Goal: Task Accomplishment & Management: Manage account settings

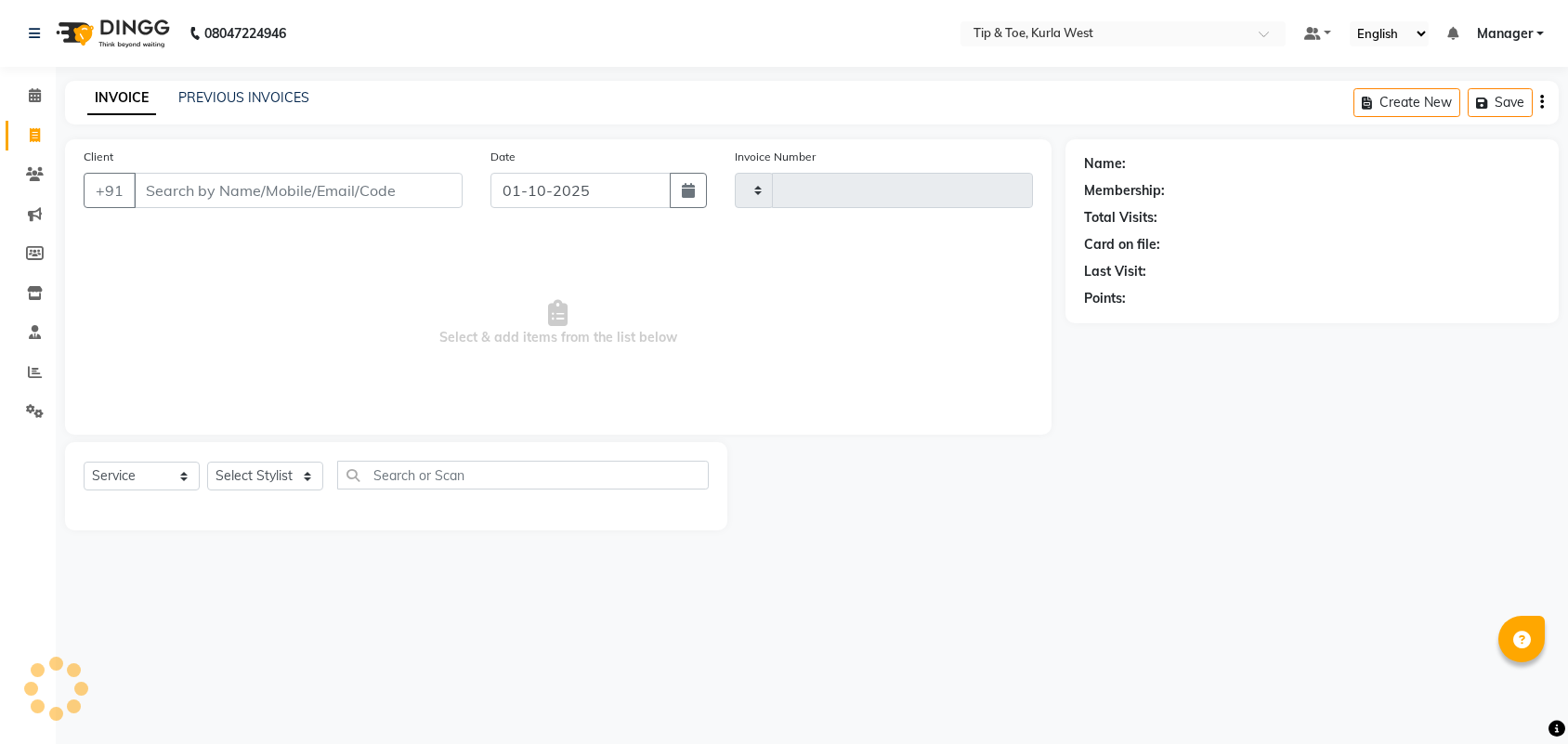
select select "service"
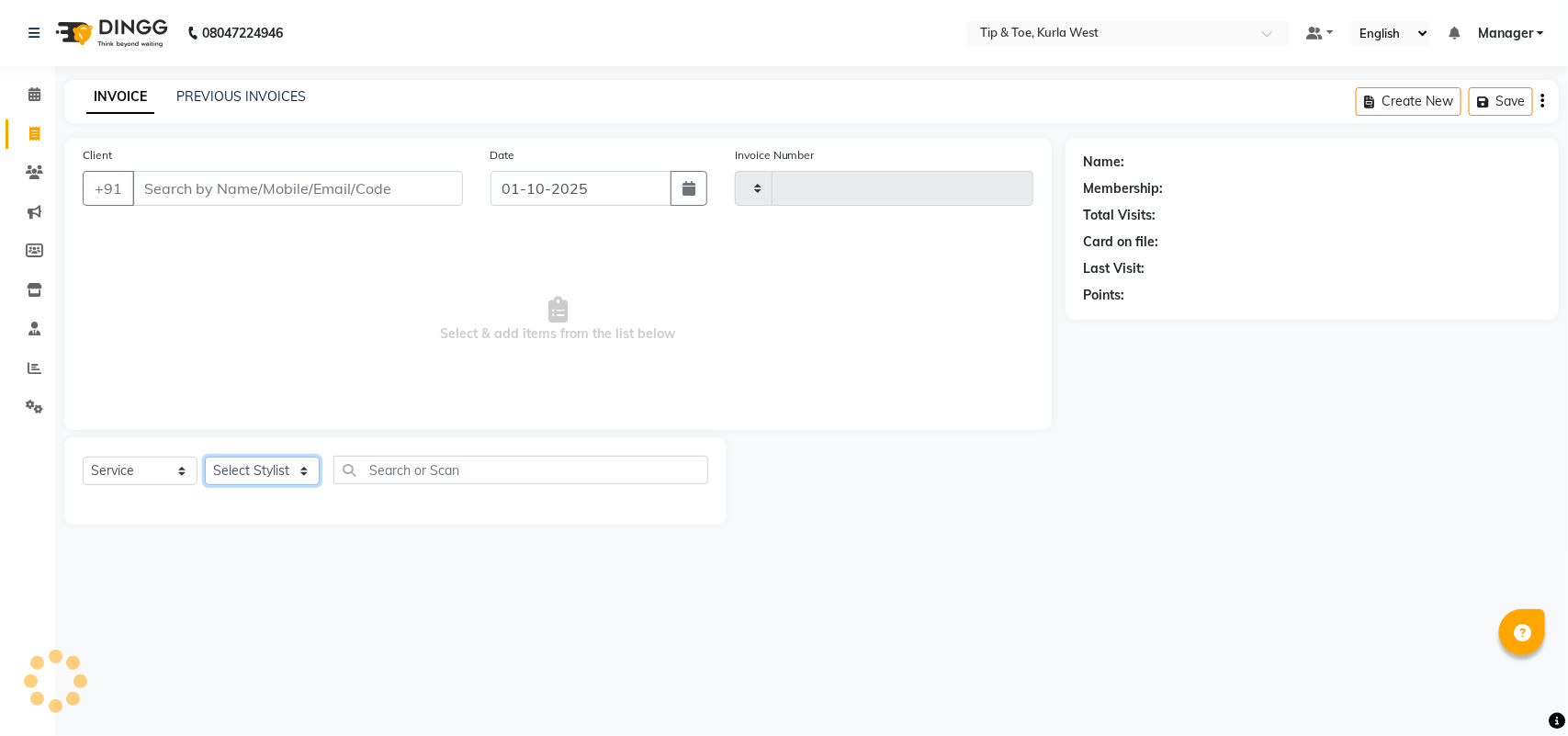
click at [249, 483] on select "Select Stylist" at bounding box center [262, 470] width 115 height 29
type input "2104"
select select "5986"
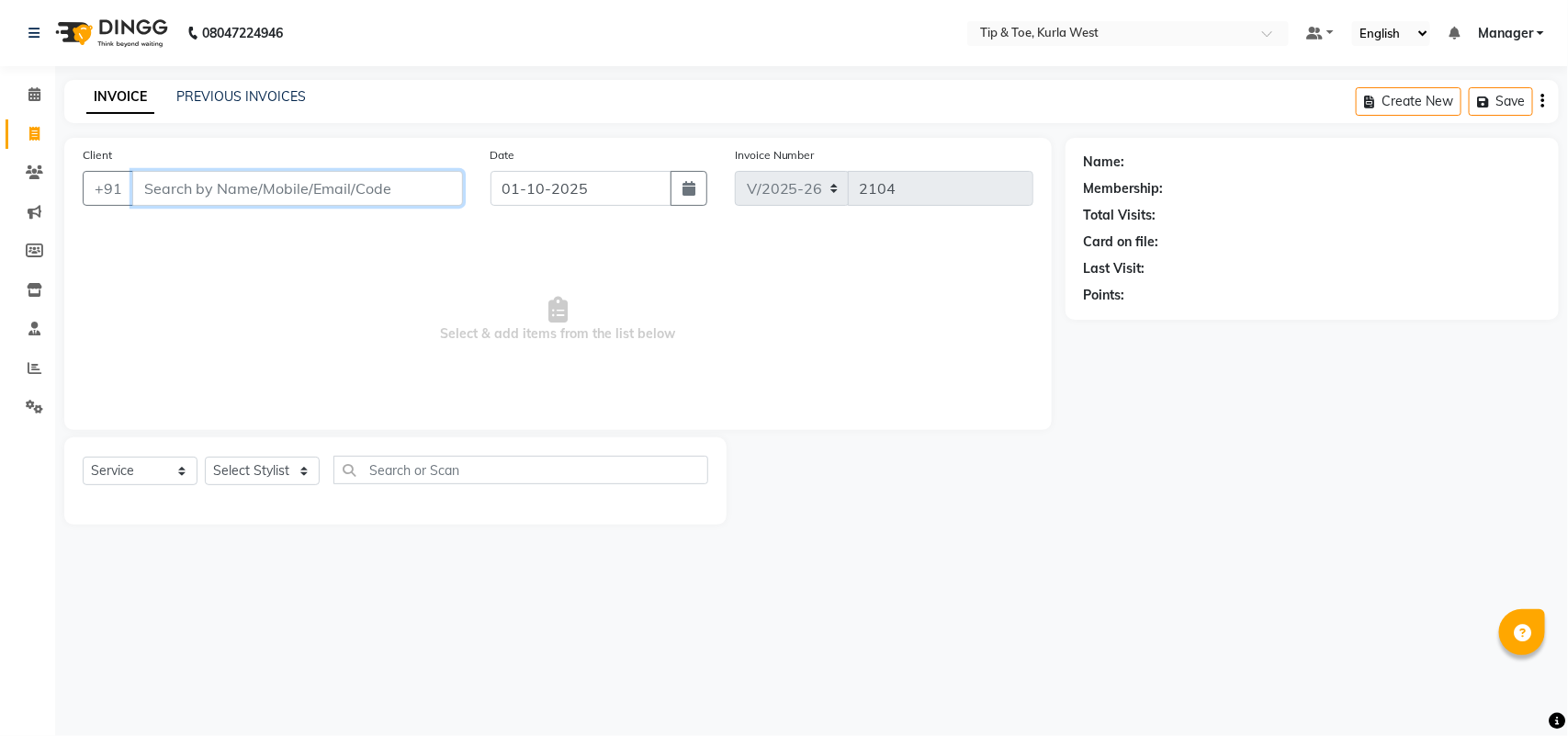
click at [410, 197] on input "Client" at bounding box center [298, 188] width 331 height 35
type input "Hindmarsh"
click at [386, 189] on span "Add Client" at bounding box center [416, 188] width 73 height 18
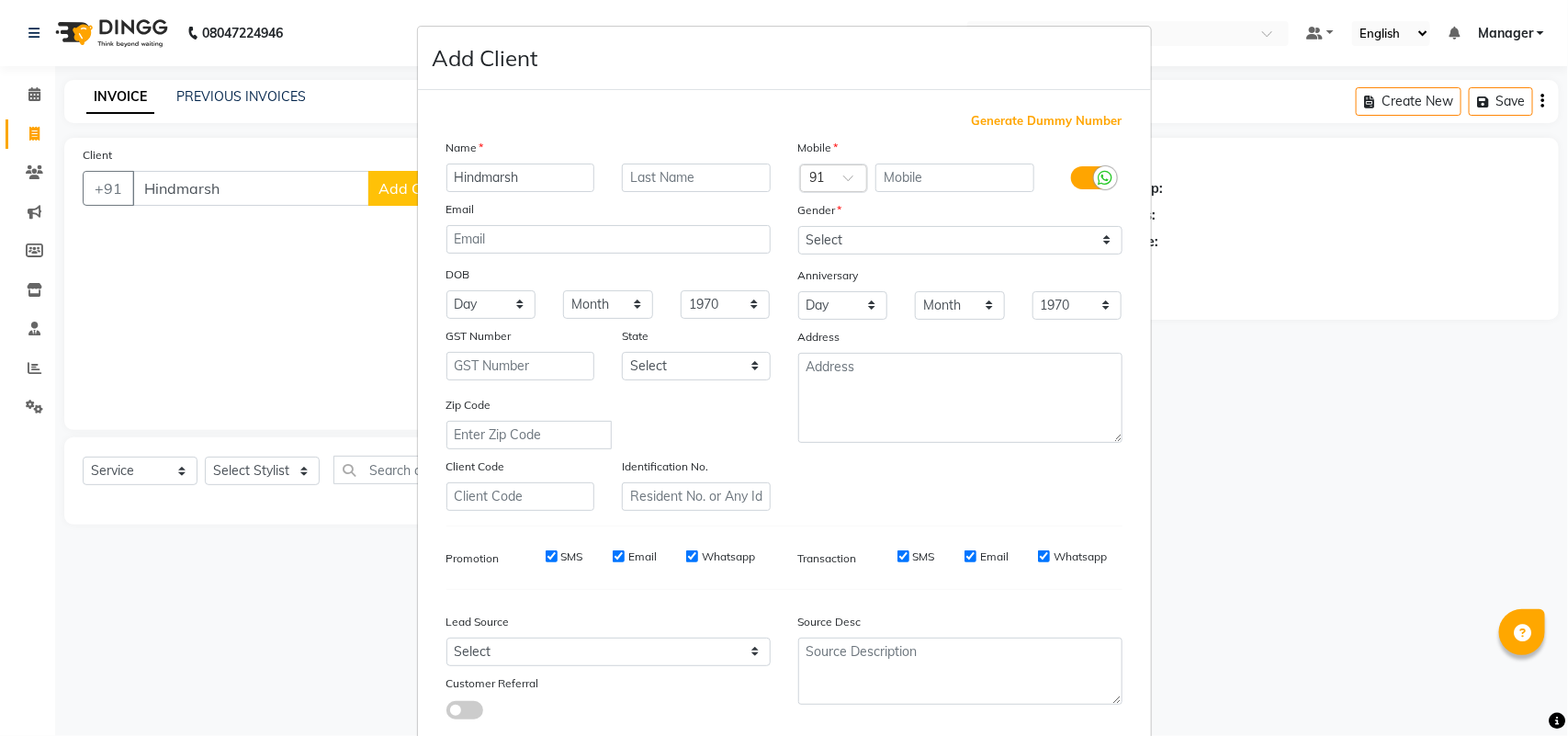
click at [980, 118] on span "Generate Dummy Number" at bounding box center [1047, 122] width 150 height 18
type input "1258800001104"
checkbox input "false"
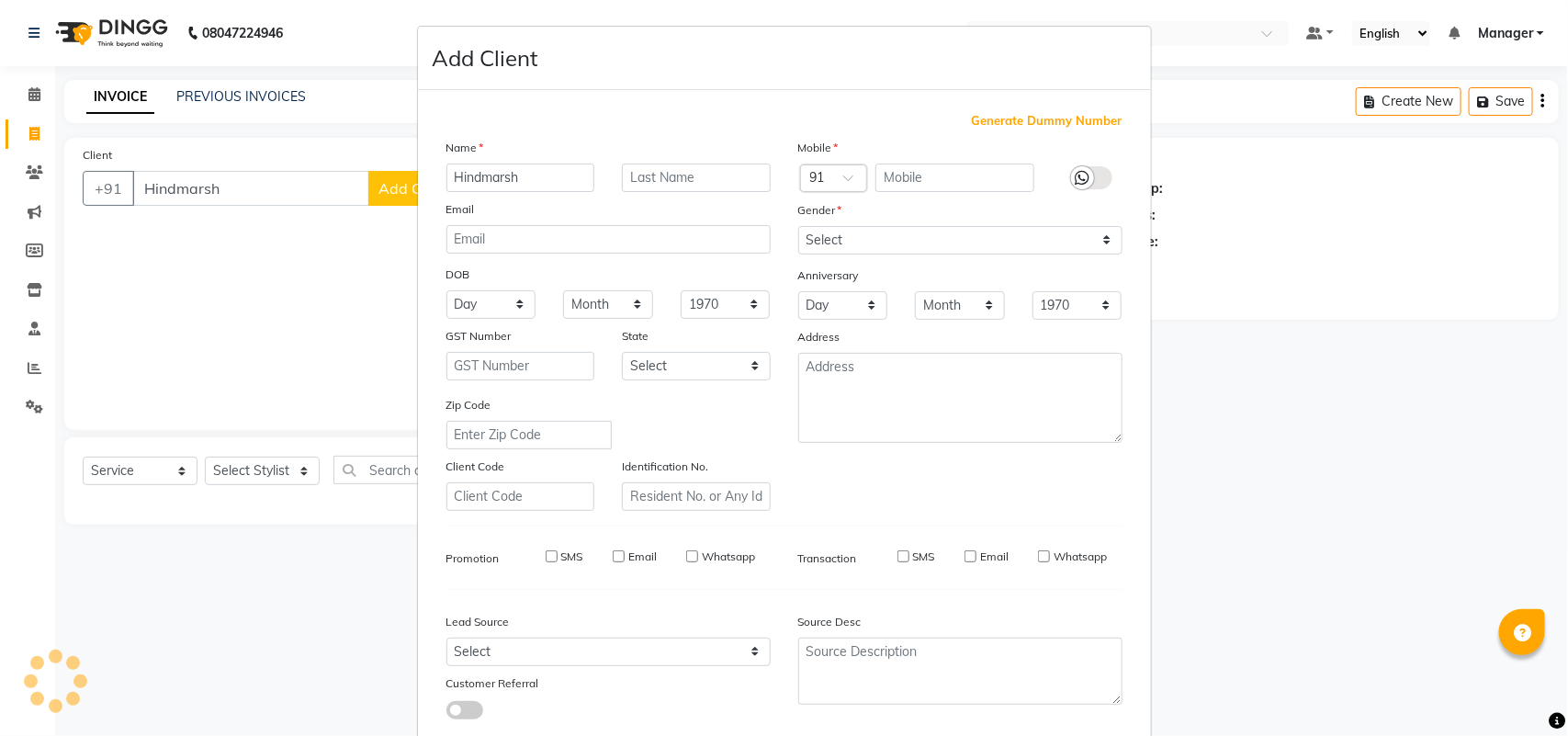
checkbox input "false"
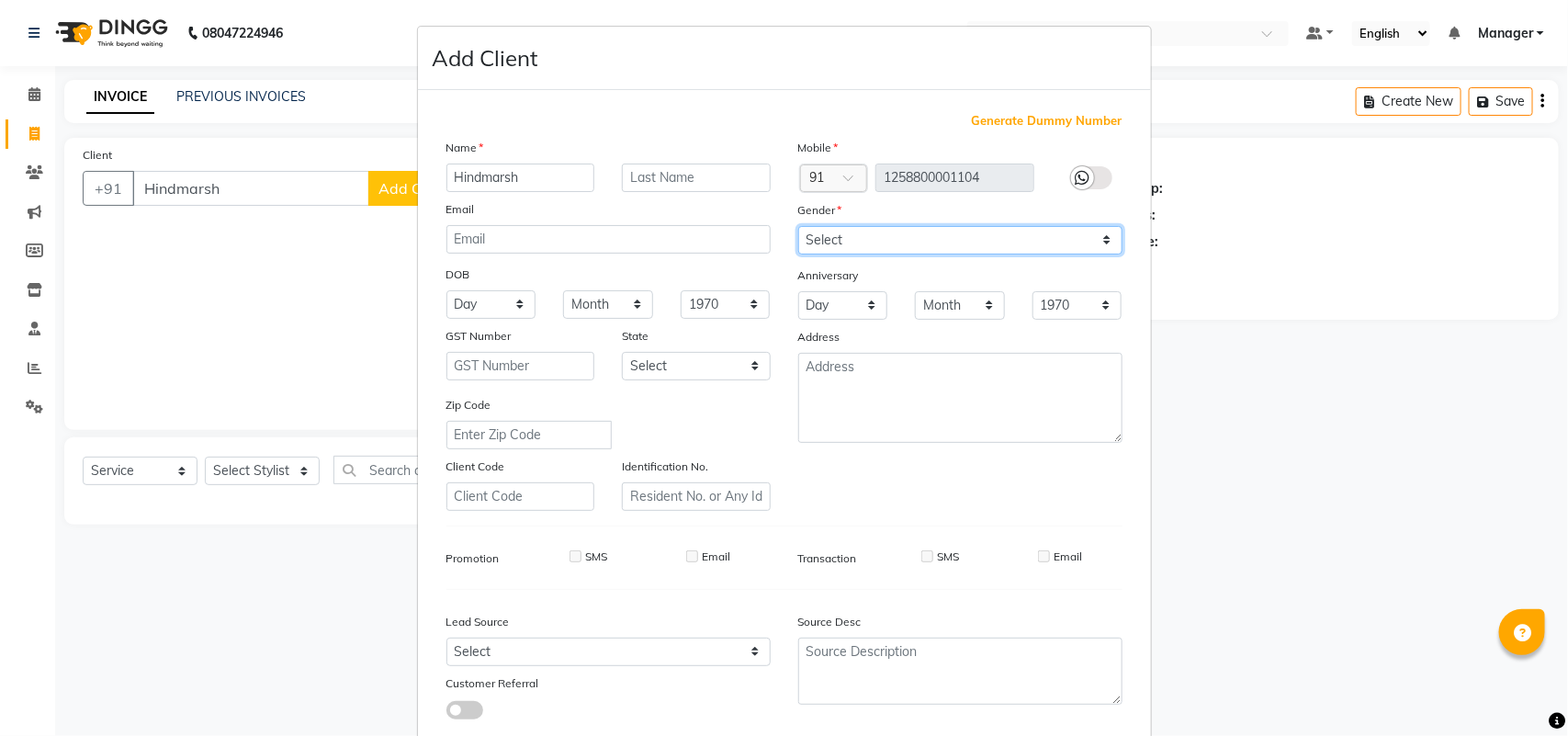
click at [919, 245] on select "Select [DEMOGRAPHIC_DATA] [DEMOGRAPHIC_DATA] Other Prefer Not To Say" at bounding box center [961, 240] width 324 height 29
select select "[DEMOGRAPHIC_DATA]"
click at [798, 226] on select "Select [DEMOGRAPHIC_DATA] [DEMOGRAPHIC_DATA] Other Prefer Not To Say" at bounding box center [961, 240] width 324 height 29
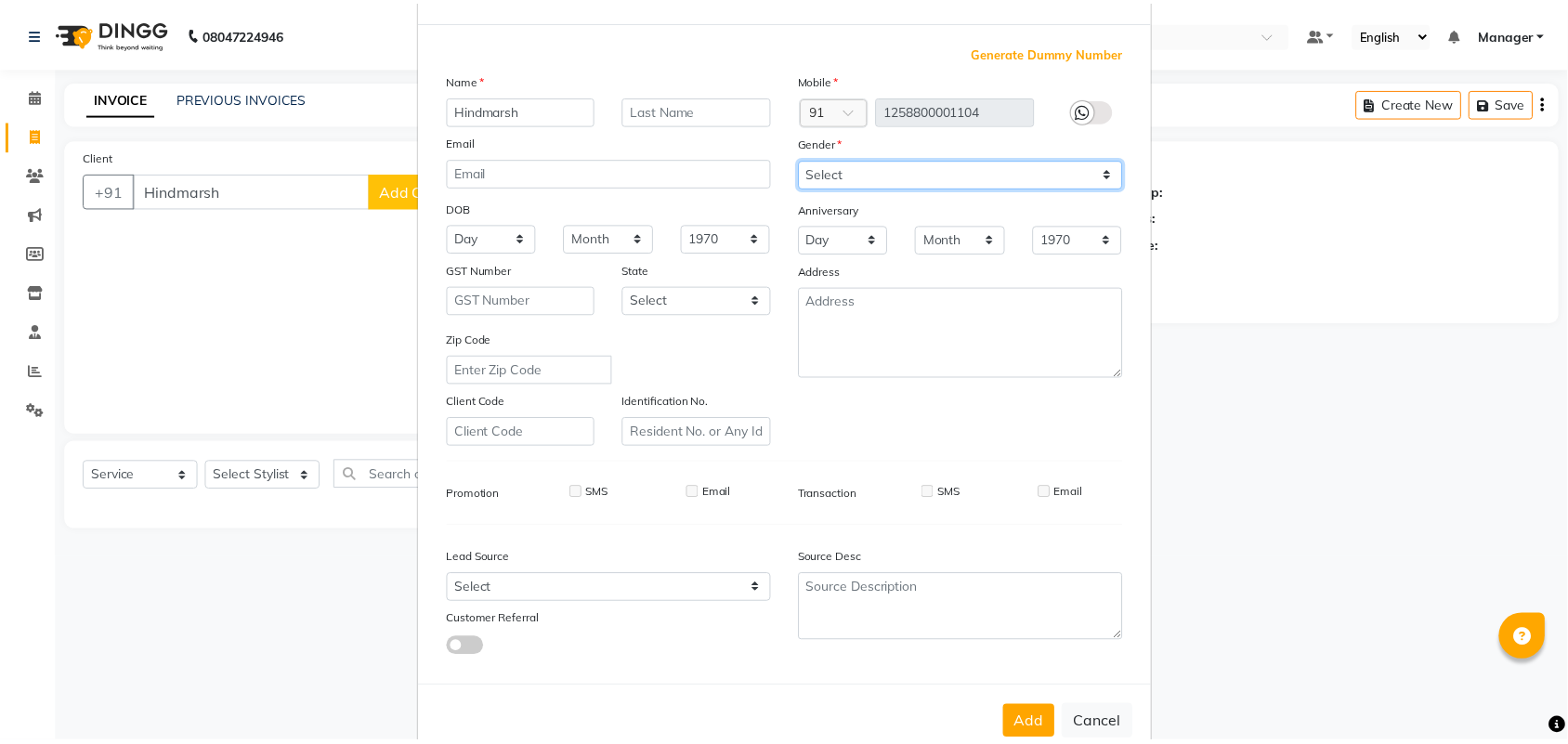
scroll to position [107, 0]
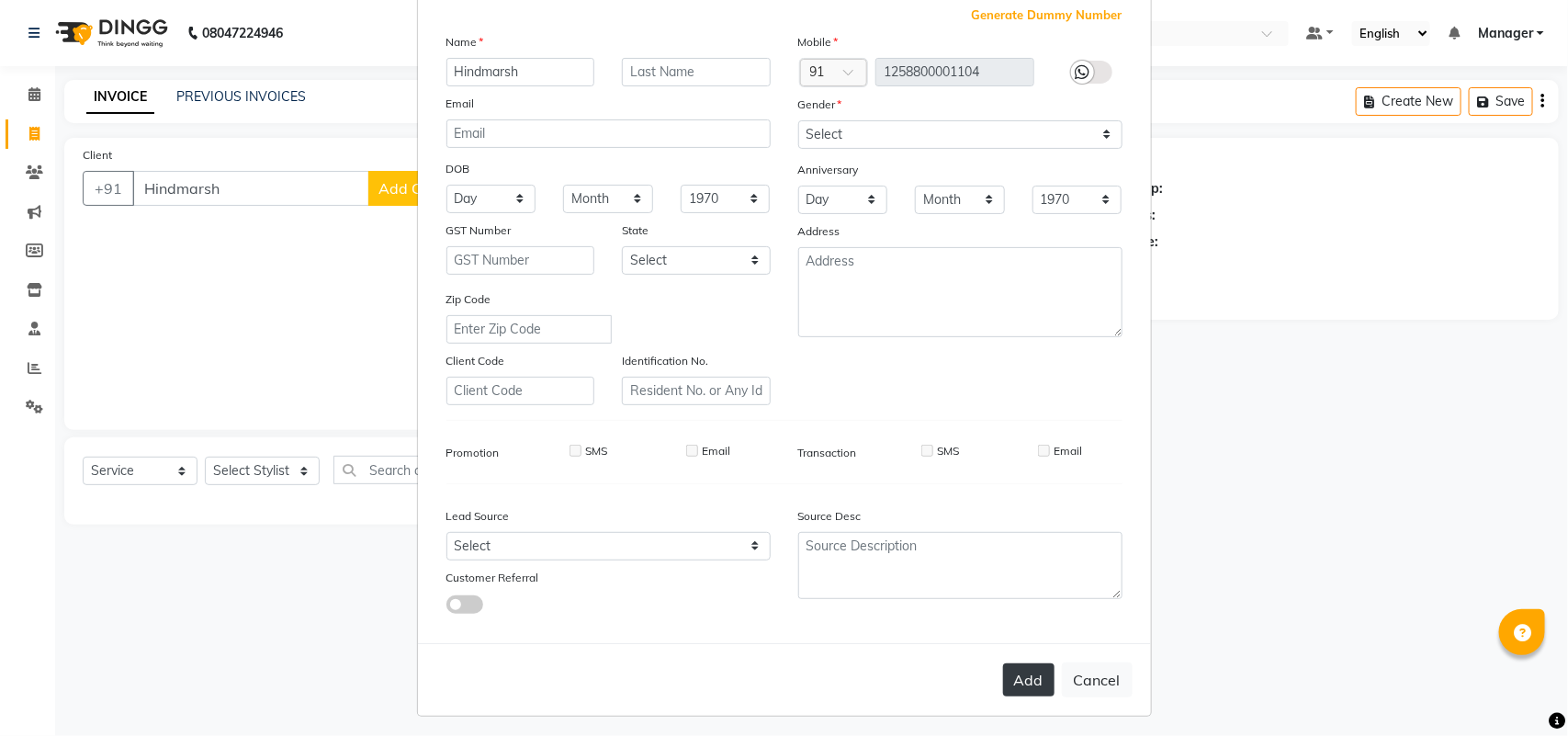
click at [1021, 681] on button "Add" at bounding box center [1029, 681] width 52 height 33
type input "1258800001104"
select select
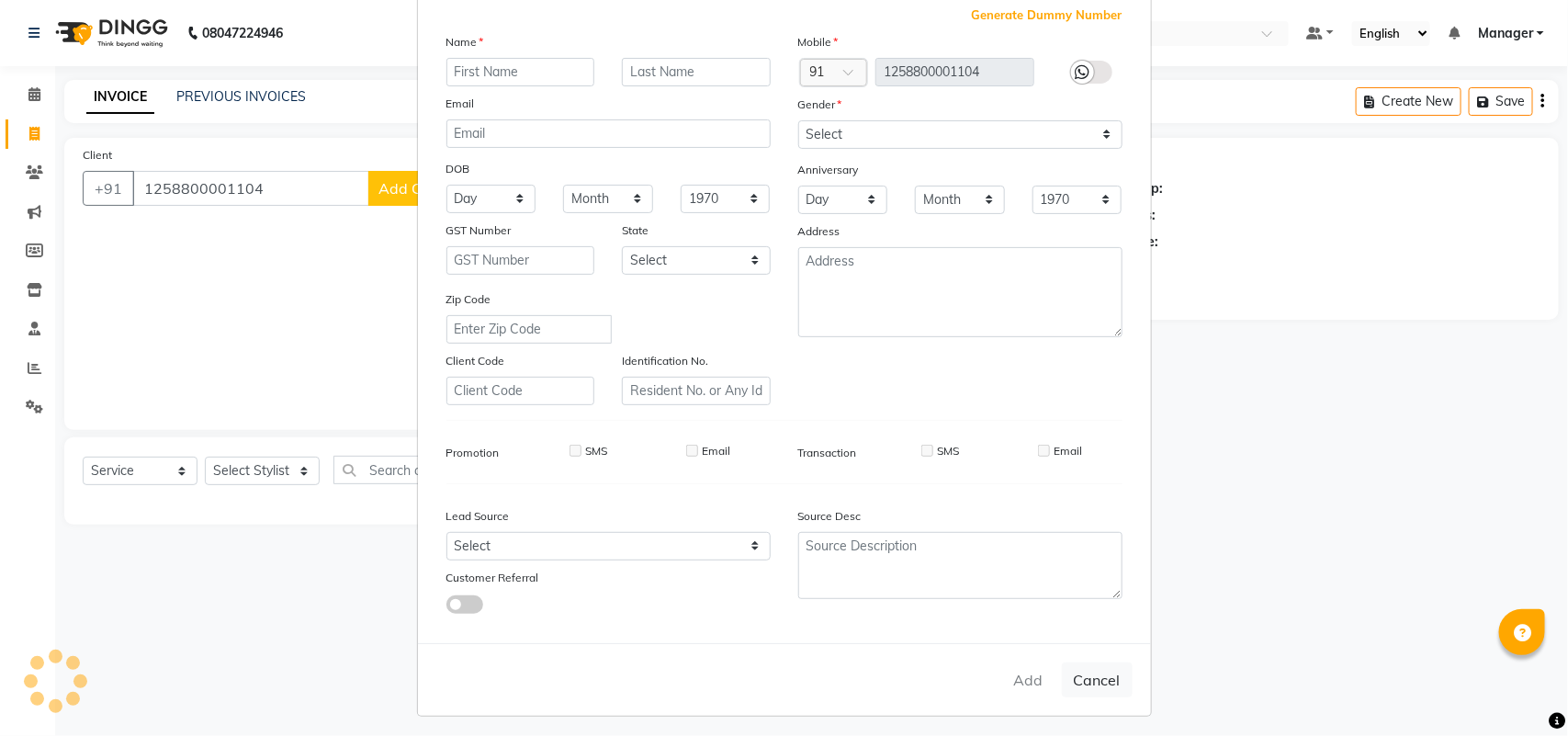
select select
checkbox input "false"
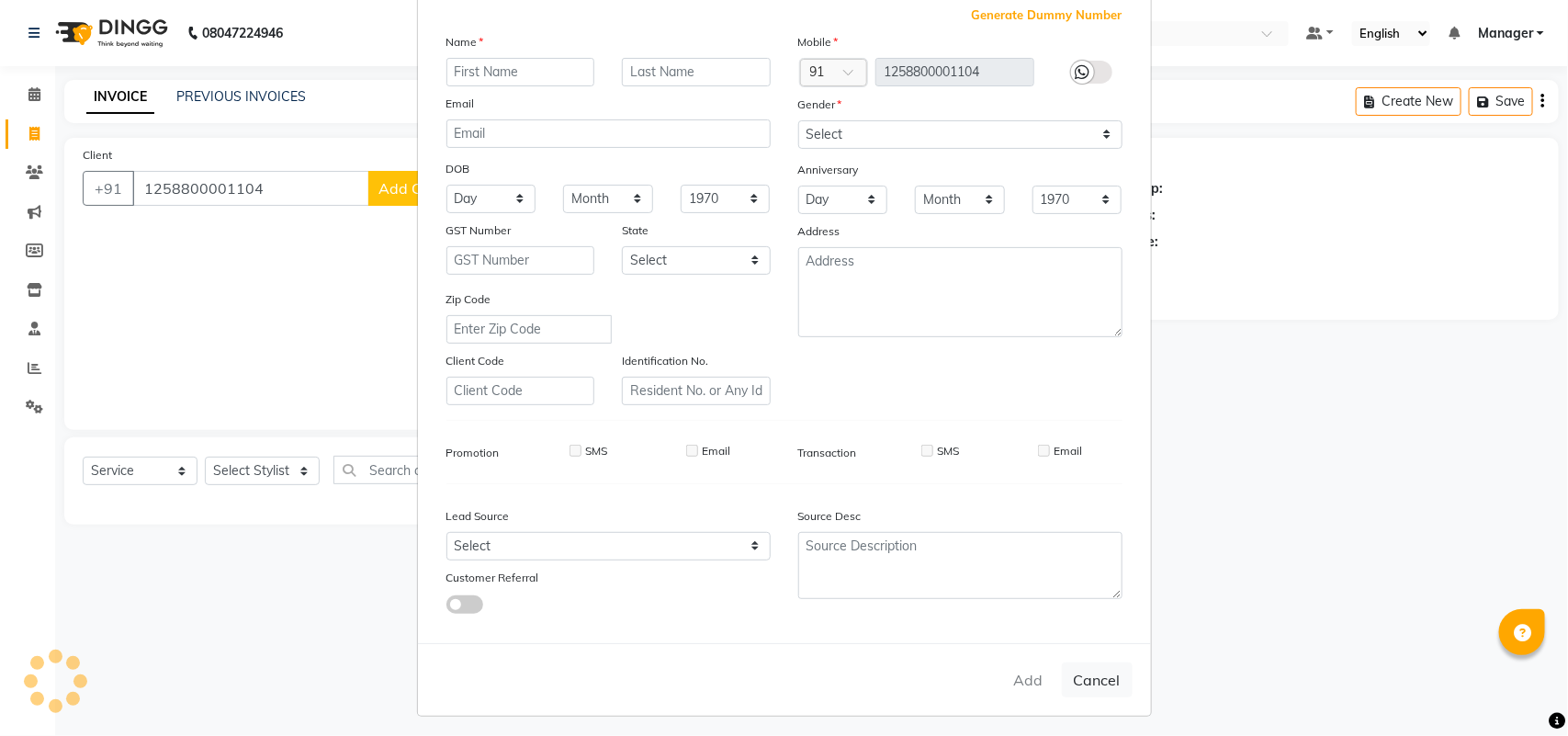
checkbox input "false"
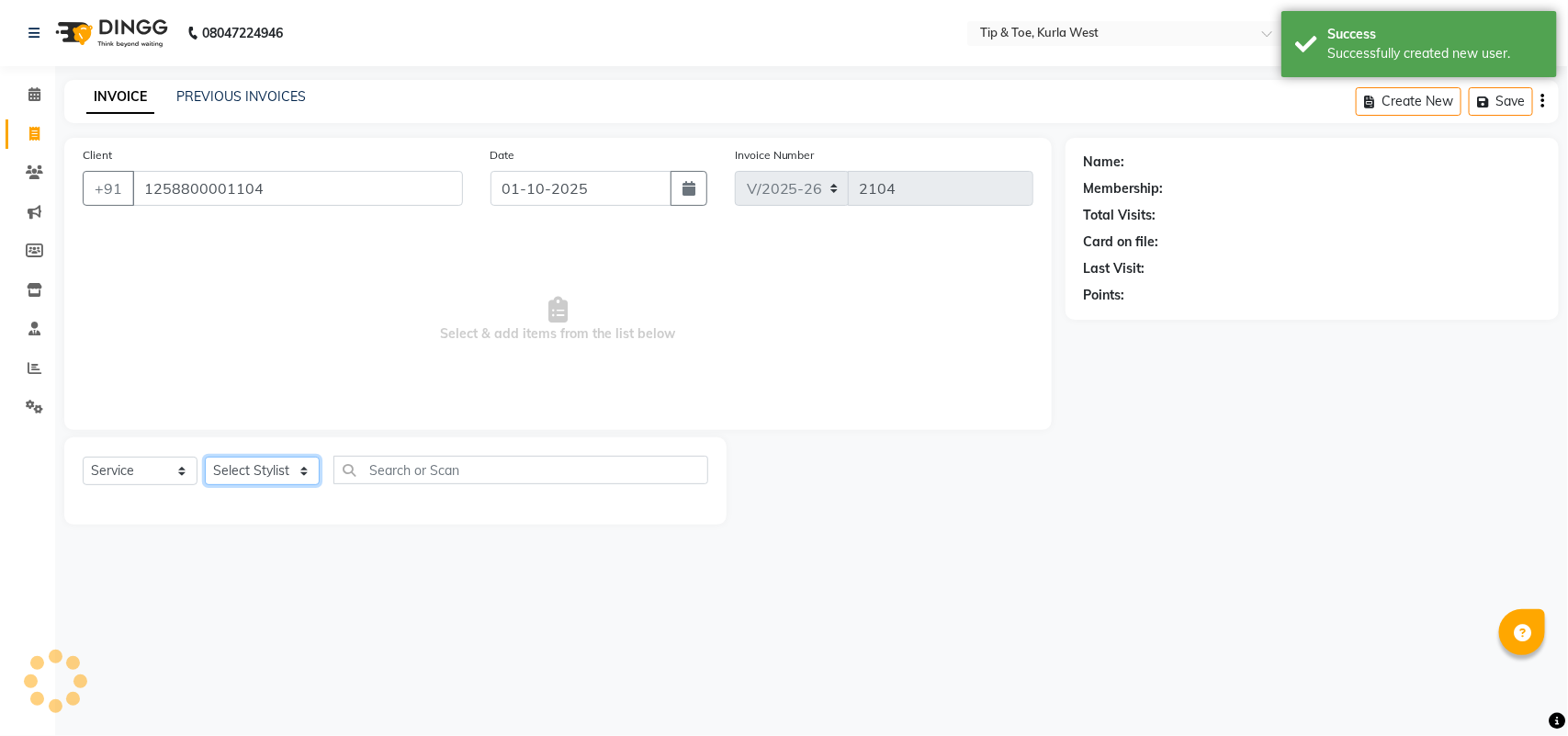
click at [292, 474] on select "Select Stylist [PERSON_NAME] KAVERI [PERSON_NAME] Kurla login access Manager [P…" at bounding box center [262, 470] width 115 height 29
select select "86080"
click at [205, 457] on select "Select Stylist [PERSON_NAME] KAVERI [PERSON_NAME] Kurla login access Manager [P…" at bounding box center [262, 470] width 115 height 29
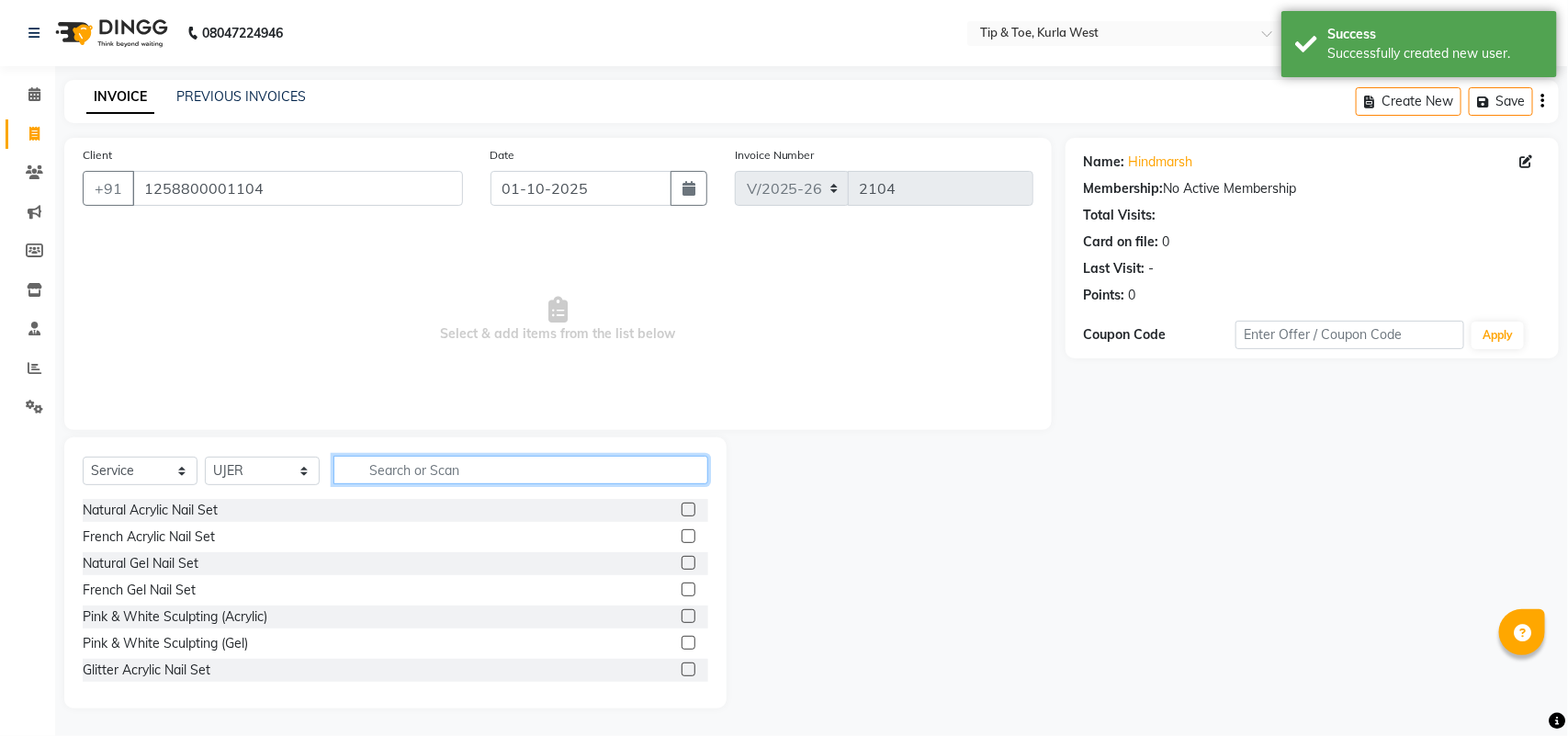
click at [409, 464] on input "text" at bounding box center [521, 469] width 375 height 29
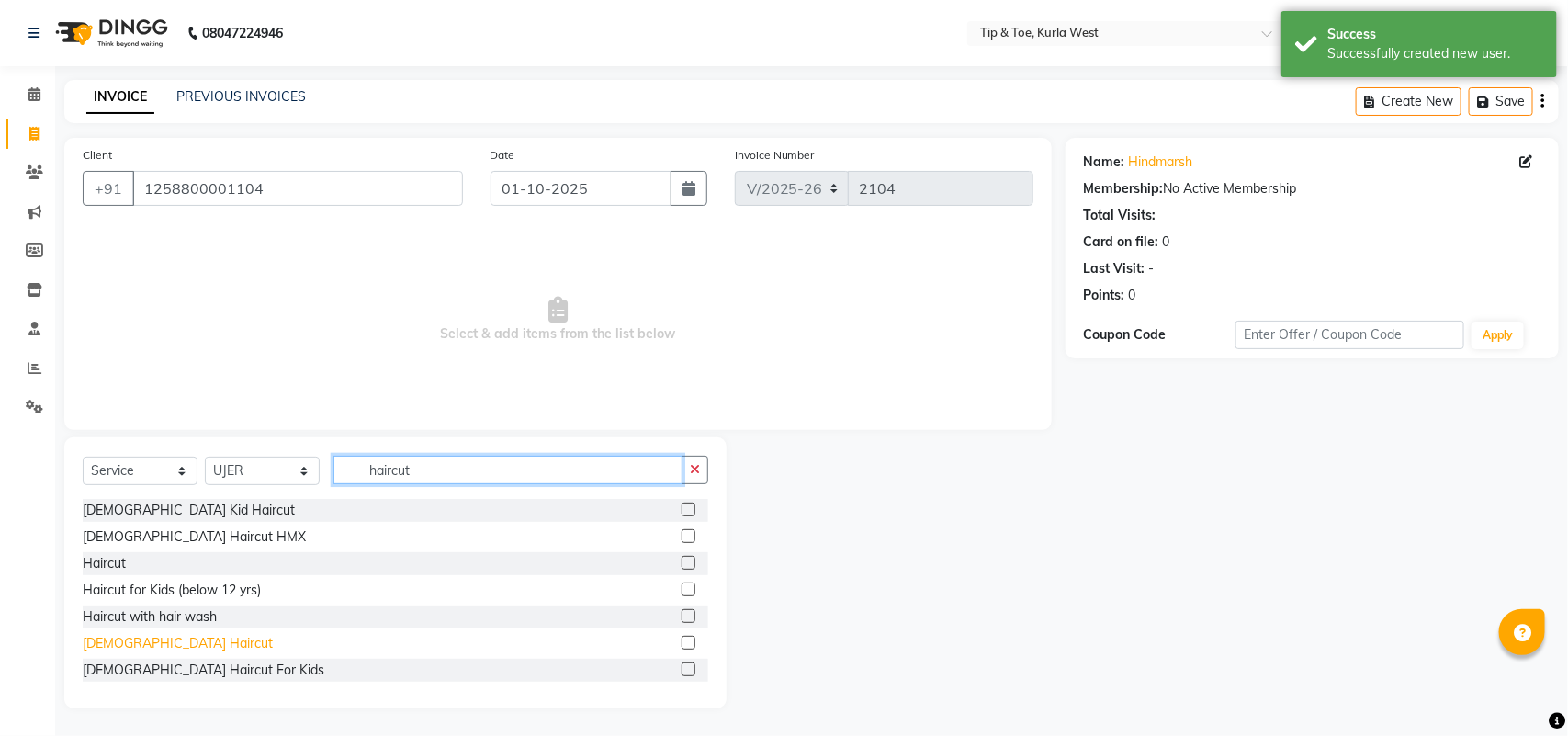
type input "haircut"
click at [143, 647] on div "[DEMOGRAPHIC_DATA] Haircut" at bounding box center [178, 644] width 190 height 19
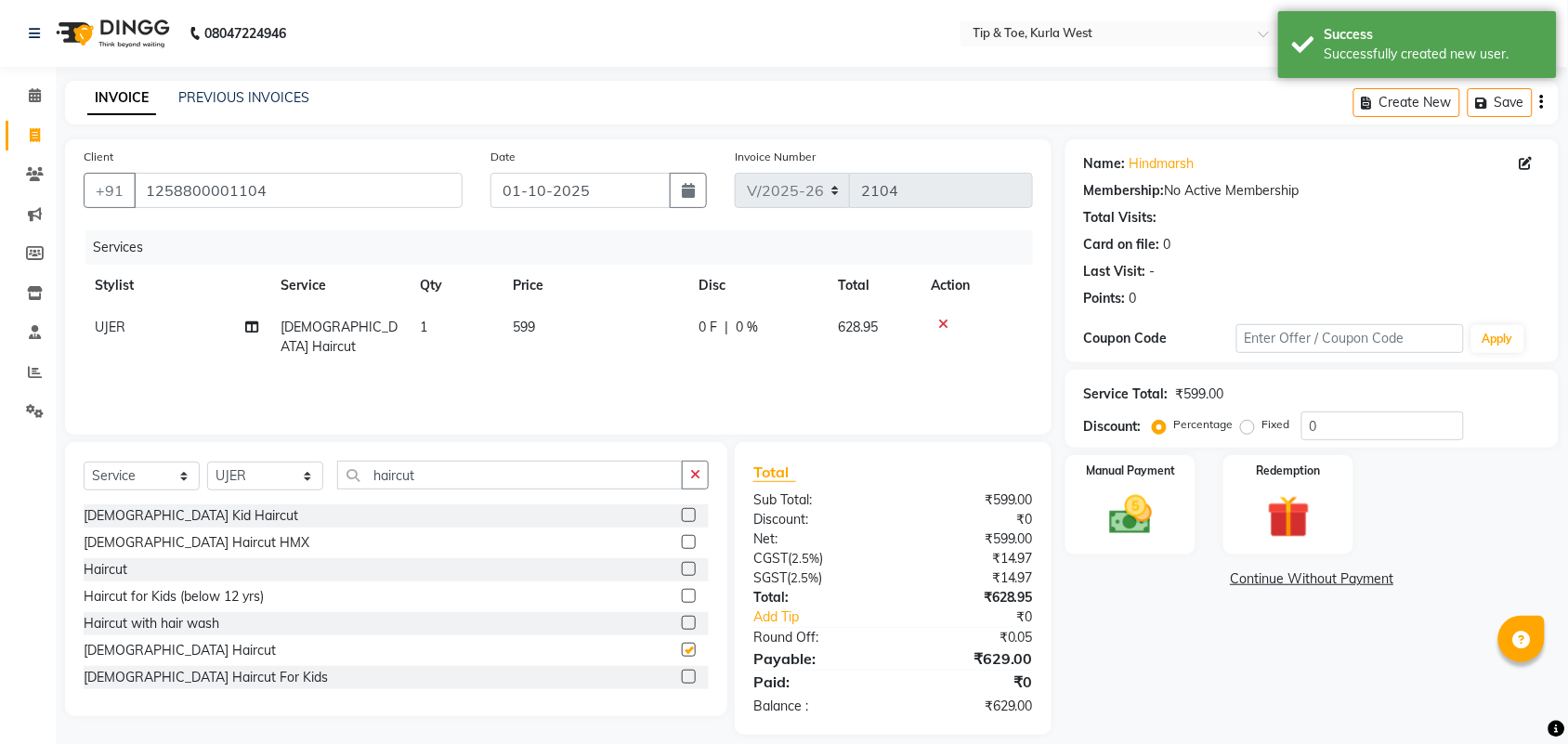
checkbox input "false"
drag, startPoint x: 534, startPoint y: 335, endPoint x: 550, endPoint y: 337, distance: 16.1
click at [535, 337] on td "599" at bounding box center [594, 338] width 186 height 62
select select "86080"
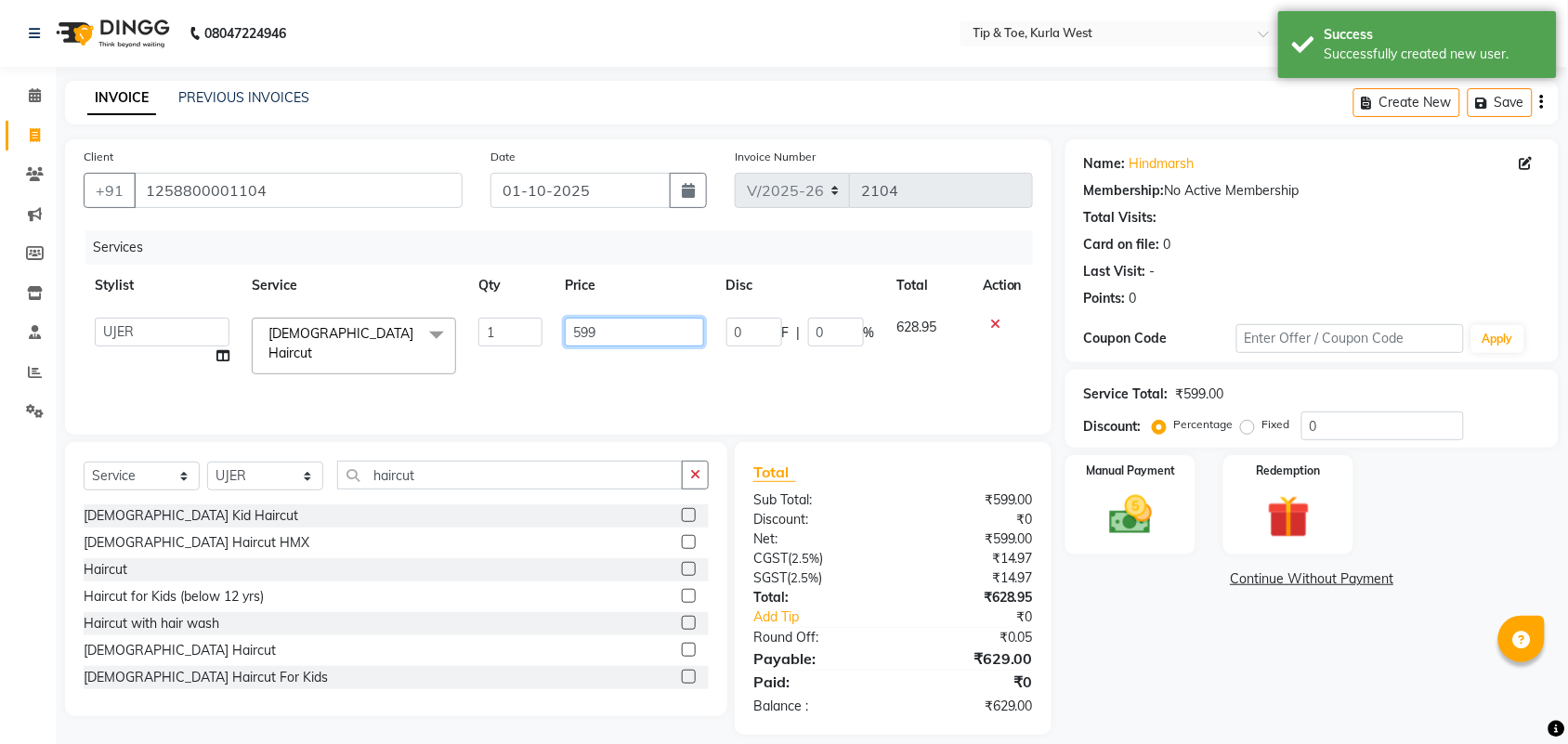
click at [484, 333] on tr "[PERSON_NAME] KAVERI [PERSON_NAME] Kurla login access Manager [PERSON_NAME] [PE…" at bounding box center [558, 346] width 950 height 79
type input "799"
click at [419, 455] on div "Select Service Product Membership Package Voucher Prepaid Gift Card Select Styl…" at bounding box center [396, 579] width 663 height 274
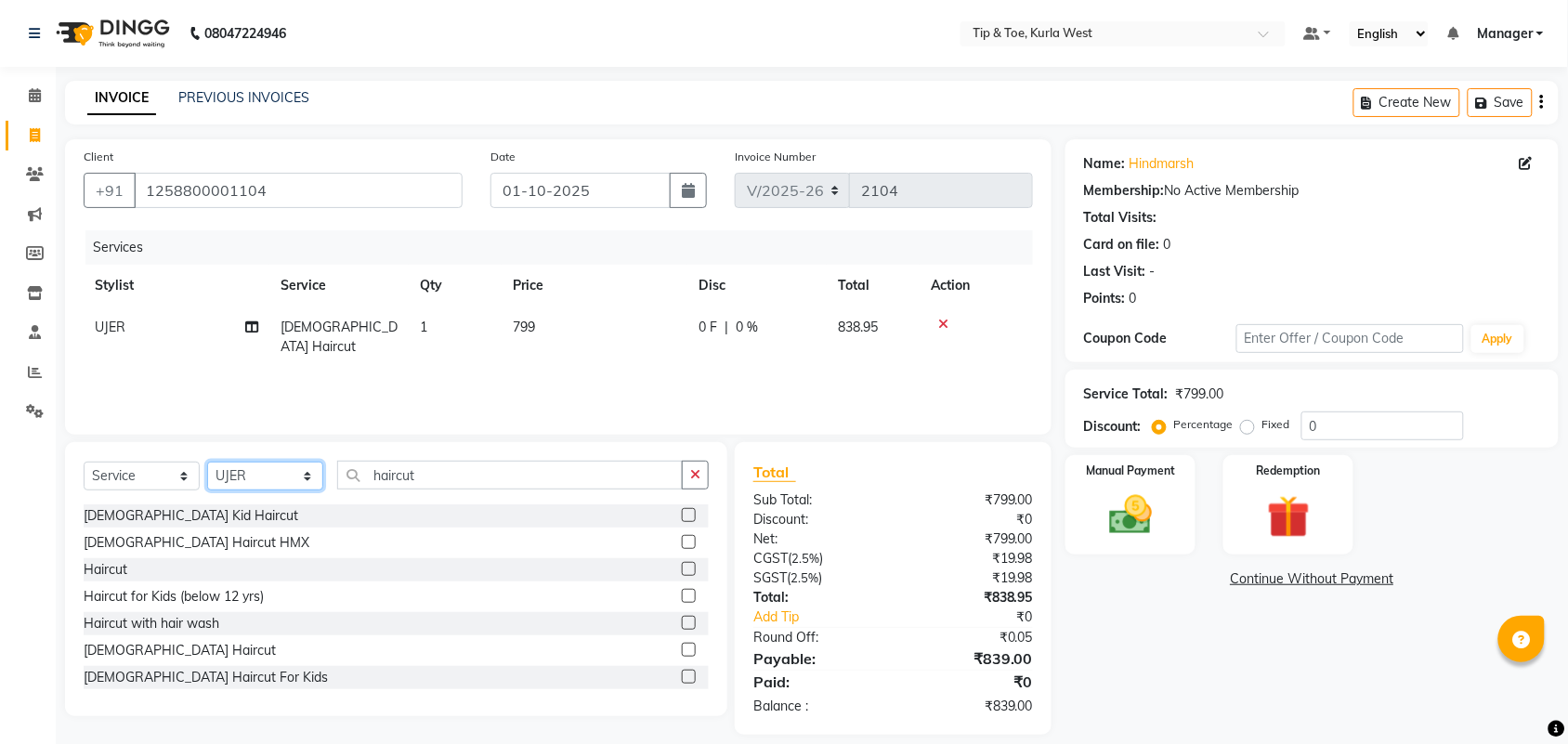
click at [256, 476] on select "Select Stylist [PERSON_NAME] KAVERI [PERSON_NAME] Kurla login access Manager [P…" at bounding box center [265, 475] width 117 height 29
select select "80571"
click at [207, 462] on select "Select Stylist [PERSON_NAME] KAVERI [PERSON_NAME] Kurla login access Manager [P…" at bounding box center [265, 475] width 117 height 29
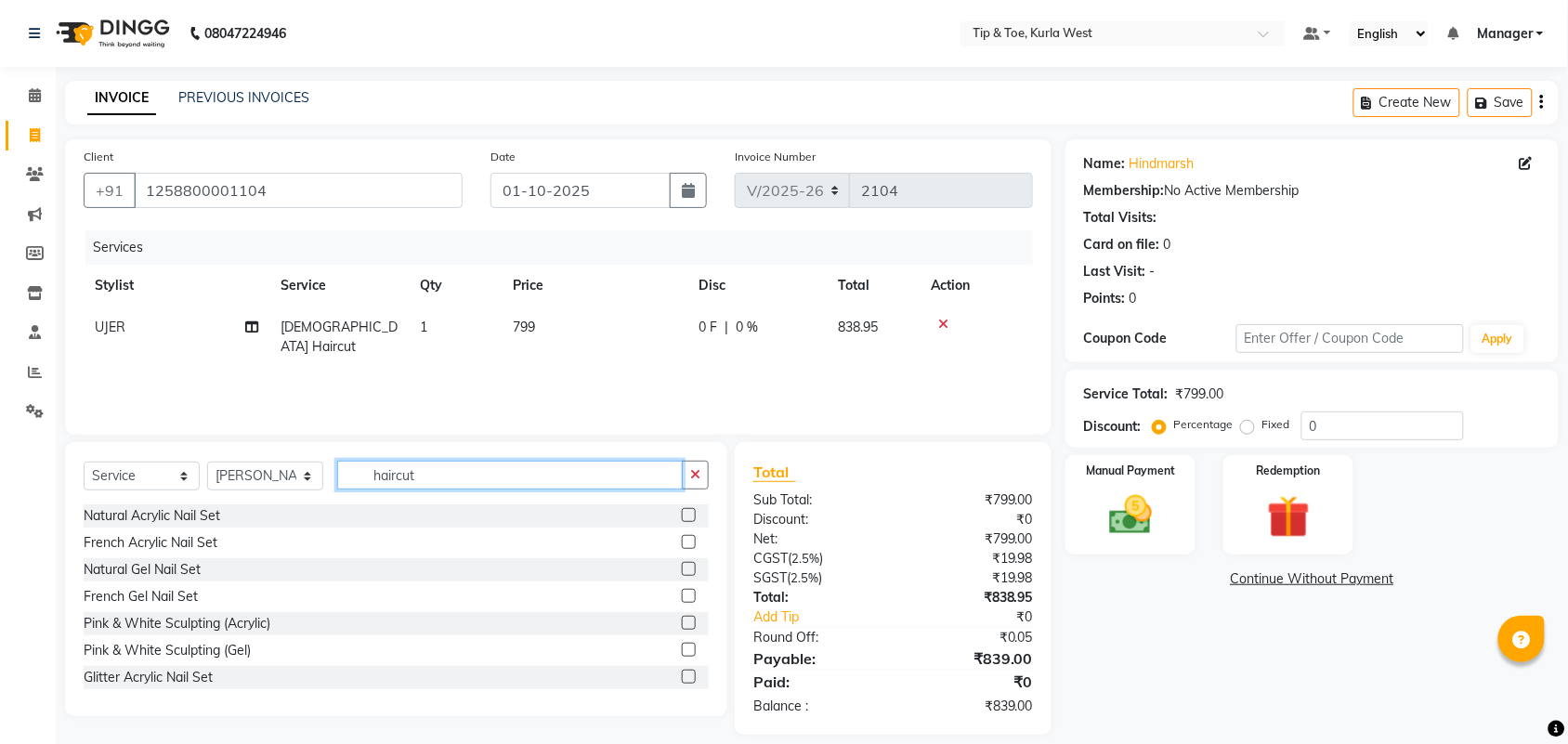
drag, startPoint x: 433, startPoint y: 474, endPoint x: 609, endPoint y: 464, distance: 176.3
click at [335, 458] on div "Select Service Product Membership Package Voucher Prepaid Gift Card Select Styl…" at bounding box center [396, 579] width 663 height 274
type input "hairc"
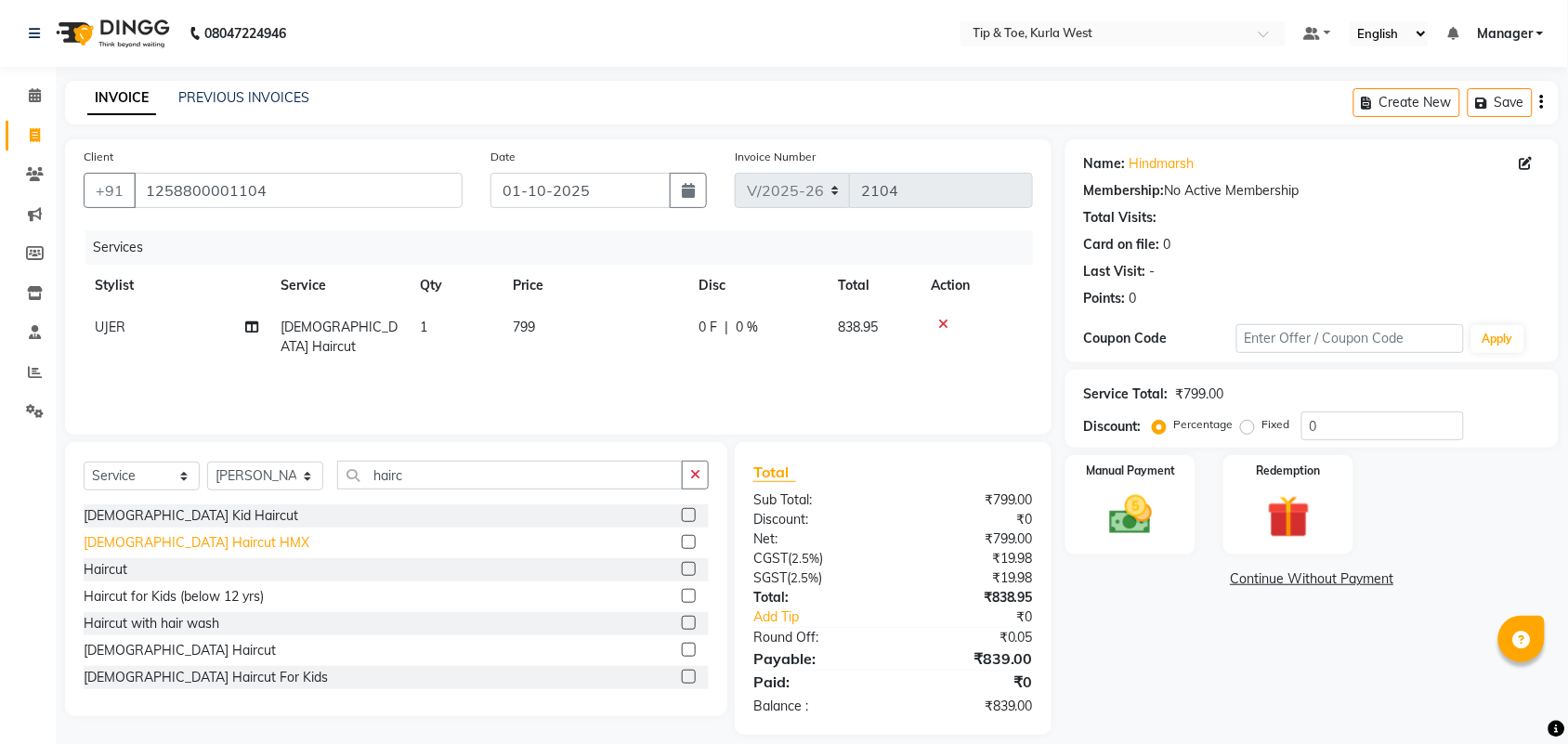
click at [205, 544] on div "[DEMOGRAPHIC_DATA] Haircut HMX" at bounding box center [197, 543] width 226 height 20
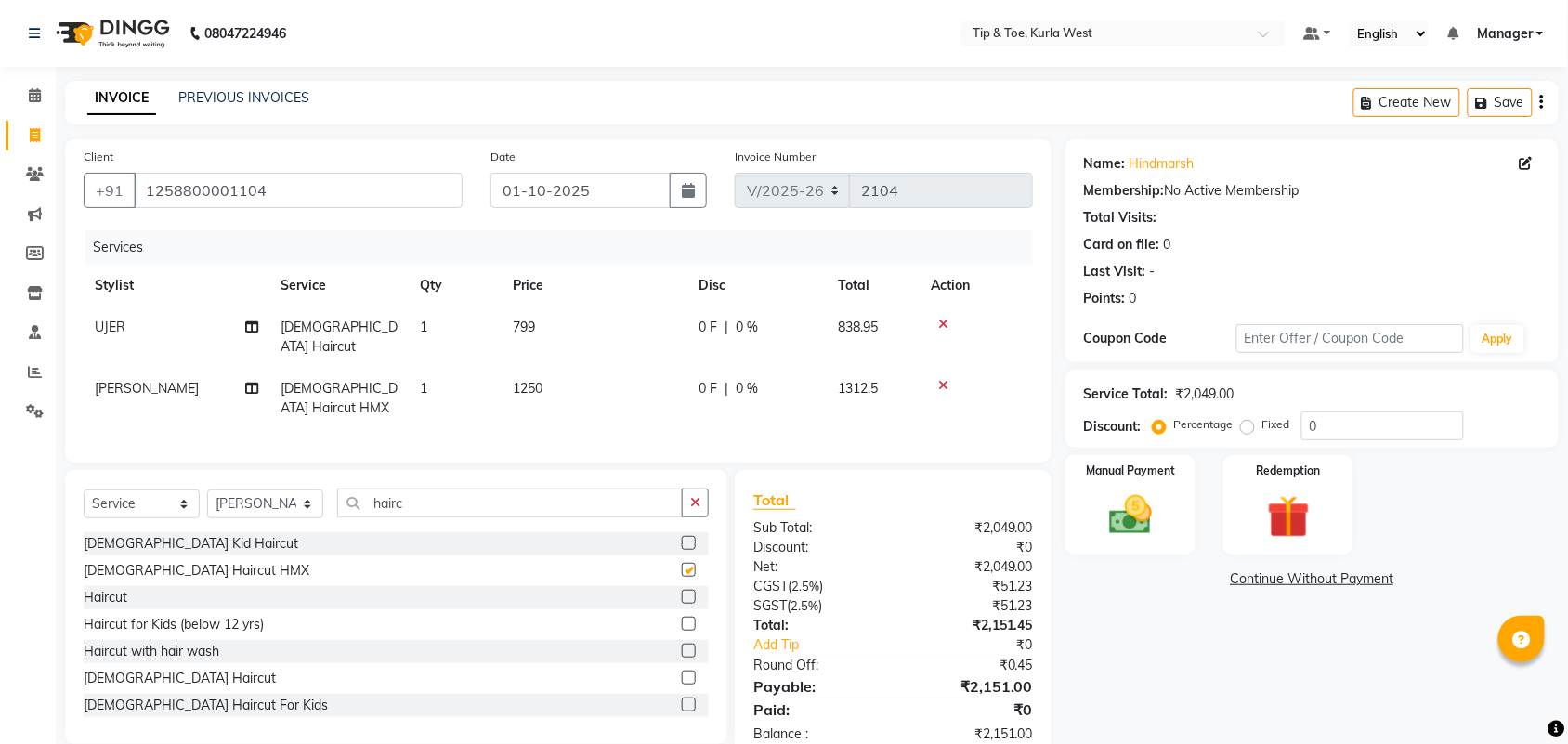
checkbox input "false"
click at [517, 368] on td "1250" at bounding box center [594, 399] width 186 height 62
select select "80571"
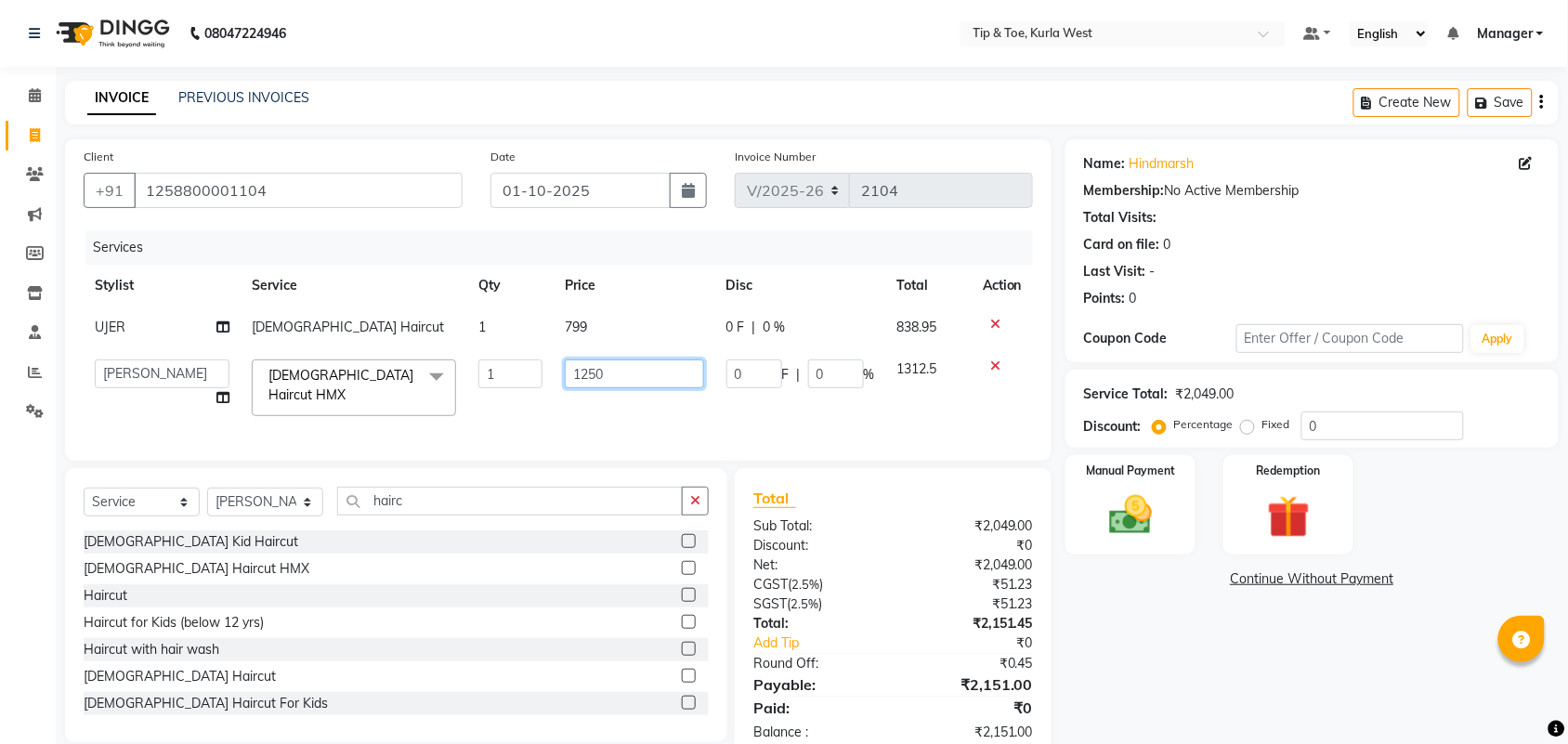
drag, startPoint x: 550, startPoint y: 377, endPoint x: 527, endPoint y: 378, distance: 23.0
click at [543, 377] on tr "[PERSON_NAME] KAVERI [PERSON_NAME] Kurla login access Manager [PERSON_NAME] PRI…" at bounding box center [558, 388] width 950 height 79
type input "699"
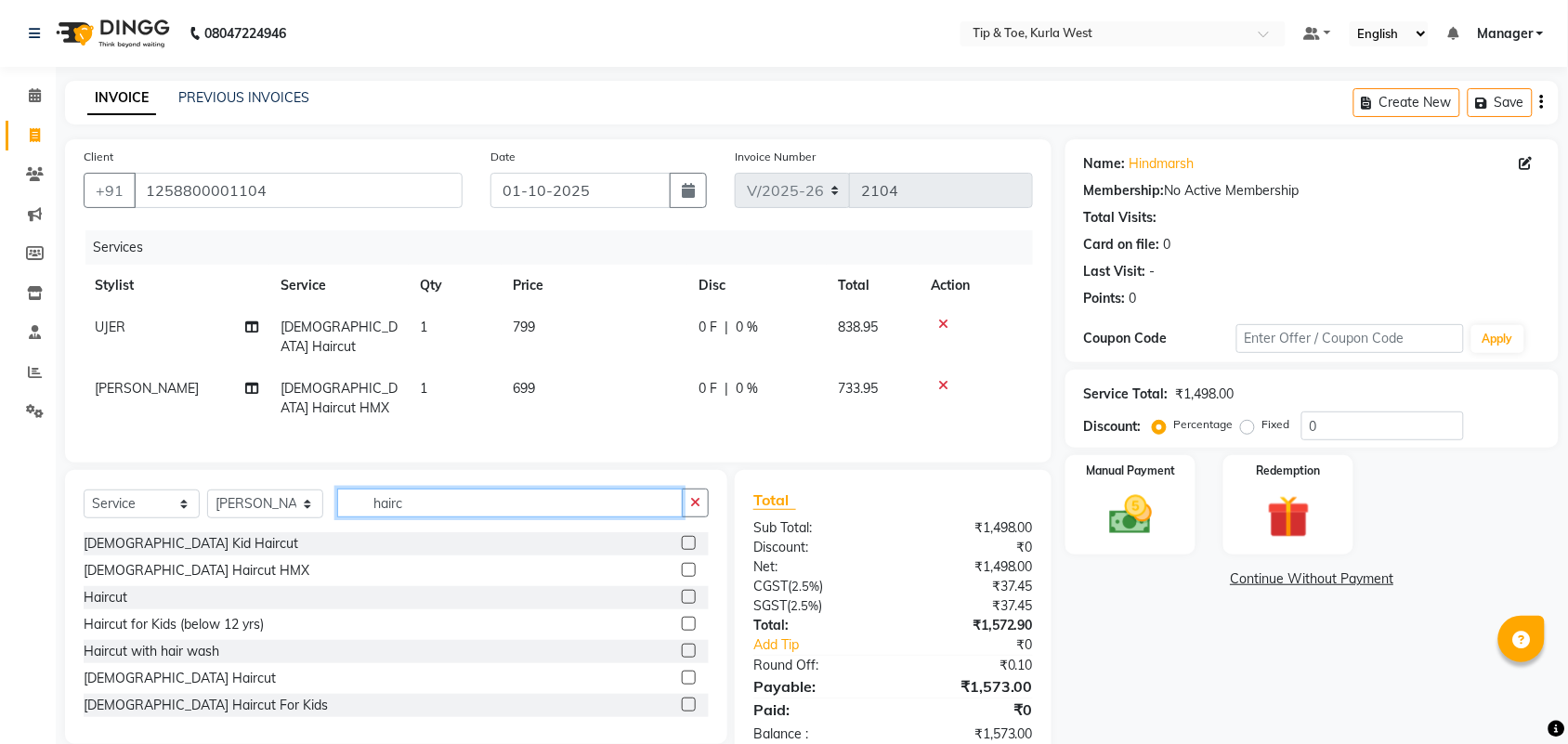
click at [479, 511] on input "hairc" at bounding box center [510, 503] width 346 height 29
drag, startPoint x: 437, startPoint y: 494, endPoint x: 247, endPoint y: 494, distance: 190.0
click at [249, 494] on div "Select Service Product Membership Package Voucher Prepaid Gift Card Select Styl…" at bounding box center [396, 510] width 626 height 44
type input "high"
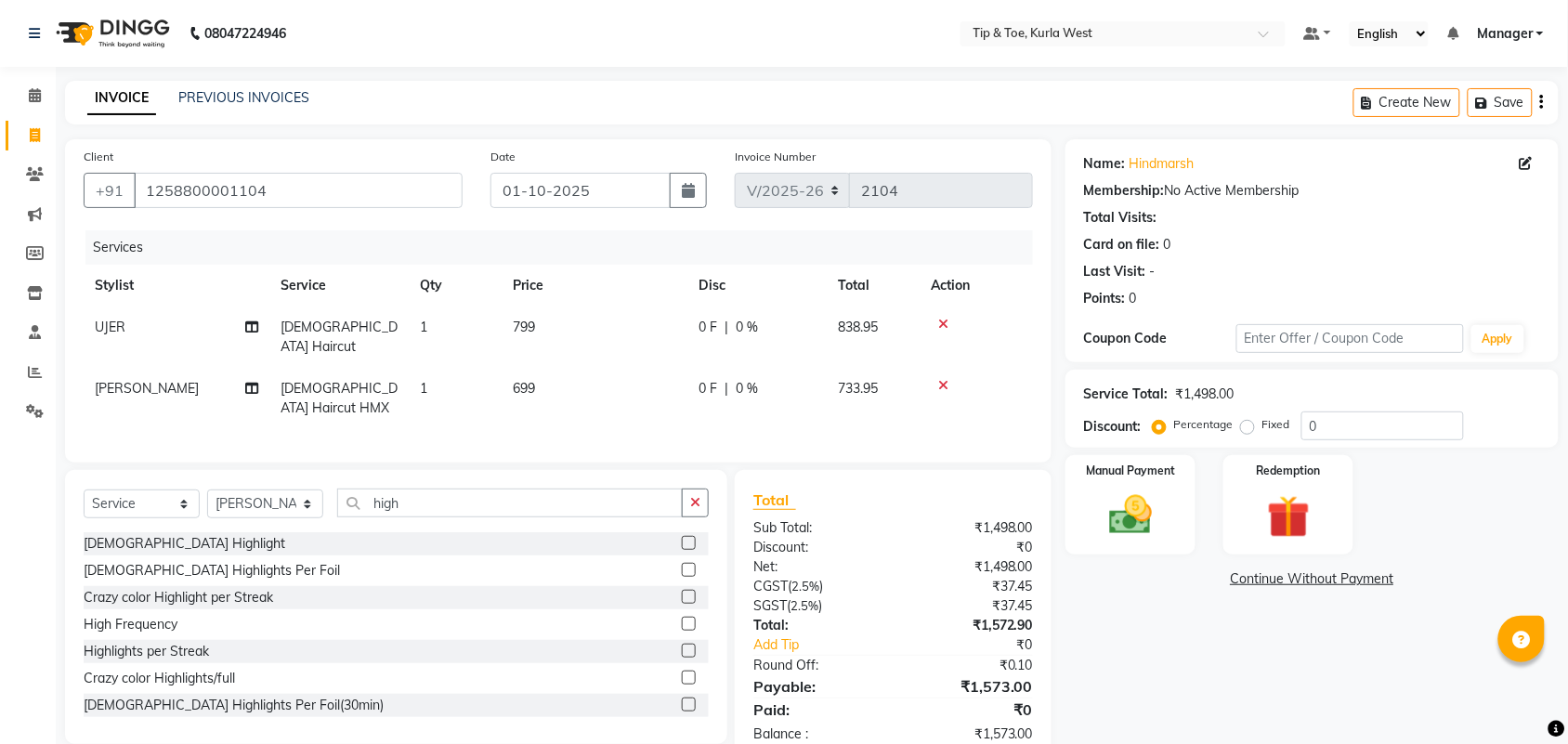
click at [131, 542] on div "[DEMOGRAPHIC_DATA] Highlight" at bounding box center [185, 544] width 201 height 20
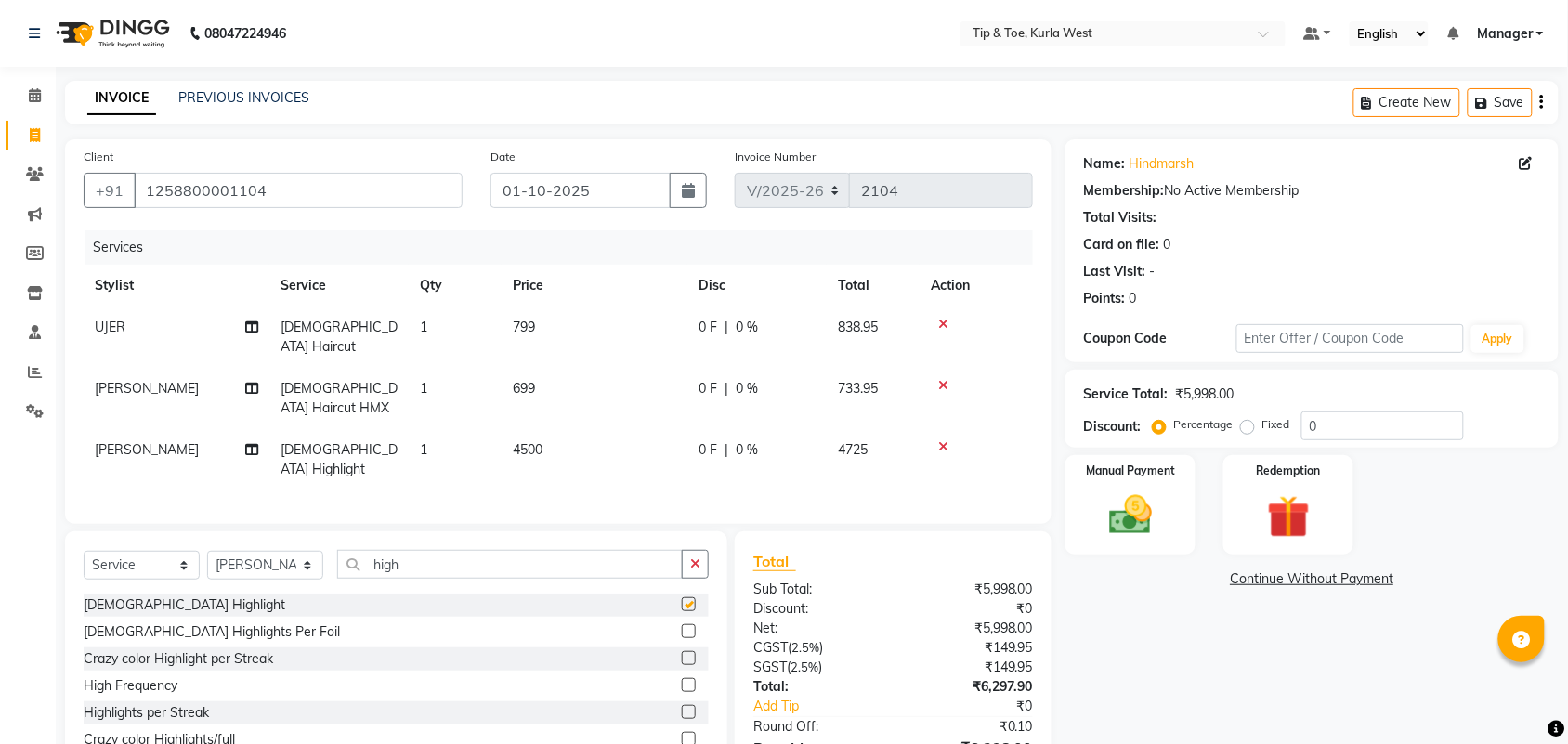
checkbox input "false"
click at [549, 434] on td "4500" at bounding box center [594, 460] width 186 height 62
select select "80571"
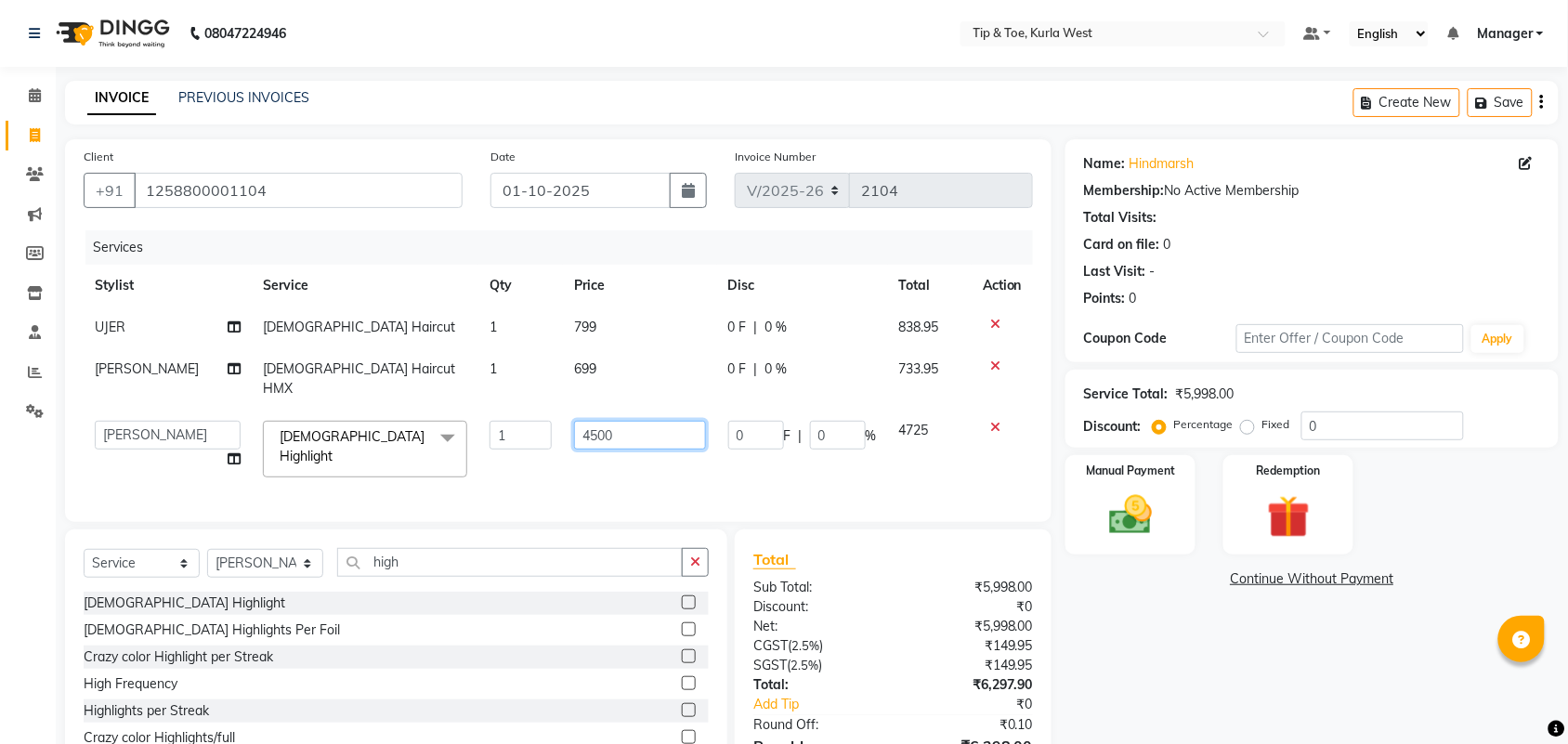
drag, startPoint x: 607, startPoint y: 411, endPoint x: 372, endPoint y: 409, distance: 235.0
click at [412, 410] on tr "[PERSON_NAME] KAVERI [PERSON_NAME] Kurla login access Manager [PERSON_NAME] [PE…" at bounding box center [558, 449] width 950 height 79
type input "4999"
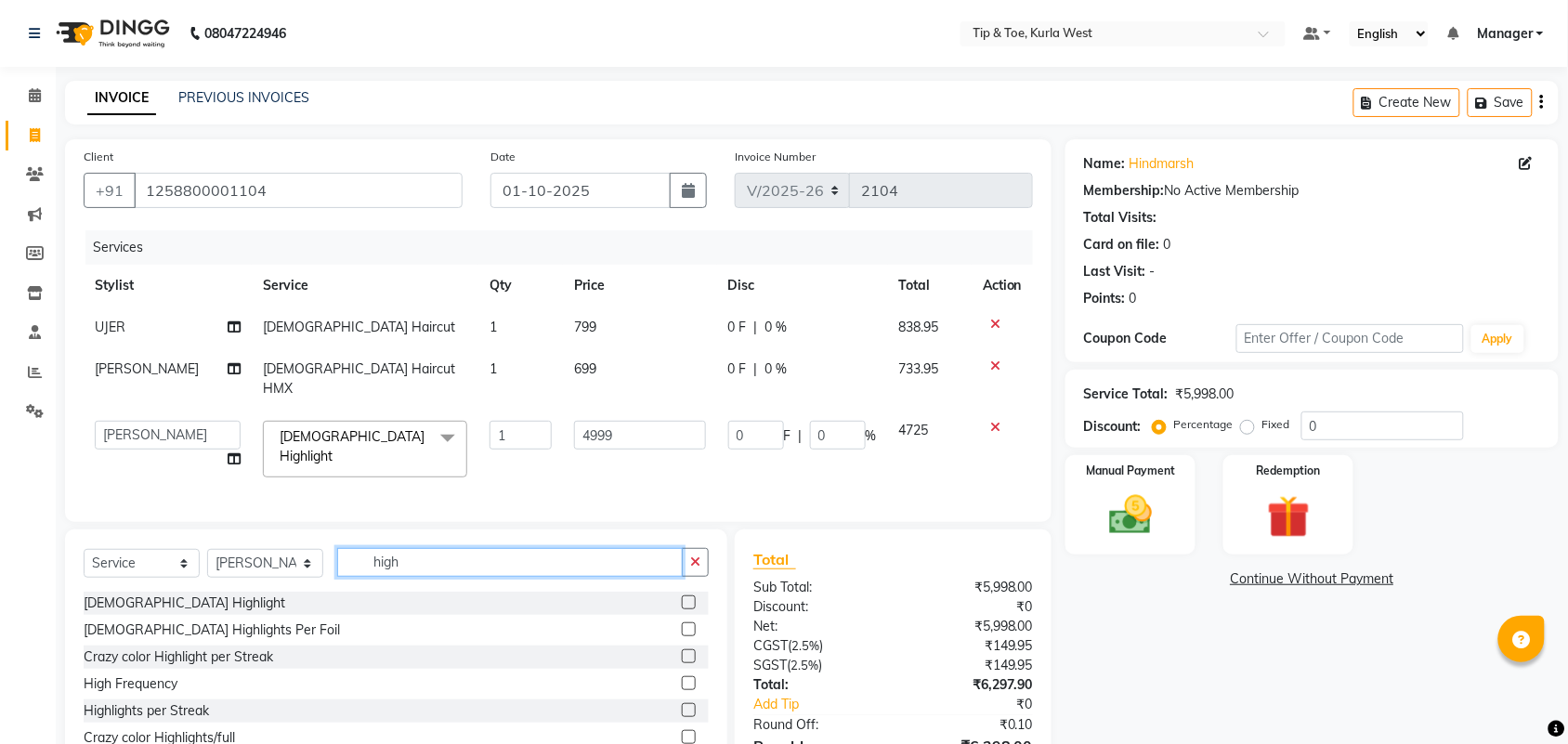
click at [409, 555] on input "high" at bounding box center [510, 562] width 346 height 29
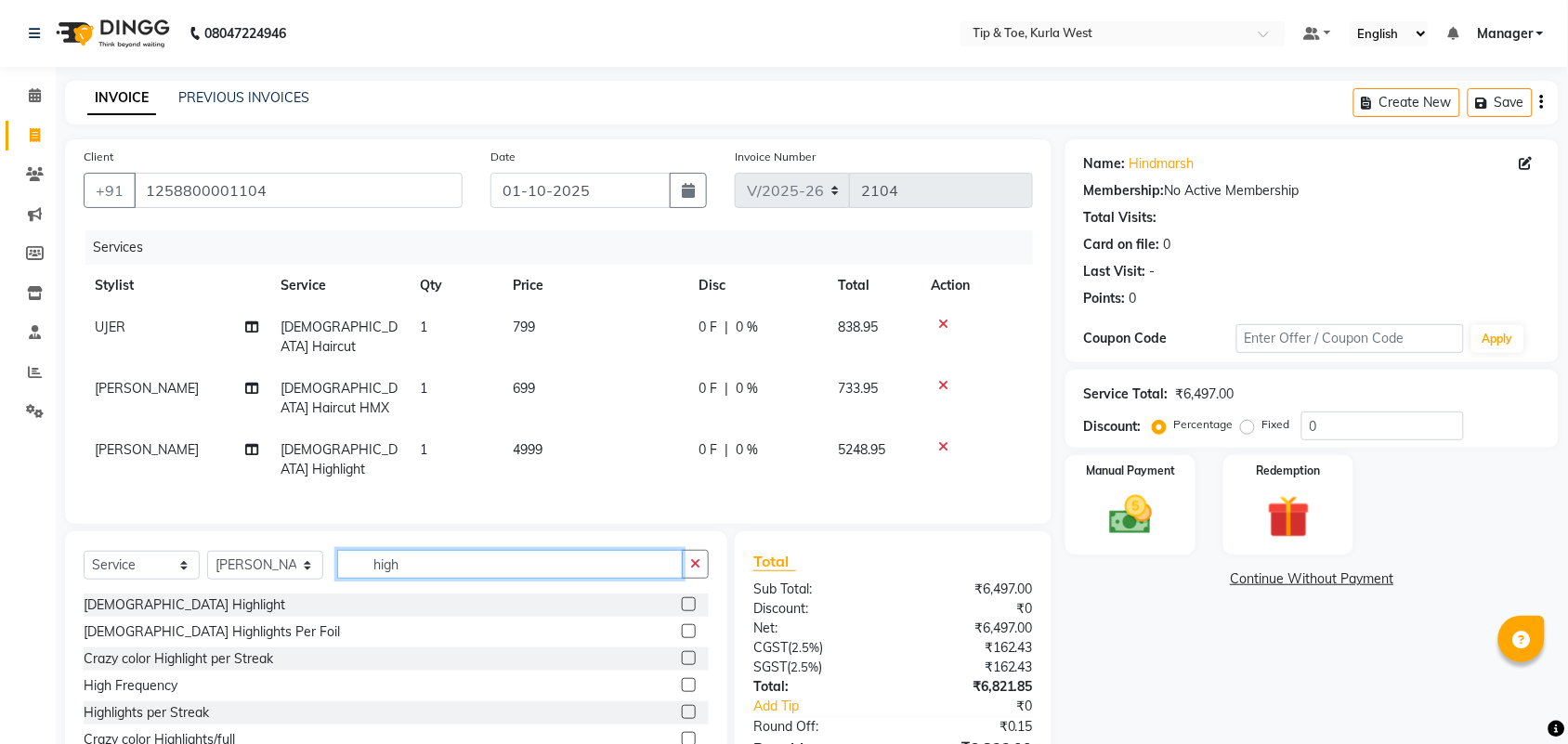
drag, startPoint x: 409, startPoint y: 544, endPoint x: 365, endPoint y: 539, distance: 44.3
click at [367, 550] on input "high" at bounding box center [510, 564] width 346 height 29
type input "t"
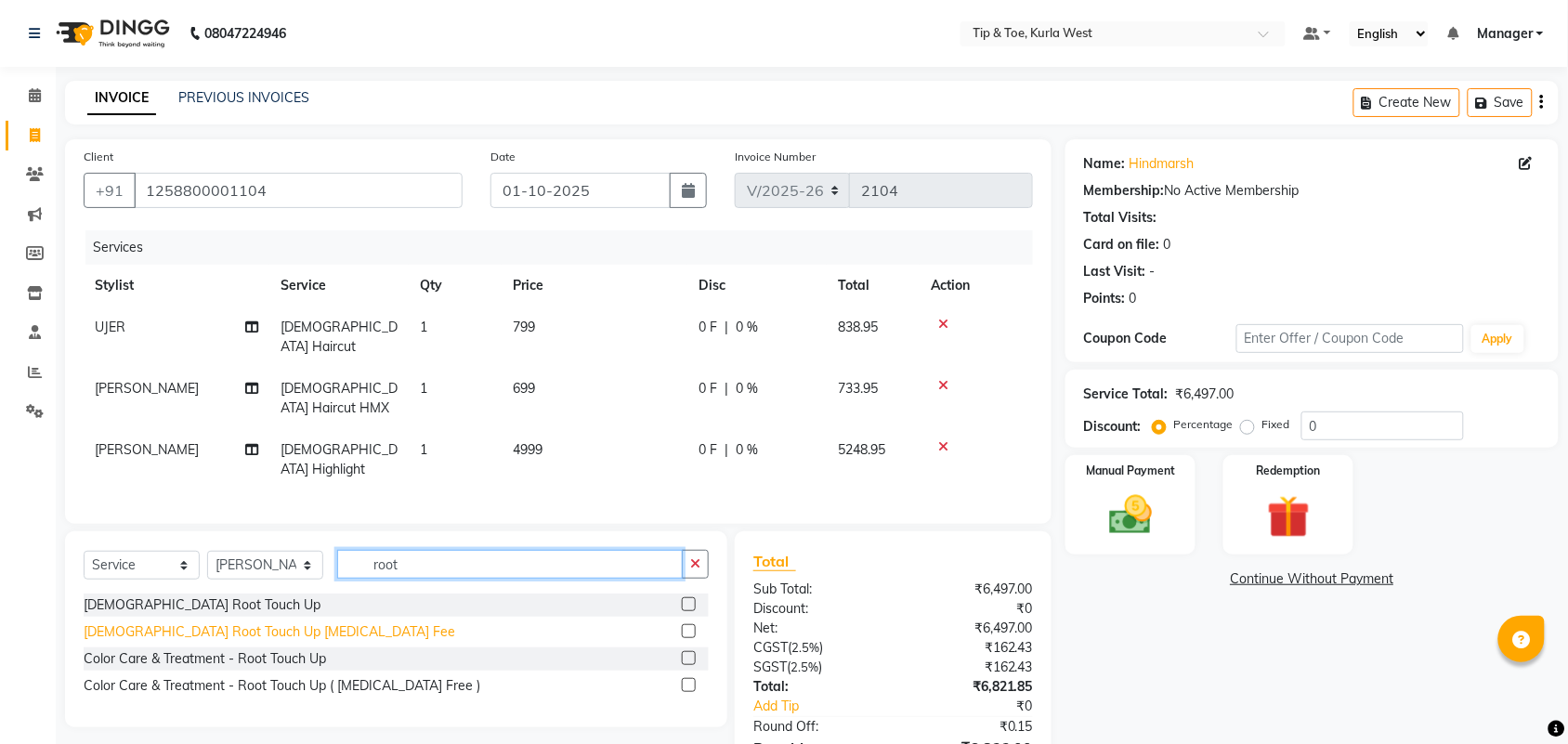
type input "root"
click at [304, 623] on div "[DEMOGRAPHIC_DATA] Root Touch Up [MEDICAL_DATA] Fee" at bounding box center [269, 632] width 372 height 20
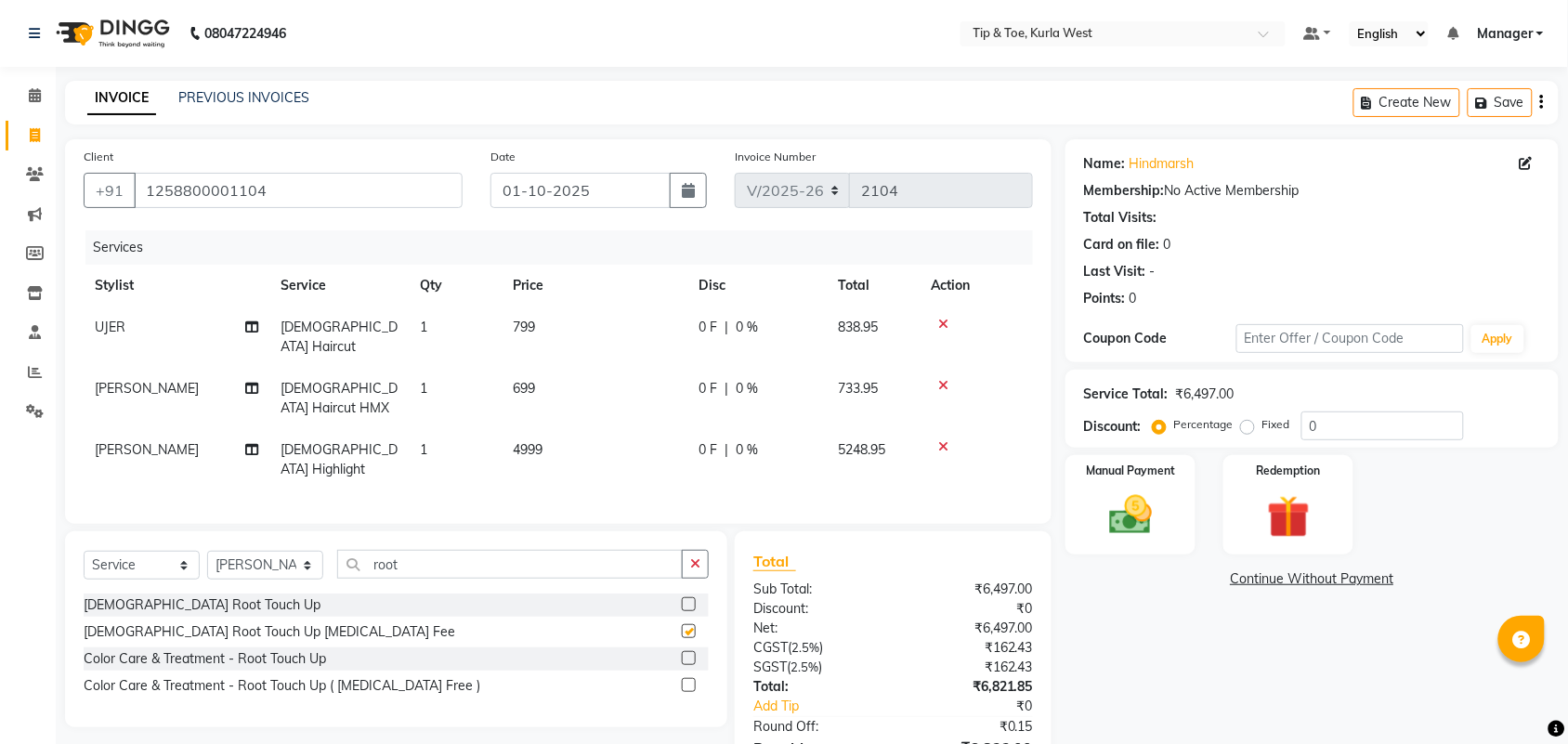
checkbox input "false"
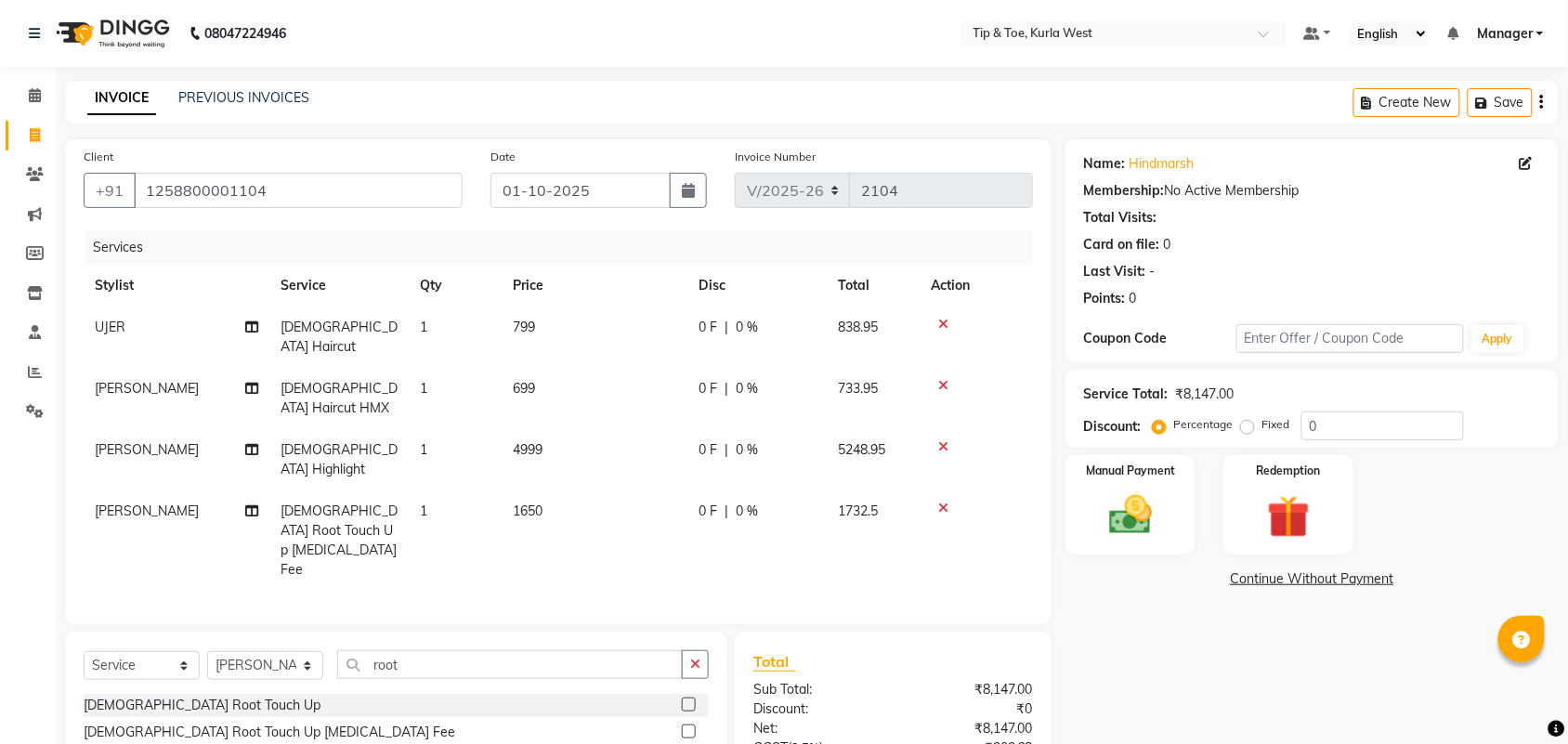
click at [553, 490] on td "1650" at bounding box center [594, 541] width 186 height 101
select select "80571"
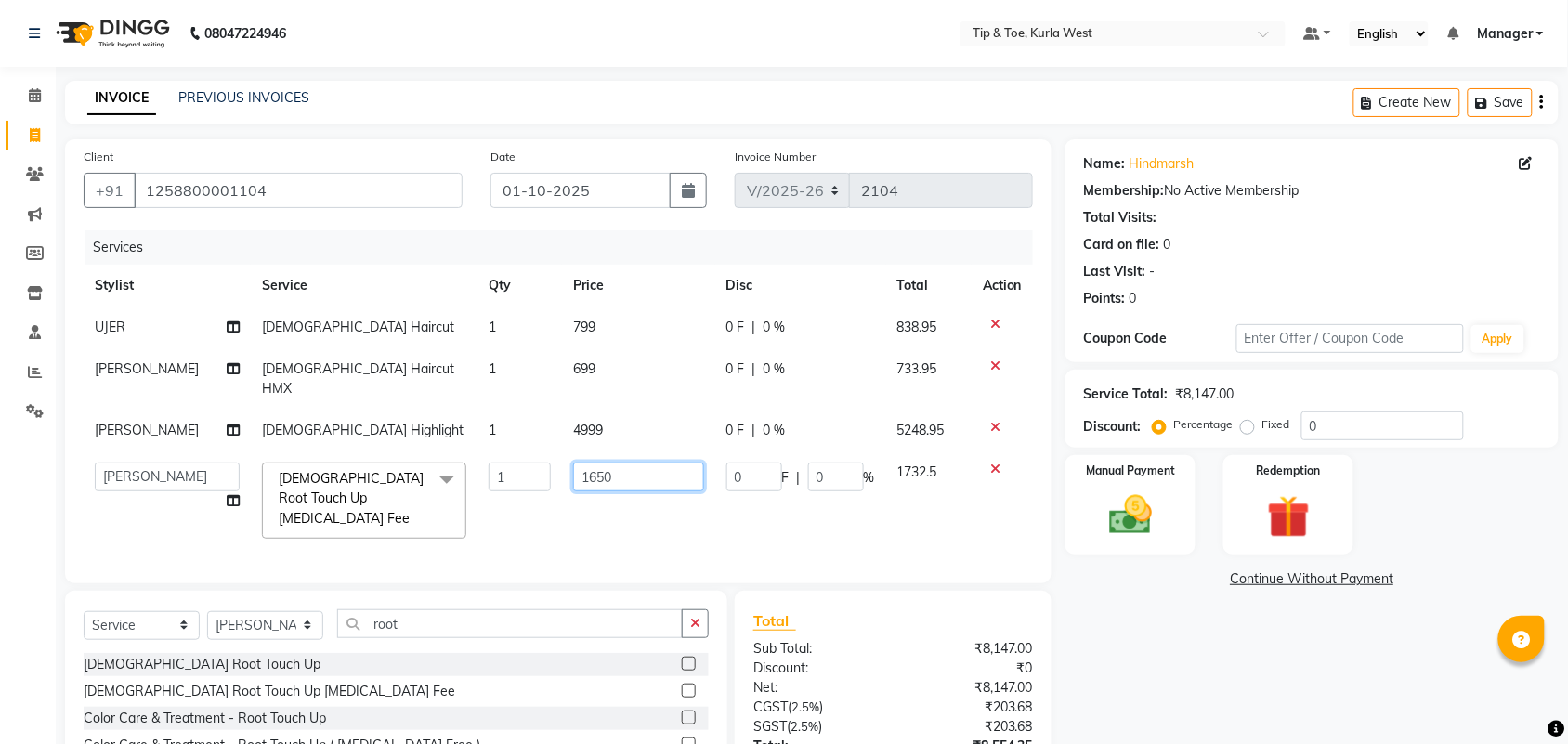
drag, startPoint x: 613, startPoint y: 451, endPoint x: 361, endPoint y: 425, distance: 253.3
click at [458, 451] on tr "[PERSON_NAME] KAVERI [PERSON_NAME] Kurla login access Manager [PERSON_NAME] PRI…" at bounding box center [558, 501] width 950 height 99
type input "1799"
click at [1110, 641] on div "Name: Hindmarsh Membership: No Active Membership Total Visits: Card on file: 0 …" at bounding box center [1319, 512] width 507 height 744
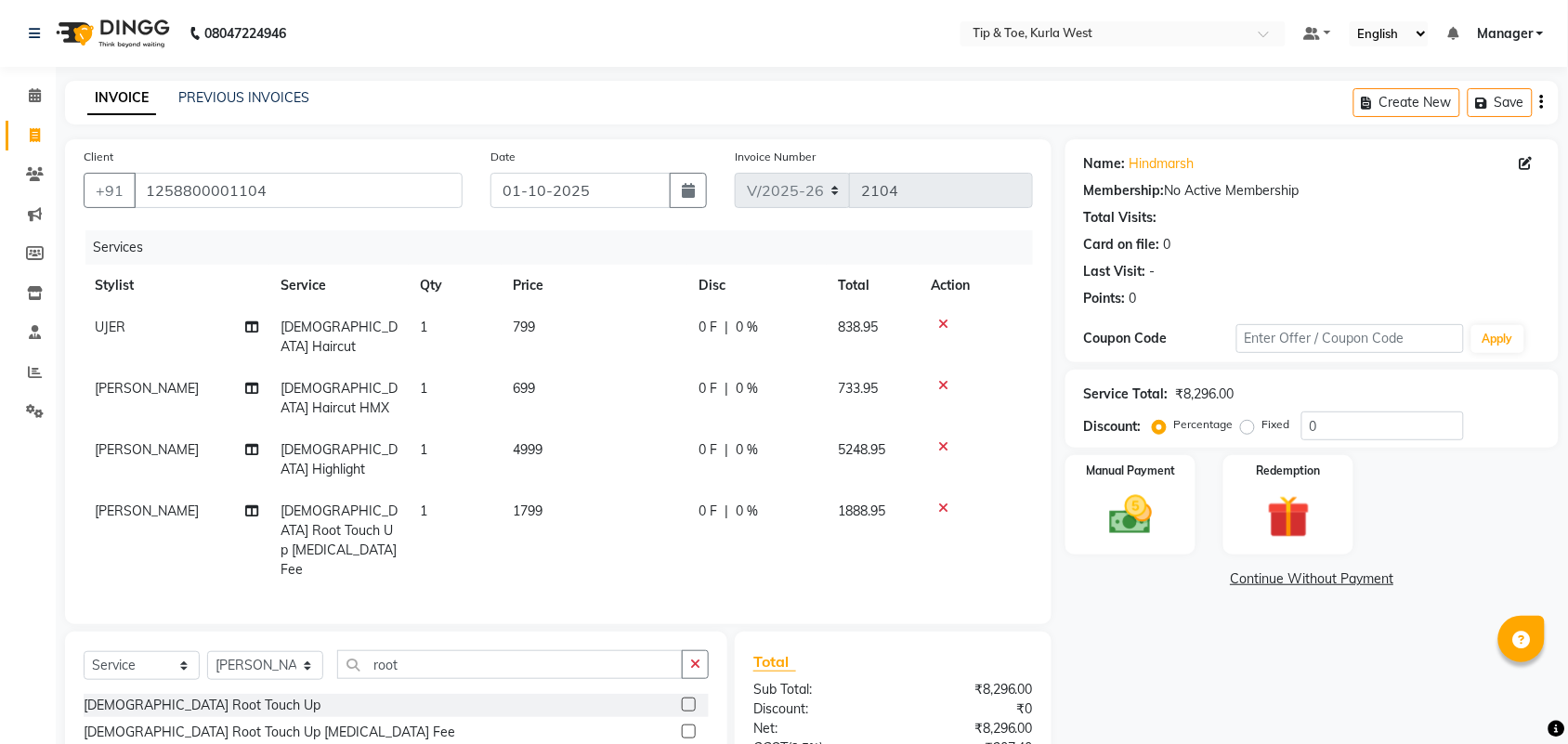
scroll to position [146, 0]
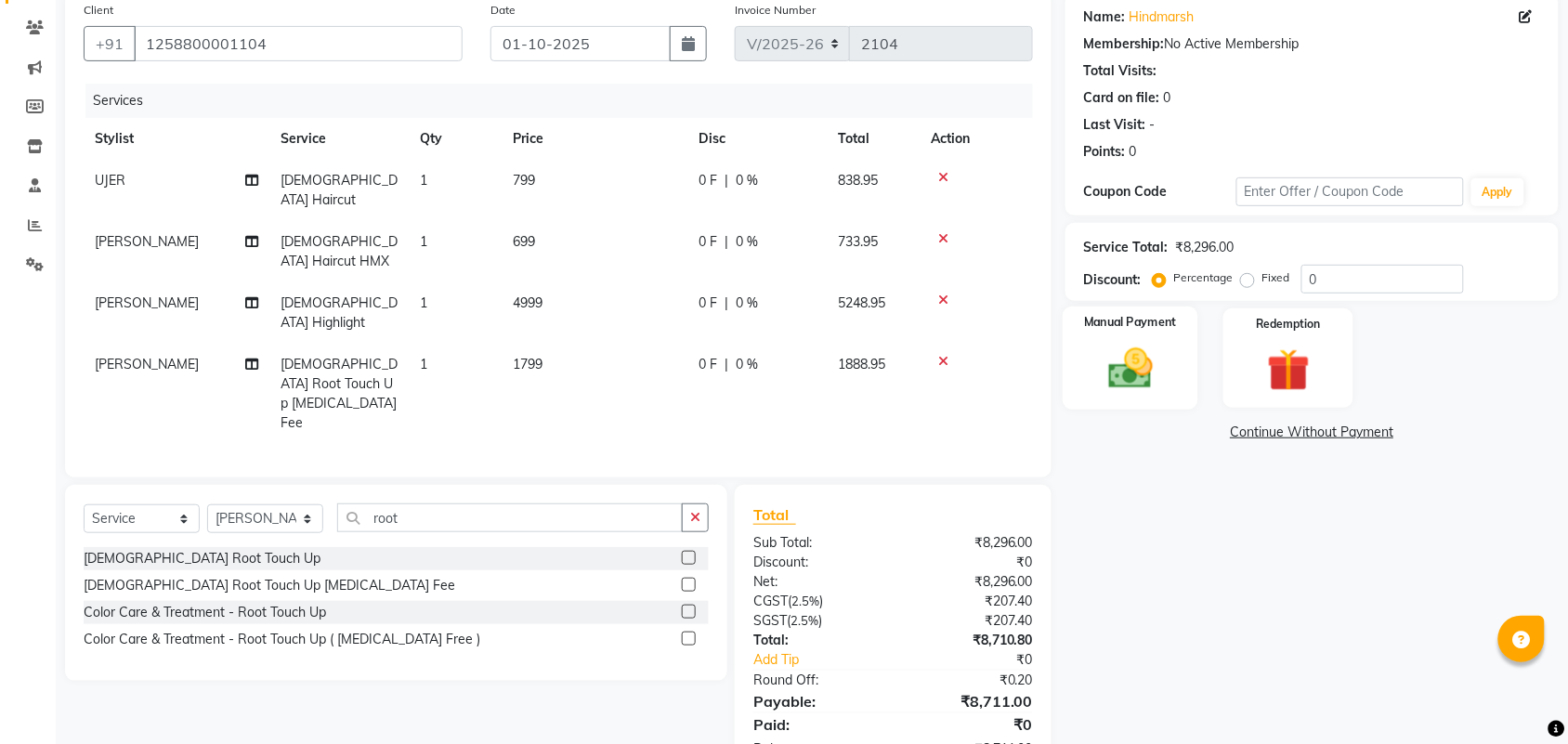
click at [1163, 393] on img at bounding box center [1131, 368] width 73 height 51
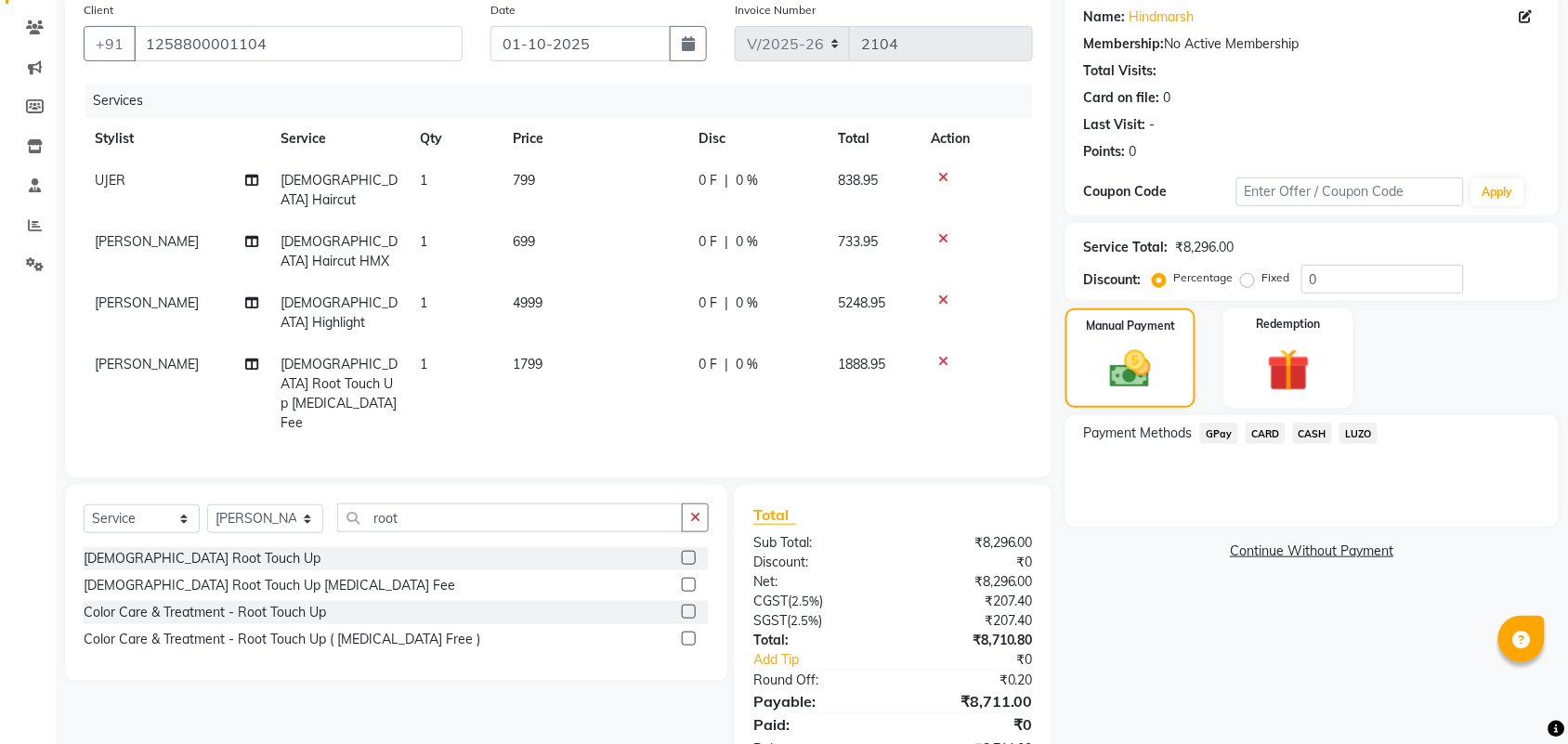
click at [1264, 439] on span "CARD" at bounding box center [1266, 433] width 40 height 21
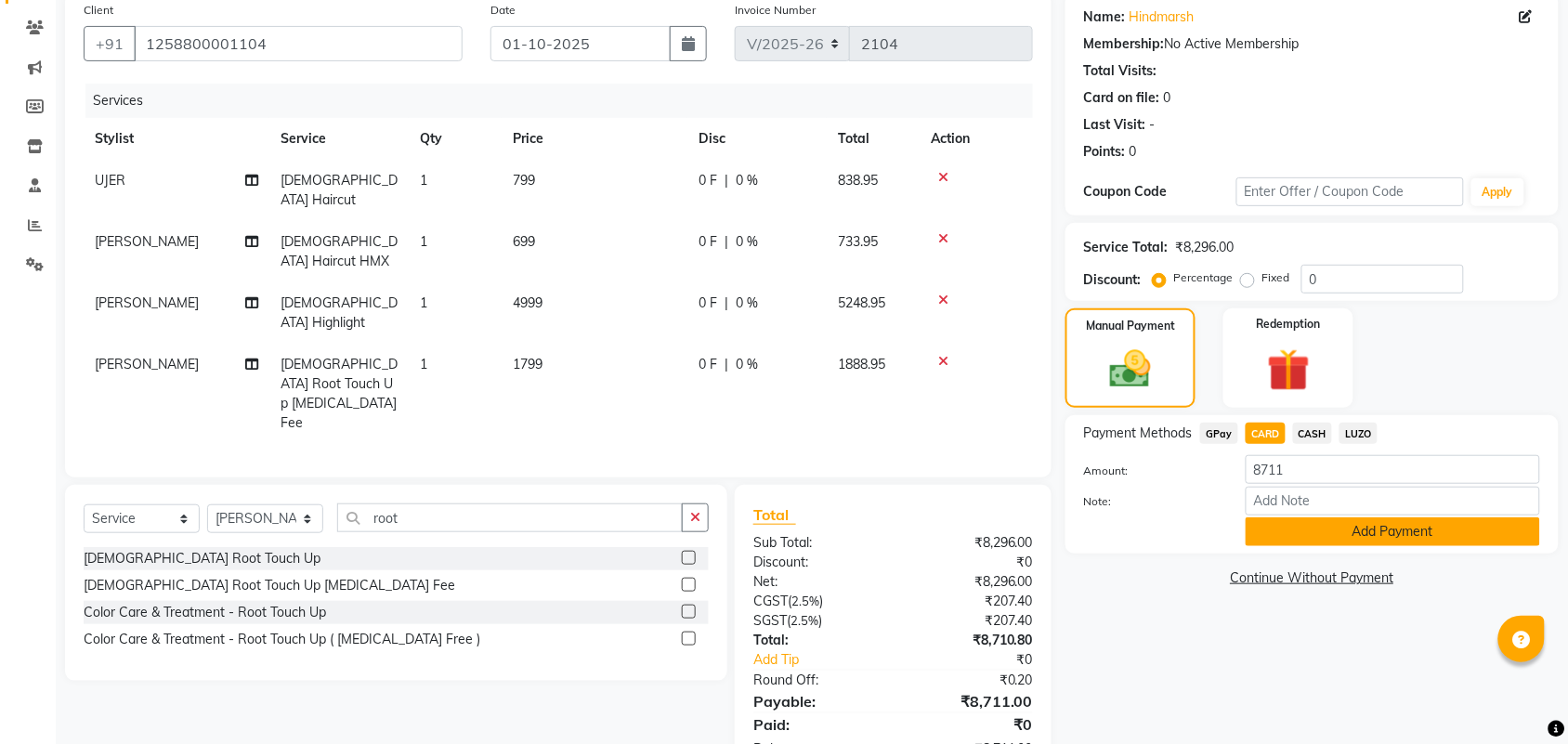
click at [1297, 523] on button "Add Payment" at bounding box center [1394, 531] width 295 height 29
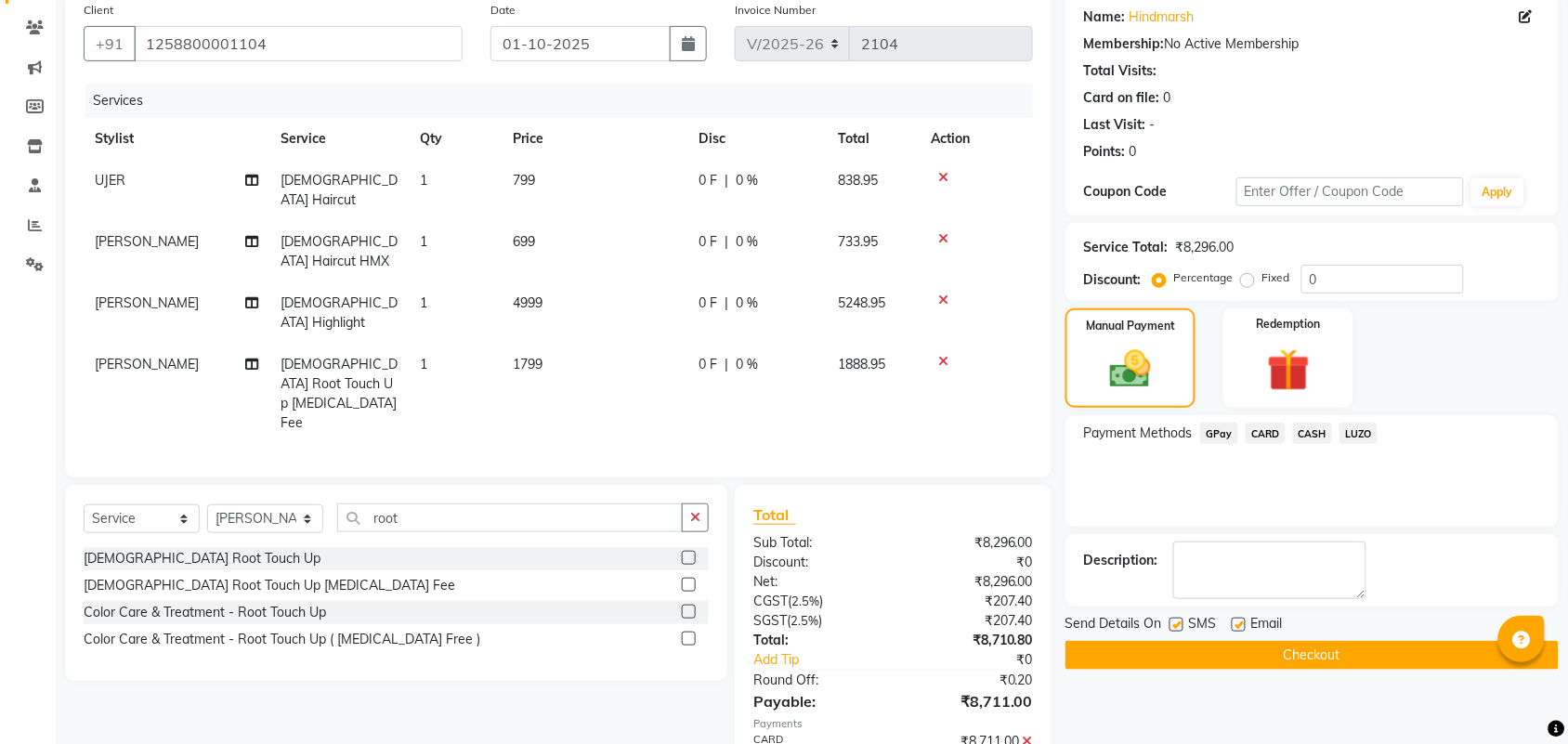
scroll to position [186, 0]
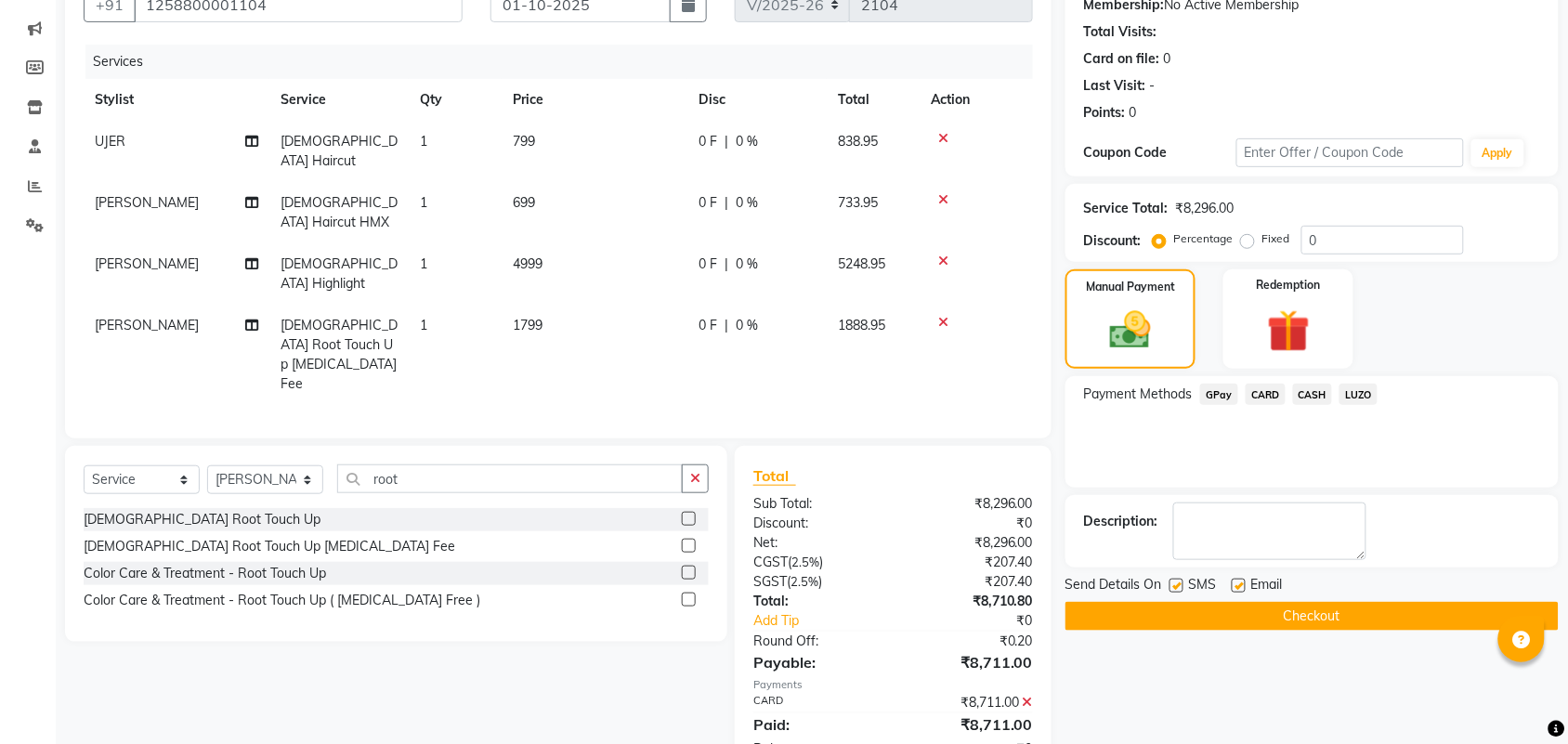
click at [1174, 588] on label at bounding box center [1176, 586] width 14 height 14
click at [1174, 588] on input "checkbox" at bounding box center [1176, 586] width 12 height 12
checkbox input "false"
click at [1239, 583] on label at bounding box center [1239, 586] width 14 height 14
click at [1239, 583] on input "checkbox" at bounding box center [1238, 586] width 12 height 12
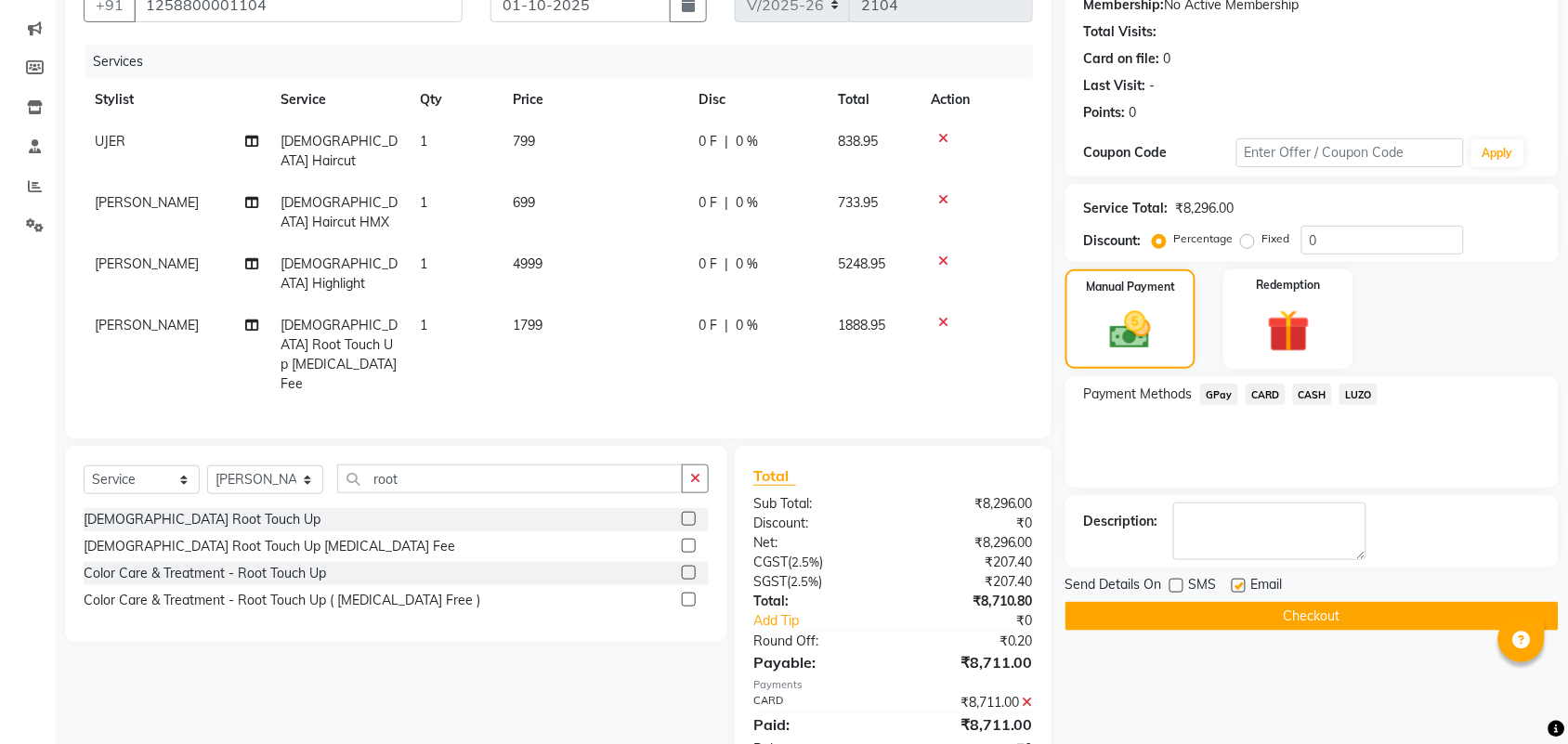
checkbox input "false"
click at [1306, 624] on button "Checkout" at bounding box center [1312, 616] width 493 height 29
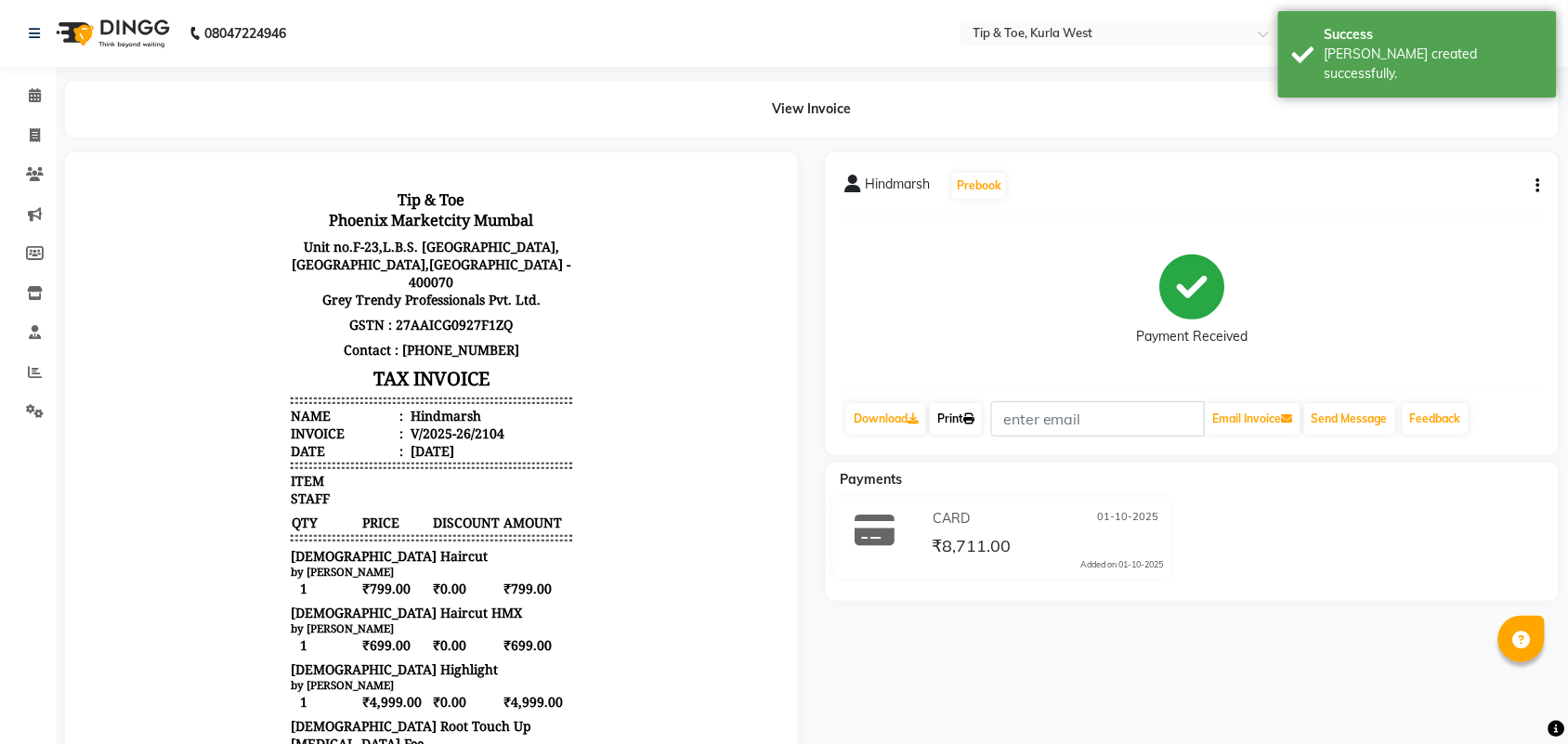
click at [975, 421] on icon at bounding box center [970, 420] width 11 height 11
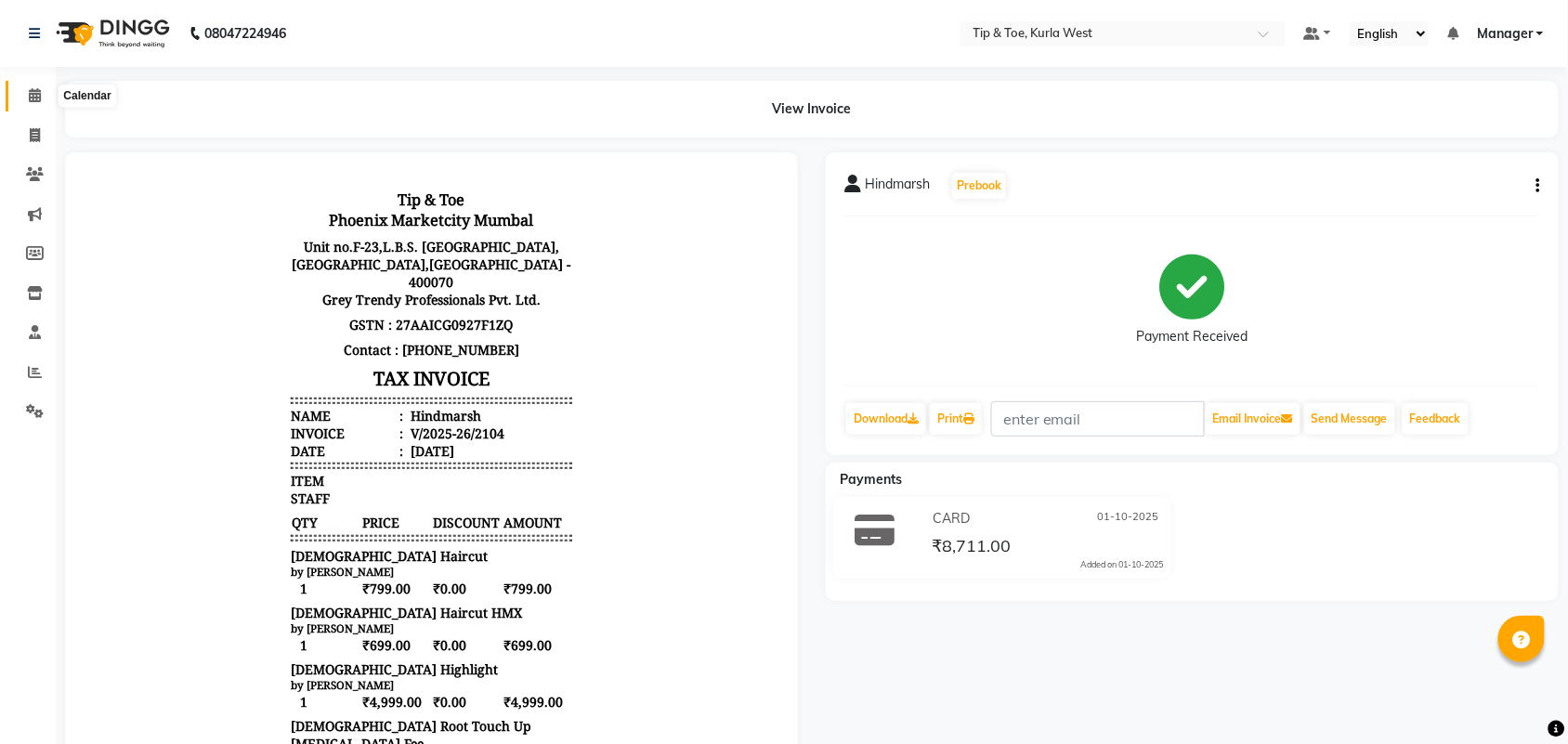
click at [34, 103] on icon at bounding box center [34, 95] width 12 height 14
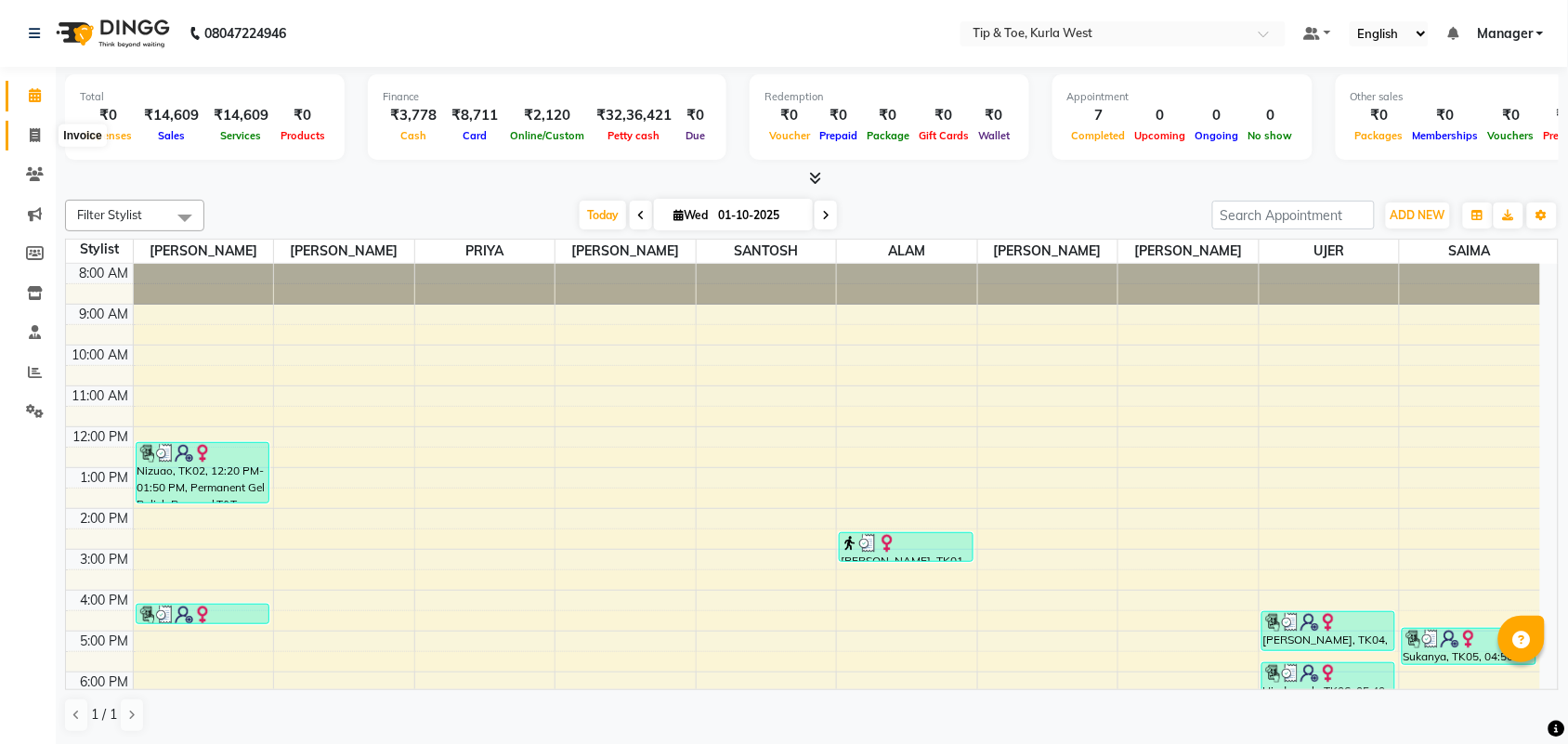
click at [34, 140] on icon at bounding box center [34, 135] width 10 height 14
select select "service"
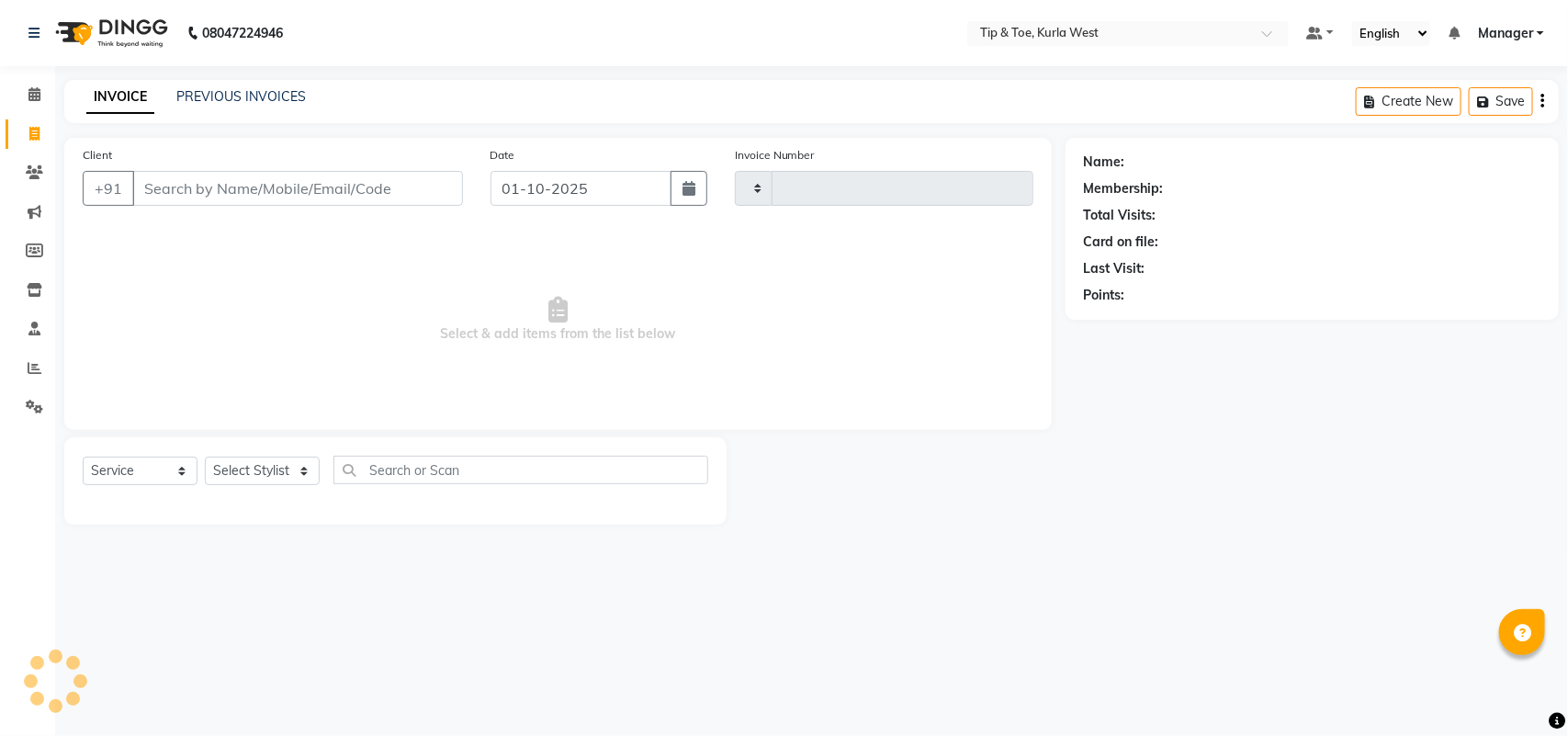
type input "2105"
select select "5986"
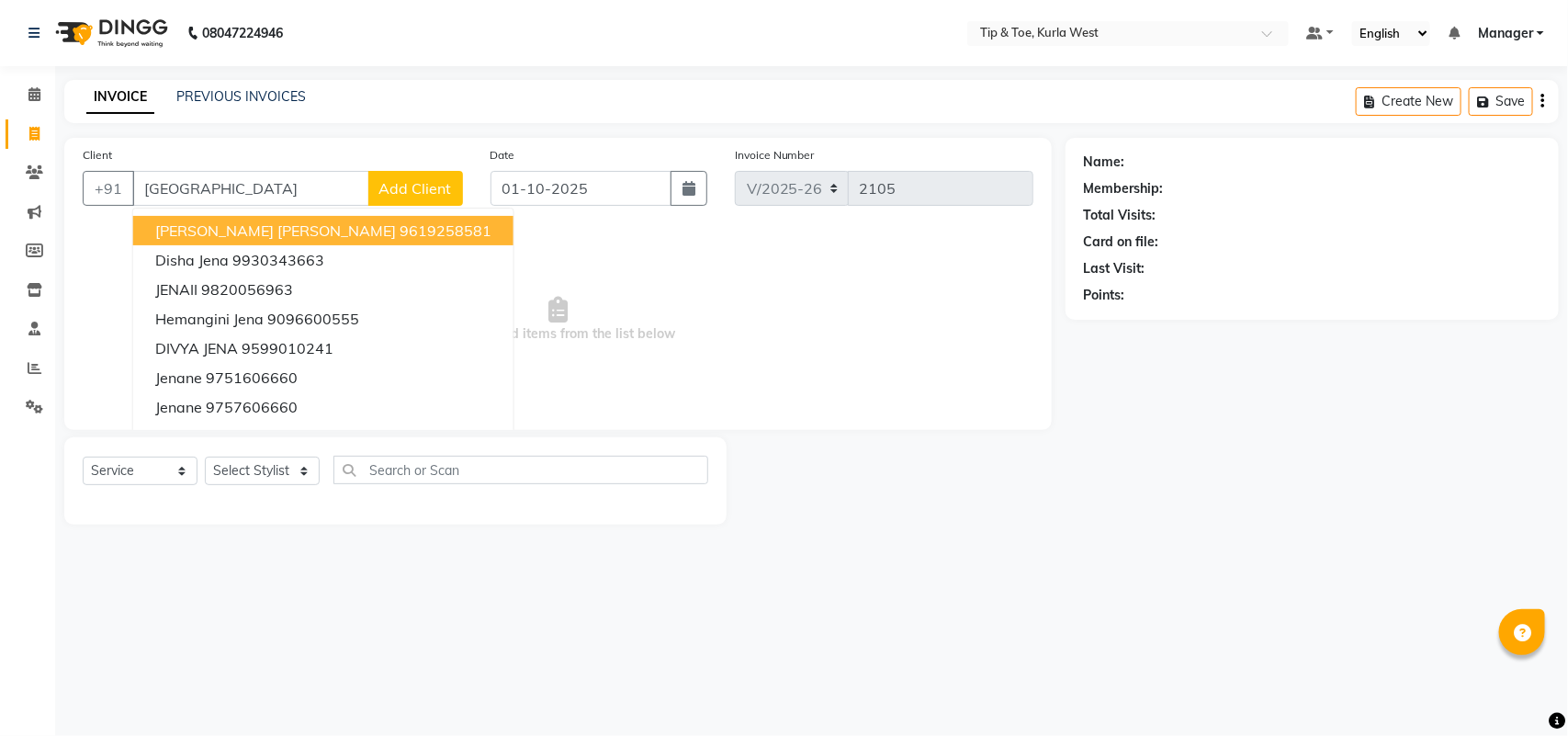
type input "[GEOGRAPHIC_DATA]"
click at [415, 174] on button "Add Client" at bounding box center [416, 188] width 95 height 35
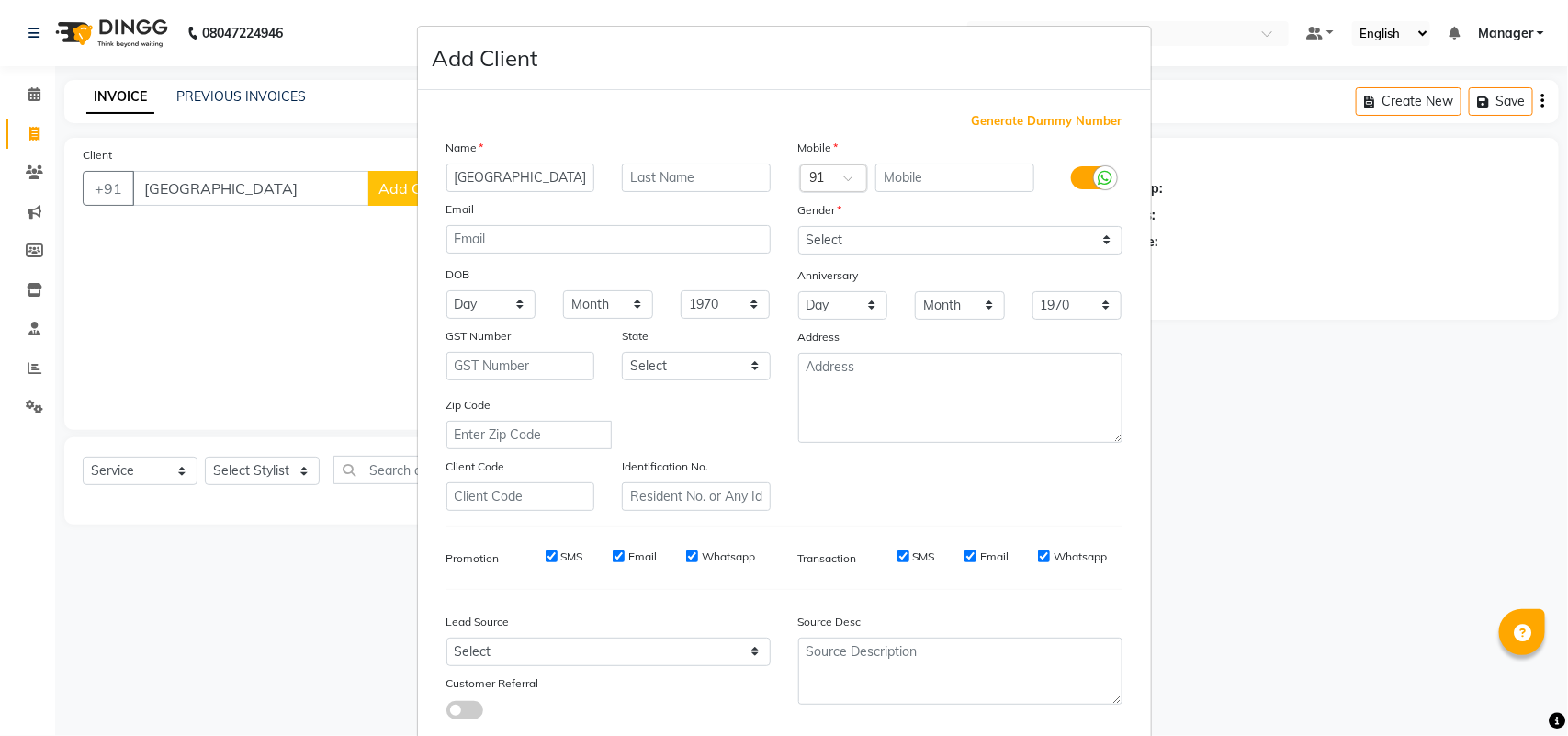
click at [984, 121] on span "Generate Dummy Number" at bounding box center [1047, 122] width 150 height 18
type input "1258800001105"
checkbox input "false"
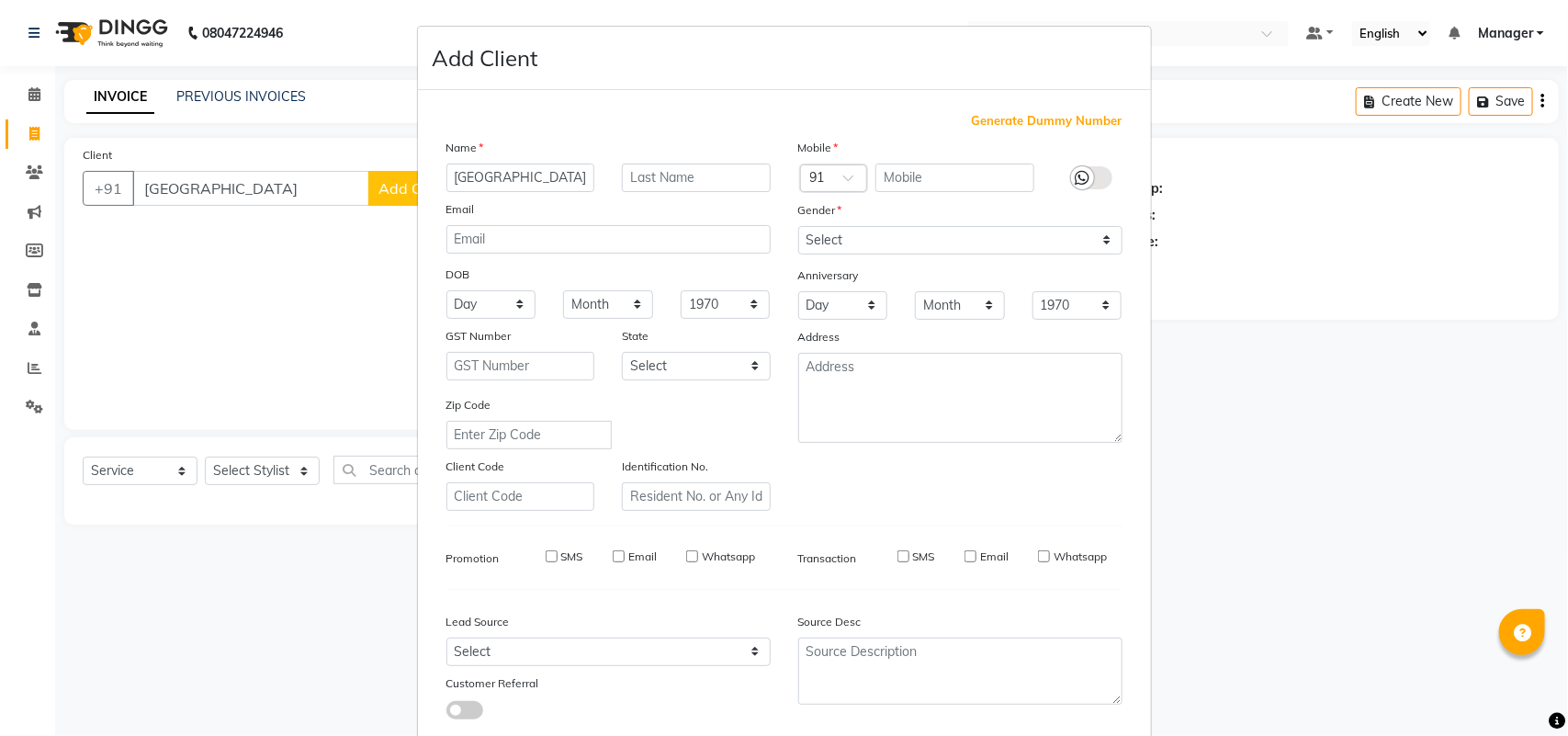
checkbox input "false"
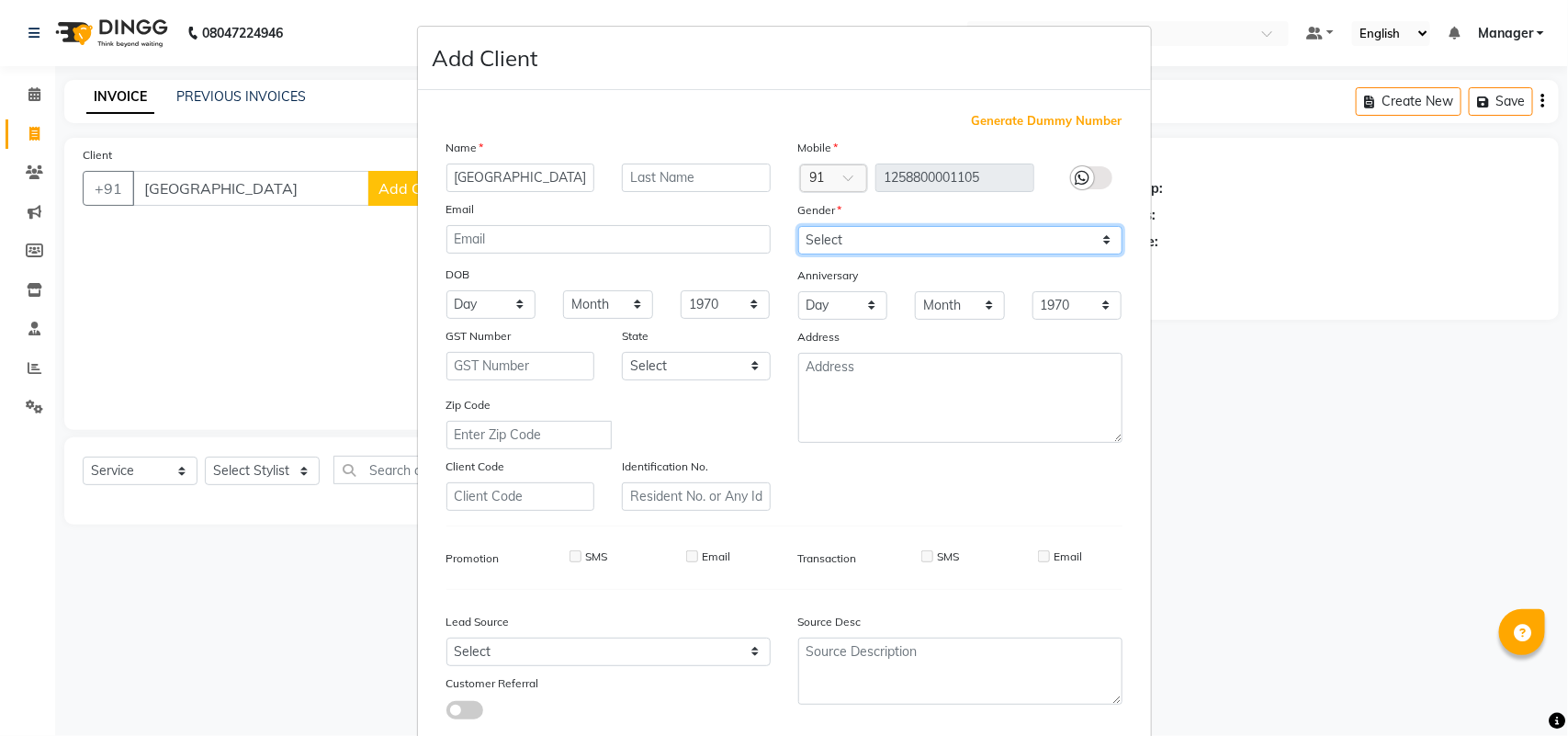
drag, startPoint x: 873, startPoint y: 240, endPoint x: 870, endPoint y: 253, distance: 13.3
click at [873, 241] on select "Select [DEMOGRAPHIC_DATA] [DEMOGRAPHIC_DATA] Other Prefer Not To Say" at bounding box center [961, 240] width 324 height 29
select select "[DEMOGRAPHIC_DATA]"
click at [798, 226] on select "Select [DEMOGRAPHIC_DATA] [DEMOGRAPHIC_DATA] Other Prefer Not To Say" at bounding box center [961, 240] width 324 height 29
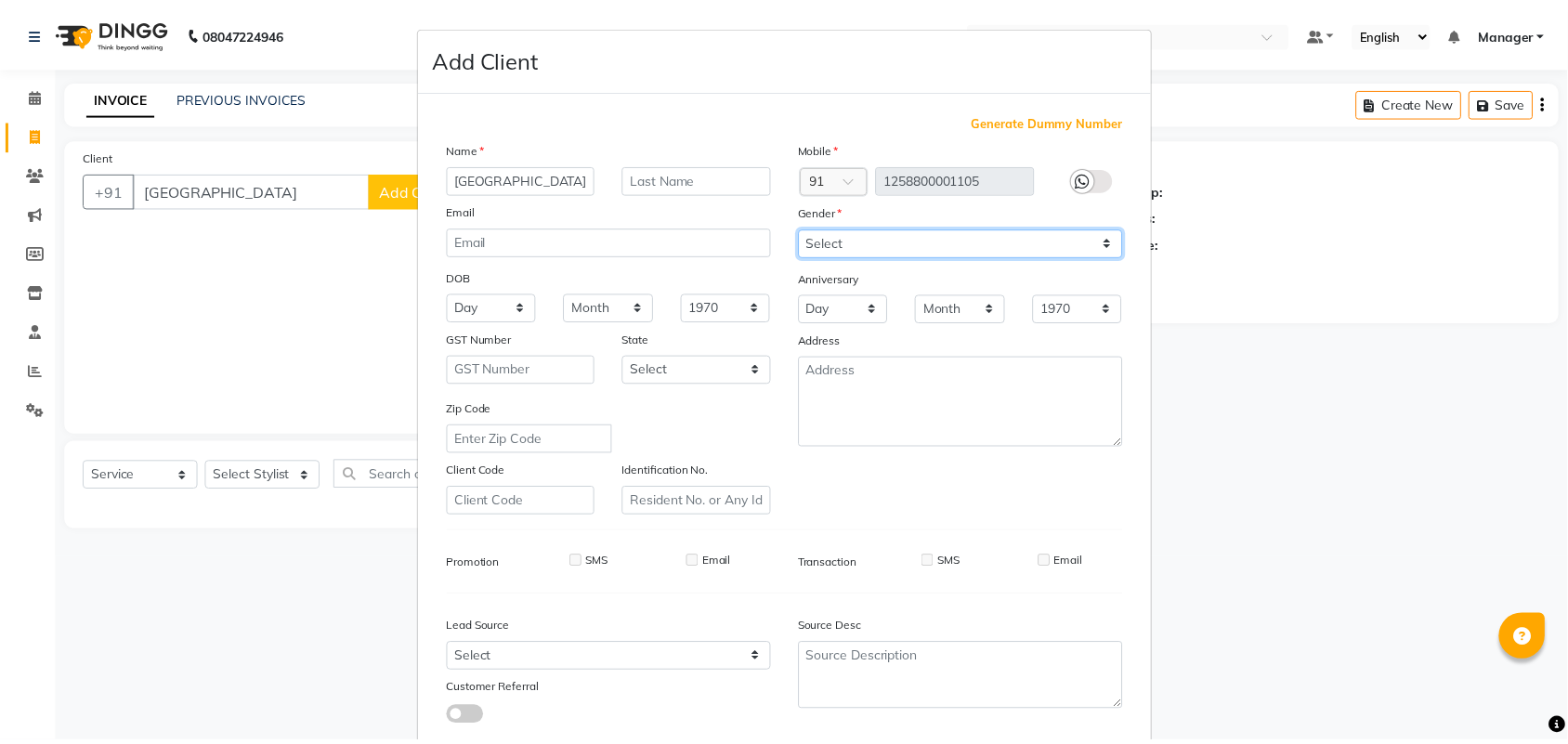
scroll to position [107, 0]
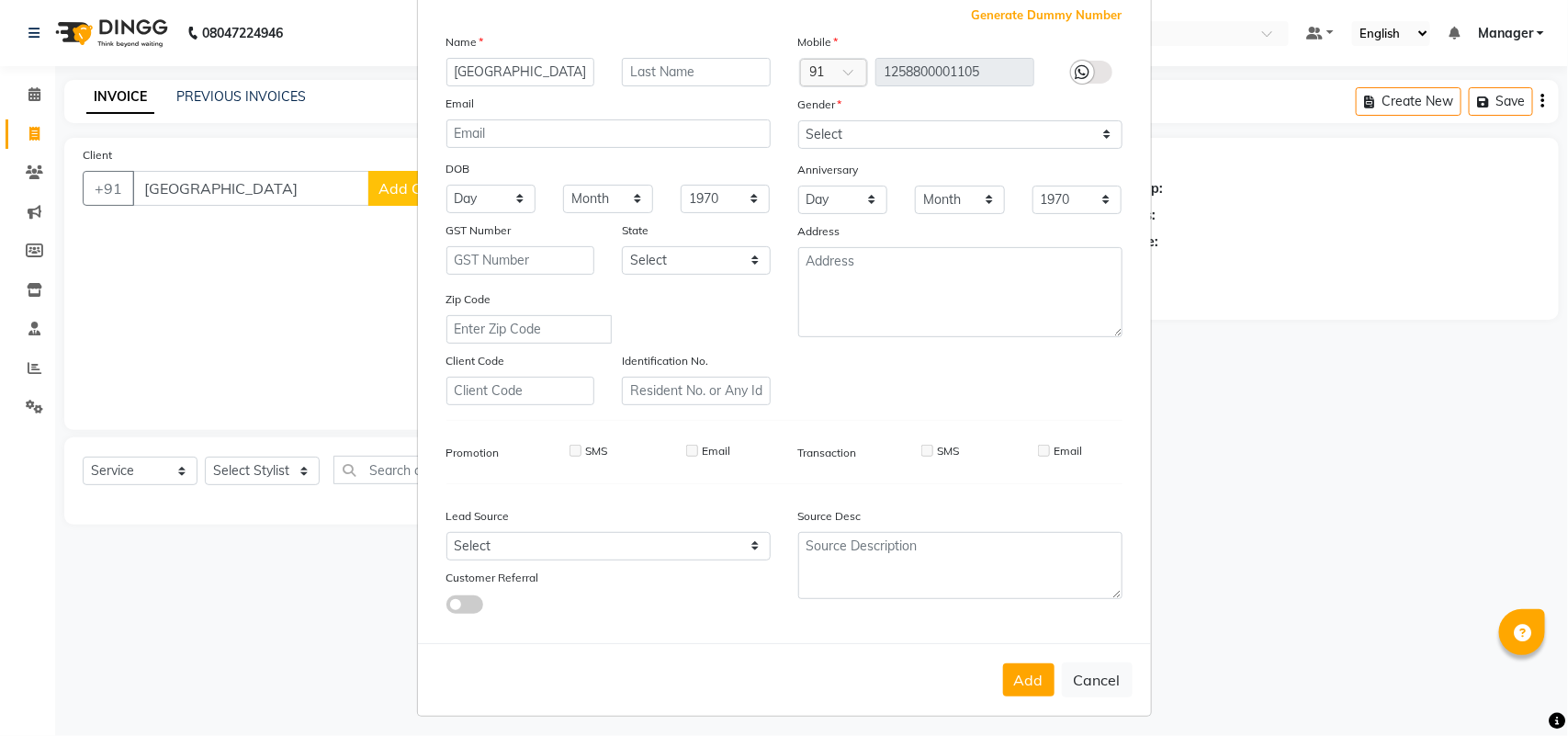
click at [1017, 681] on button "Add" at bounding box center [1029, 681] width 52 height 33
type input "1258800001105"
select select
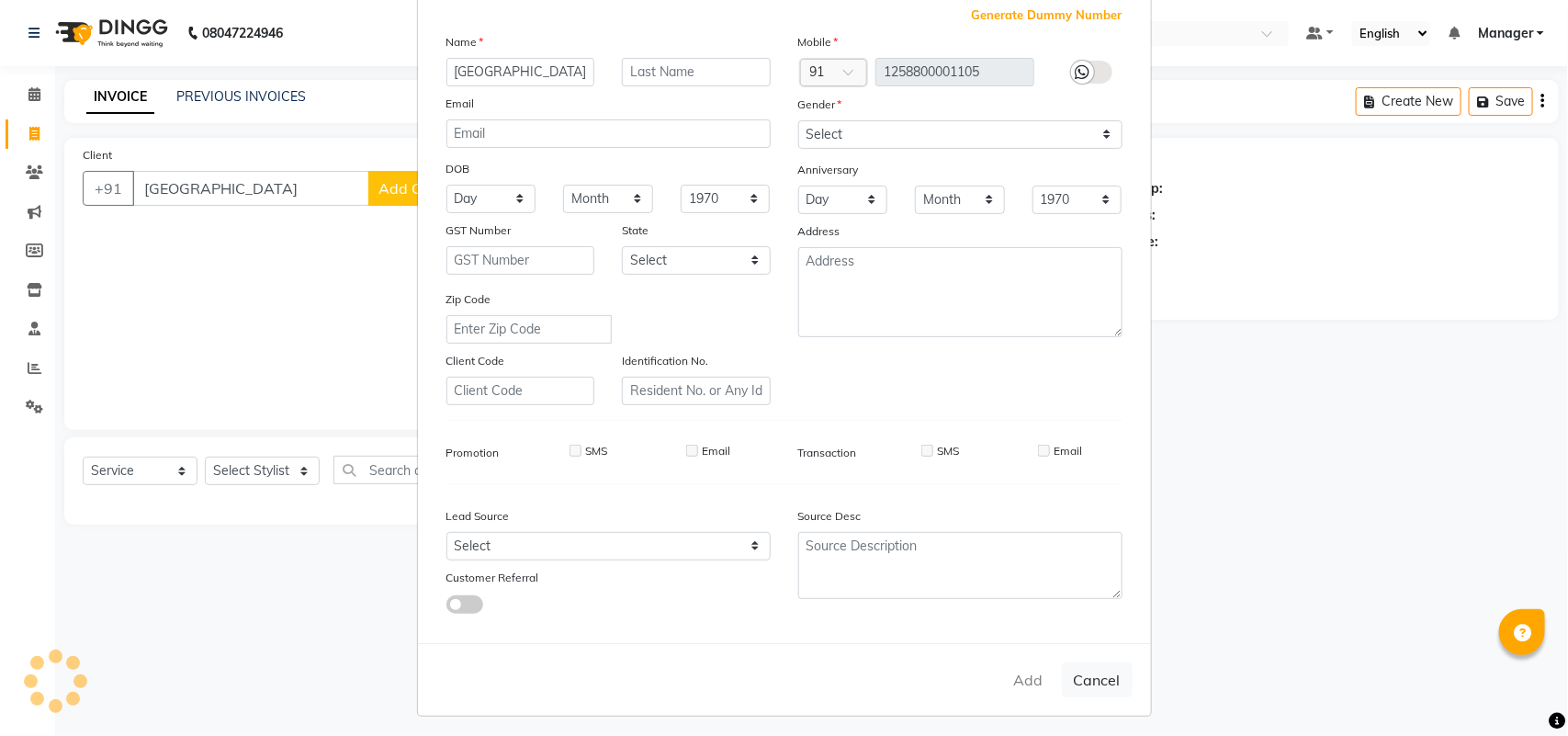
select select
checkbox input "false"
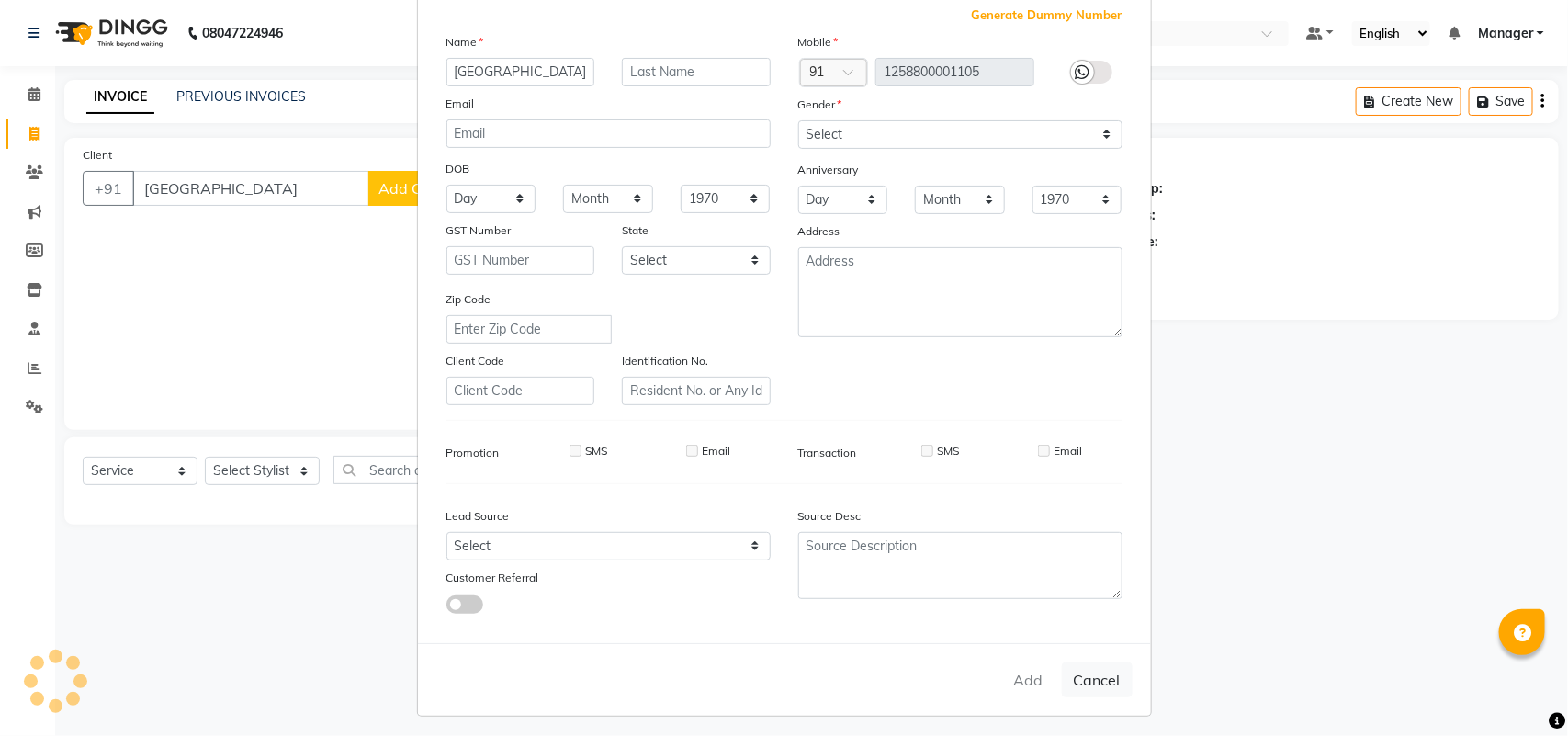
checkbox input "false"
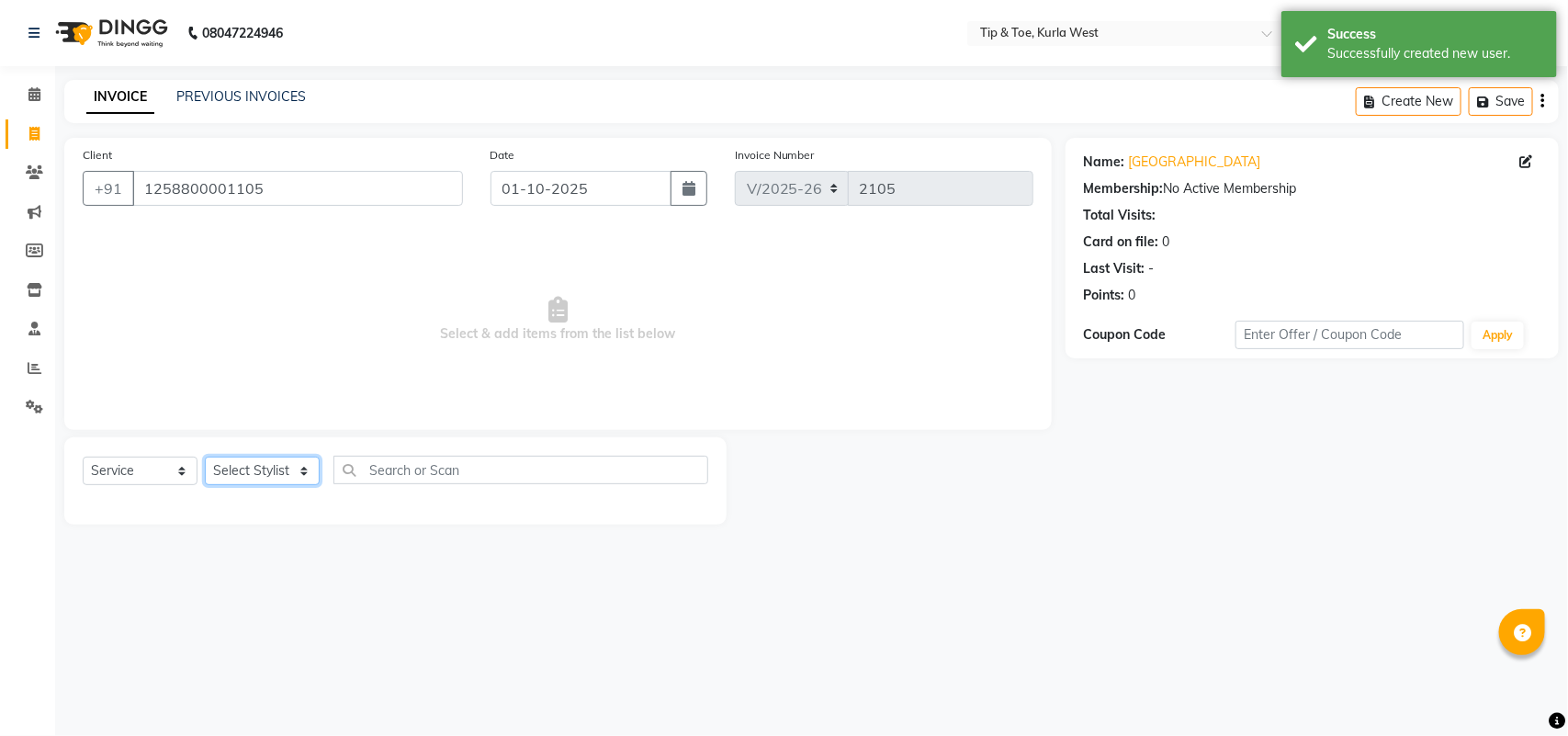
click at [265, 473] on select "Select Stylist [PERSON_NAME] KAVERI [PERSON_NAME] Kurla login access Manager [P…" at bounding box center [262, 470] width 115 height 29
select select "42756"
click at [205, 457] on select "Select Stylist [PERSON_NAME] KAVERI [PERSON_NAME] Kurla login access Manager [P…" at bounding box center [262, 470] width 115 height 29
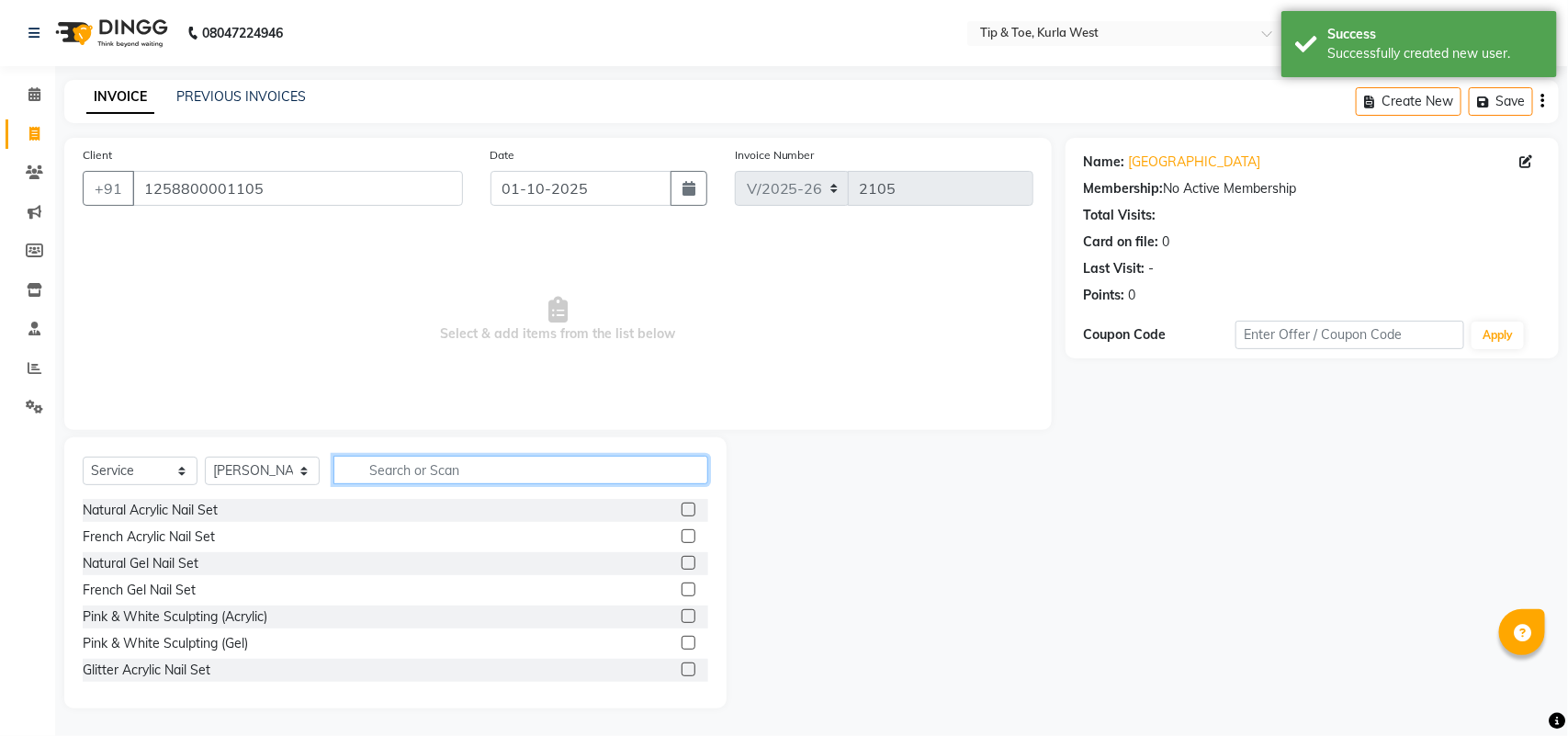
click at [445, 460] on input "text" at bounding box center [521, 469] width 375 height 29
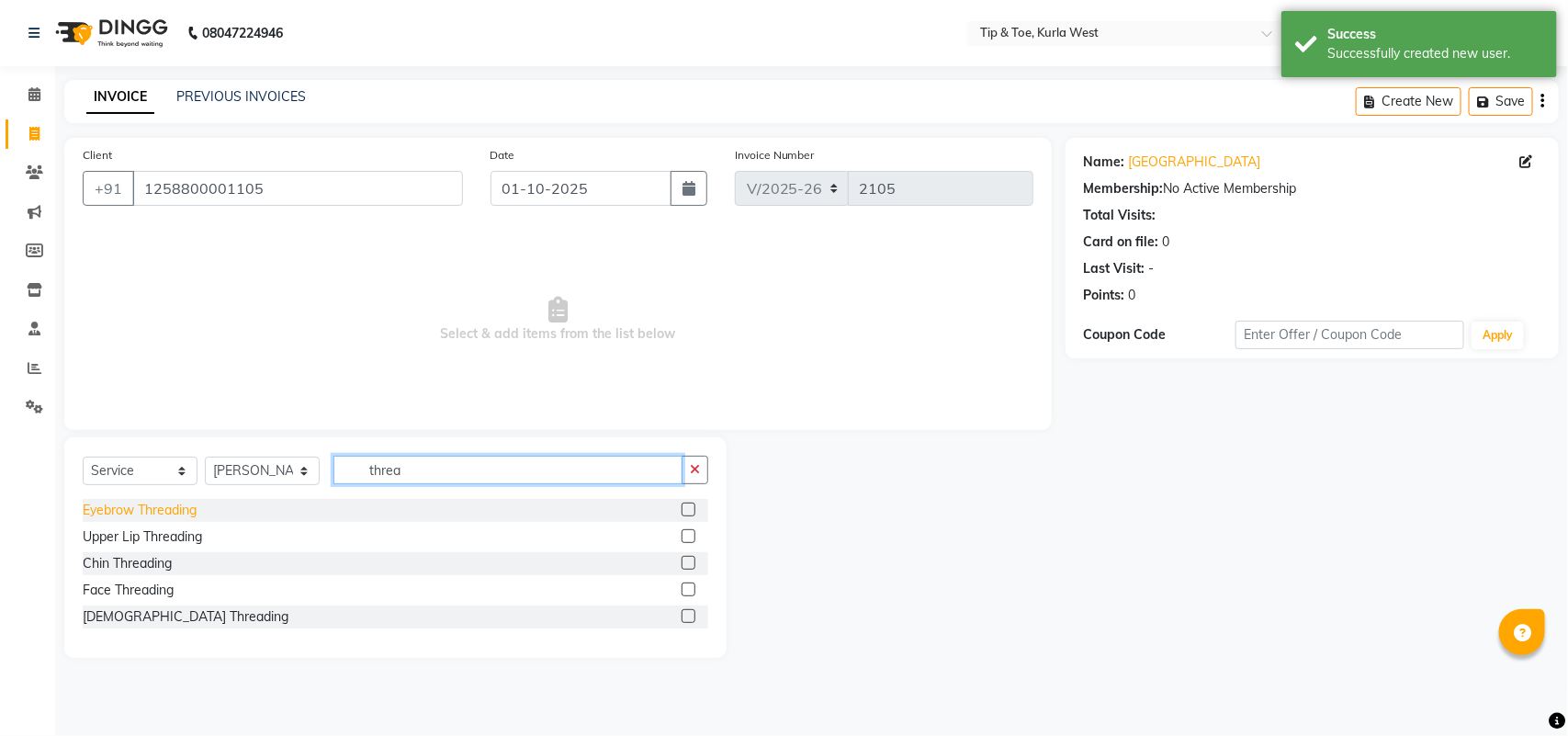
type input "threa"
click at [188, 516] on div "Eyebrow Threading" at bounding box center [140, 510] width 114 height 19
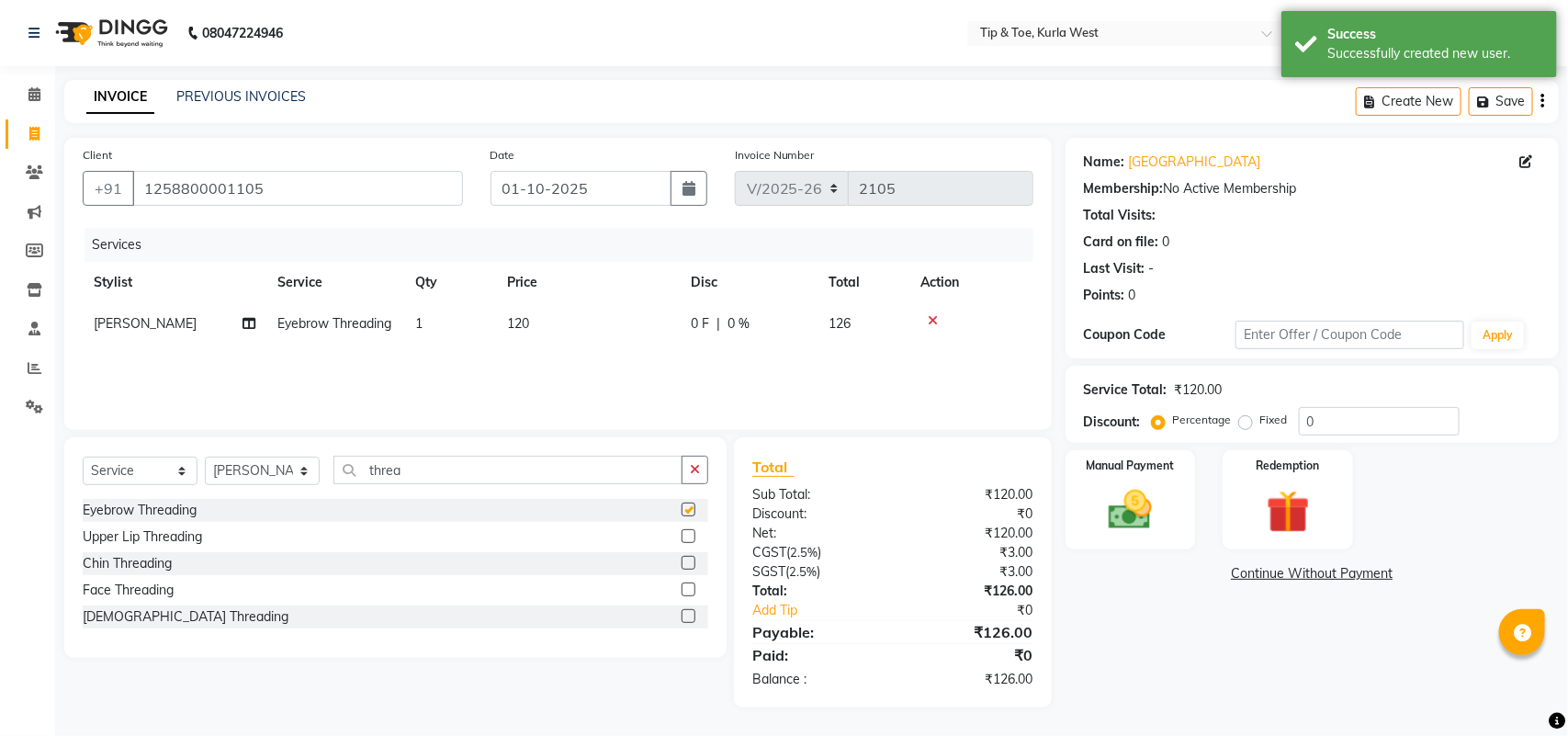
checkbox input "false"
click at [1141, 539] on div "Manual Payment" at bounding box center [1131, 500] width 136 height 104
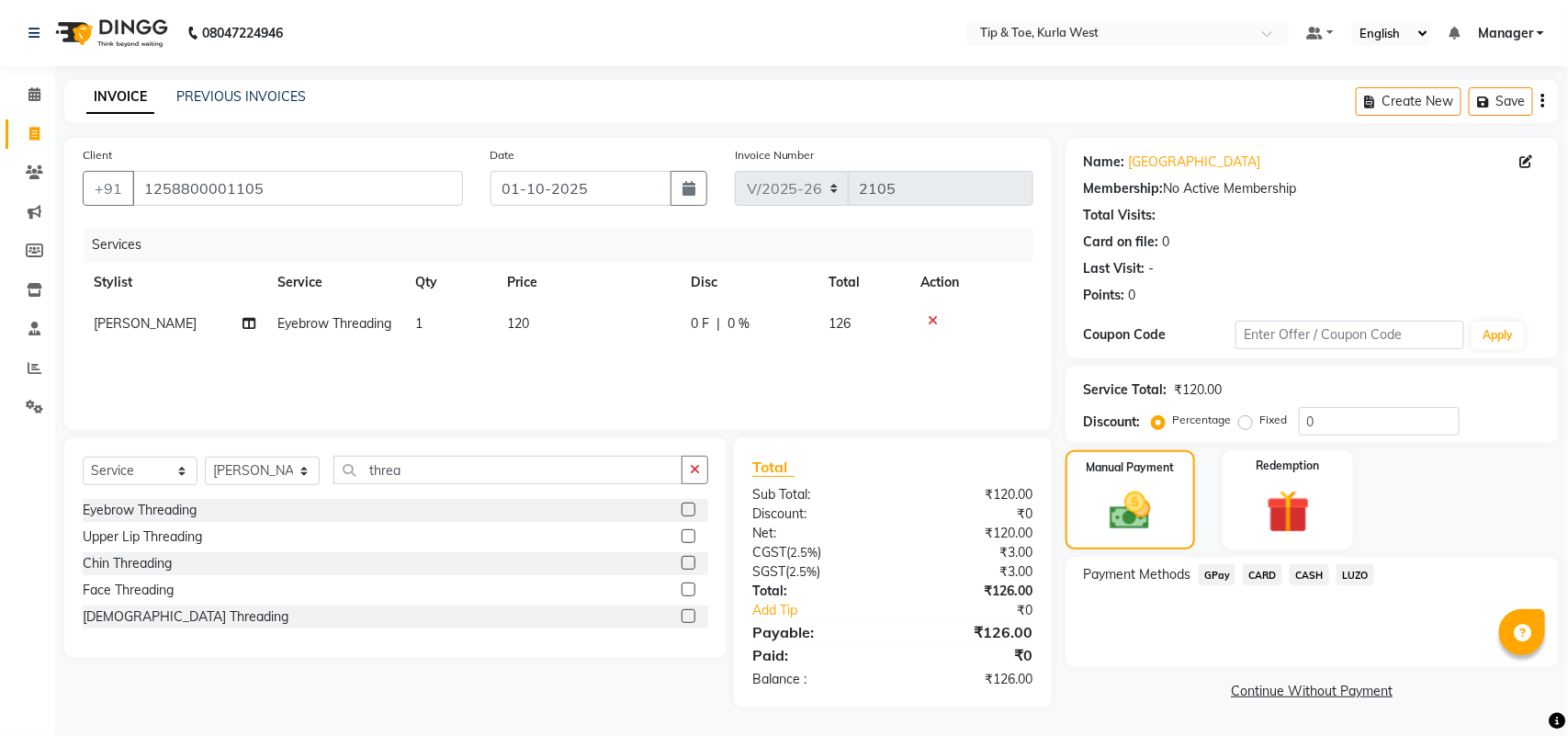
click at [1215, 573] on span "GPay" at bounding box center [1218, 575] width 38 height 21
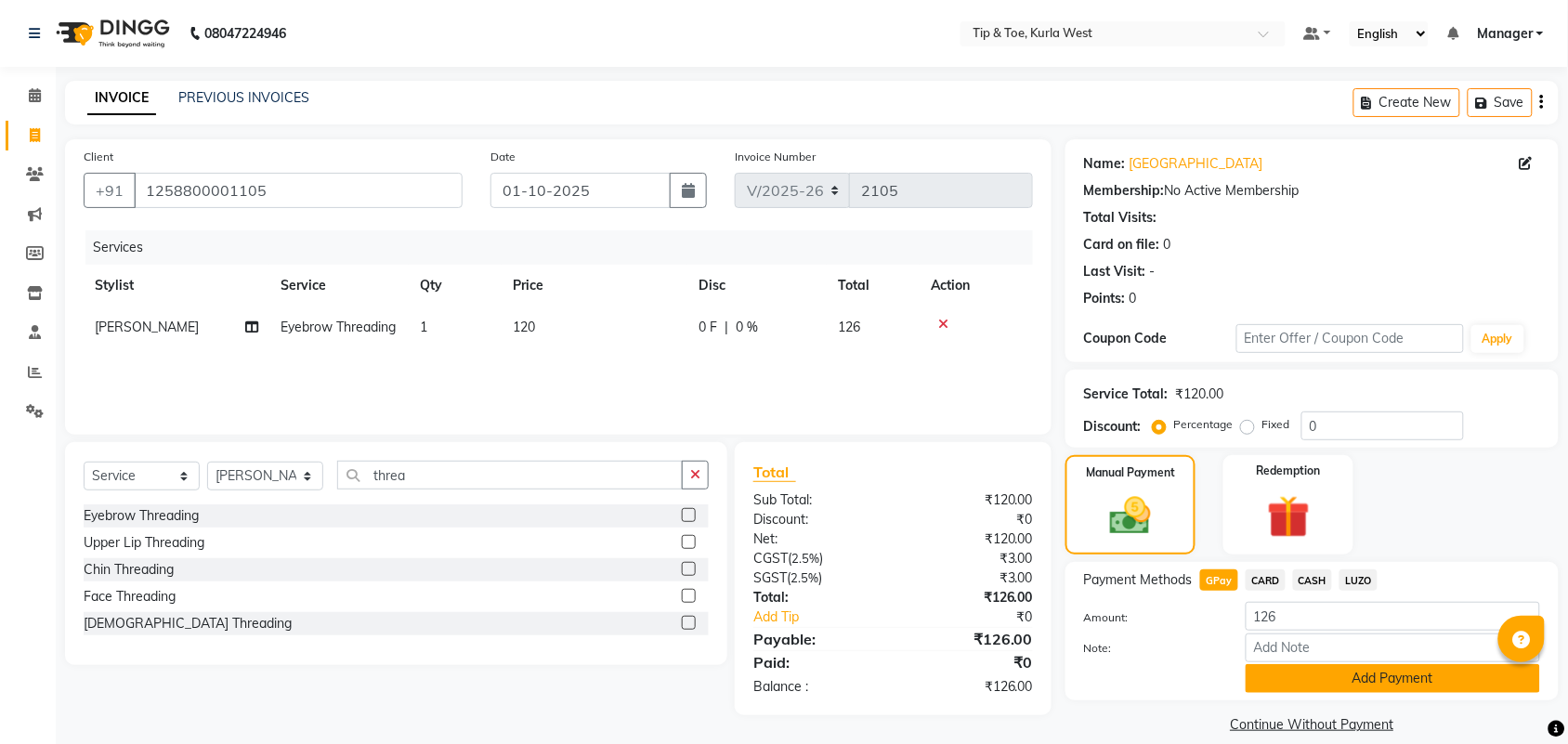
click at [1307, 680] on button "Add Payment" at bounding box center [1394, 679] width 295 height 29
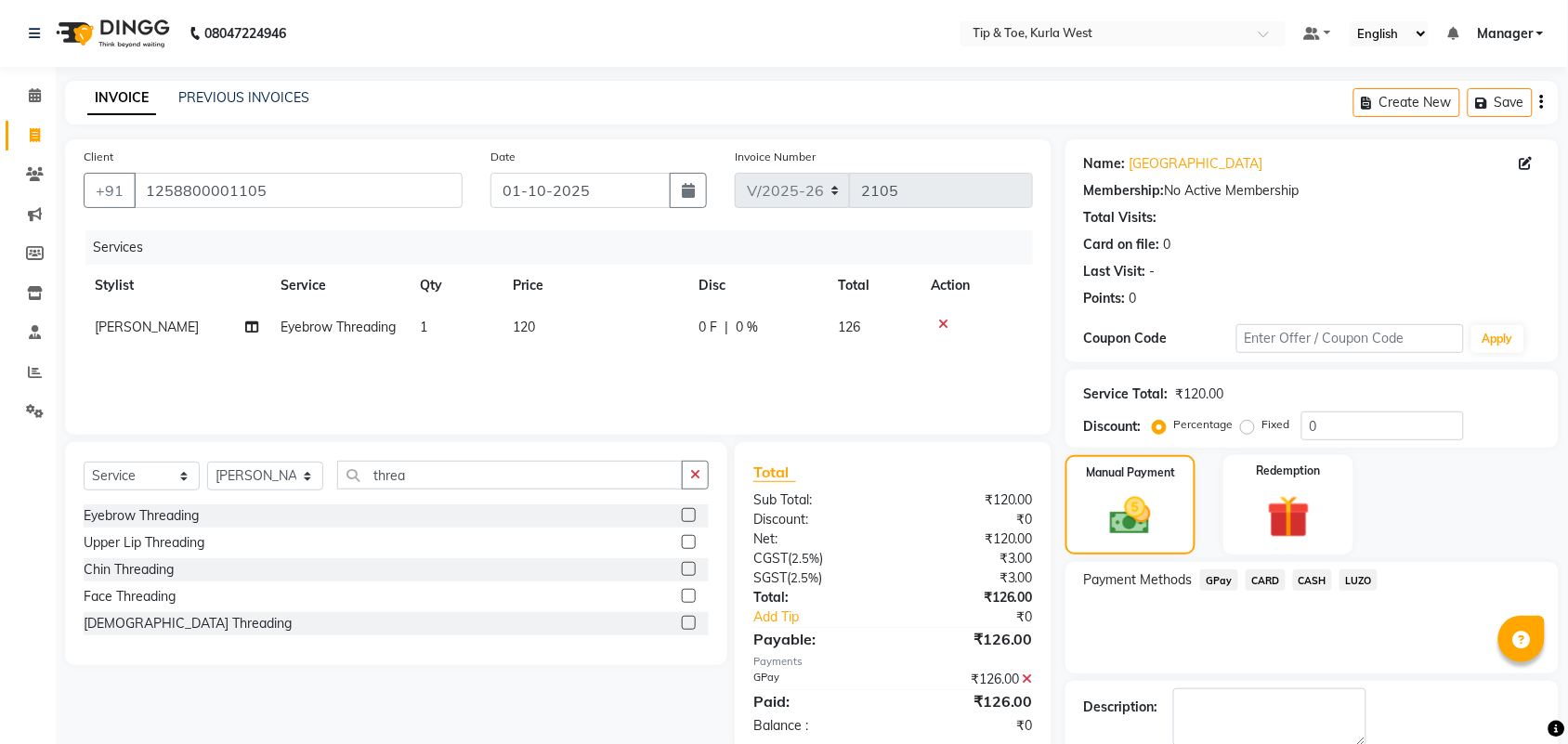
scroll to position [101, 0]
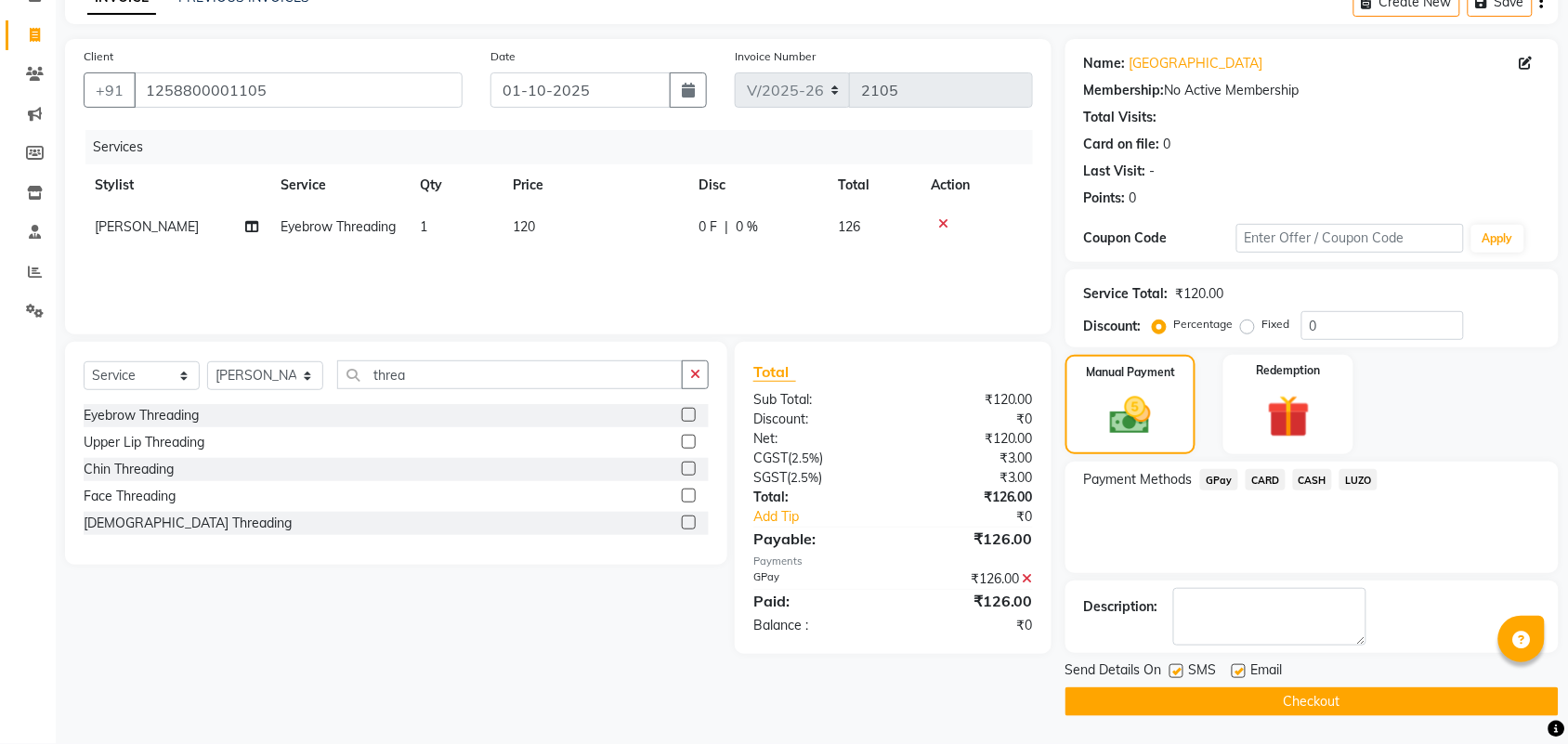
click at [1182, 670] on label at bounding box center [1176, 671] width 14 height 14
click at [1182, 670] on input "checkbox" at bounding box center [1176, 672] width 12 height 12
checkbox input "false"
click at [1219, 697] on button "Checkout" at bounding box center [1312, 702] width 493 height 29
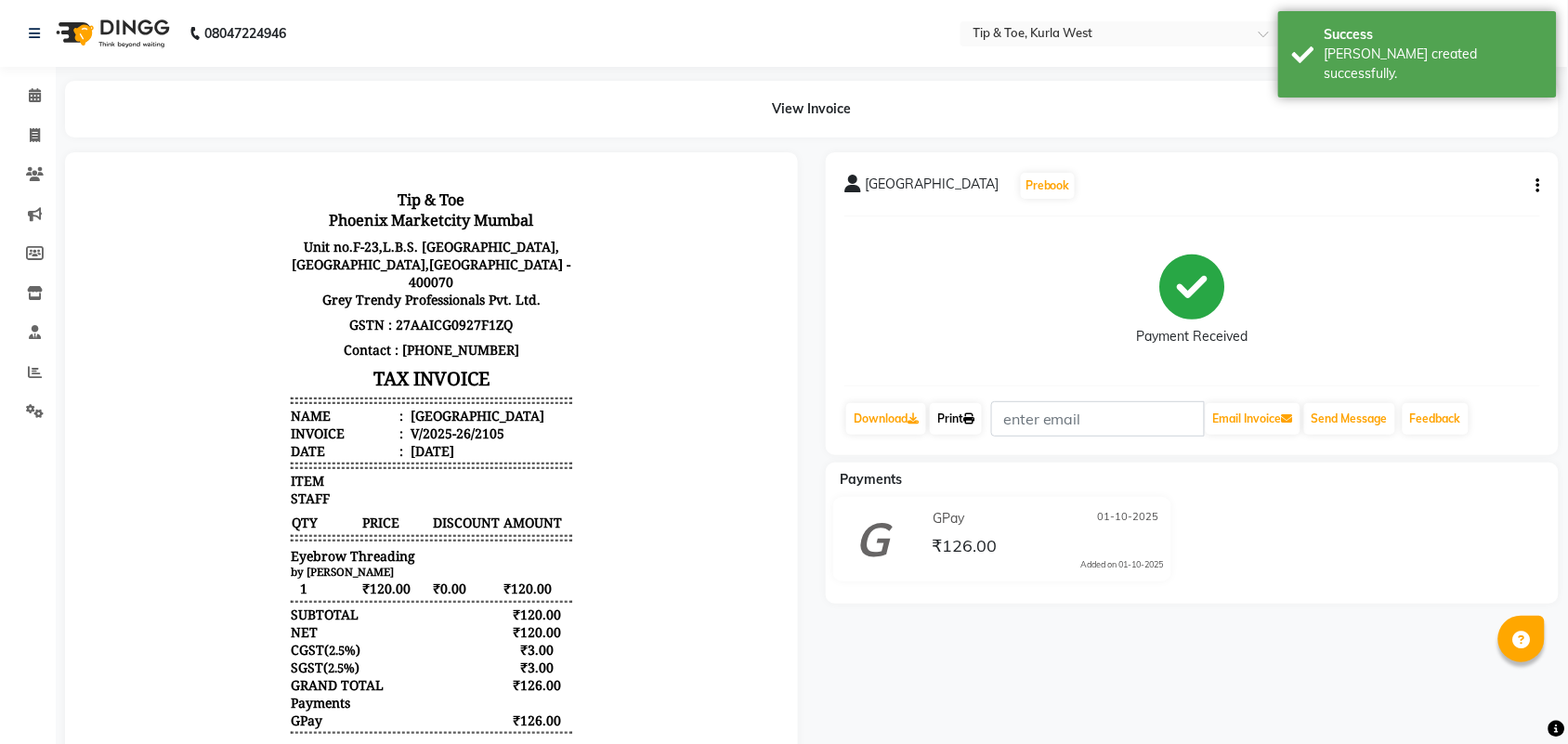
click at [967, 422] on link "Print" at bounding box center [956, 420] width 52 height 32
click at [37, 95] on icon at bounding box center [34, 95] width 12 height 14
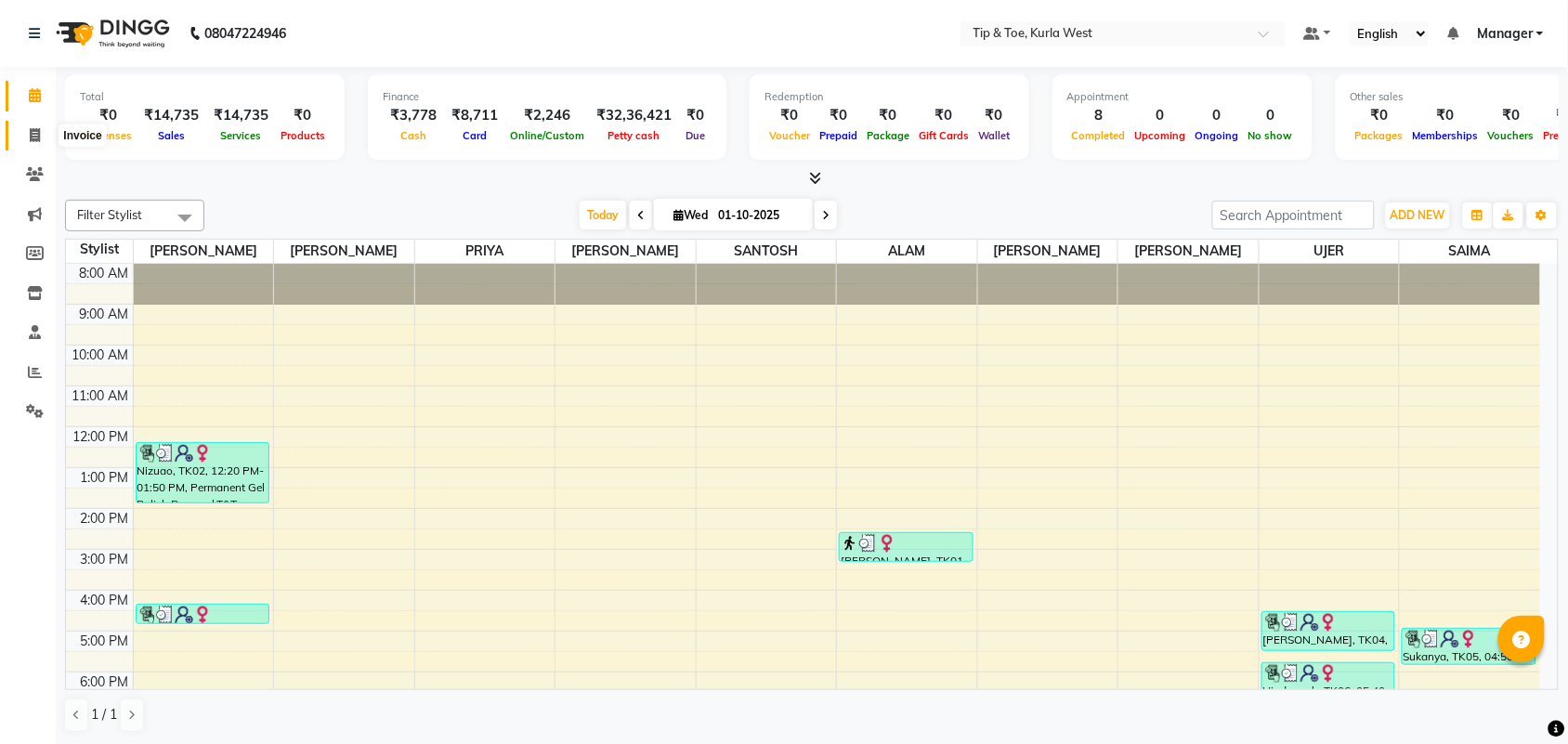
click at [26, 141] on span at bounding box center [34, 136] width 33 height 21
select select "service"
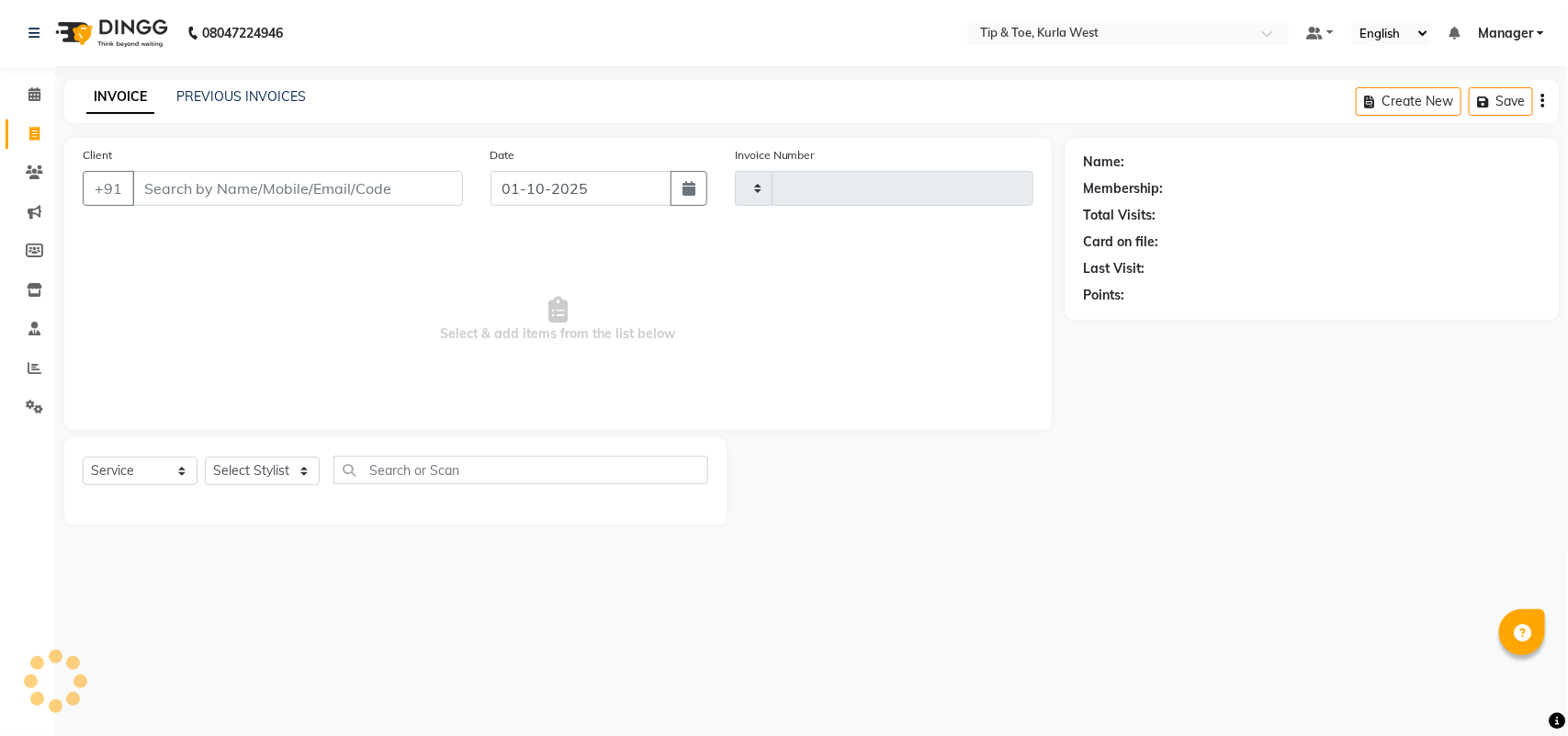
type input "2106"
select select "5986"
click at [282, 469] on select "Select Stylist" at bounding box center [262, 470] width 115 height 29
select select "90759"
click at [205, 457] on select "Select Stylist [PERSON_NAME] KAVERI [PERSON_NAME] Kurla login access Manager [P…" at bounding box center [262, 470] width 115 height 29
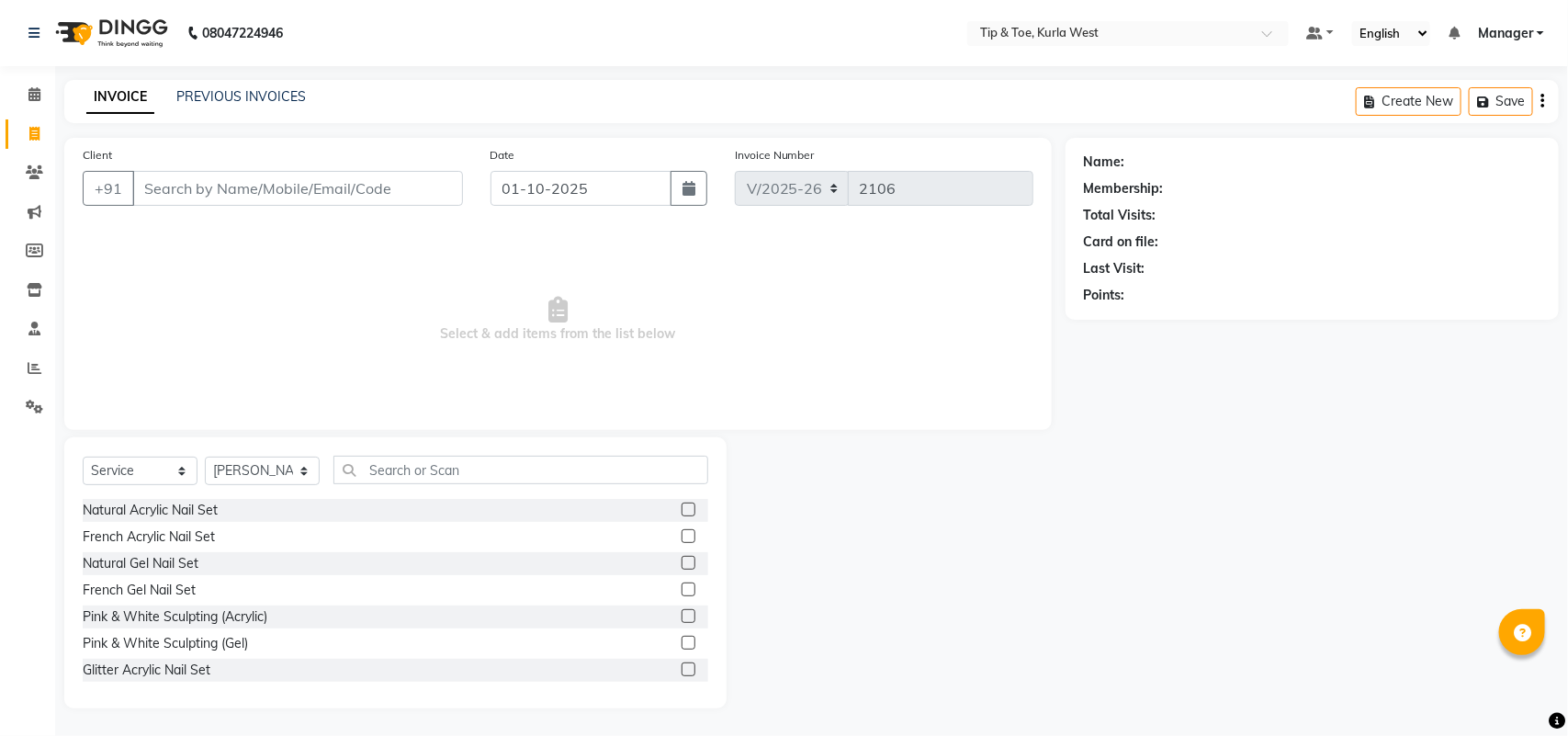
click at [469, 484] on div "Select Service Product Membership Package Voucher Prepaid Gift Card Select Styl…" at bounding box center [395, 477] width 626 height 43
click at [558, 473] on input "text" at bounding box center [521, 469] width 375 height 29
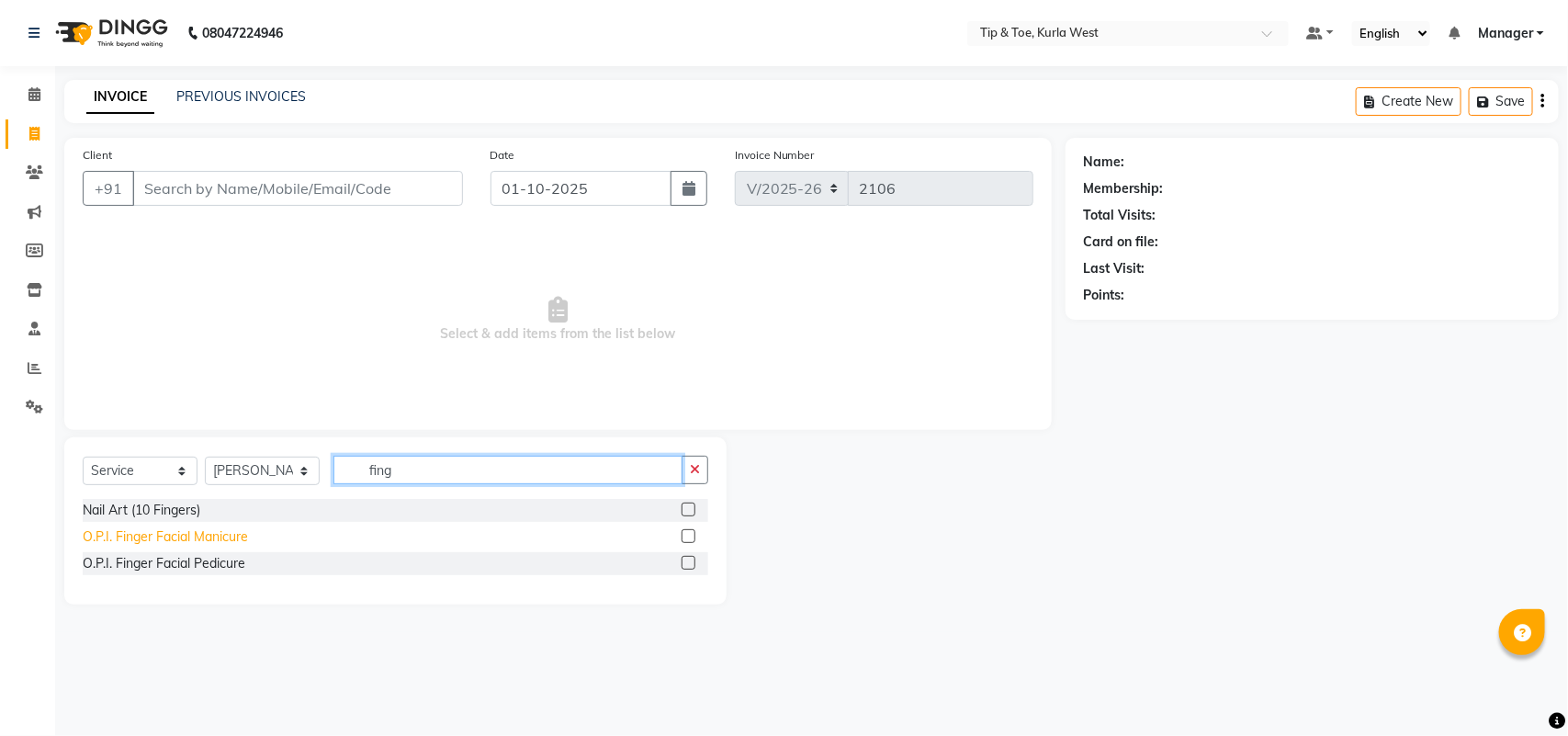
type input "fing"
click at [244, 536] on div "O.P.I. Finger Facial Manicure" at bounding box center [165, 537] width 165 height 19
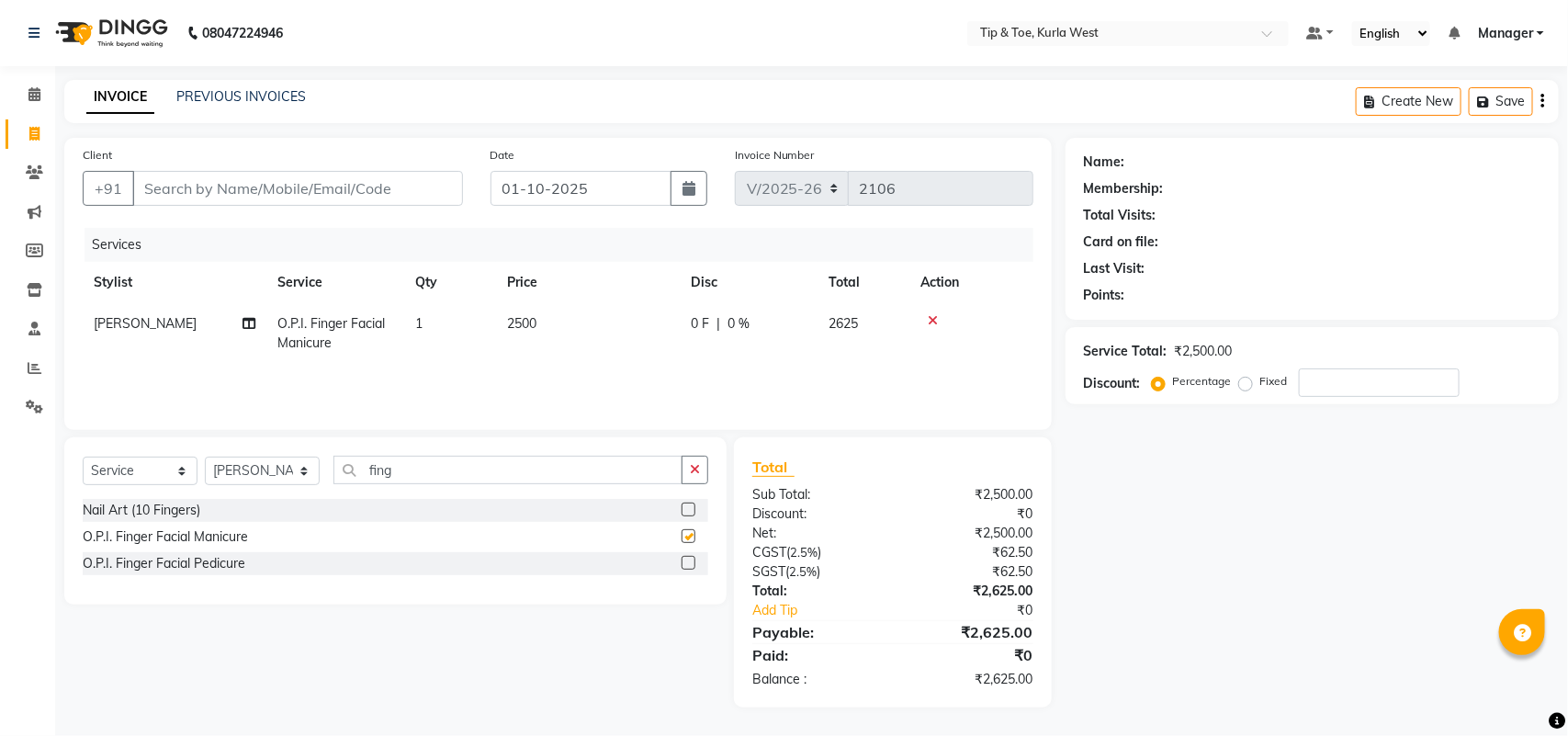
checkbox input "false"
click at [363, 473] on input "fing" at bounding box center [508, 469] width 349 height 29
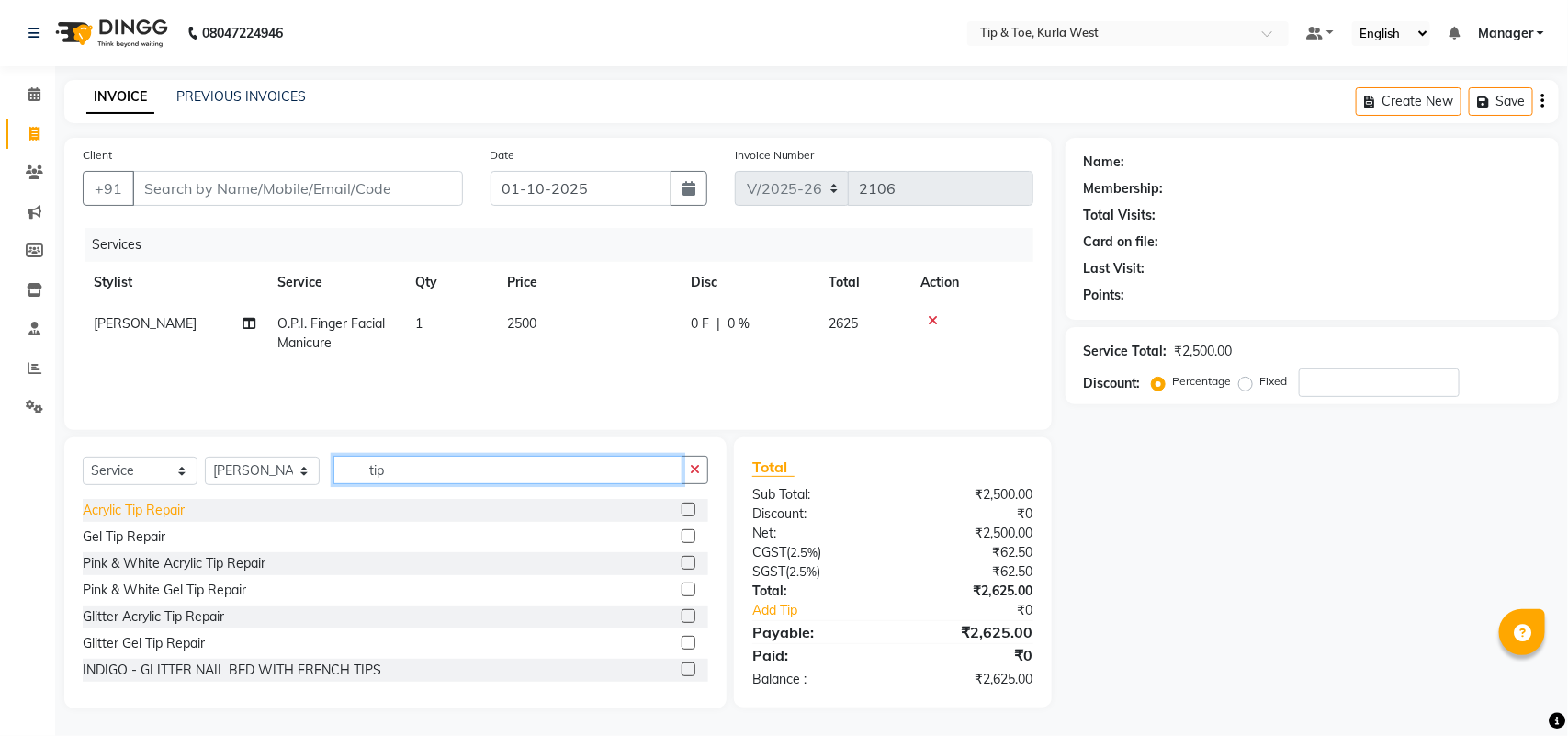
type input "tip"
click at [122, 512] on div "Acrylic Tip Repair" at bounding box center [134, 510] width 102 height 19
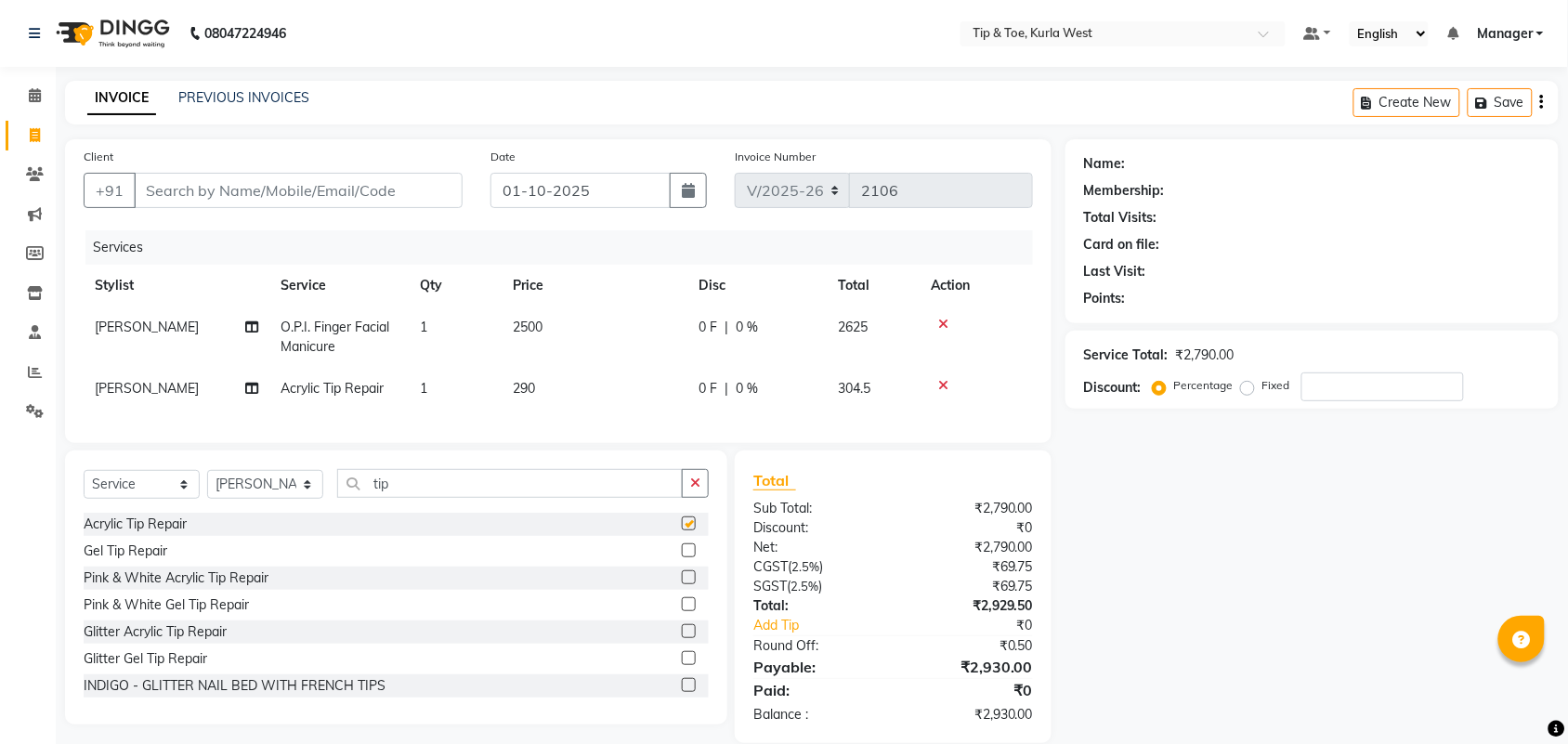
checkbox input "false"
click at [302, 503] on div "Select Service Product Membership Package Voucher Prepaid Gift Card Select Styl…" at bounding box center [396, 490] width 626 height 44
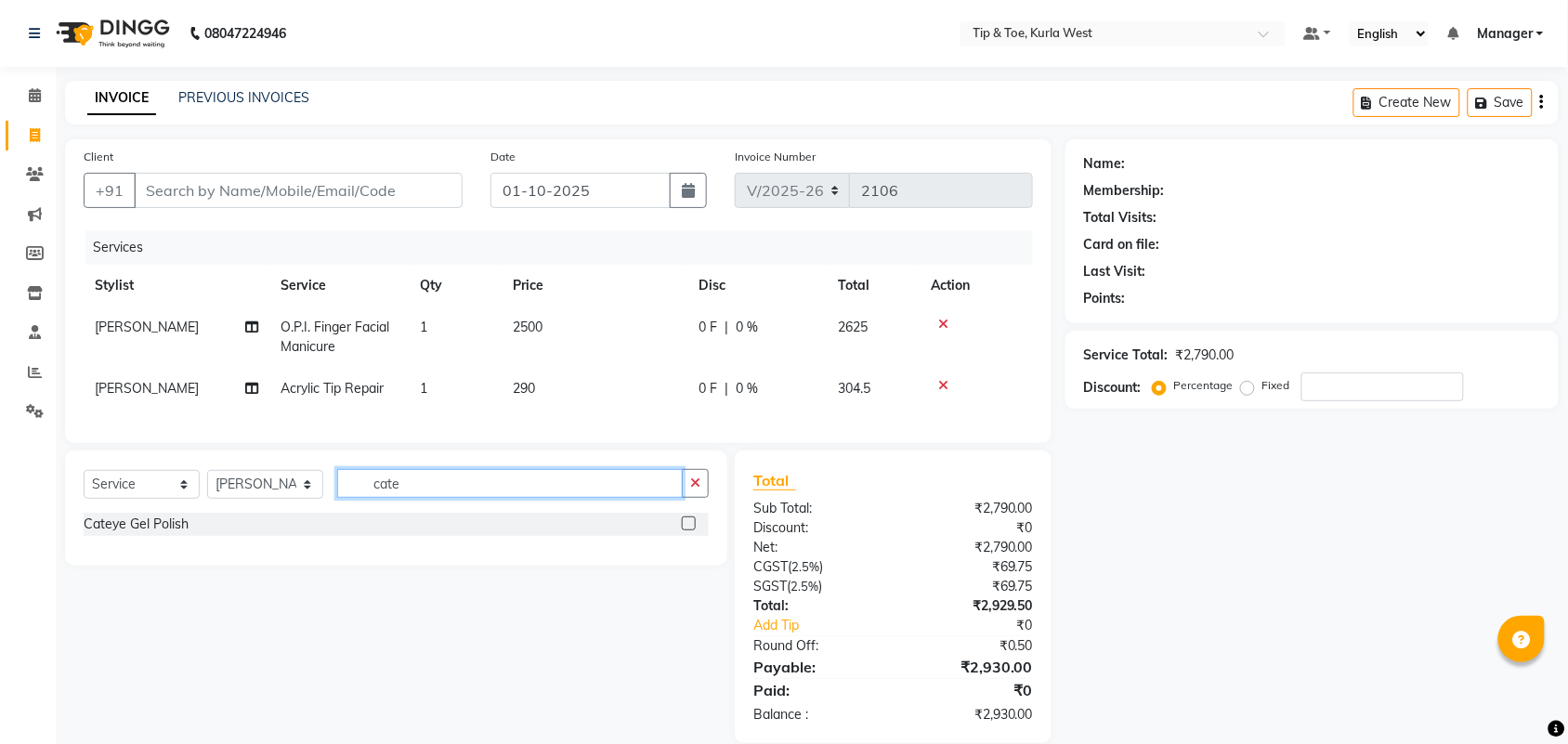
type input "cate"
click at [140, 536] on div "Cateye Gel Polish" at bounding box center [396, 524] width 626 height 23
click at [138, 534] on div "Cateye Gel Polish" at bounding box center [136, 524] width 105 height 20
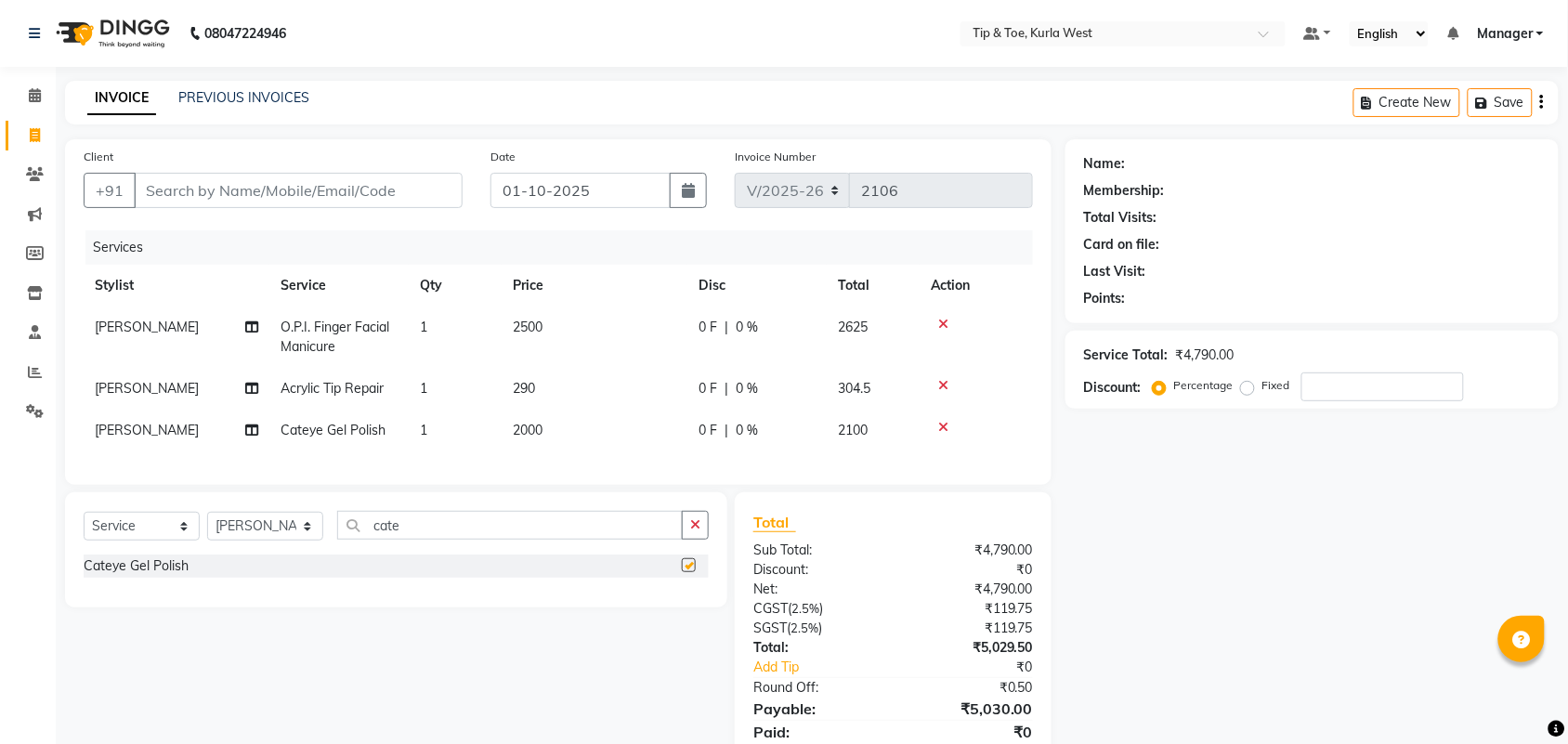
checkbox input "false"
click at [241, 541] on select "Select Stylist [PERSON_NAME] KAVERI [PERSON_NAME] Kurla login access Manager [P…" at bounding box center [265, 526] width 117 height 29
select select "91739"
click at [207, 529] on select "Select Stylist [PERSON_NAME] KAVERI [PERSON_NAME] Kurla login access Manager [P…" at bounding box center [265, 526] width 117 height 29
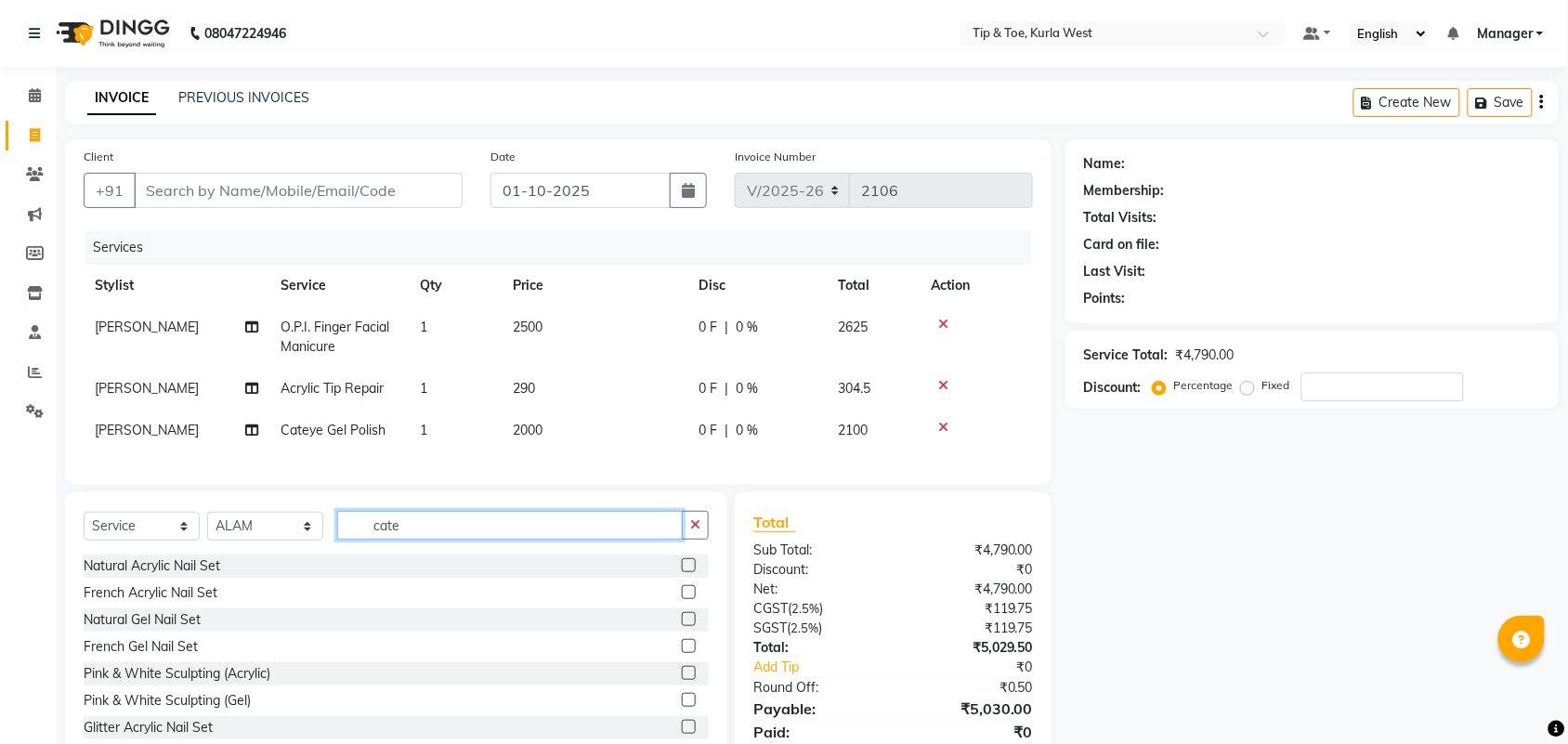
drag, startPoint x: 374, startPoint y: 532, endPoint x: 364, endPoint y: 532, distance: 10.0
click at [359, 532] on input "cate" at bounding box center [510, 525] width 346 height 29
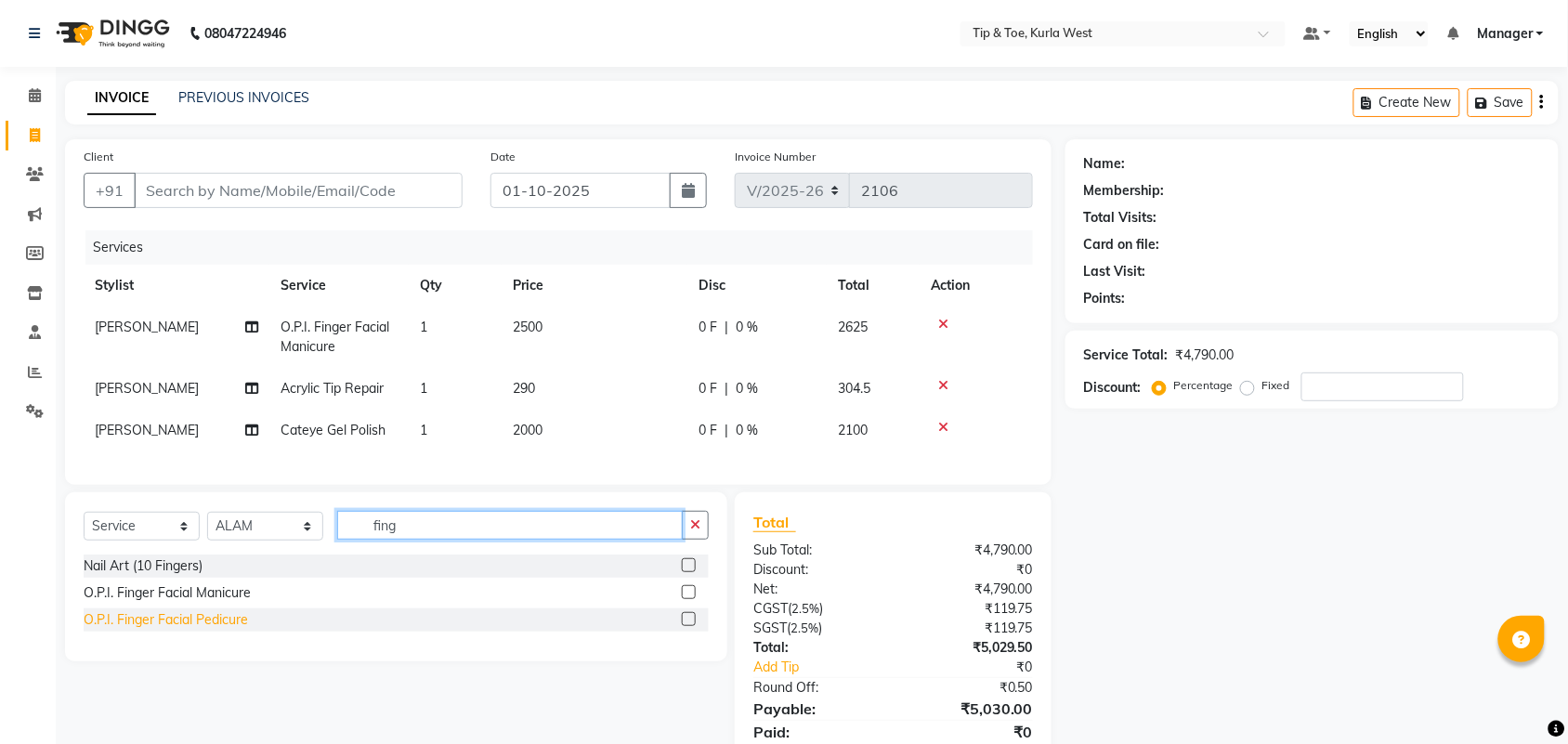
type input "fing"
click at [218, 630] on div "O.P.I. Finger Facial Pedicure" at bounding box center [166, 620] width 164 height 20
checkbox input "false"
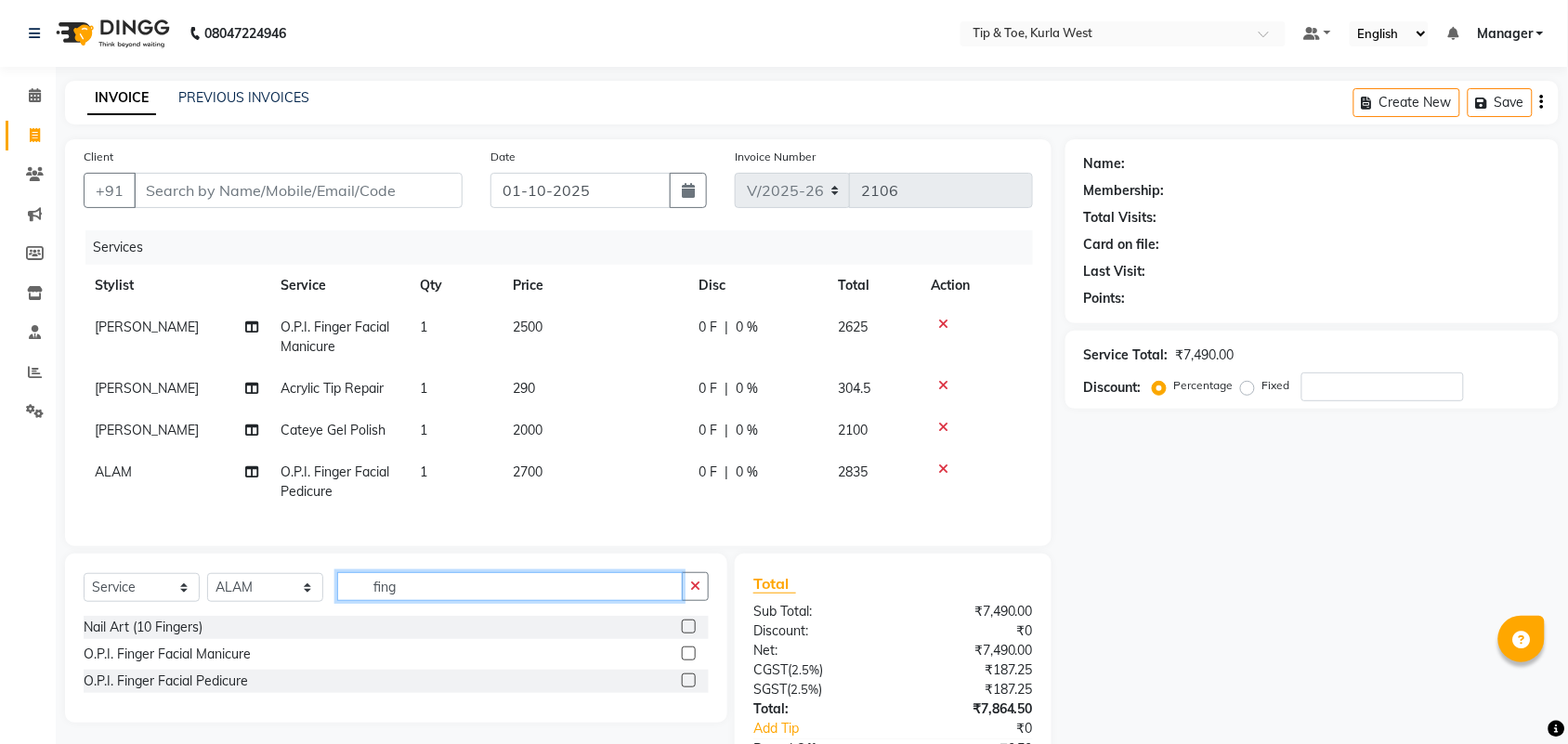
drag, startPoint x: 422, startPoint y: 602, endPoint x: 397, endPoint y: 609, distance: 26.0
click at [379, 601] on input "fing" at bounding box center [510, 586] width 346 height 29
drag, startPoint x: 263, startPoint y: 601, endPoint x: 271, endPoint y: 591, distance: 12.8
click at [265, 601] on select "Select Stylist [PERSON_NAME] KAVERI [PERSON_NAME] Kurla login access Manager [P…" at bounding box center [265, 587] width 117 height 29
select select "42757"
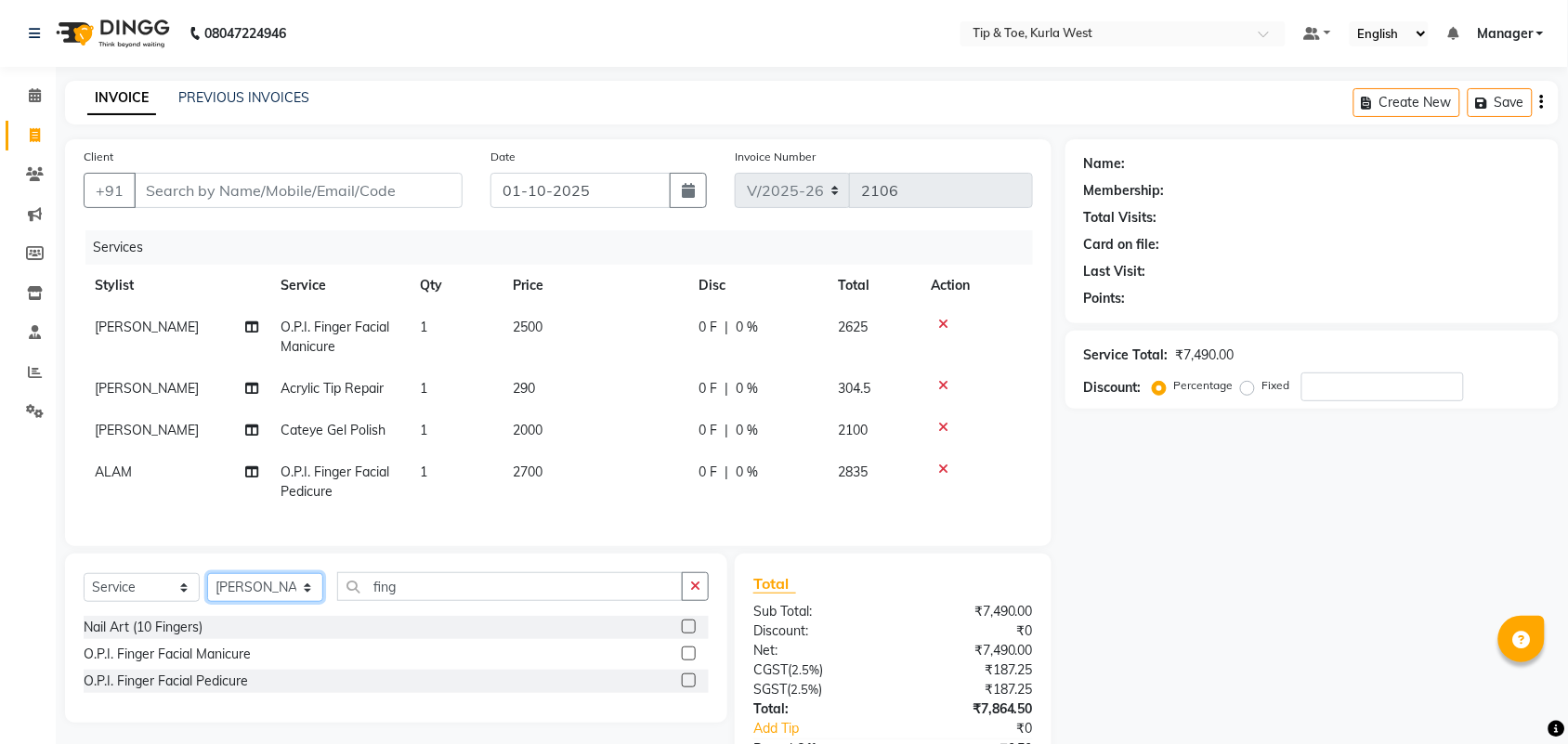
click at [207, 590] on select "Select Stylist [PERSON_NAME] KAVERI [PERSON_NAME] Kurla login access Manager [P…" at bounding box center [265, 587] width 117 height 29
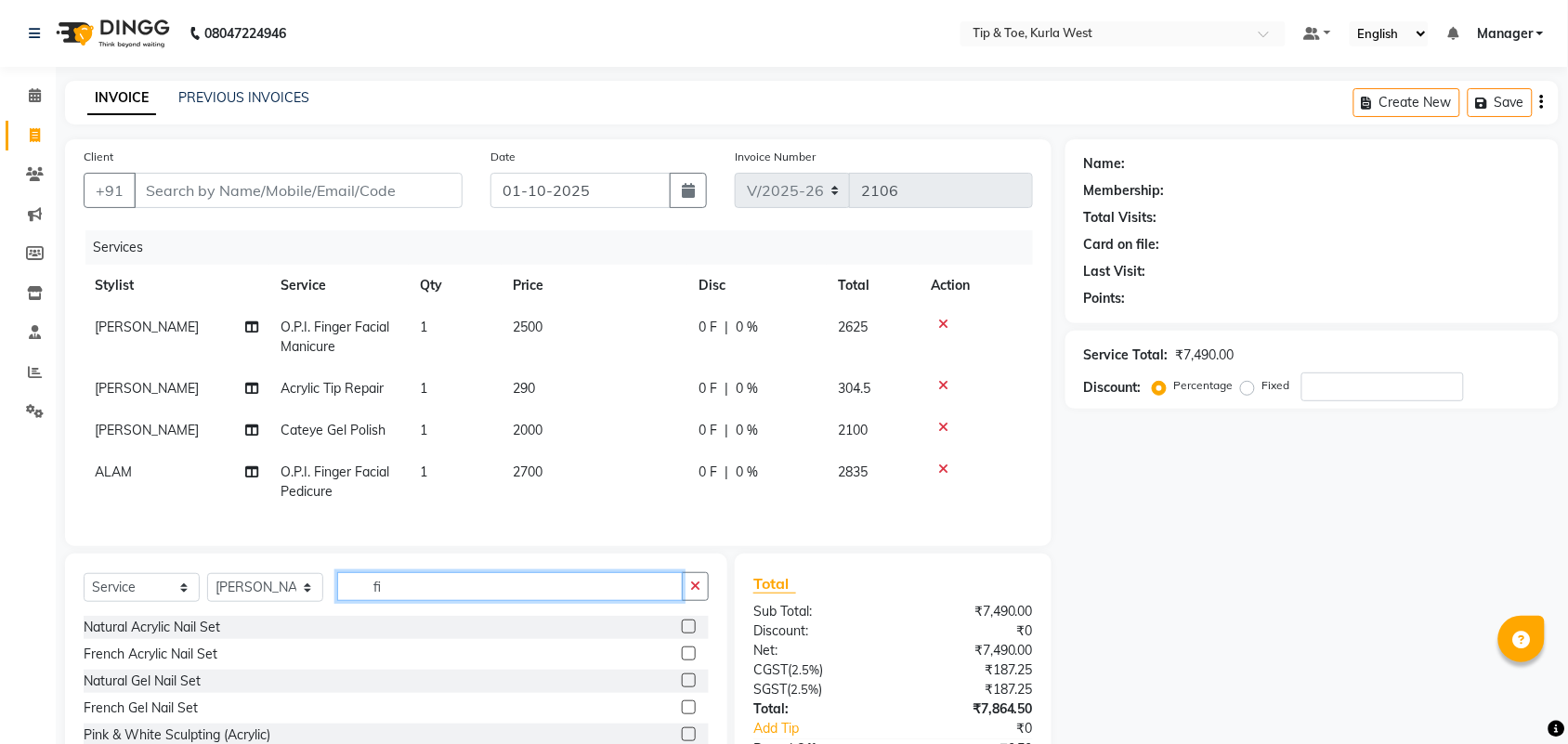
type input "f"
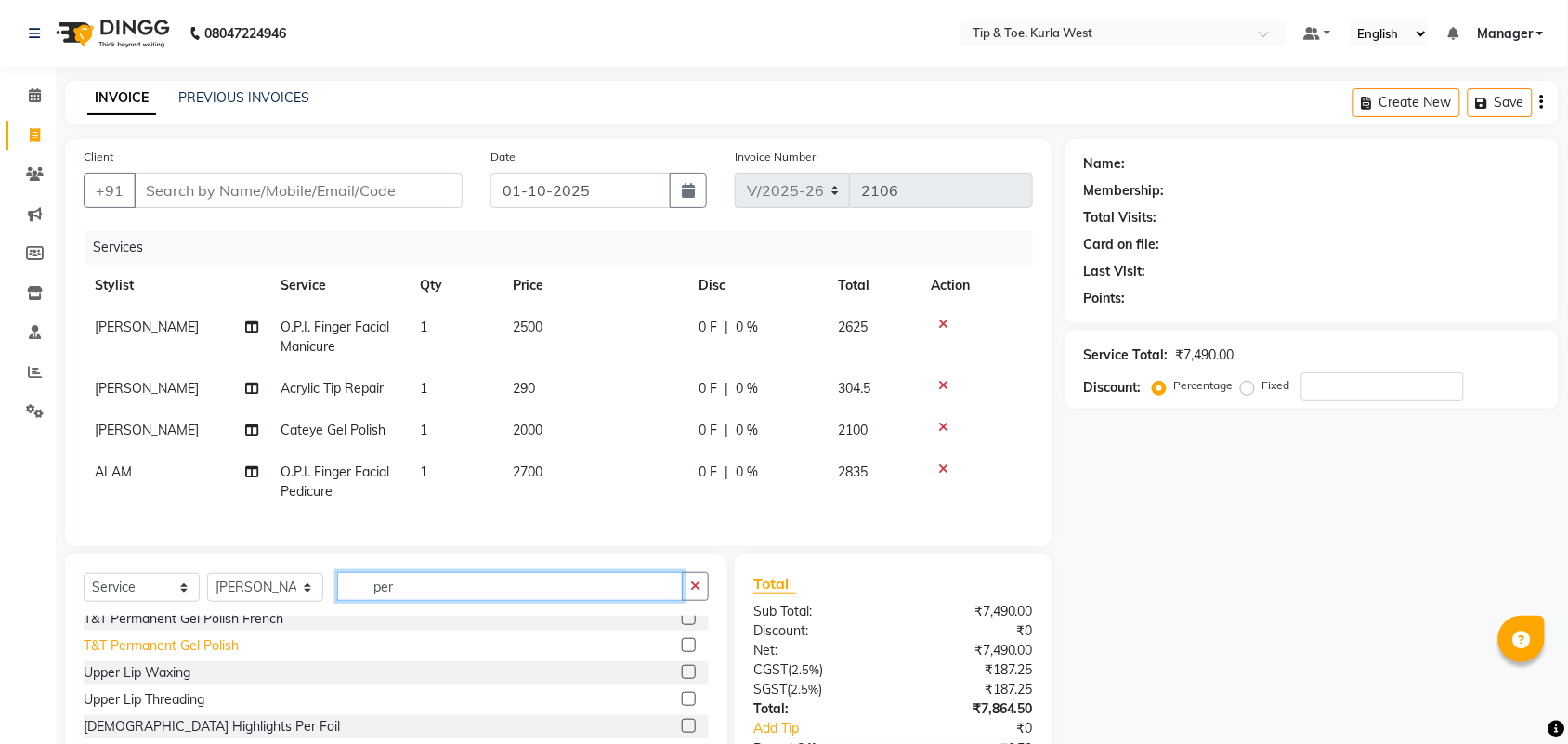
type input "per"
click at [224, 656] on div "T&T Permanent Gel Polish" at bounding box center [161, 646] width 155 height 20
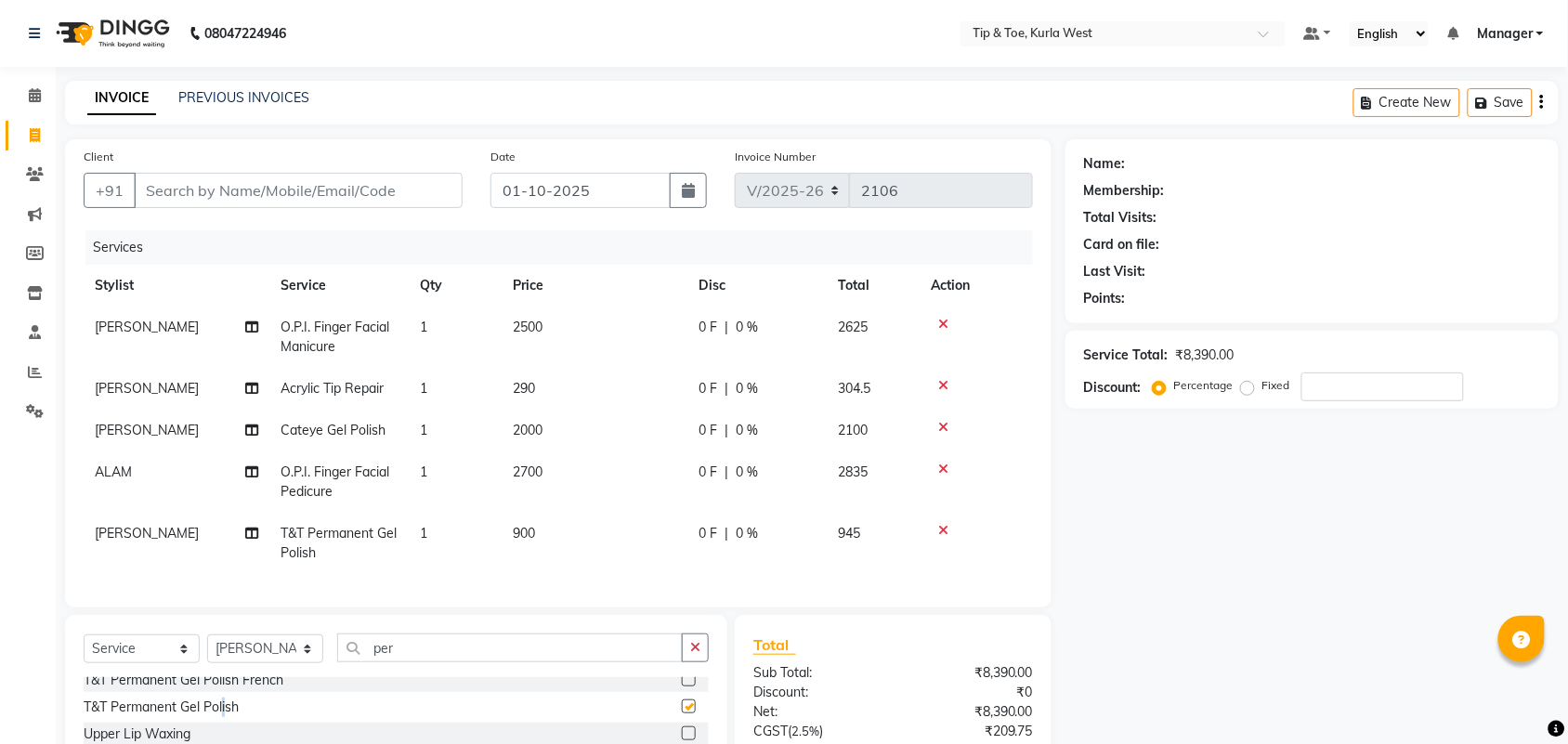
checkbox input "false"
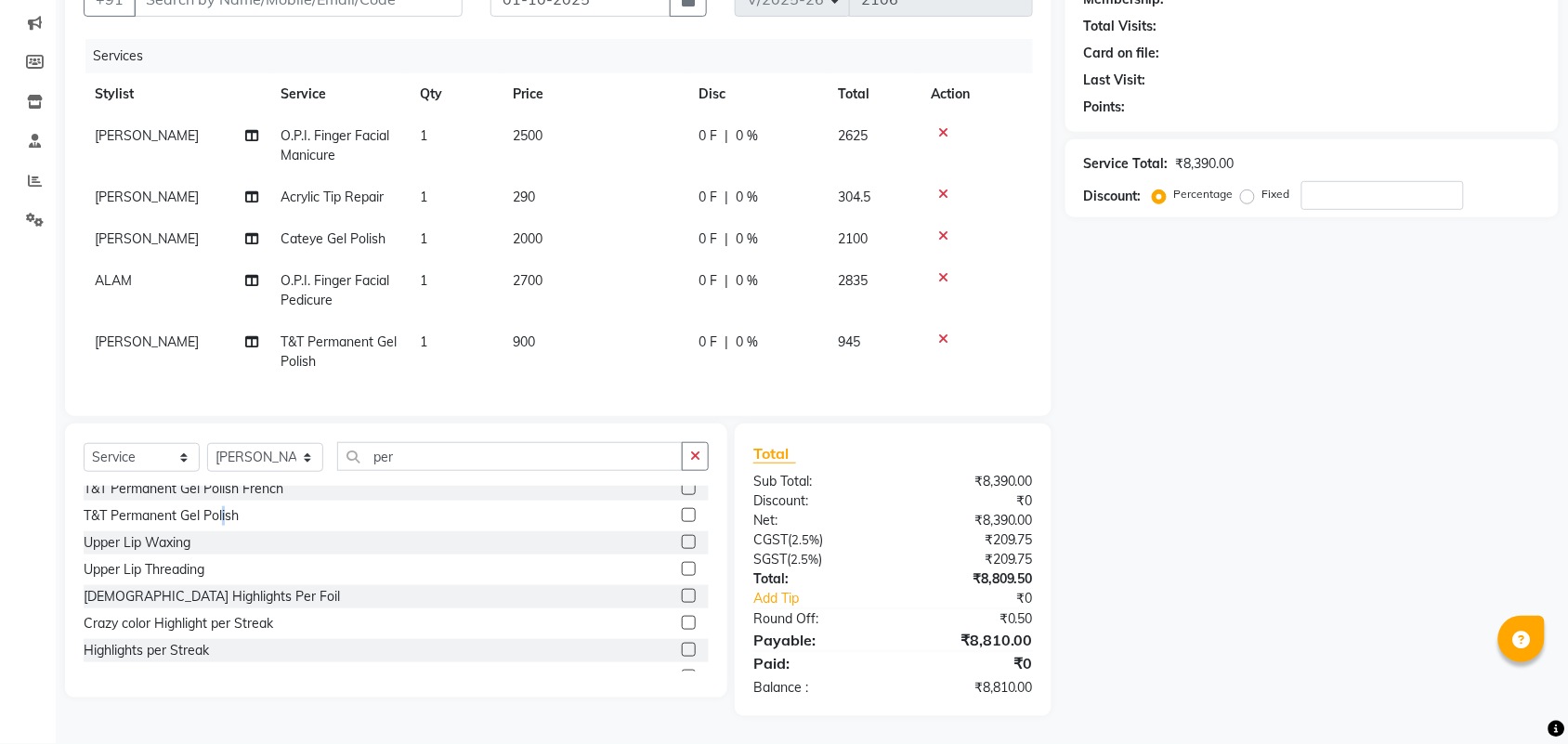
scroll to position [0, 0]
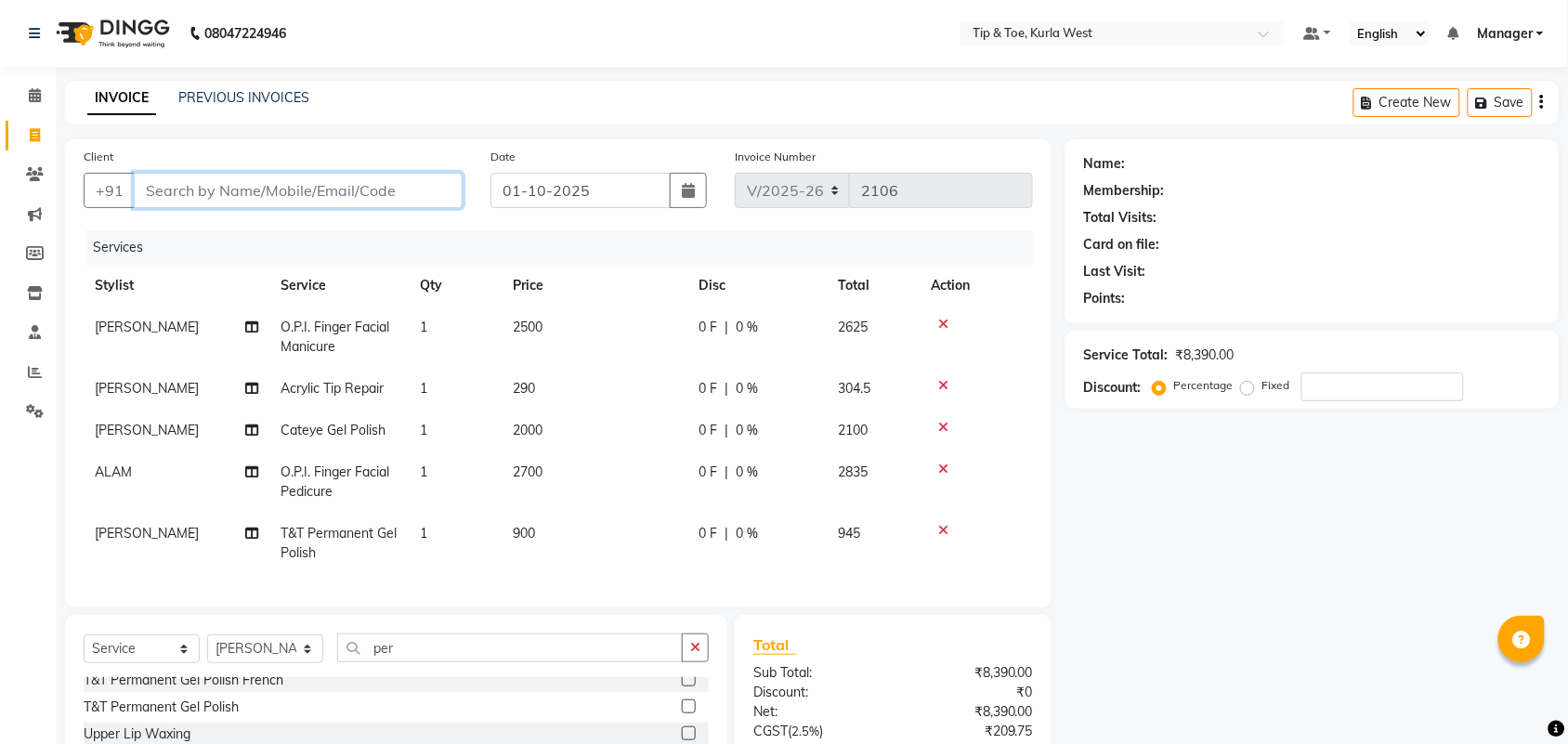
click at [416, 197] on input "Client" at bounding box center [298, 190] width 329 height 35
click at [651, 330] on td "2500" at bounding box center [594, 338] width 186 height 62
select select "90759"
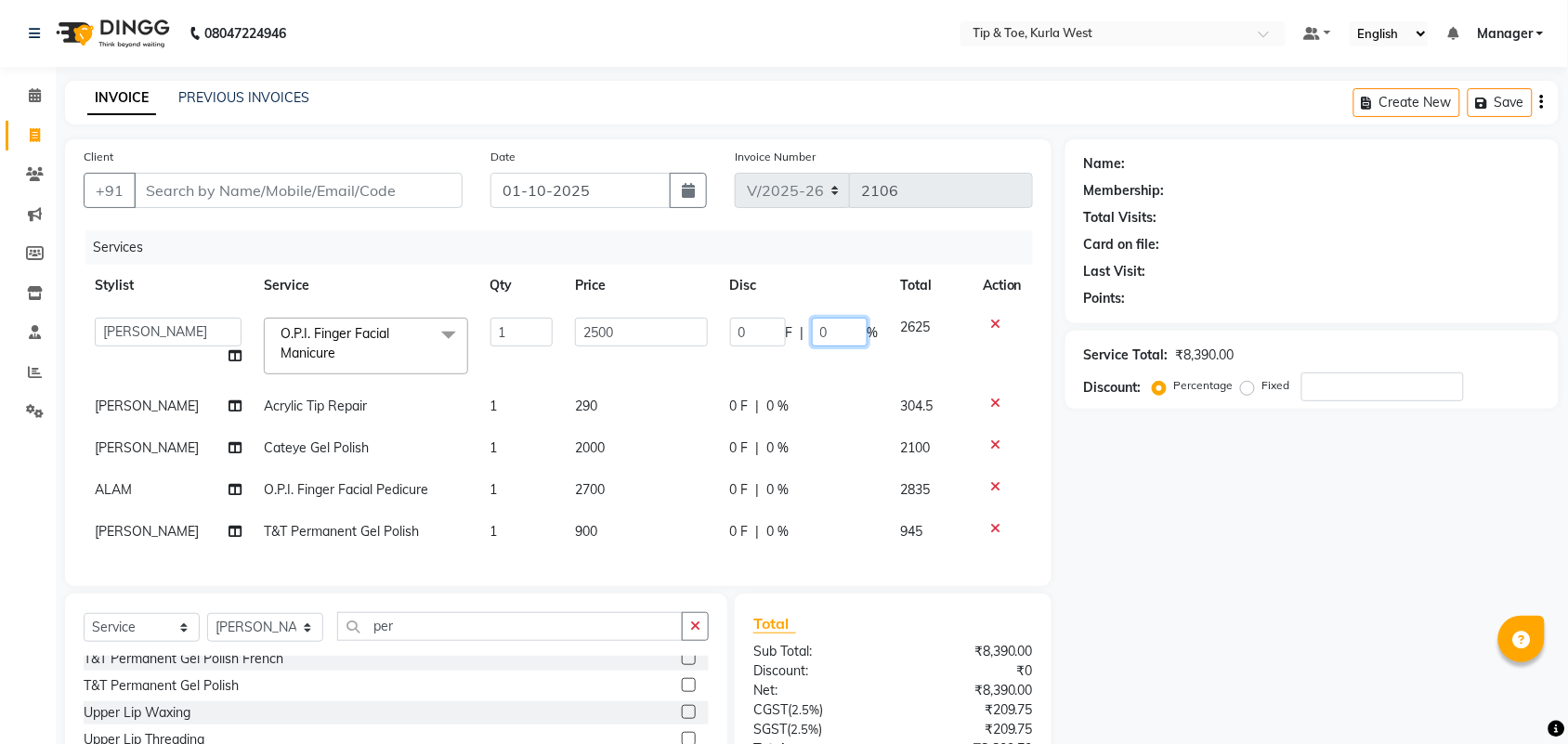
drag, startPoint x: 820, startPoint y: 328, endPoint x: 741, endPoint y: 328, distance: 79.0
click at [749, 328] on div "0 F | 0 %" at bounding box center [804, 332] width 148 height 29
type input "30"
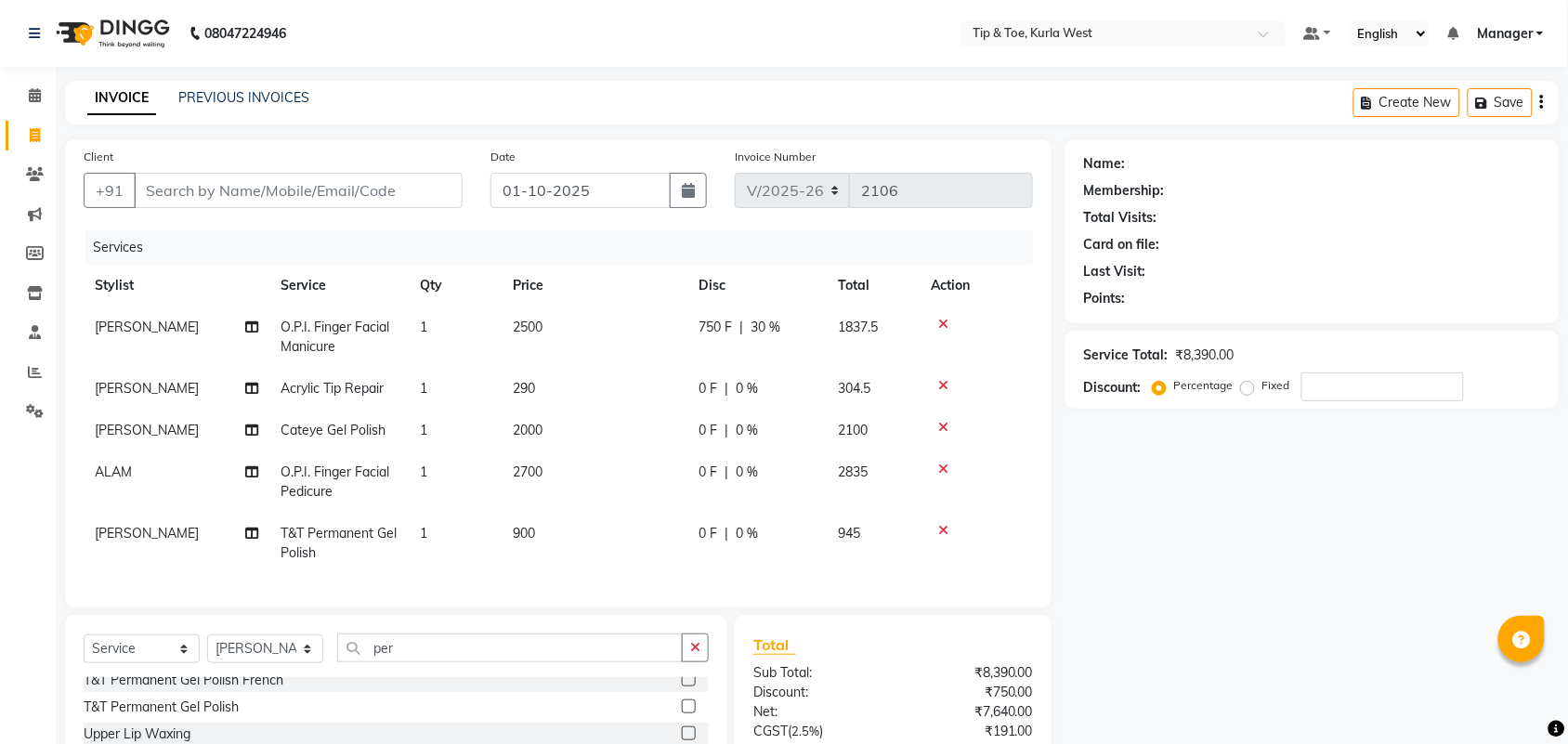
click at [745, 494] on td "0 F | 0 %" at bounding box center [758, 482] width 140 height 62
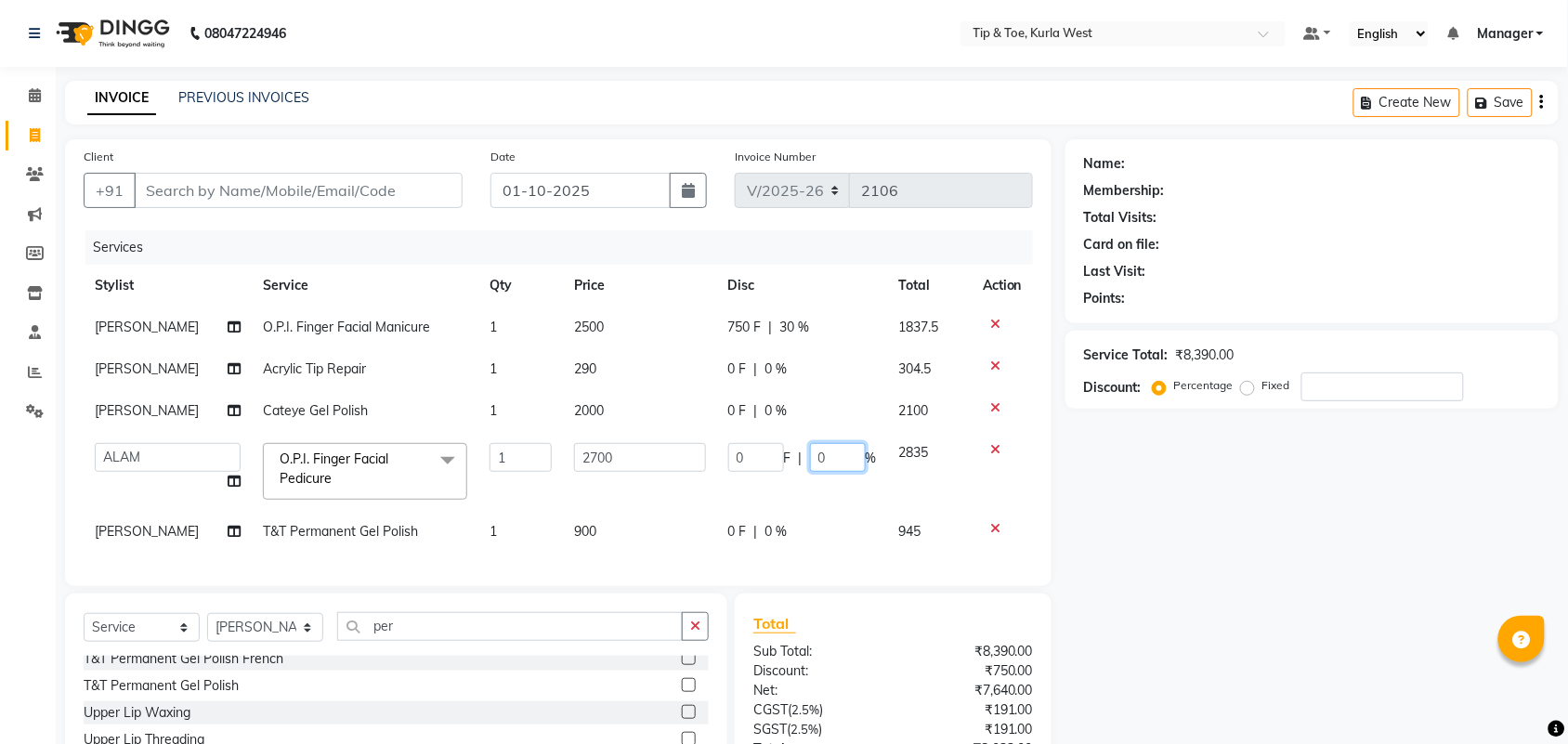
drag, startPoint x: 843, startPoint y: 455, endPoint x: 752, endPoint y: 448, distance: 91.3
click at [758, 448] on div "0 F | 0 %" at bounding box center [802, 457] width 148 height 29
type input "30"
click at [1205, 611] on div "Name: Membership: Total Visits: Card on file: Last Visit: Points: Service Total…" at bounding box center [1319, 503] width 507 height 728
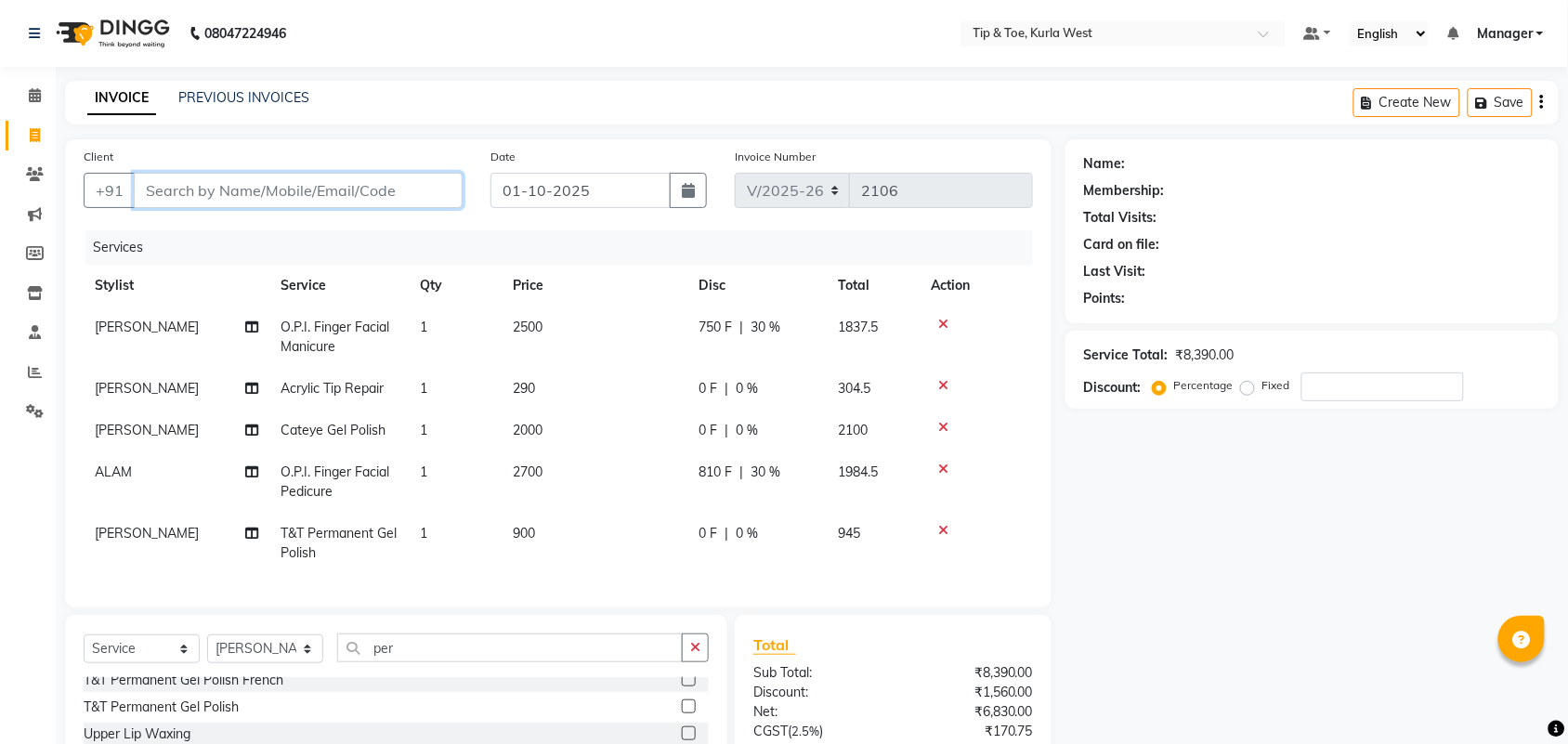
click at [305, 182] on input "Client" at bounding box center [298, 190] width 329 height 35
click at [267, 187] on input "Client" at bounding box center [298, 190] width 329 height 35
type input "9"
type input "0"
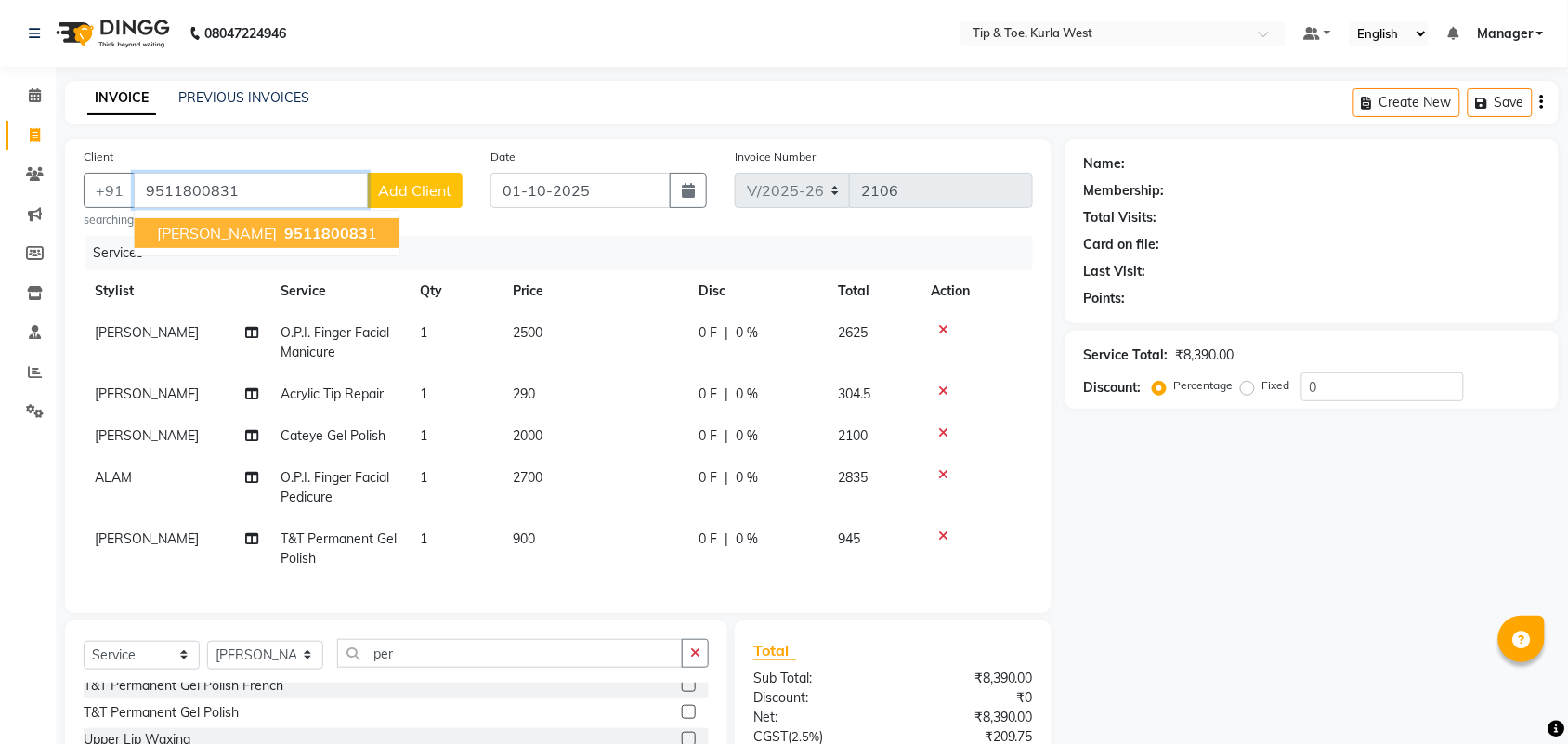
type input "9511800831"
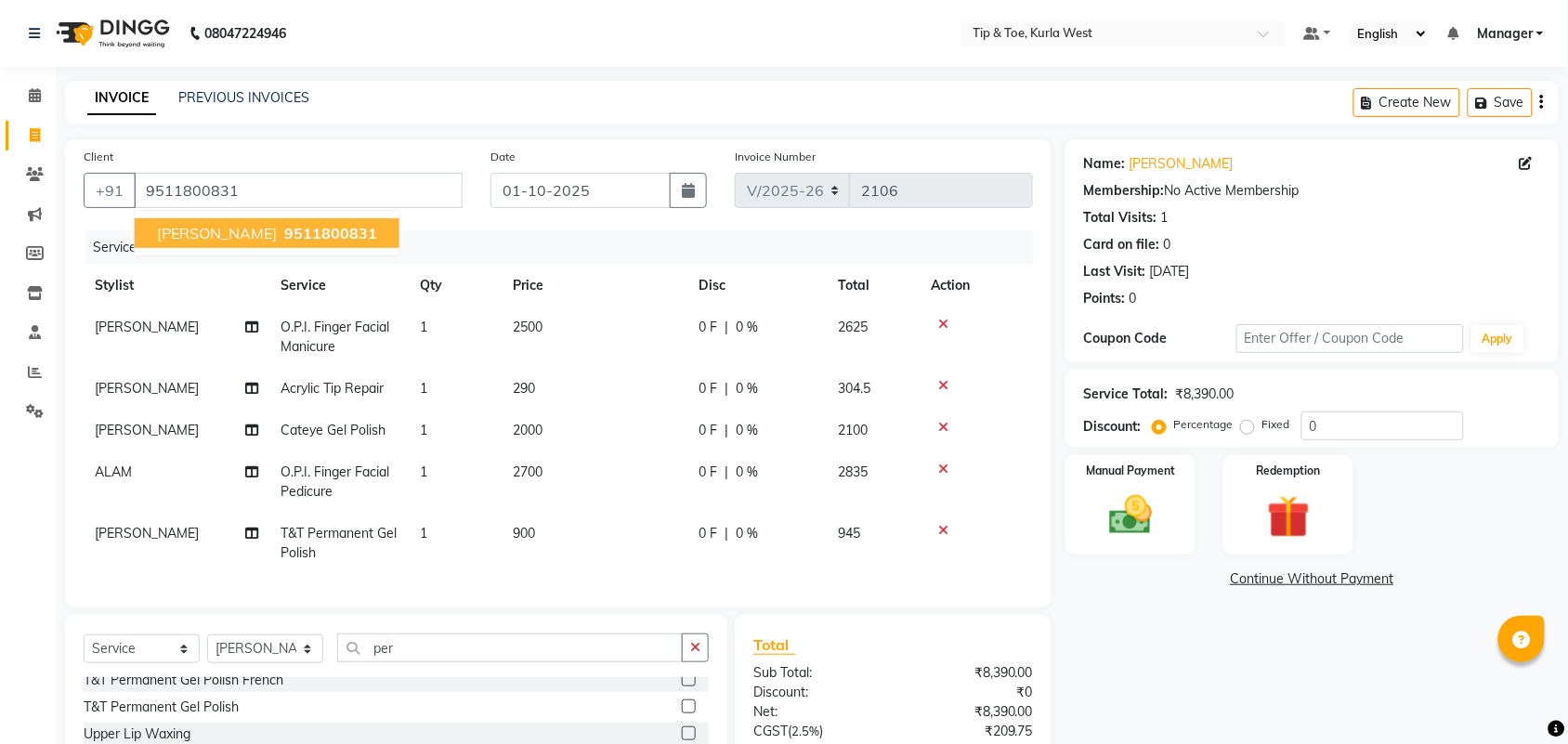
click at [284, 234] on span "9511800831" at bounding box center [331, 233] width 93 height 19
click at [764, 337] on div "0 F | 0 %" at bounding box center [758, 327] width 117 height 20
select select "90759"
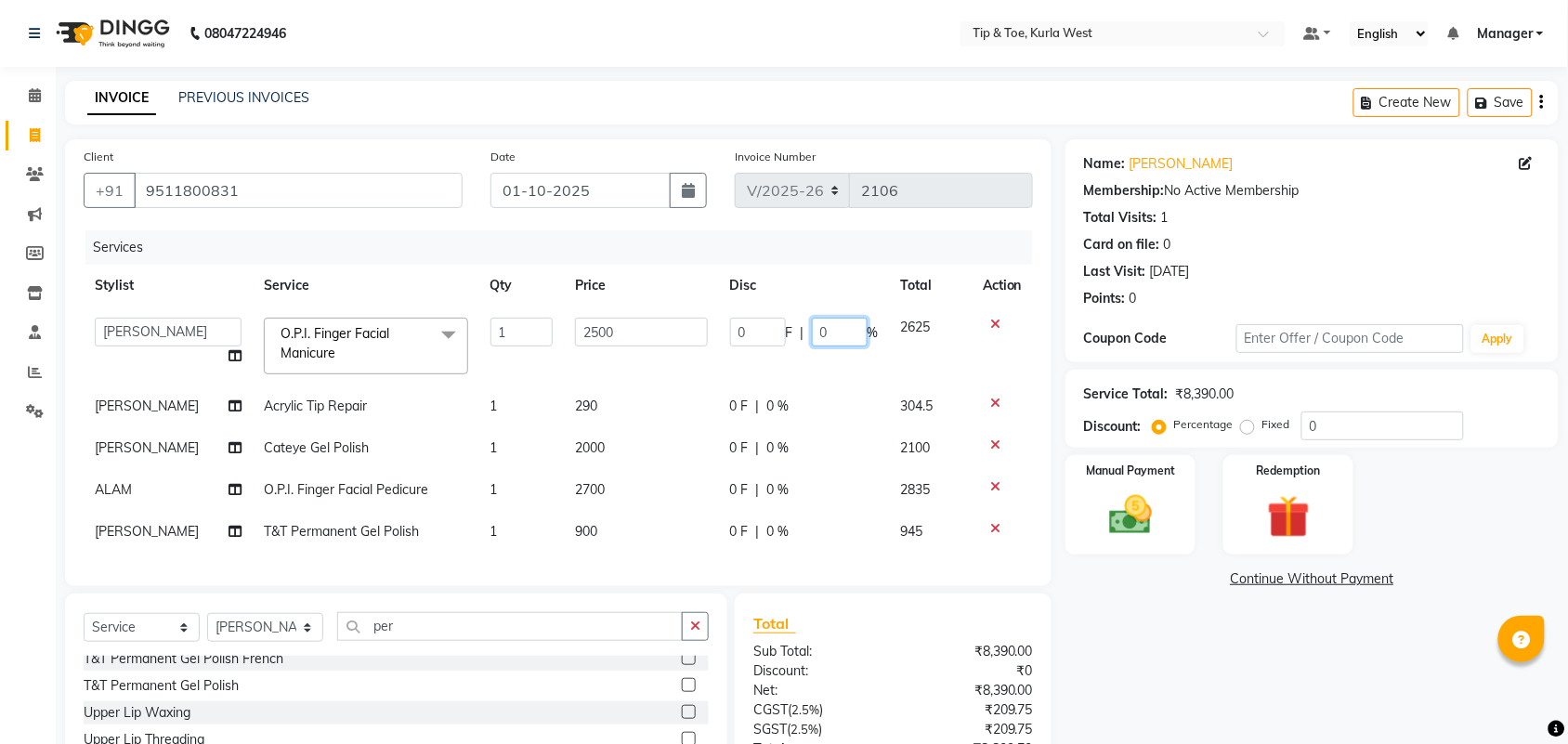
drag, startPoint x: 796, startPoint y: 330, endPoint x: 769, endPoint y: 325, distance: 27.5
click at [772, 326] on div "0 F | 0 %" at bounding box center [804, 332] width 148 height 29
type input "30"
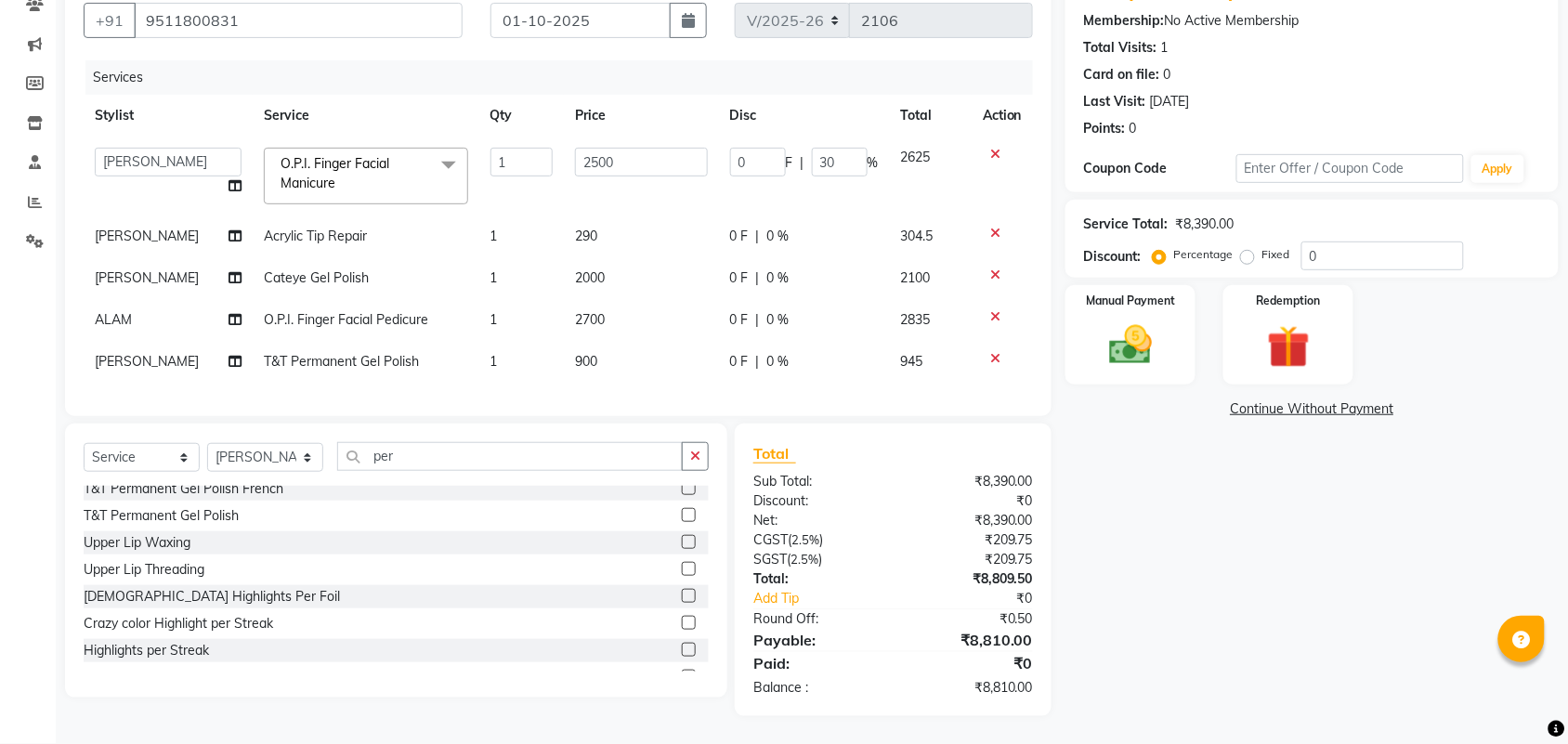
click at [774, 310] on td "0 F | 0 %" at bounding box center [804, 320] width 171 height 42
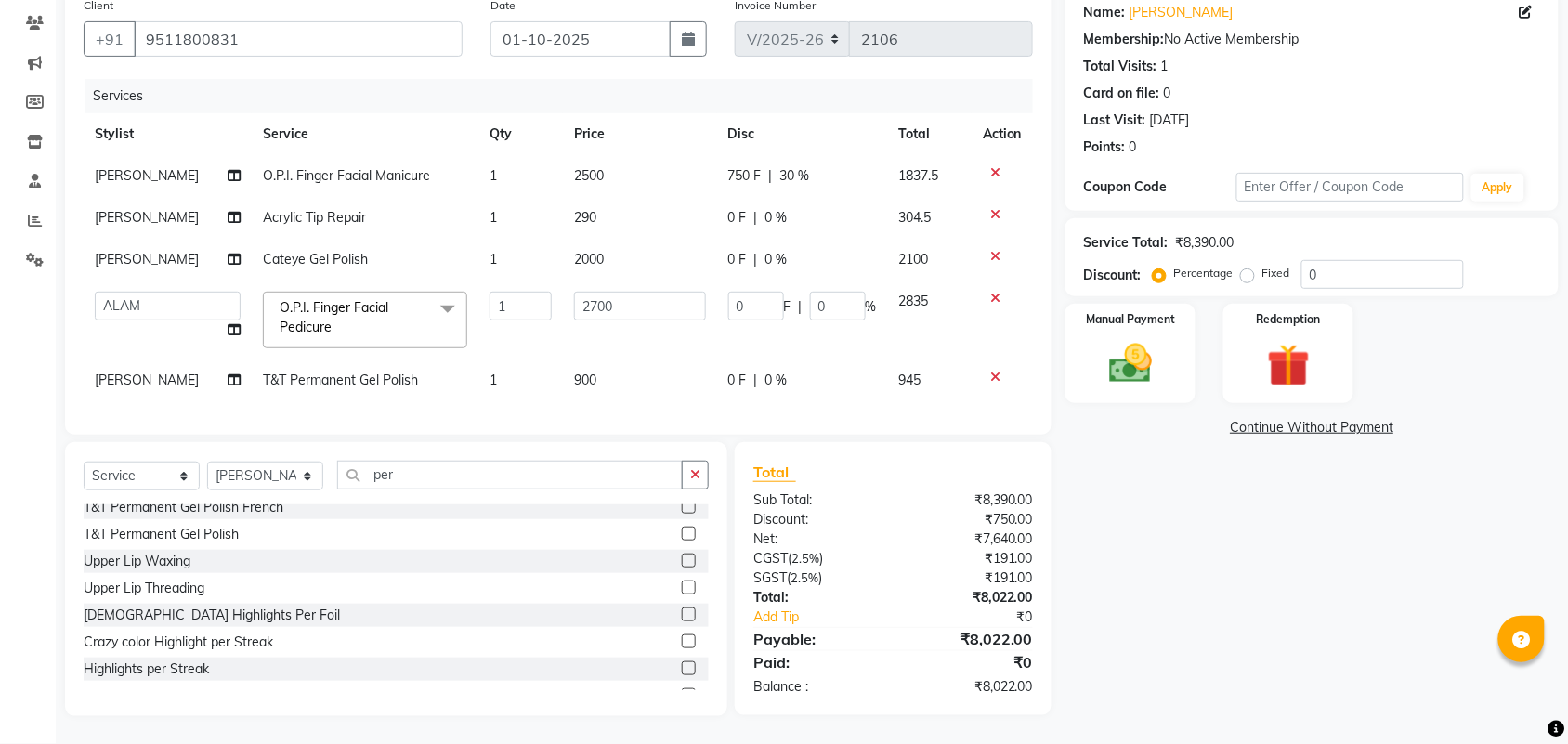
scroll to position [168, 0]
drag, startPoint x: 838, startPoint y: 285, endPoint x: 777, endPoint y: 283, distance: 61.0
click at [778, 292] on div "0 F | 0 %" at bounding box center [802, 306] width 148 height 29
type input "30"
click at [1186, 611] on div "Name: [PERSON_NAME] Membership: No Active Membership Total Visits: 1 Card on fi…" at bounding box center [1319, 351] width 507 height 728
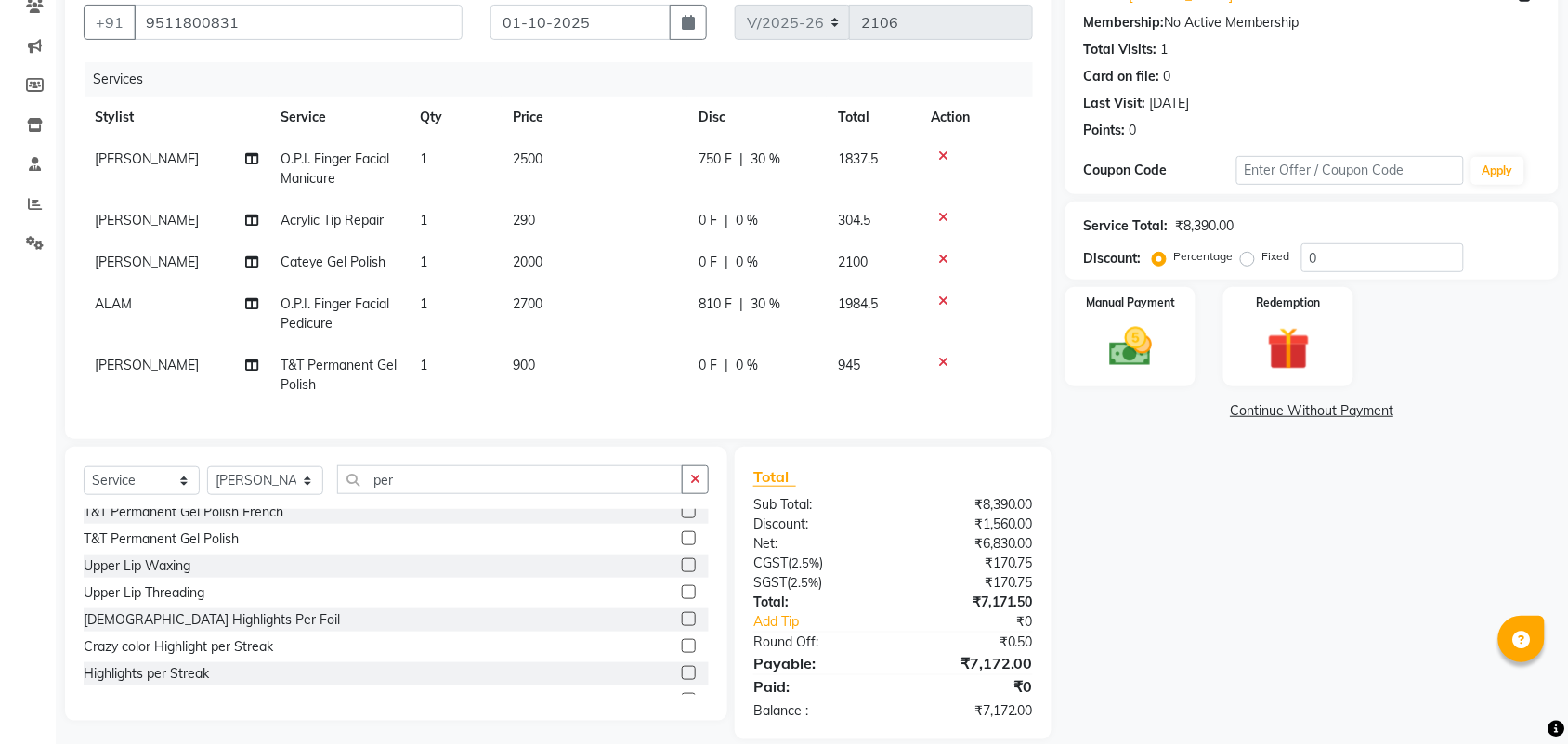
scroll to position [207, 0]
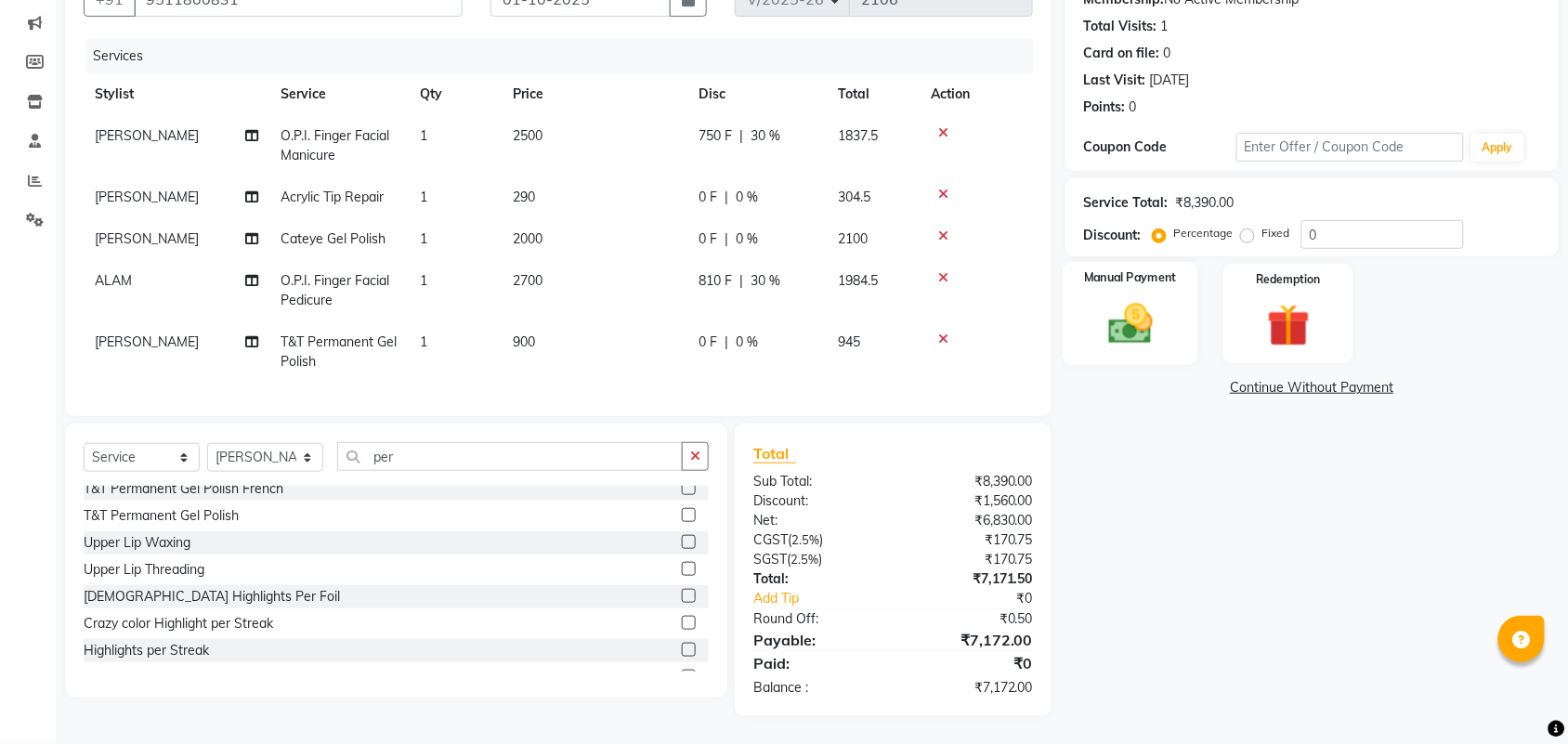
click at [1121, 337] on div "Manual Payment" at bounding box center [1131, 314] width 136 height 104
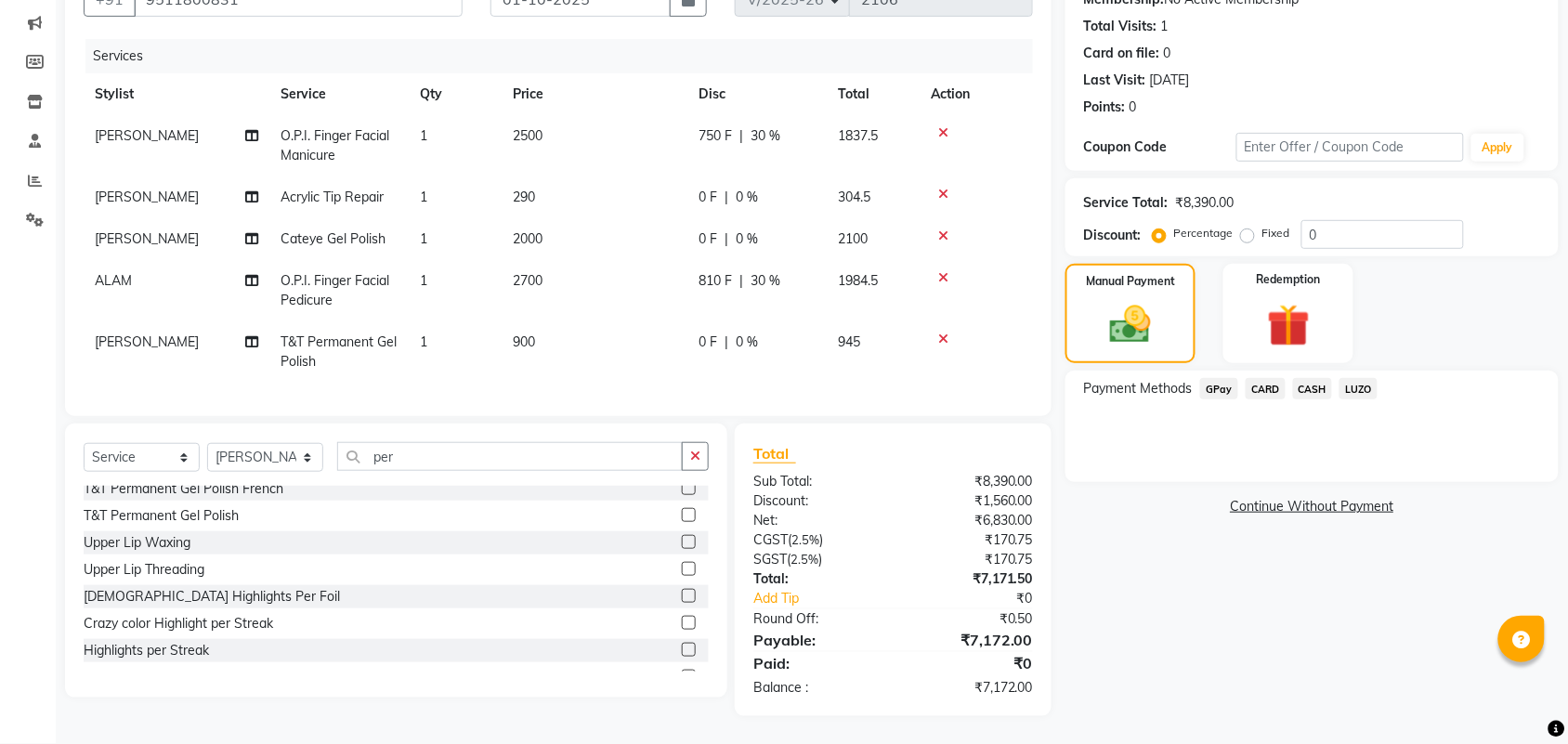
click at [1217, 379] on span "GPay" at bounding box center [1219, 389] width 38 height 21
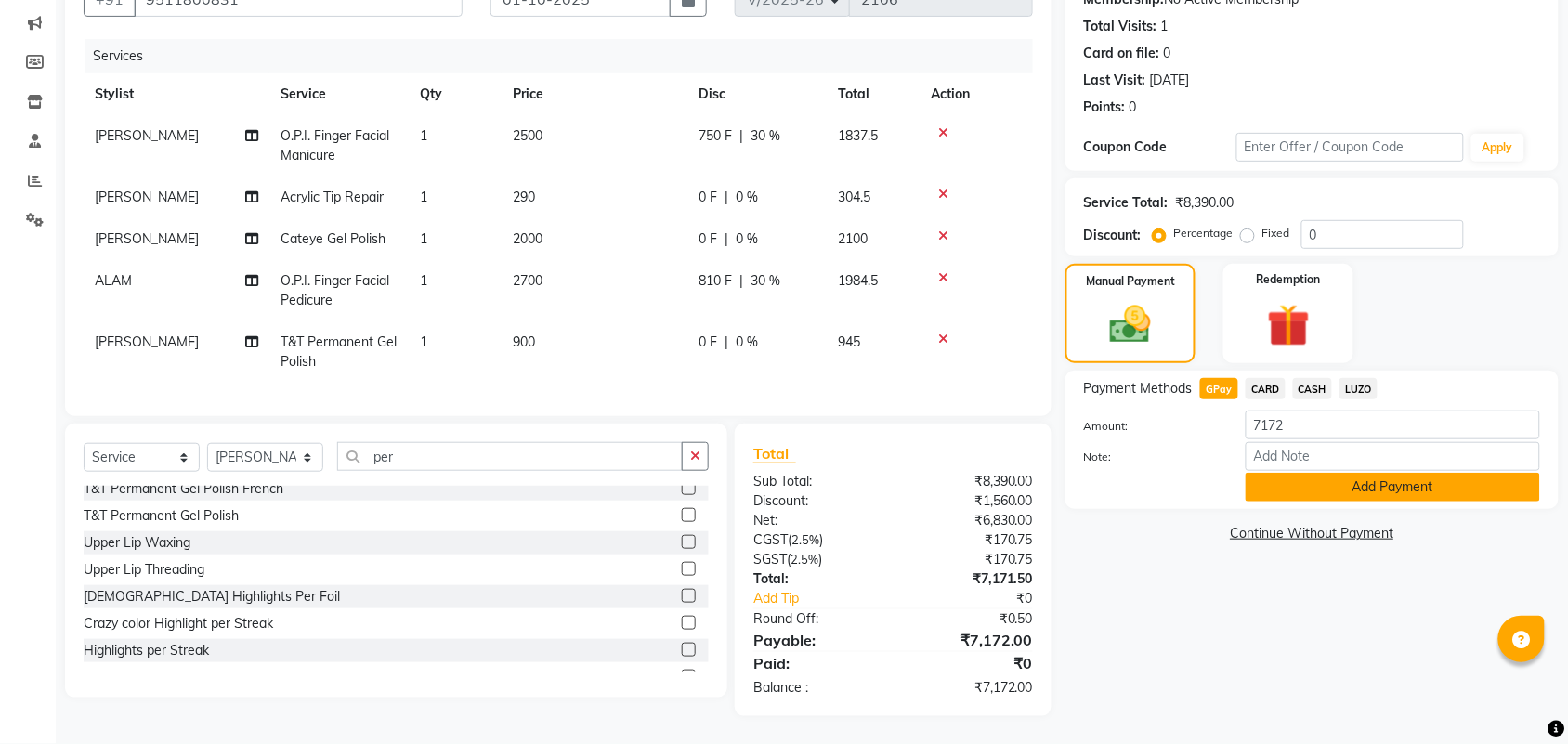
click at [1288, 474] on button "Add Payment" at bounding box center [1394, 487] width 295 height 29
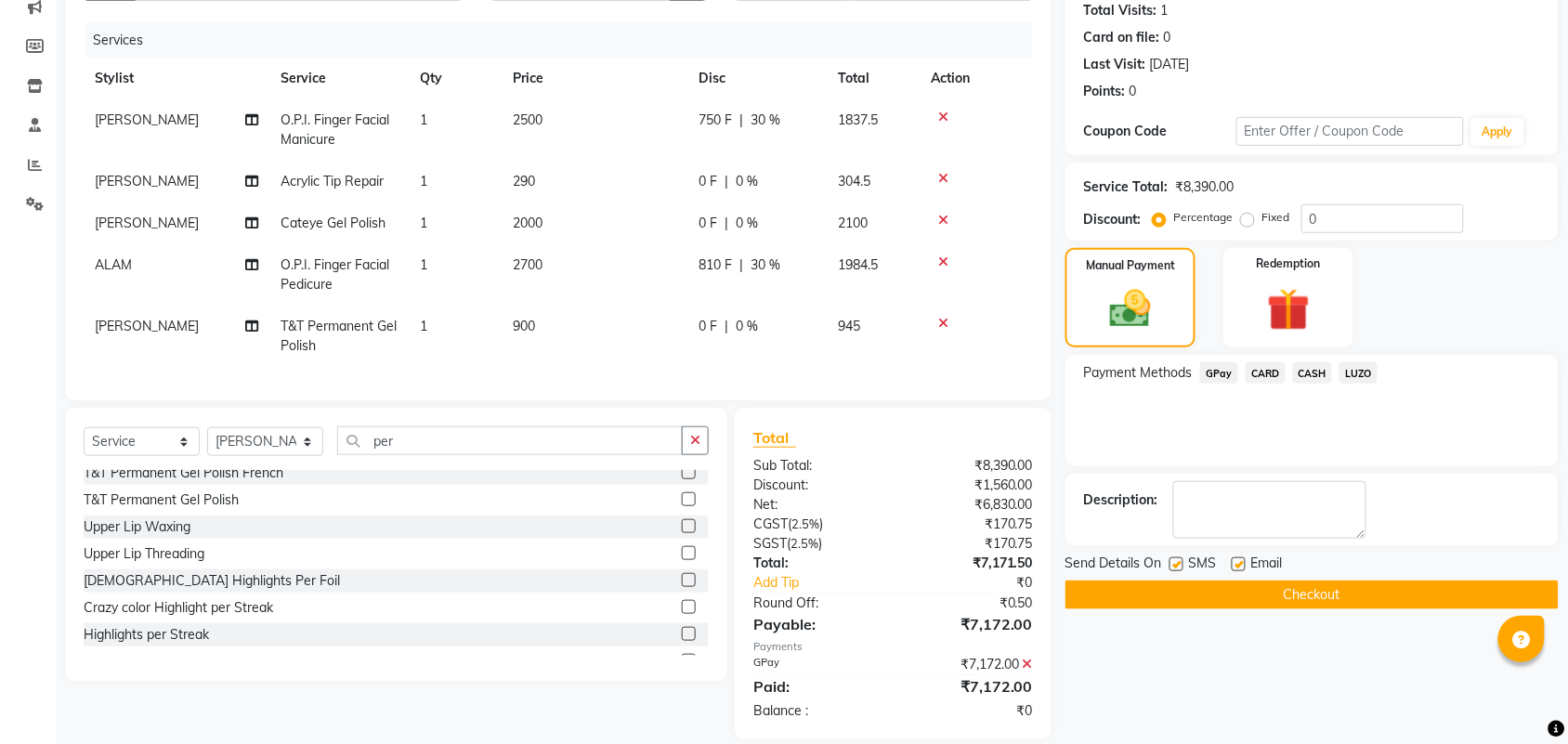
scroll to position [247, 0]
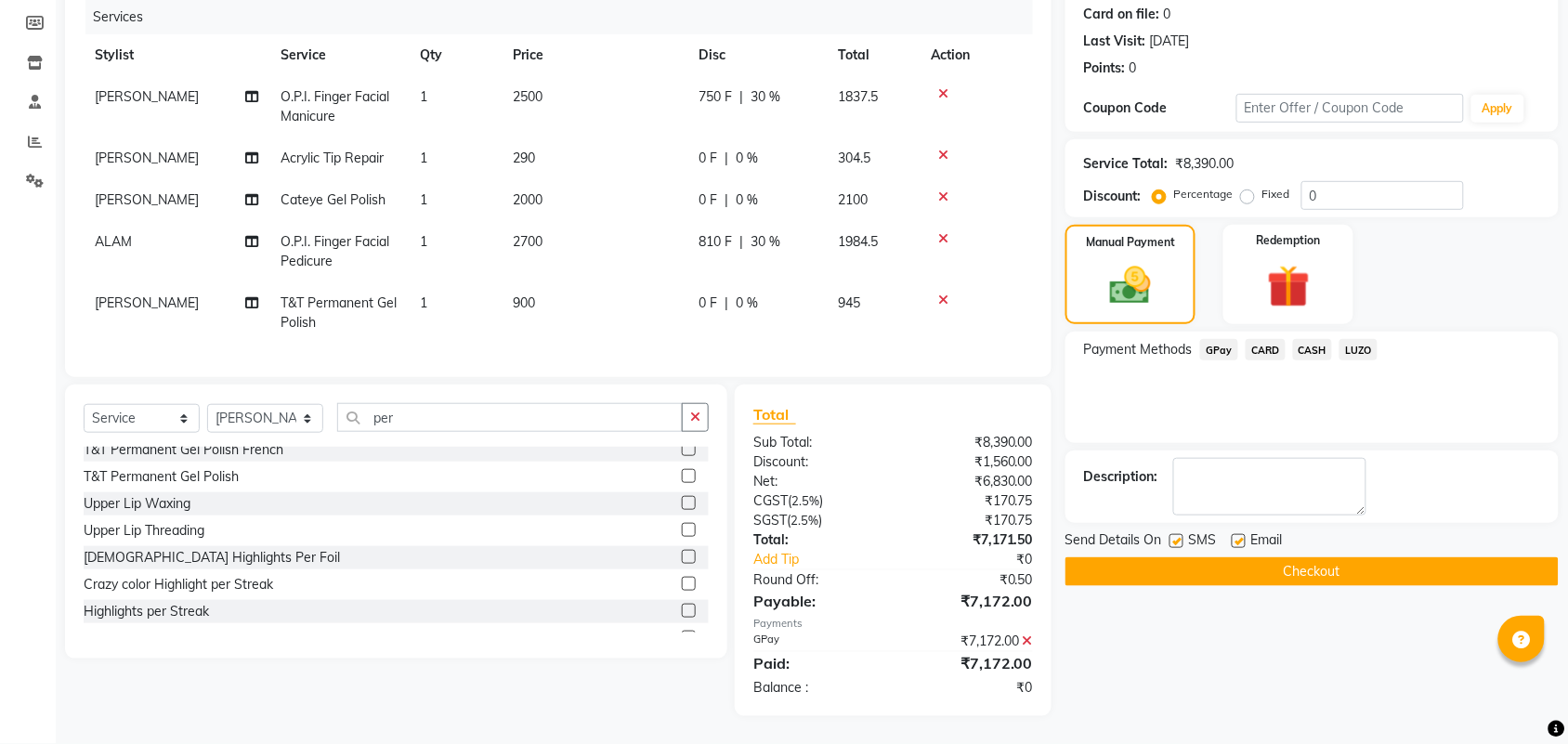
click at [1182, 534] on label at bounding box center [1176, 541] width 14 height 14
click at [1182, 536] on input "checkbox" at bounding box center [1176, 542] width 12 height 12
checkbox input "false"
click at [1244, 534] on label at bounding box center [1239, 541] width 14 height 14
click at [1244, 536] on input "checkbox" at bounding box center [1238, 542] width 12 height 12
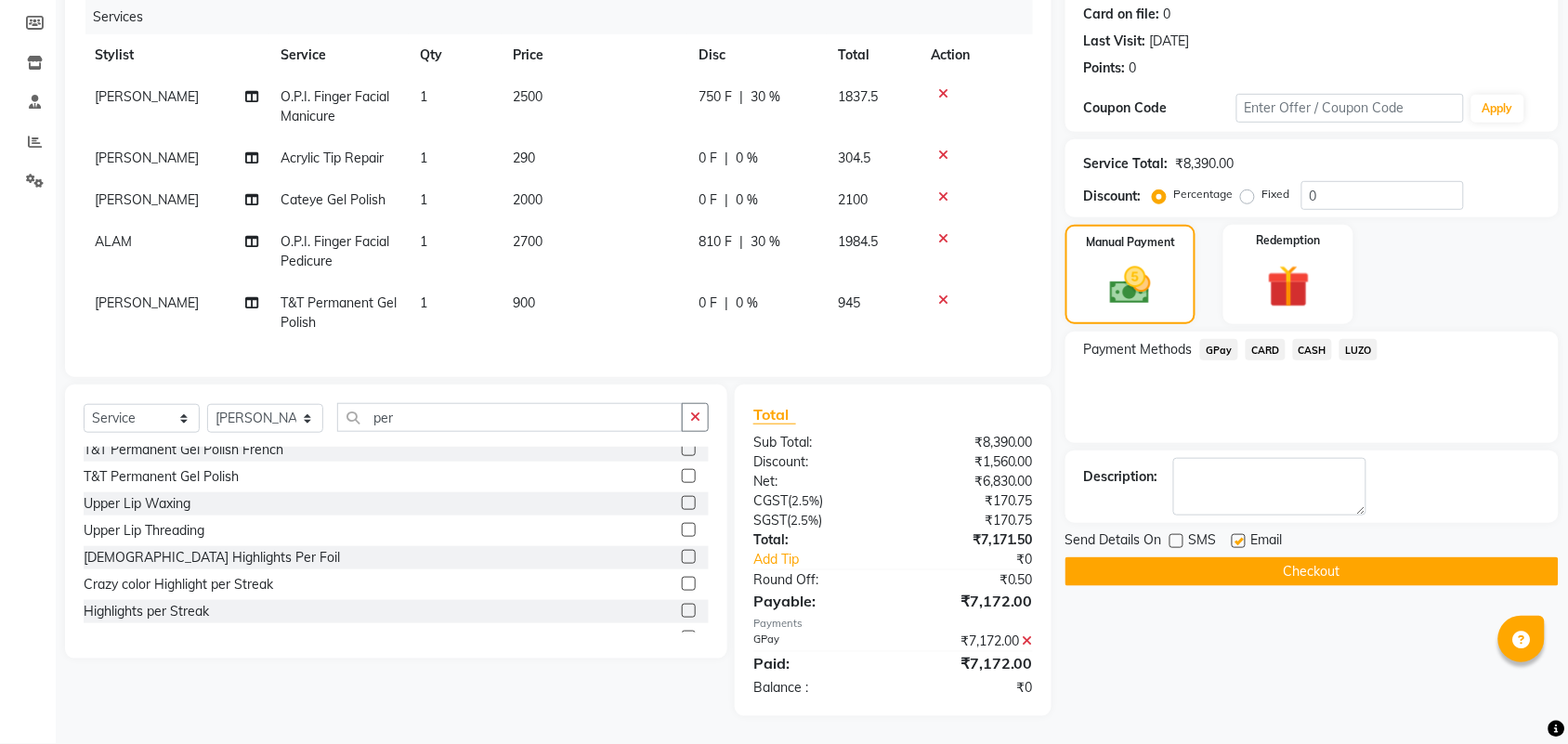
checkbox input "false"
click at [1266, 558] on button "Checkout" at bounding box center [1312, 572] width 493 height 29
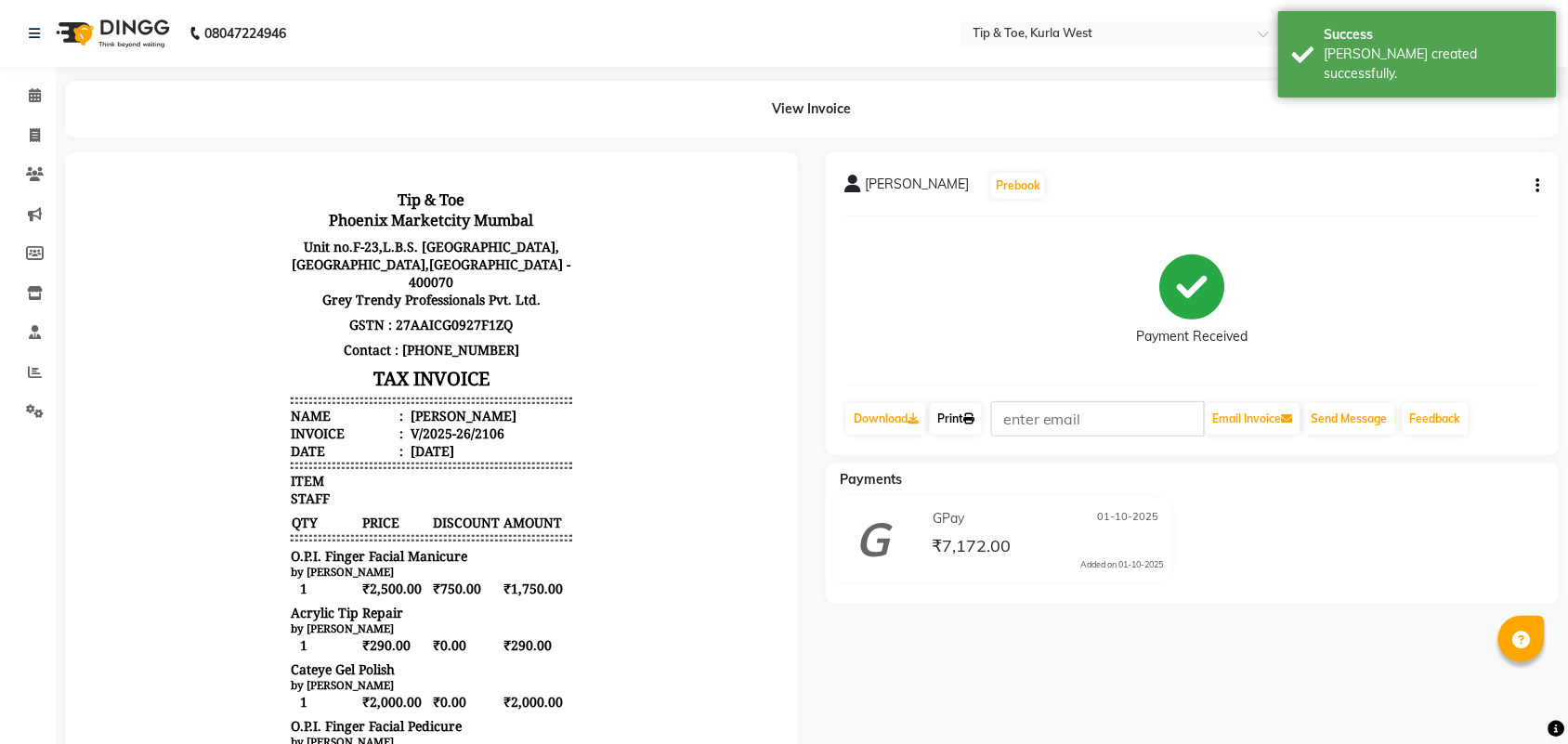
click at [969, 423] on link "Print" at bounding box center [956, 420] width 52 height 32
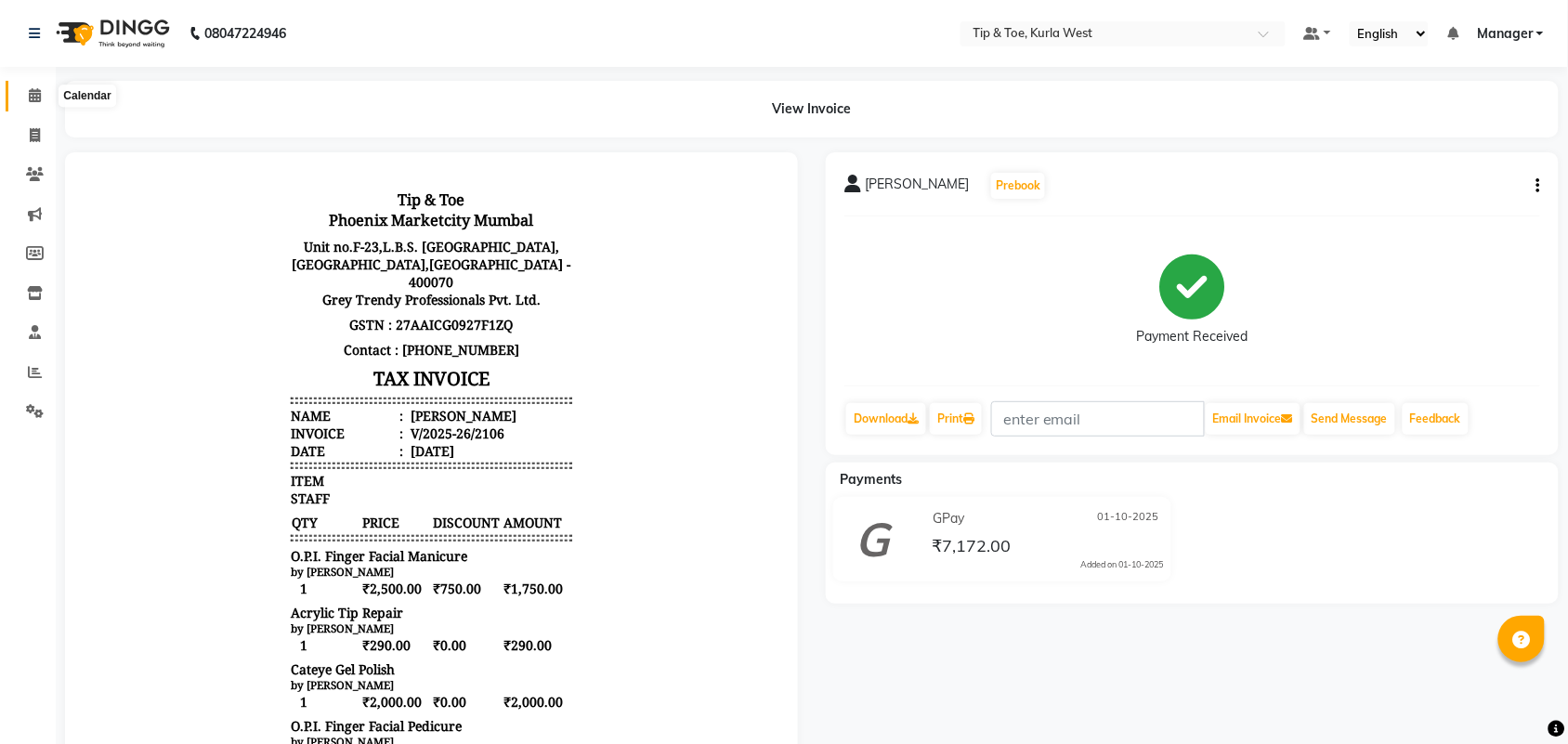
click at [23, 93] on span at bounding box center [34, 96] width 33 height 21
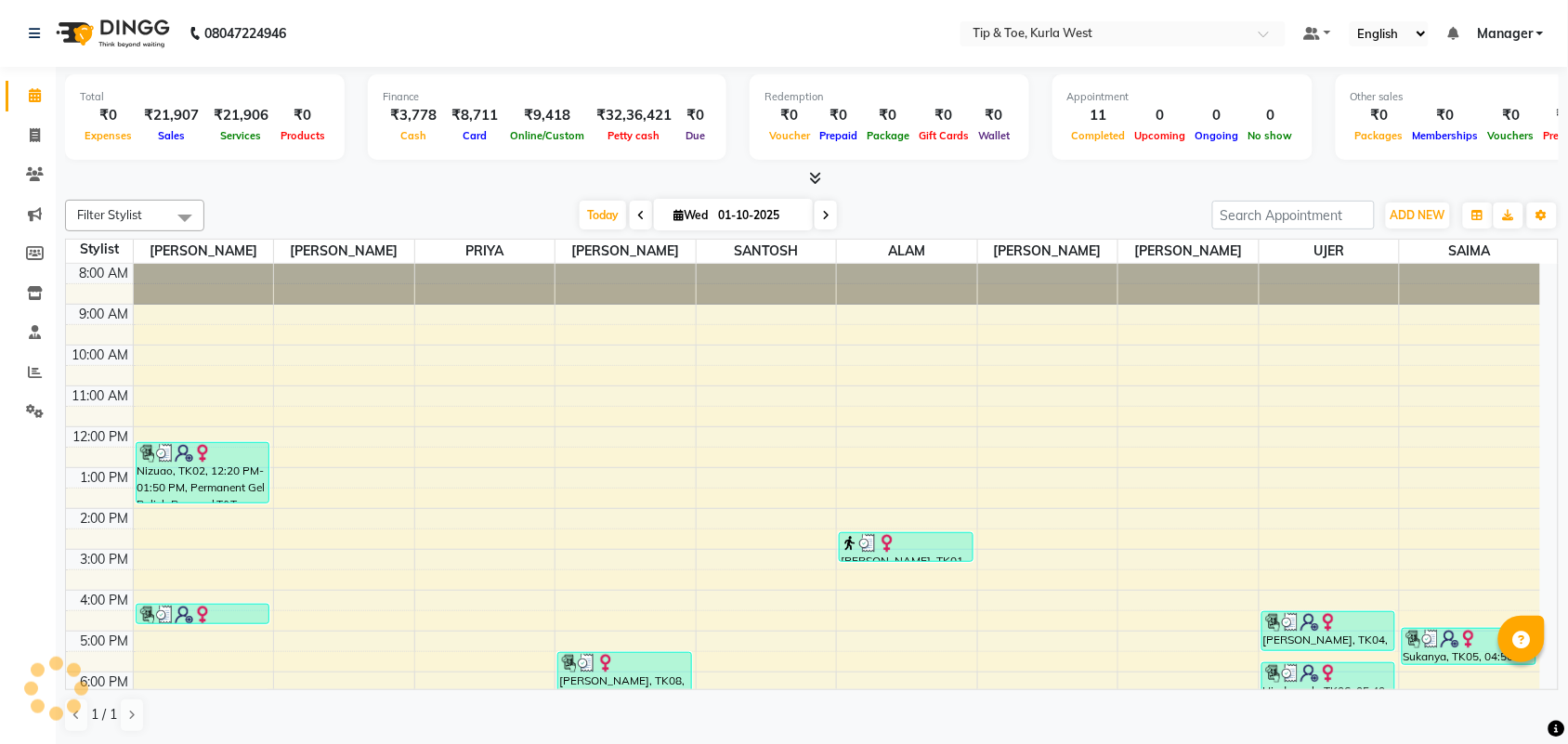
scroll to position [76, 0]
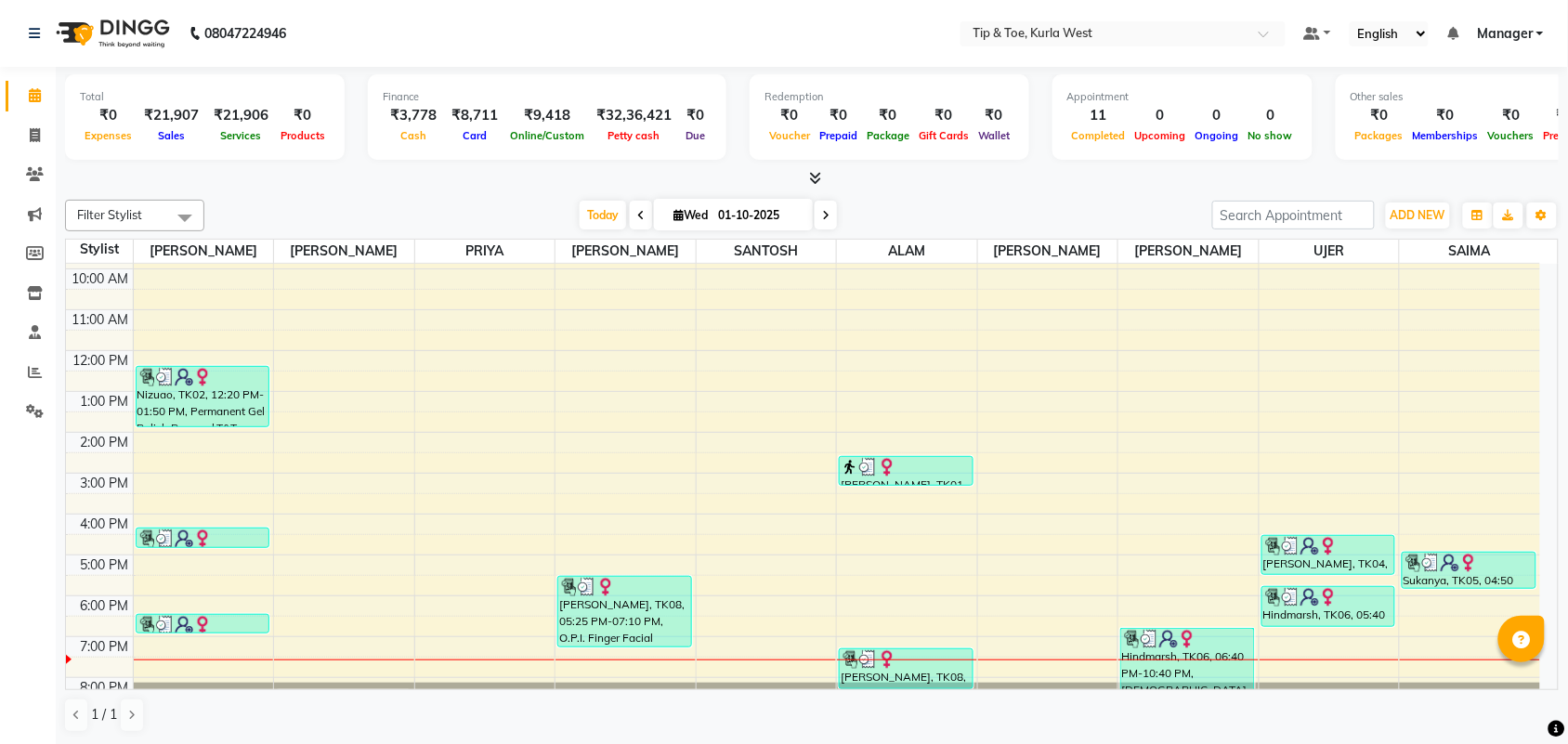
click at [758, 223] on input "01-10-2025" at bounding box center [759, 215] width 93 height 28
select select "10"
select select "2025"
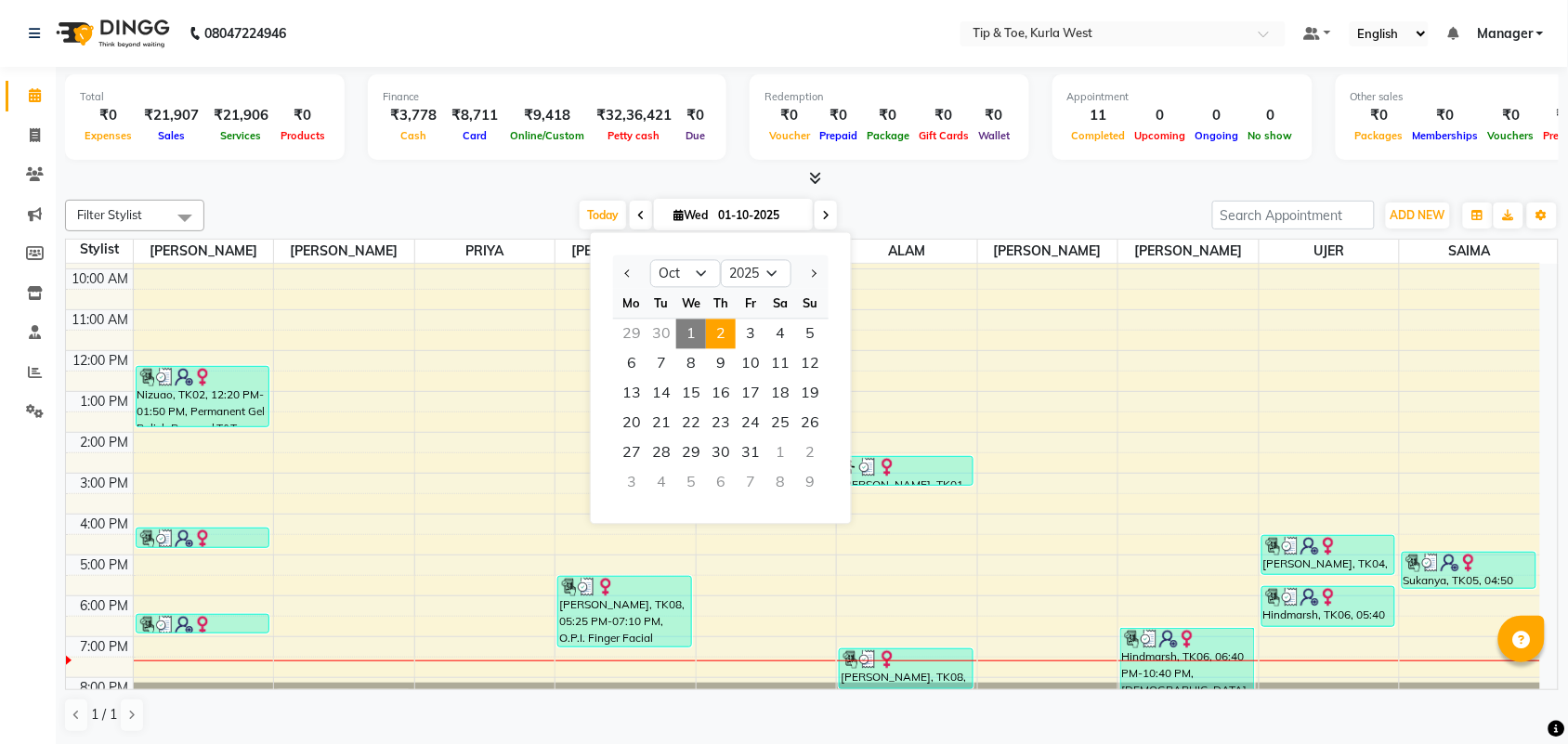
click at [720, 336] on span "2" at bounding box center [721, 335] width 30 height 30
type input "02-10-2025"
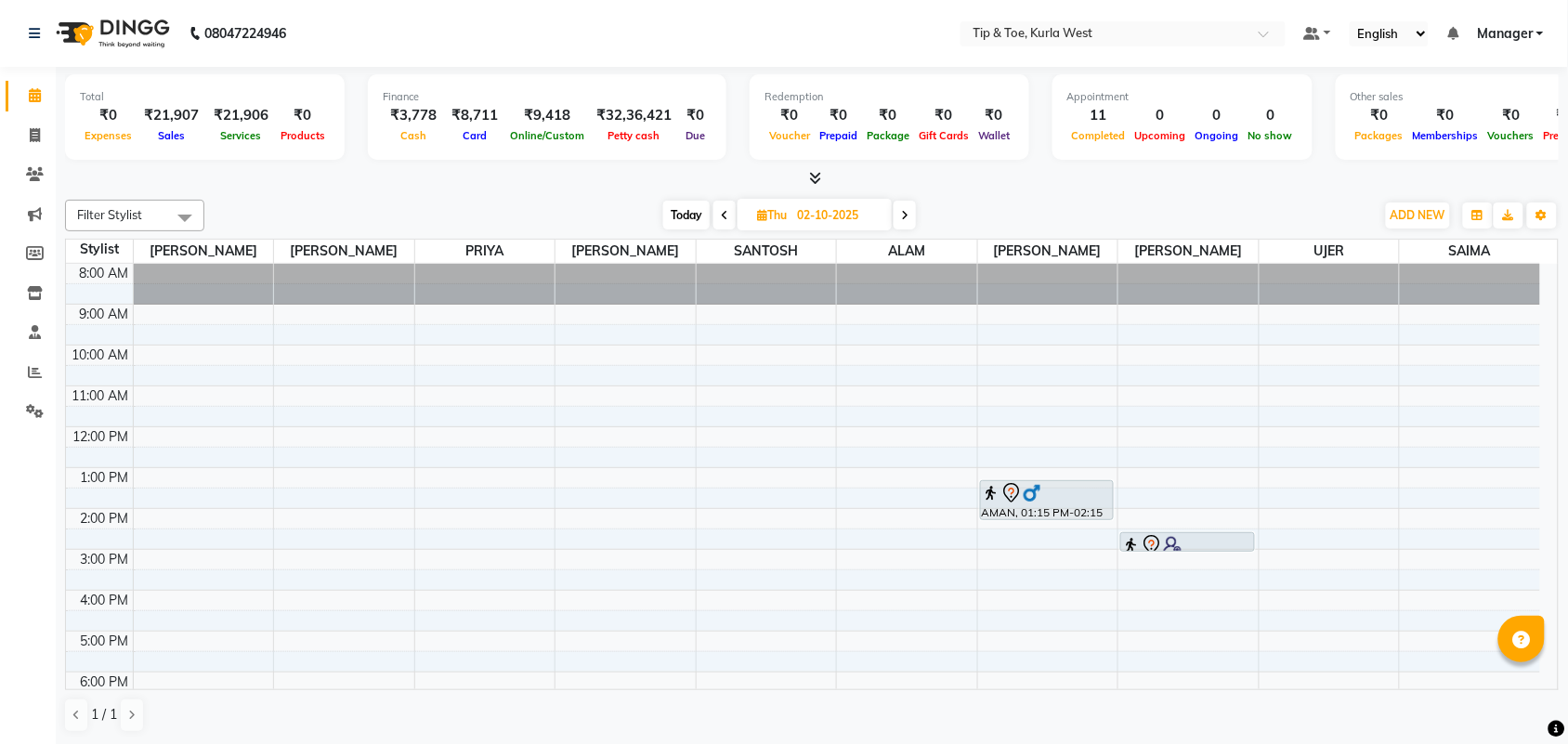
scroll to position [112, 0]
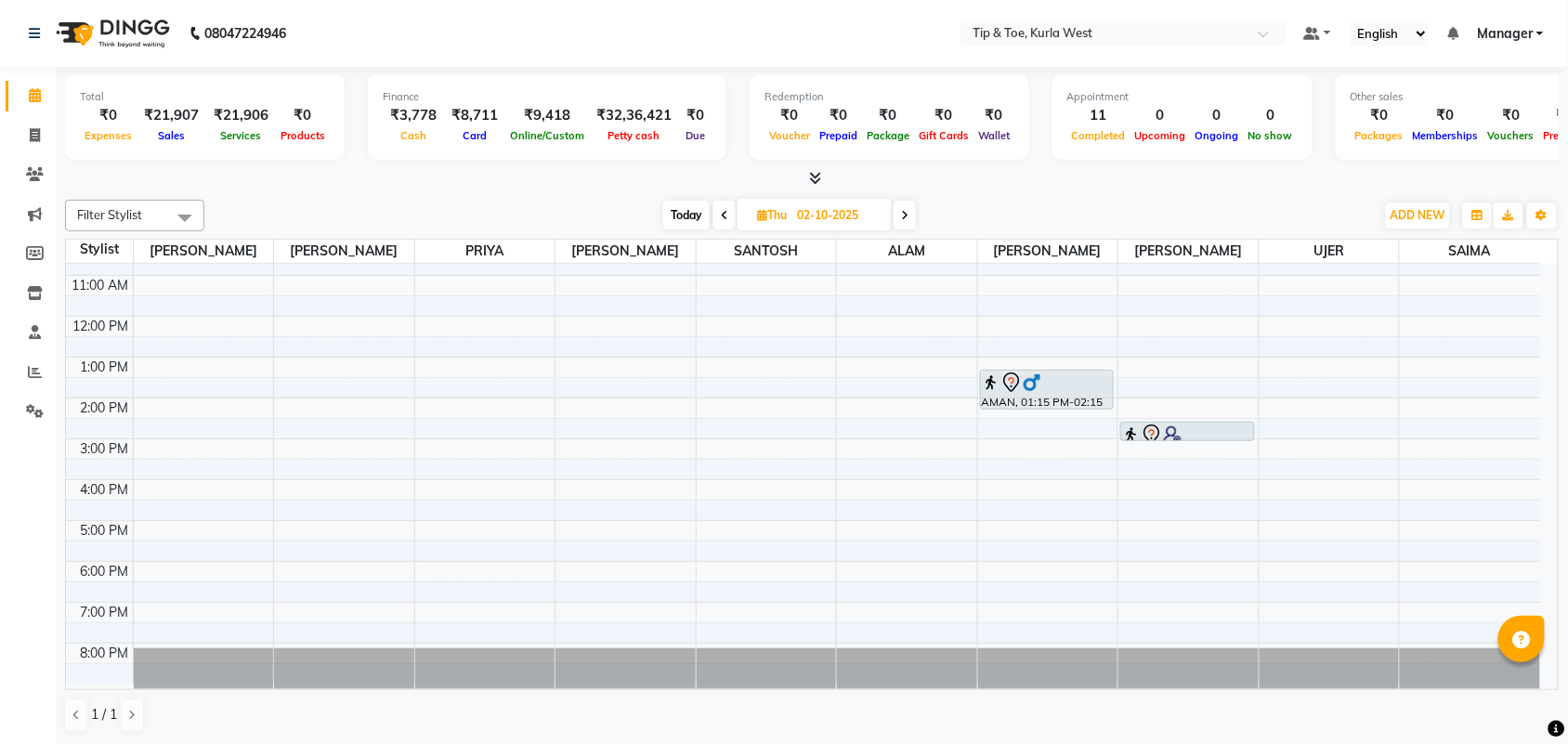
click at [353, 409] on div "8:00 AM 9:00 AM 10:00 AM 11:00 AM 12:00 PM 1:00 PM 2:00 PM 3:00 PM 4:00 PM 5:00…" at bounding box center [804, 418] width 1475 height 530
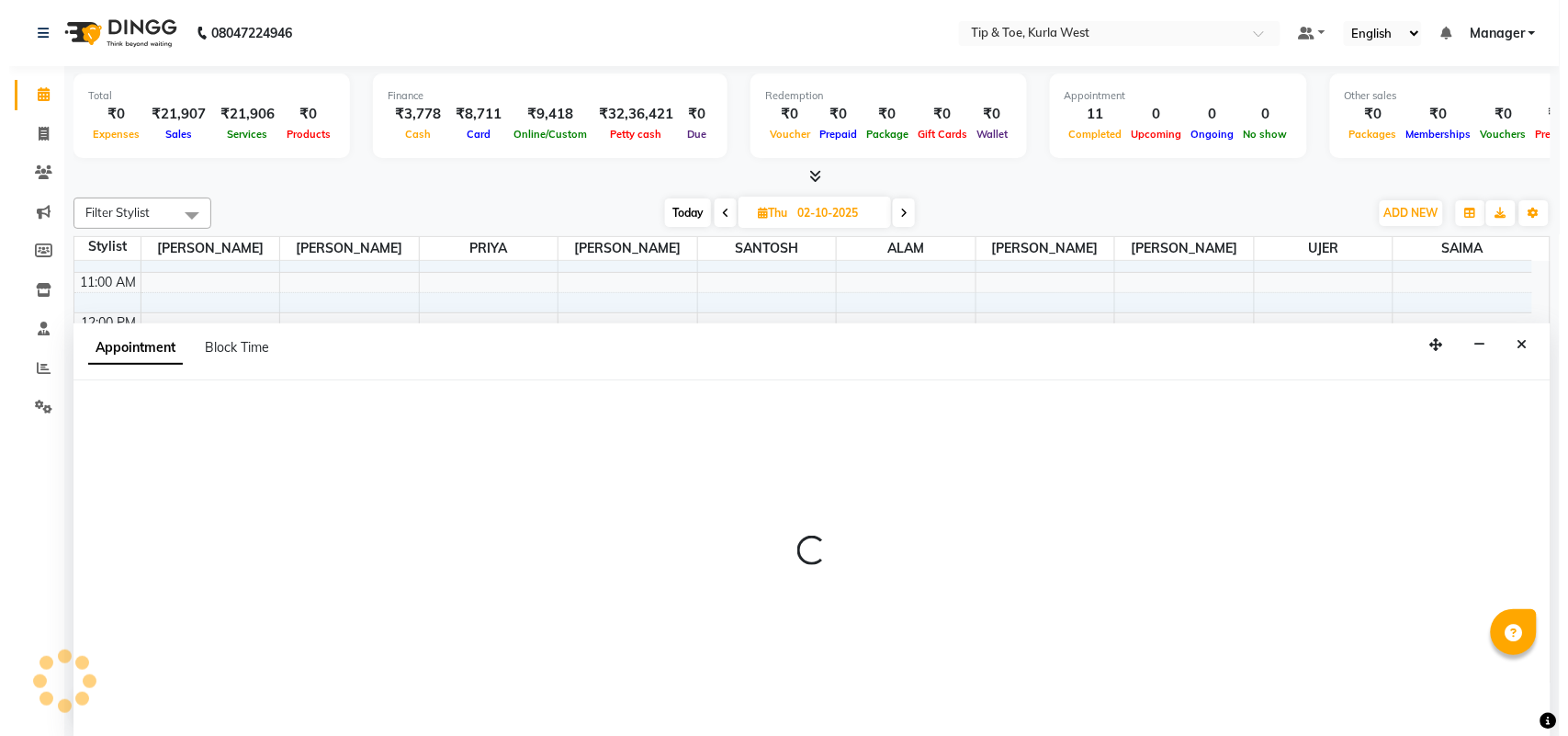
scroll to position [1, 0]
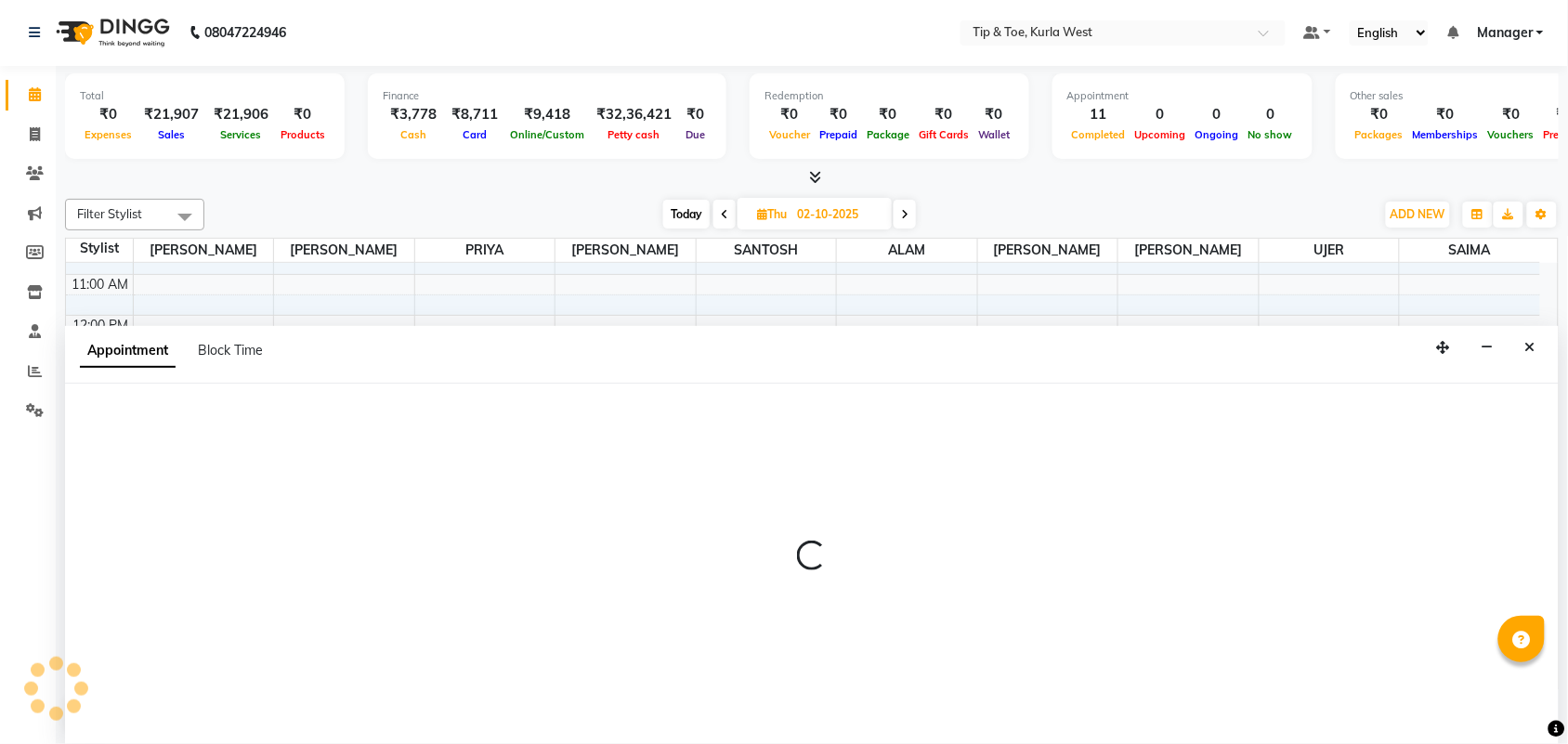
select select "42757"
select select "tentative"
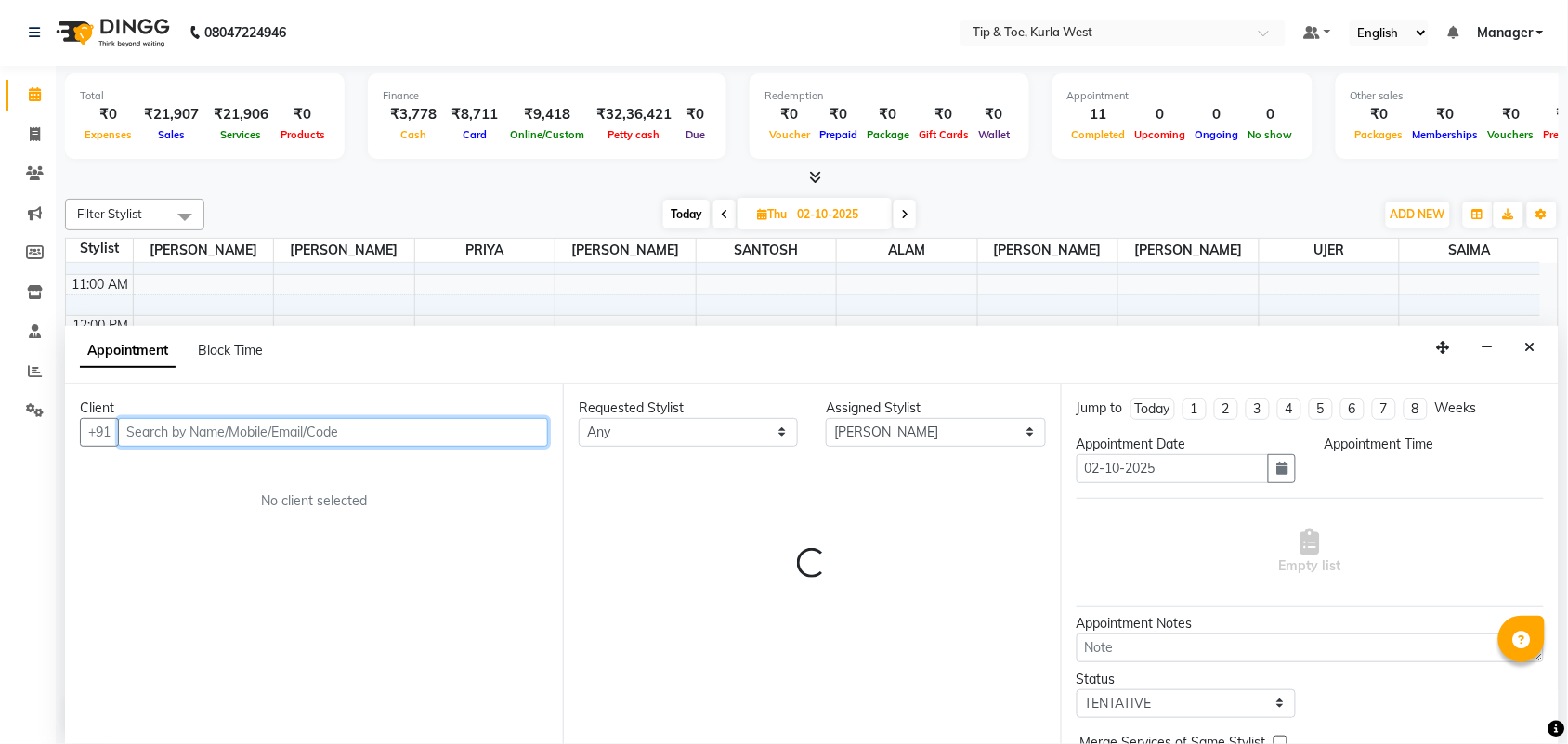
select select "840"
click at [330, 438] on input "text" at bounding box center [333, 433] width 430 height 29
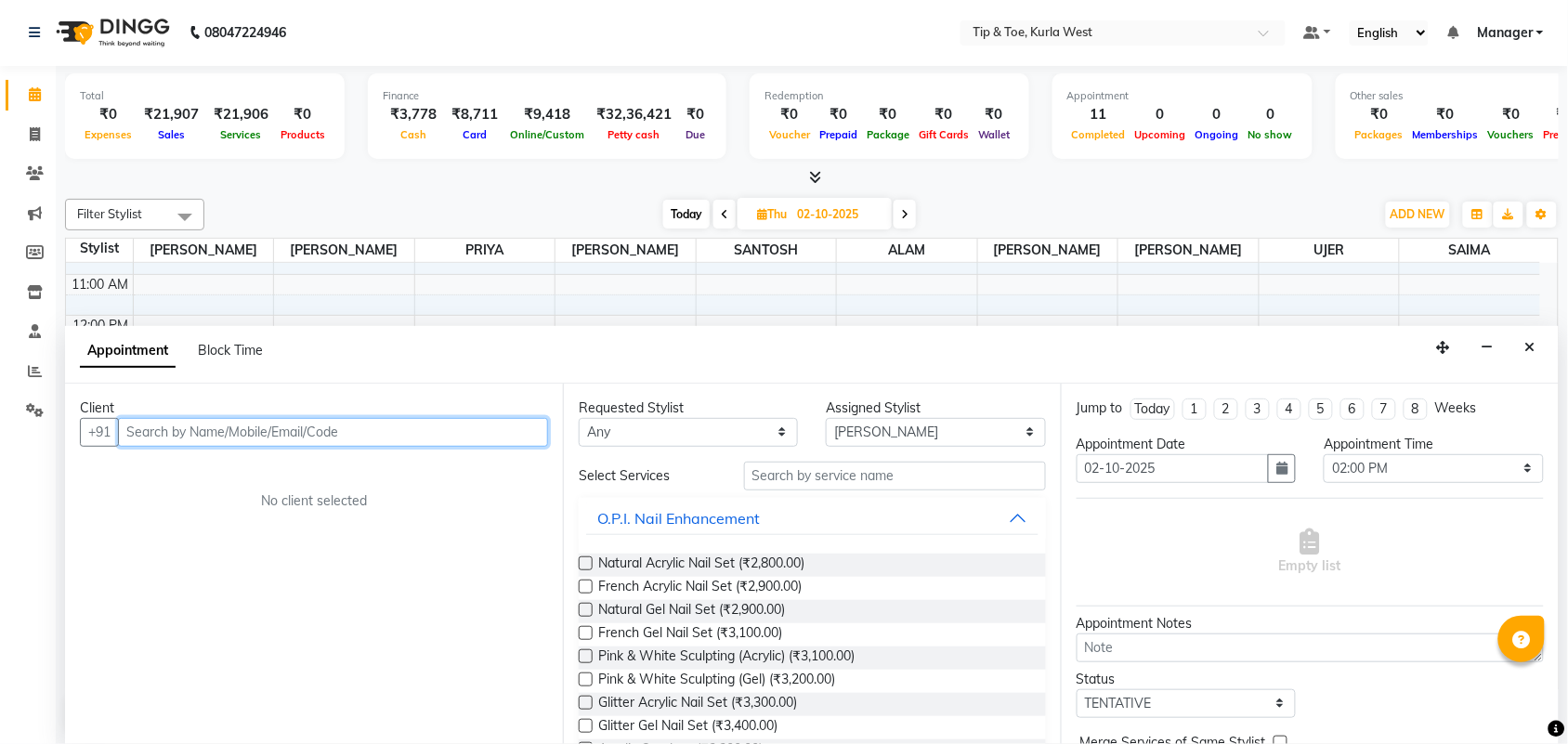
click at [387, 438] on input "text" at bounding box center [333, 433] width 430 height 29
click at [386, 436] on input "text" at bounding box center [333, 433] width 430 height 29
type input "vrutr"
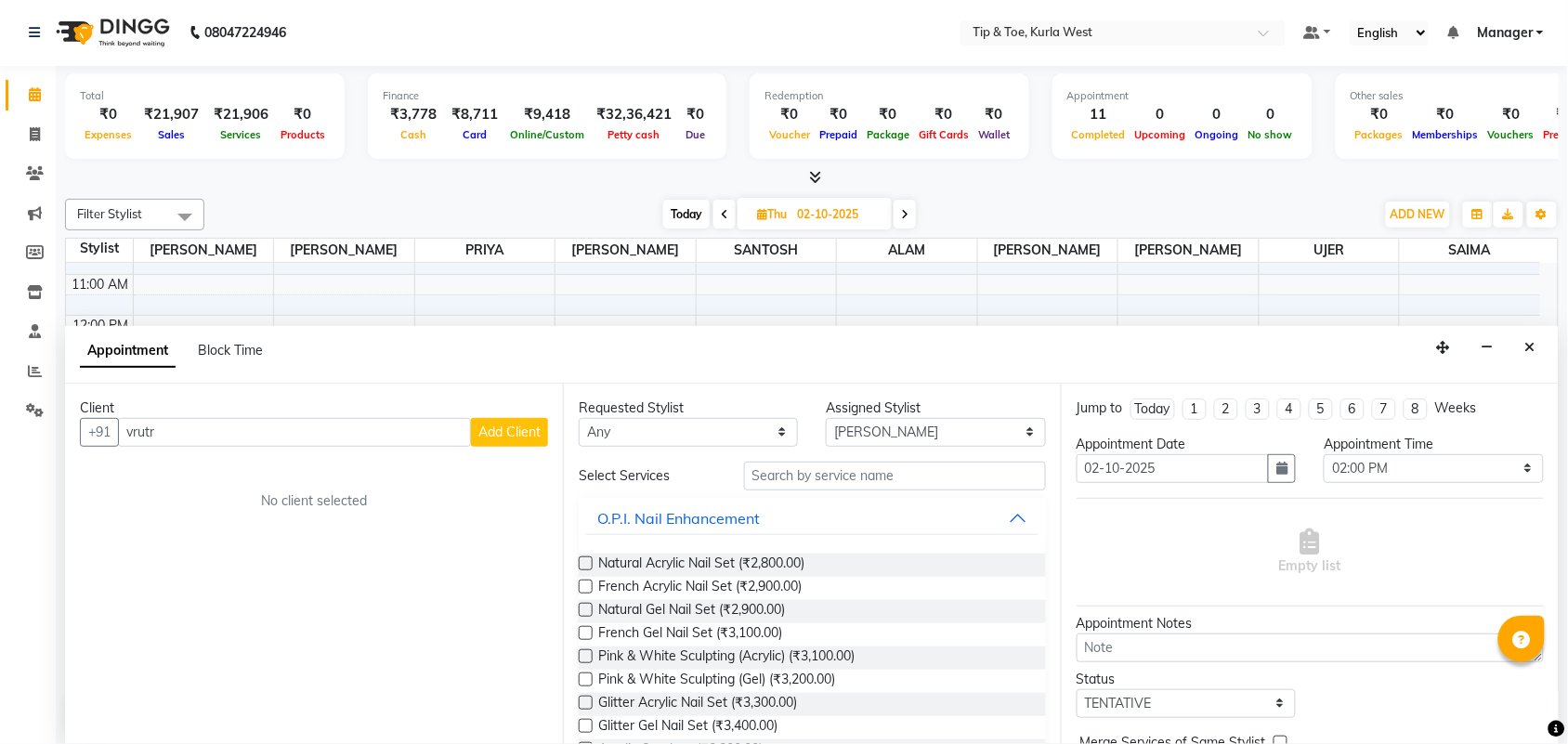
click at [528, 427] on span "Add Client" at bounding box center [509, 432] width 62 height 17
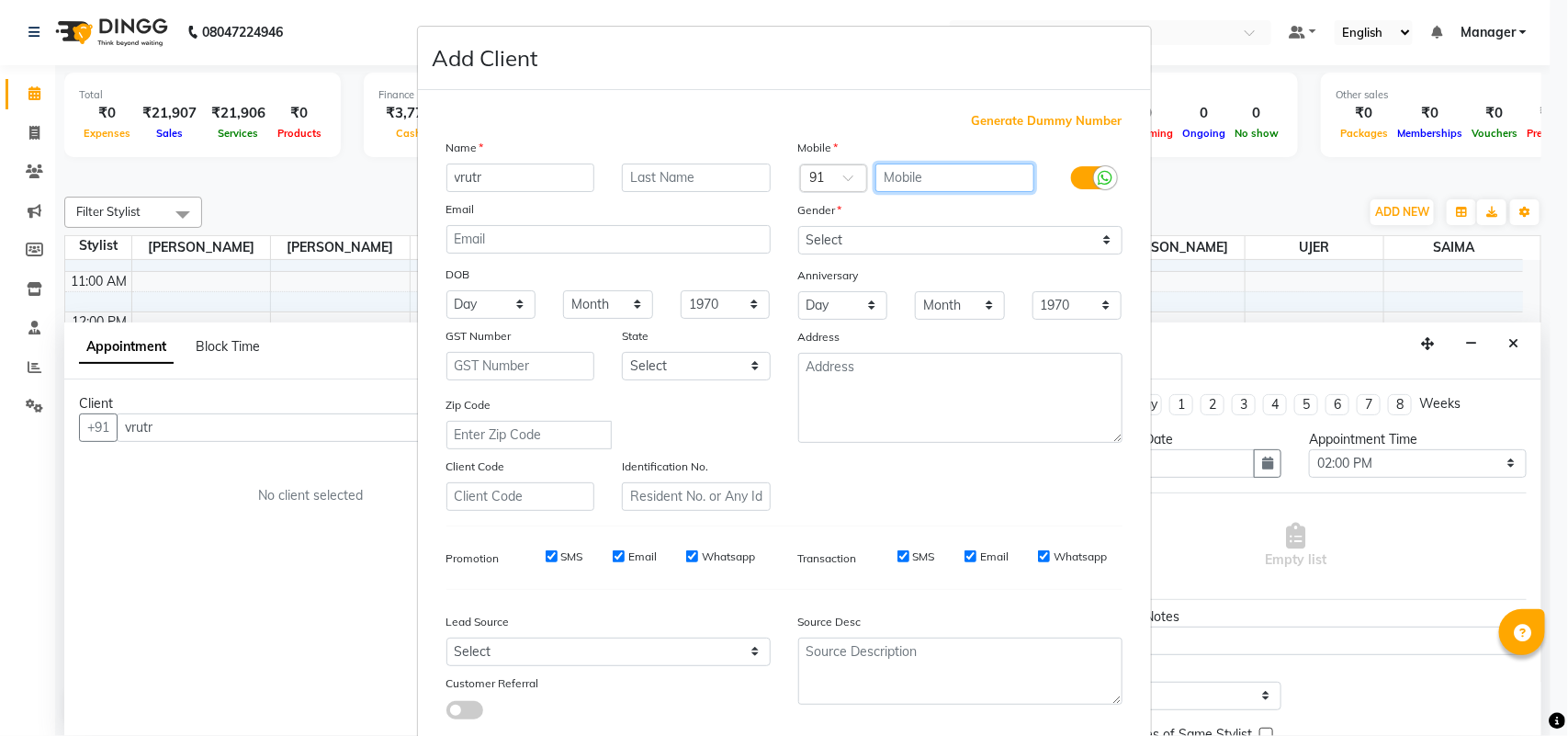
click at [994, 174] on input "text" at bounding box center [955, 177] width 159 height 29
type input "9920782999"
click at [1006, 257] on div "Mobile Country Code × 91 9920782999 Gender Select [DEMOGRAPHIC_DATA] [DEMOGRAPH…" at bounding box center [961, 325] width 352 height 374
click at [1008, 244] on select "Select [DEMOGRAPHIC_DATA] [DEMOGRAPHIC_DATA] Other Prefer Not To Say" at bounding box center [961, 240] width 324 height 29
select select "[DEMOGRAPHIC_DATA]"
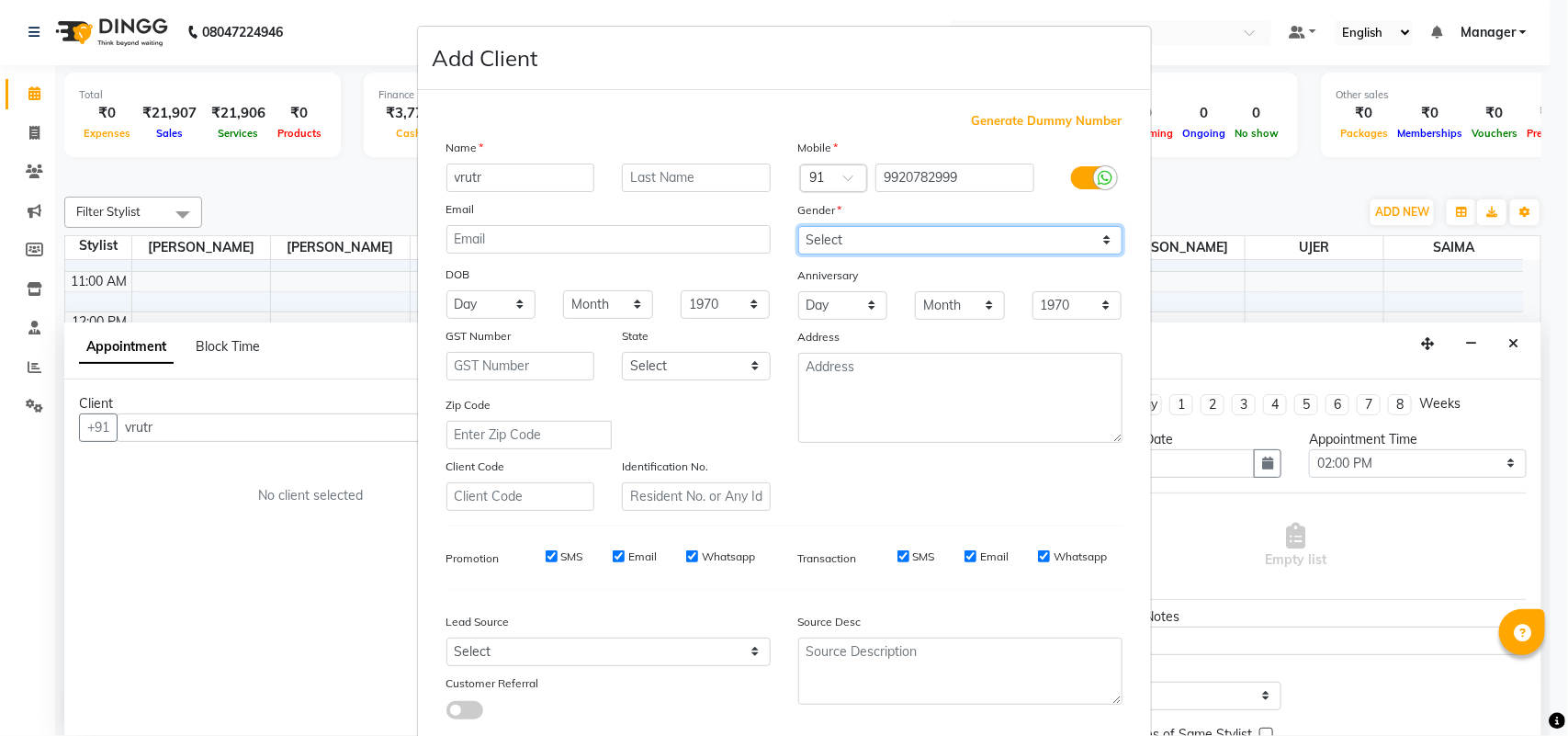
click at [798, 226] on select "Select [DEMOGRAPHIC_DATA] [DEMOGRAPHIC_DATA] Other Prefer Not To Say" at bounding box center [961, 240] width 324 height 29
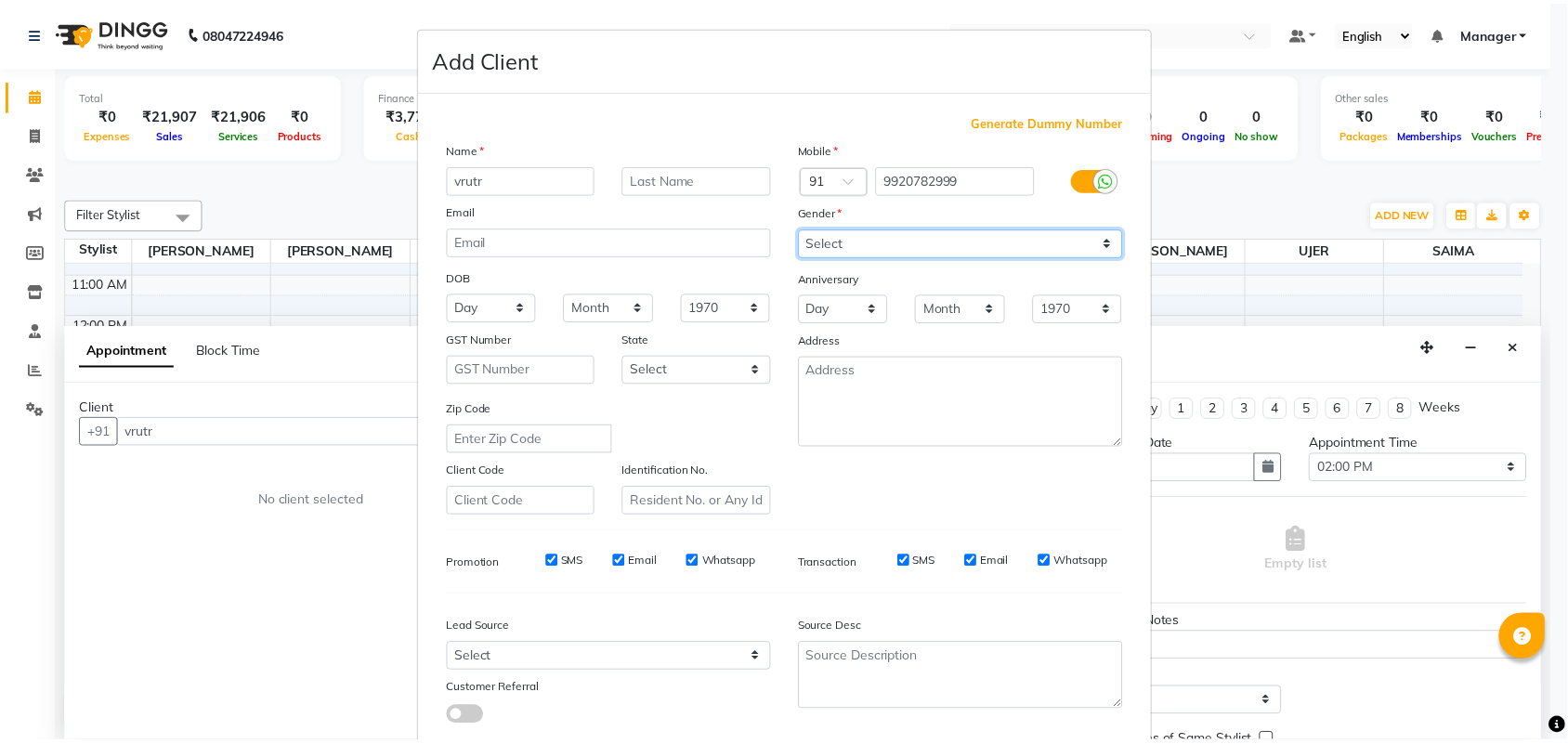
scroll to position [107, 0]
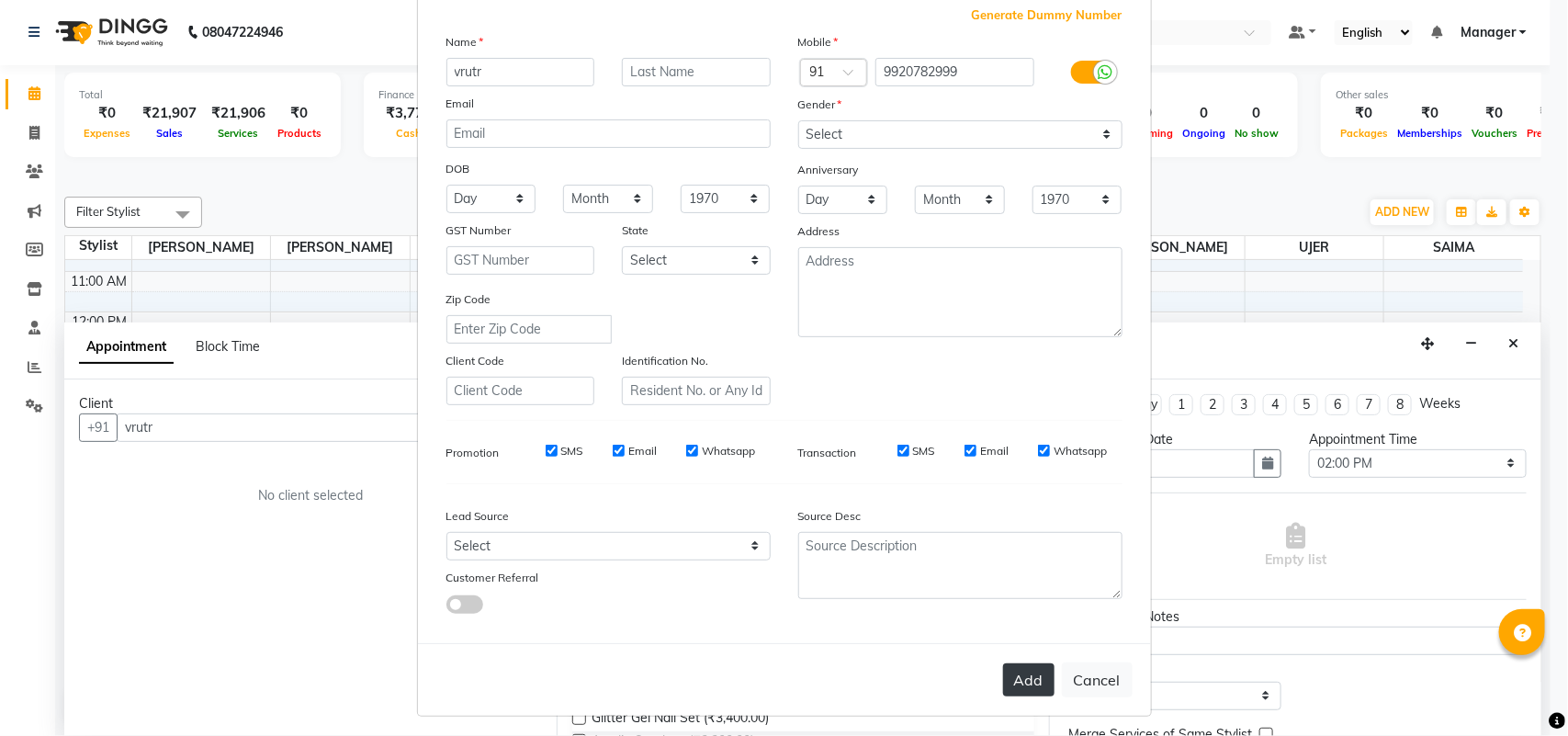
click at [1007, 670] on button "Add" at bounding box center [1029, 681] width 52 height 33
type input "9920782999"
select select
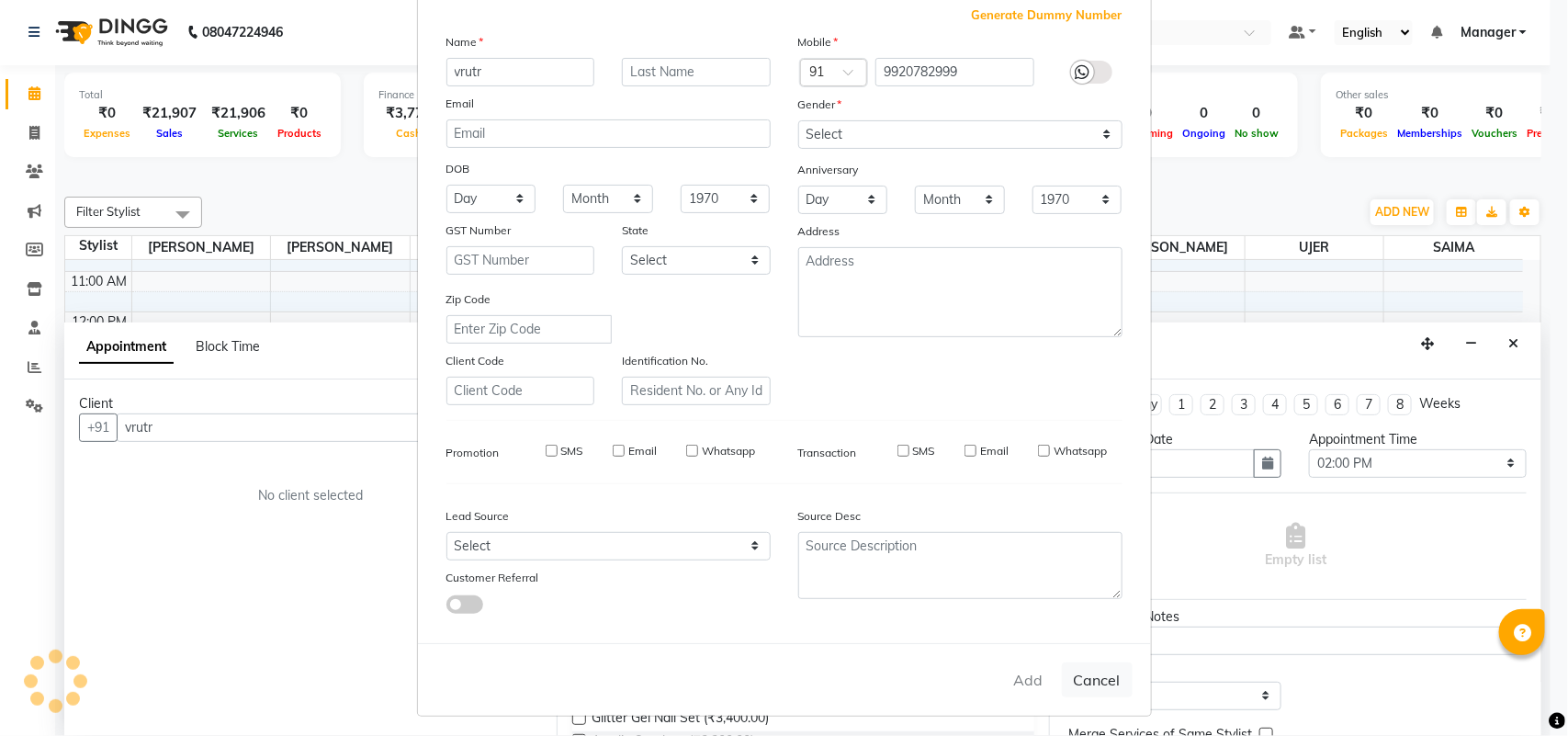
select select
checkbox input "false"
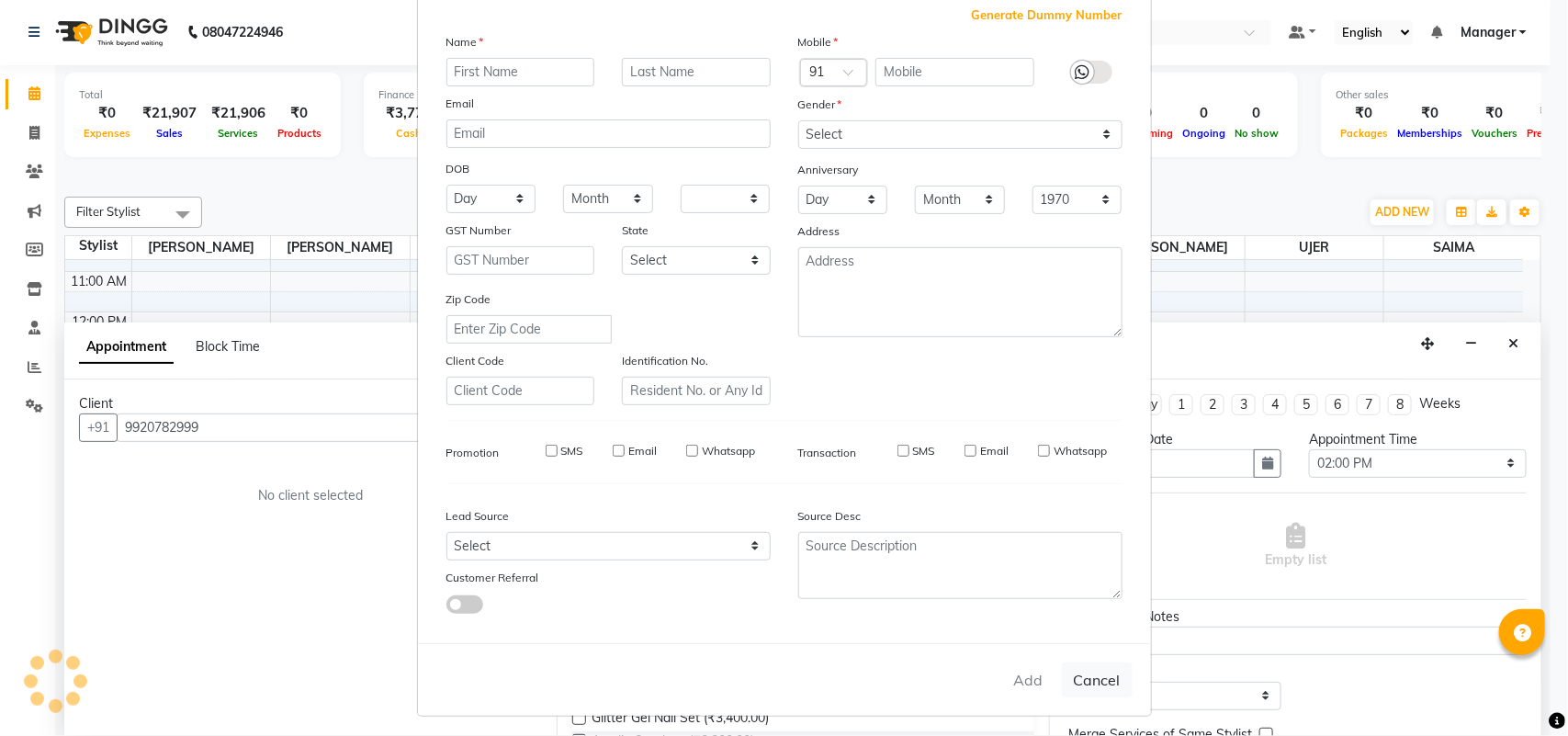
checkbox input "false"
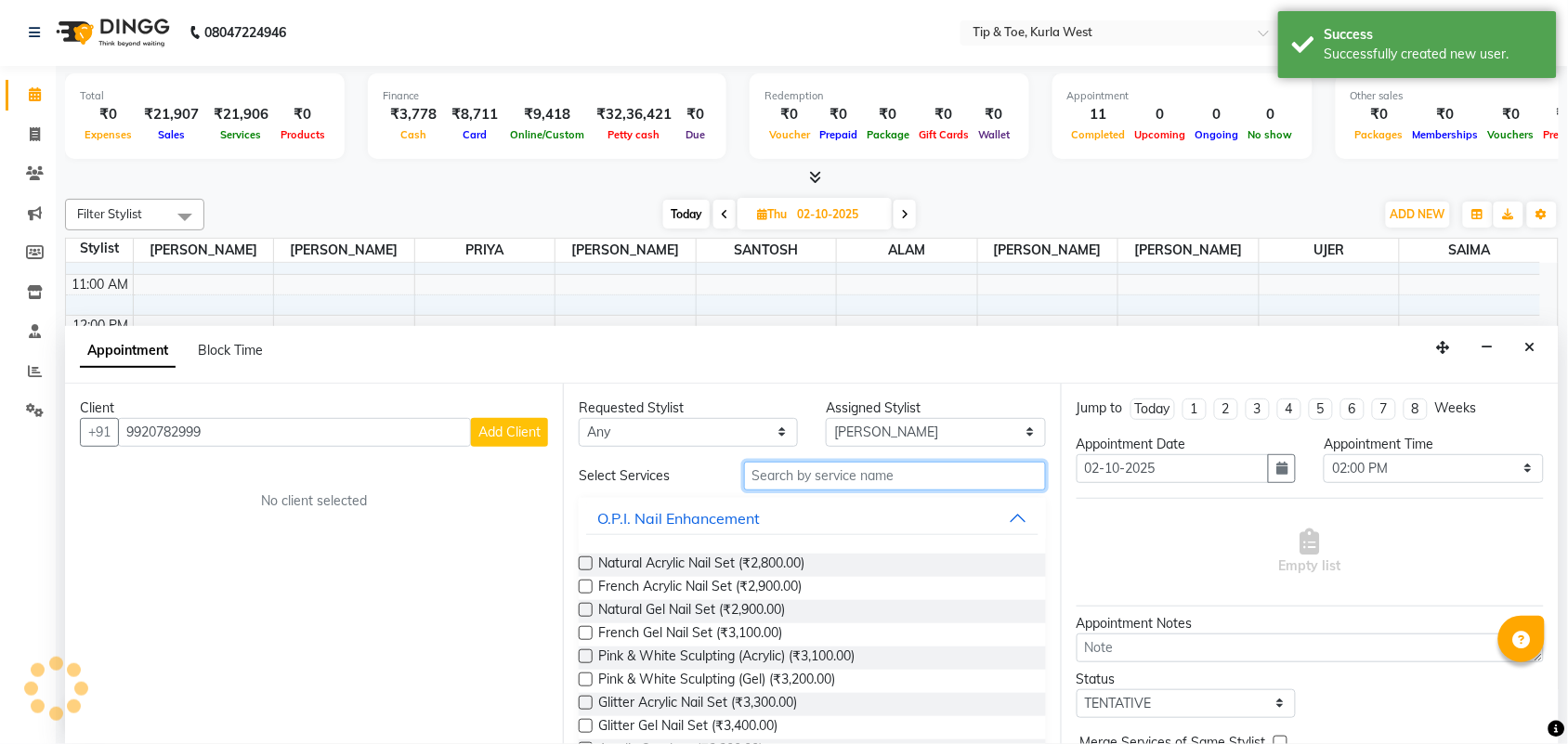
click at [787, 472] on input "text" at bounding box center [895, 475] width 302 height 29
click at [772, 607] on span "Natural Gel Nail Set (₹2,900.00)" at bounding box center [692, 612] width 186 height 23
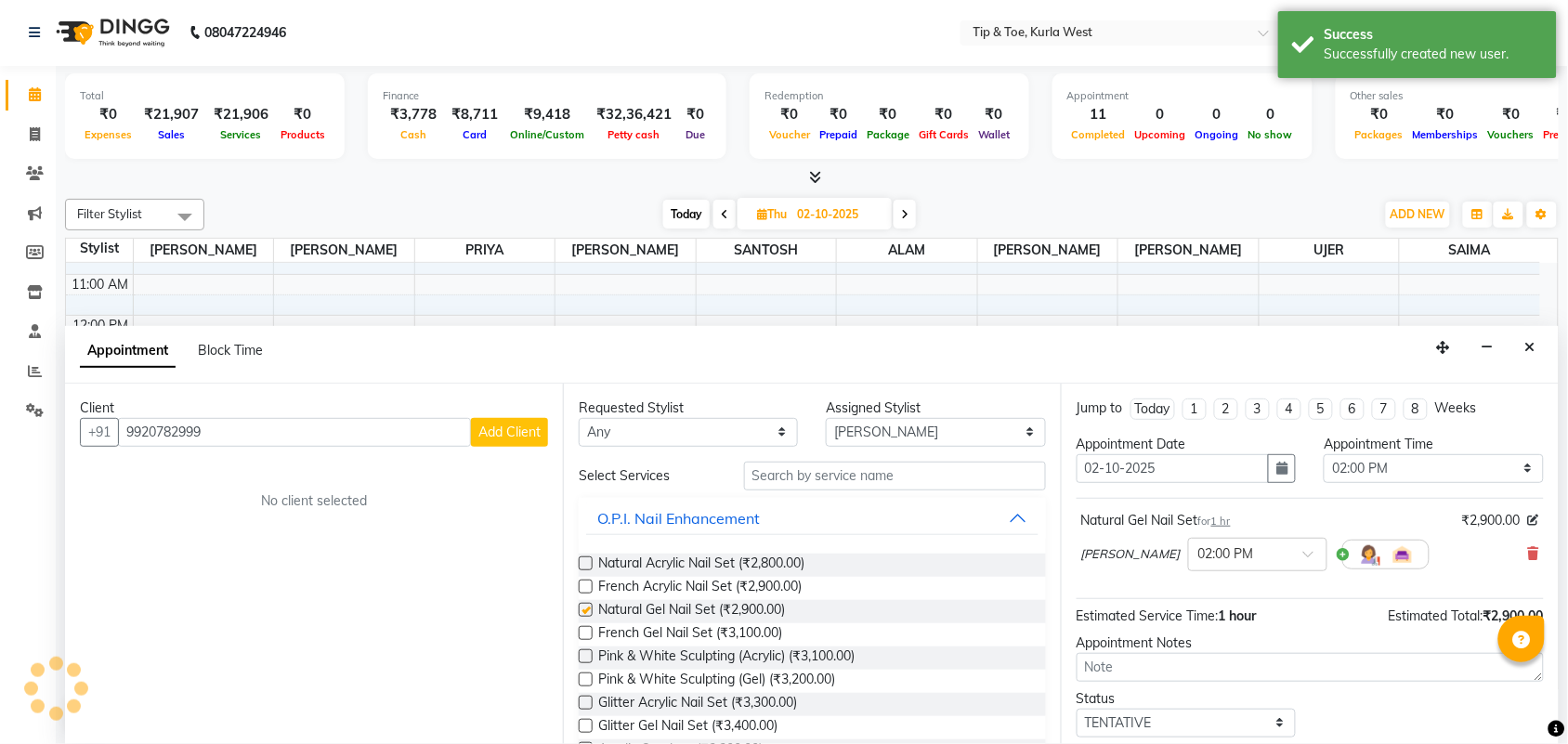
checkbox input "false"
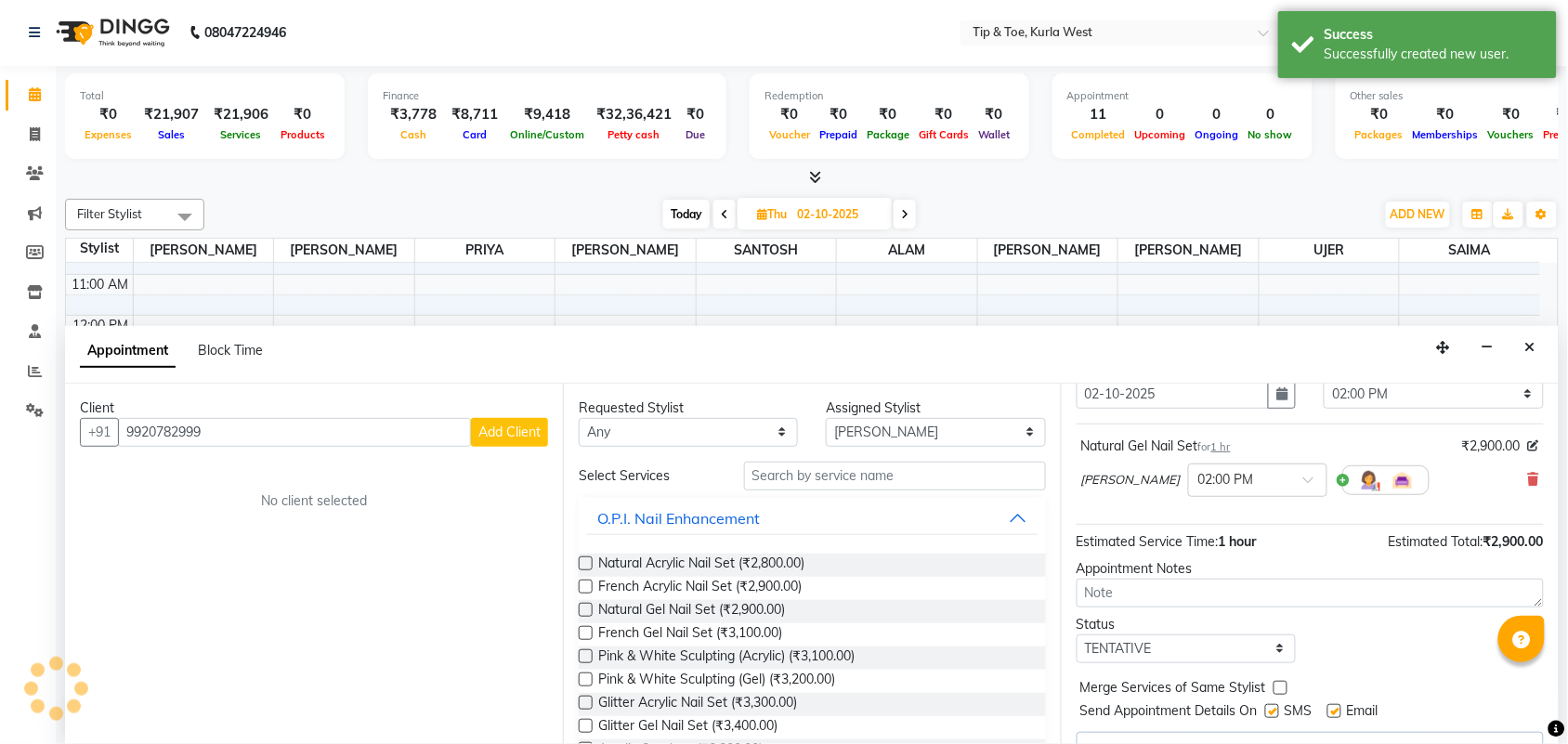
scroll to position [114, 0]
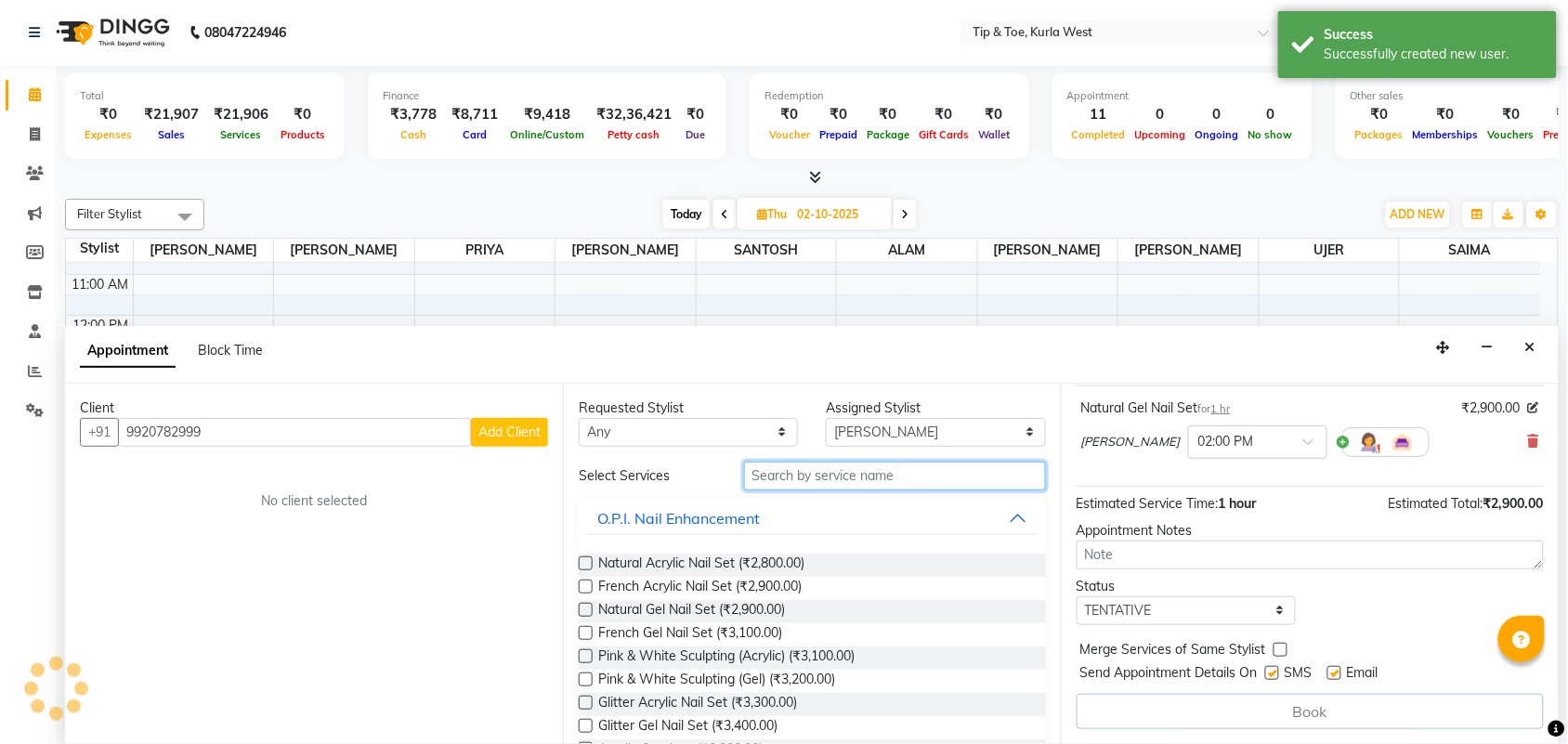
click at [888, 478] on input "text" at bounding box center [895, 475] width 302 height 29
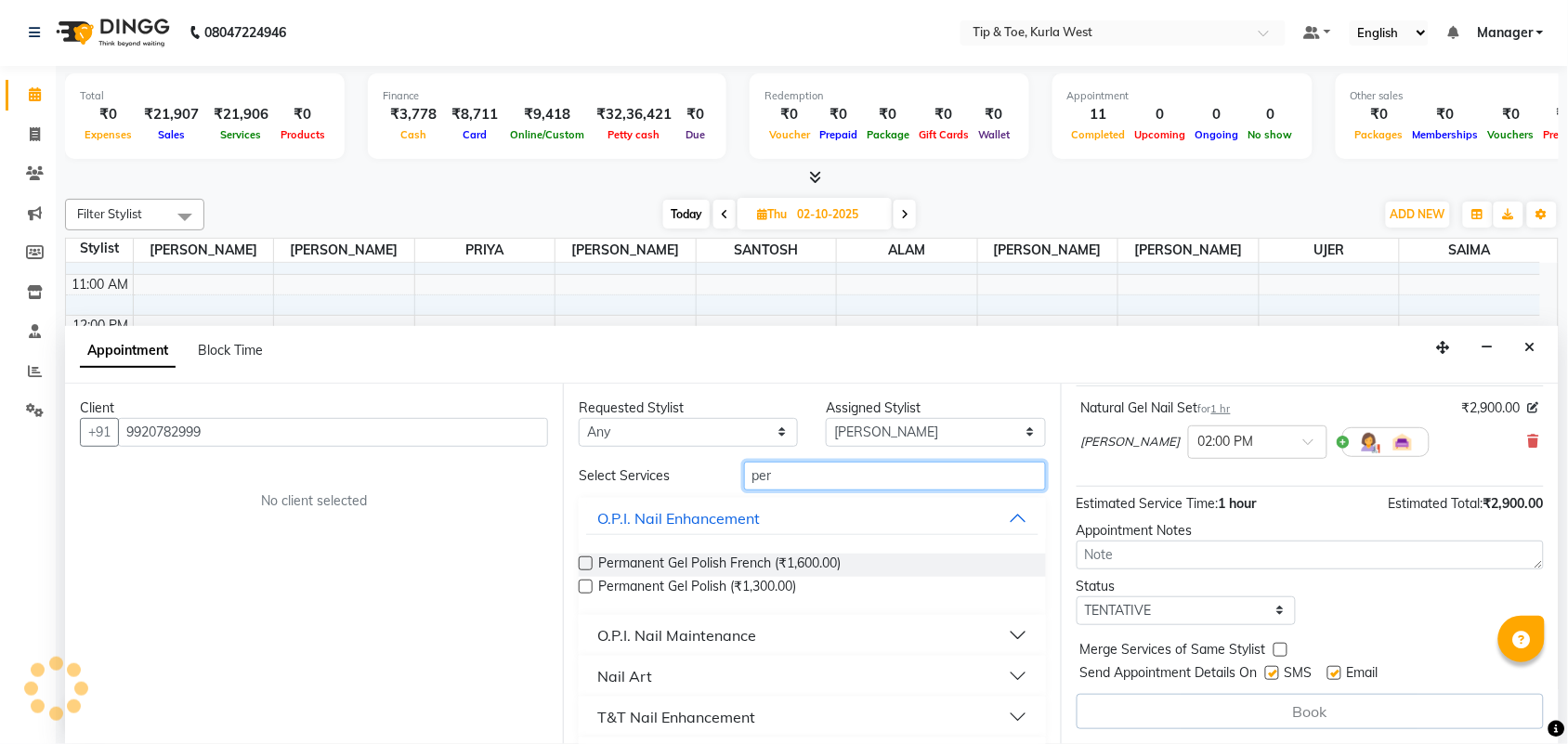
type input "per"
click at [712, 709] on div "T&T Nail Enhancement" at bounding box center [676, 717] width 158 height 22
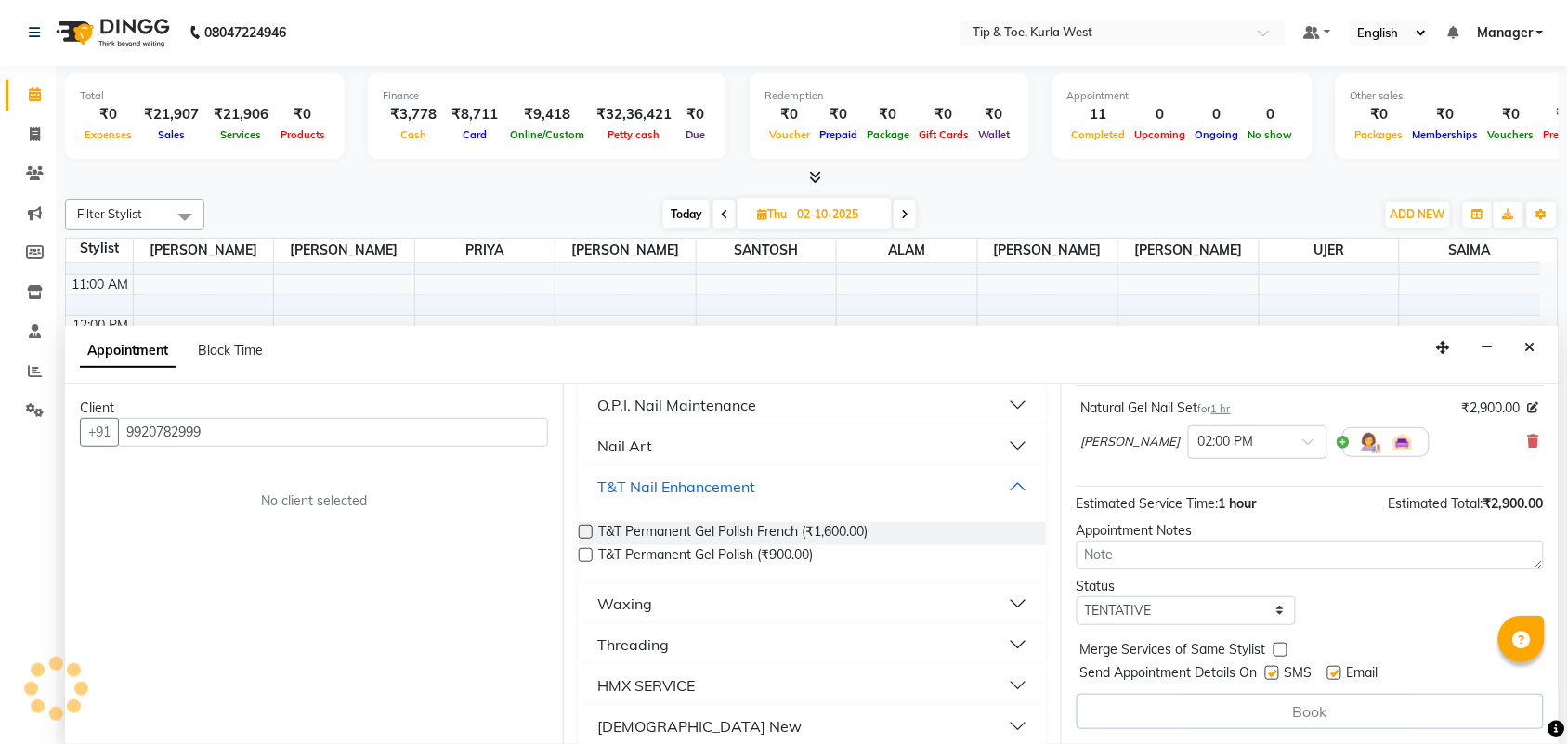
scroll to position [232, 0]
click at [777, 556] on span "T&T Permanent Gel Polish (₹900.00)" at bounding box center [706, 555] width 214 height 23
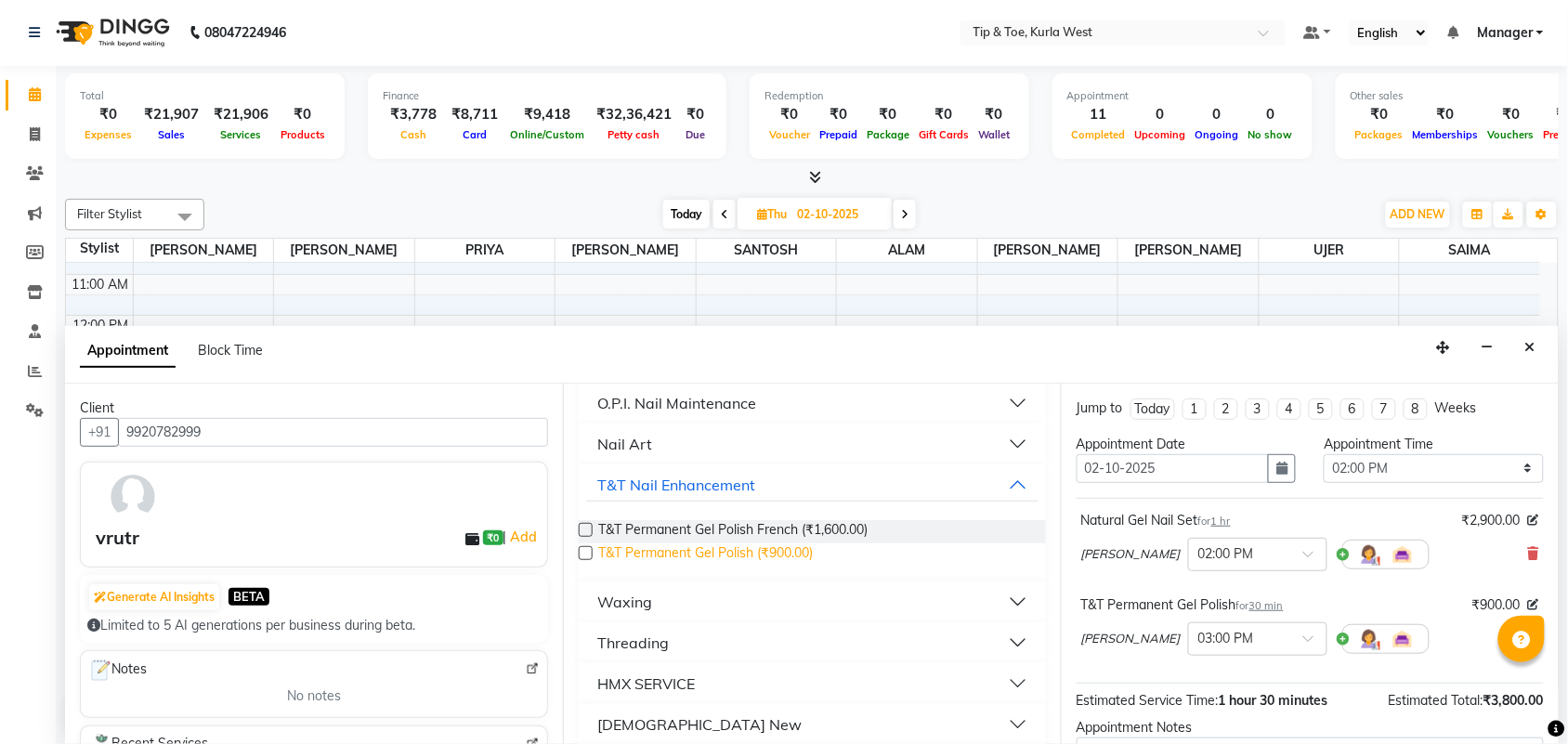
click at [772, 558] on span "T&T Permanent Gel Polish (₹900.00)" at bounding box center [706, 555] width 214 height 23
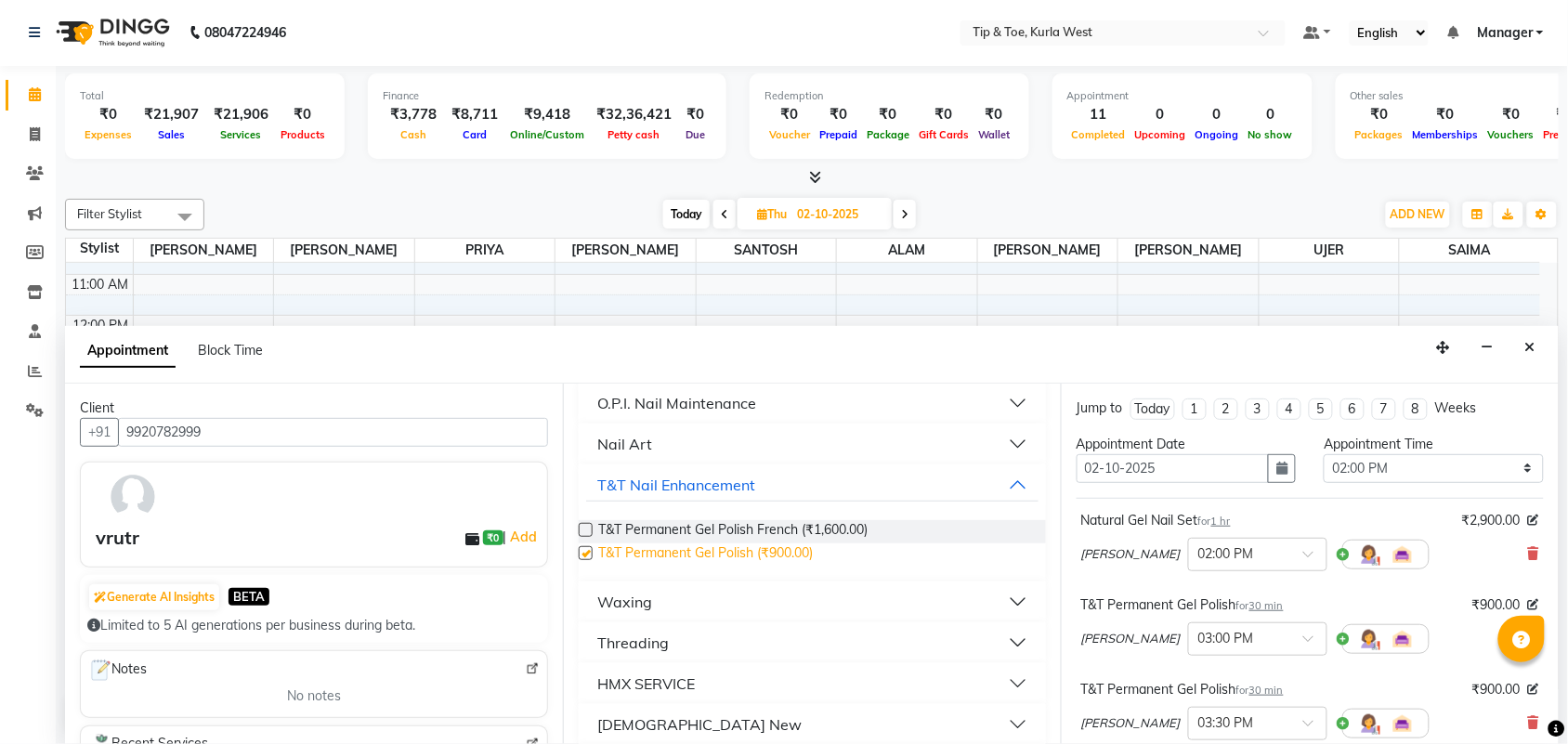
checkbox input "false"
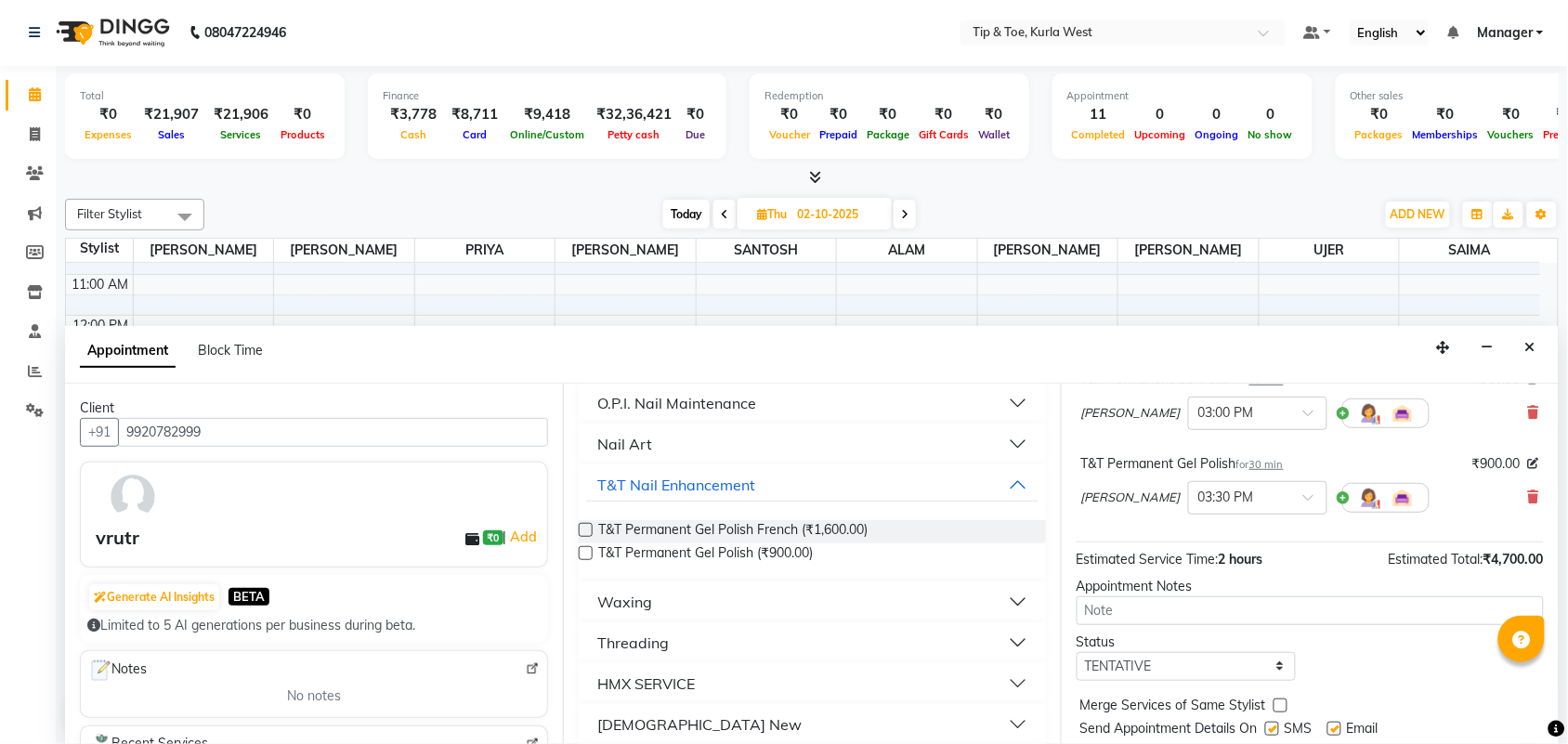
scroll to position [281, 0]
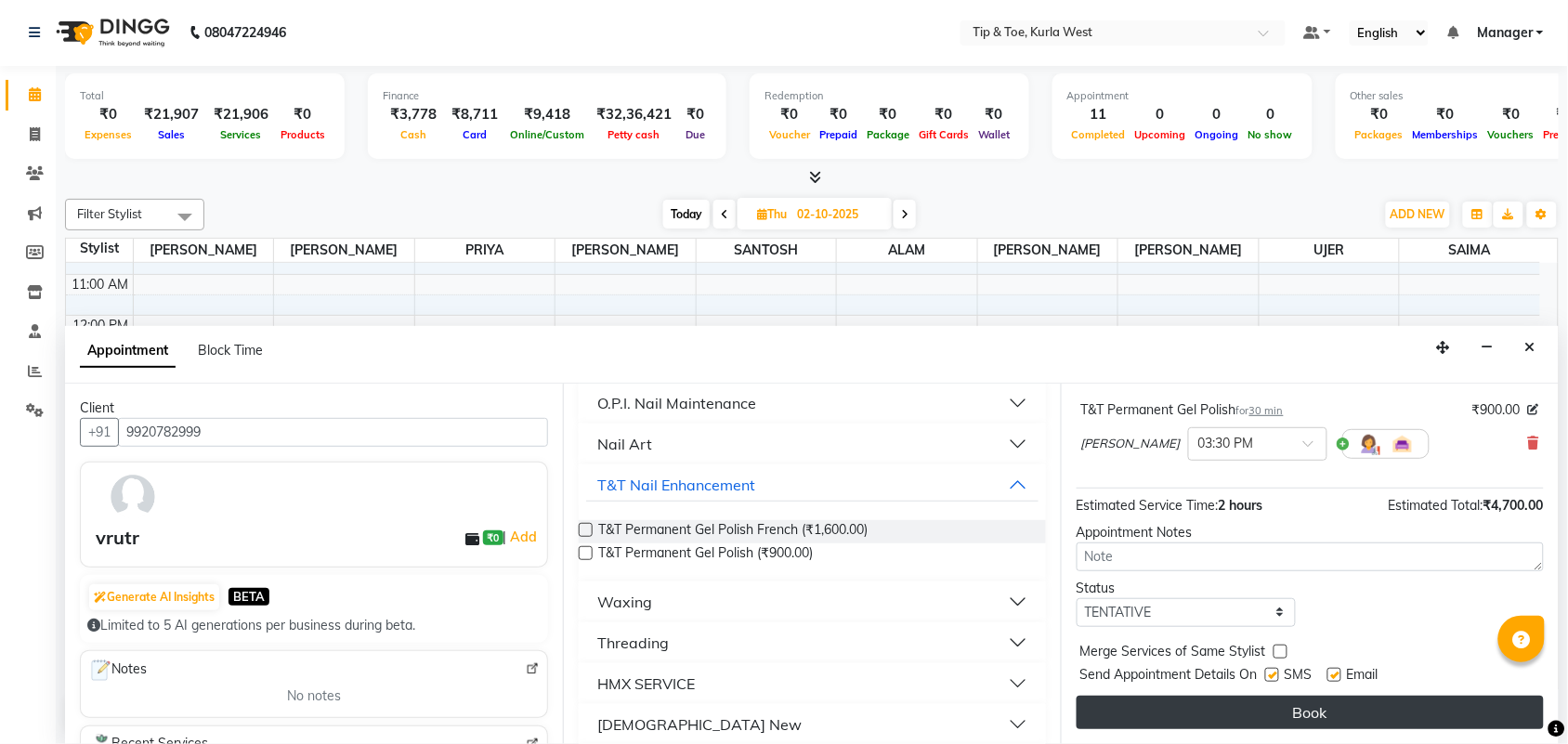
click at [1300, 713] on button "Book" at bounding box center [1310, 713] width 467 height 34
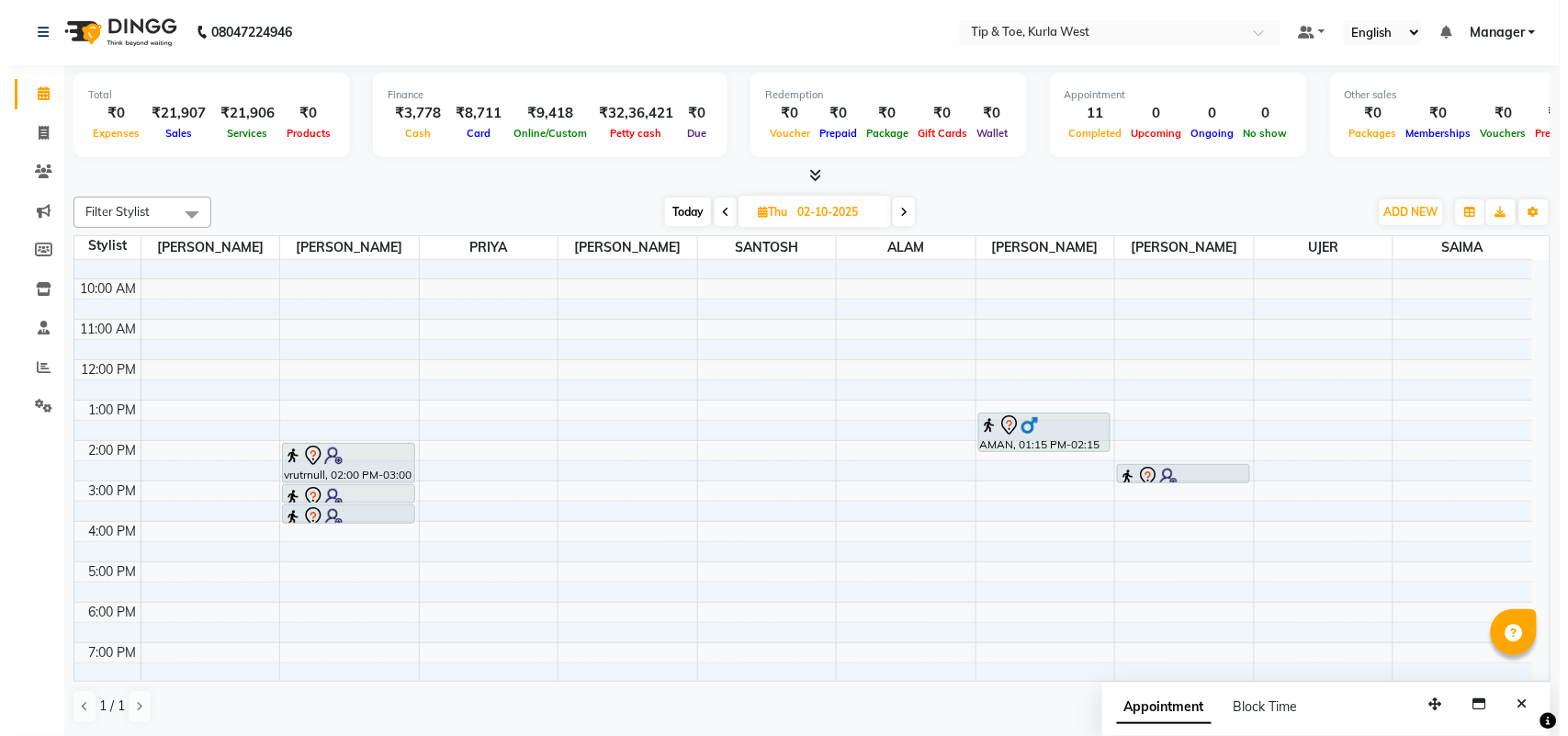
scroll to position [111, 0]
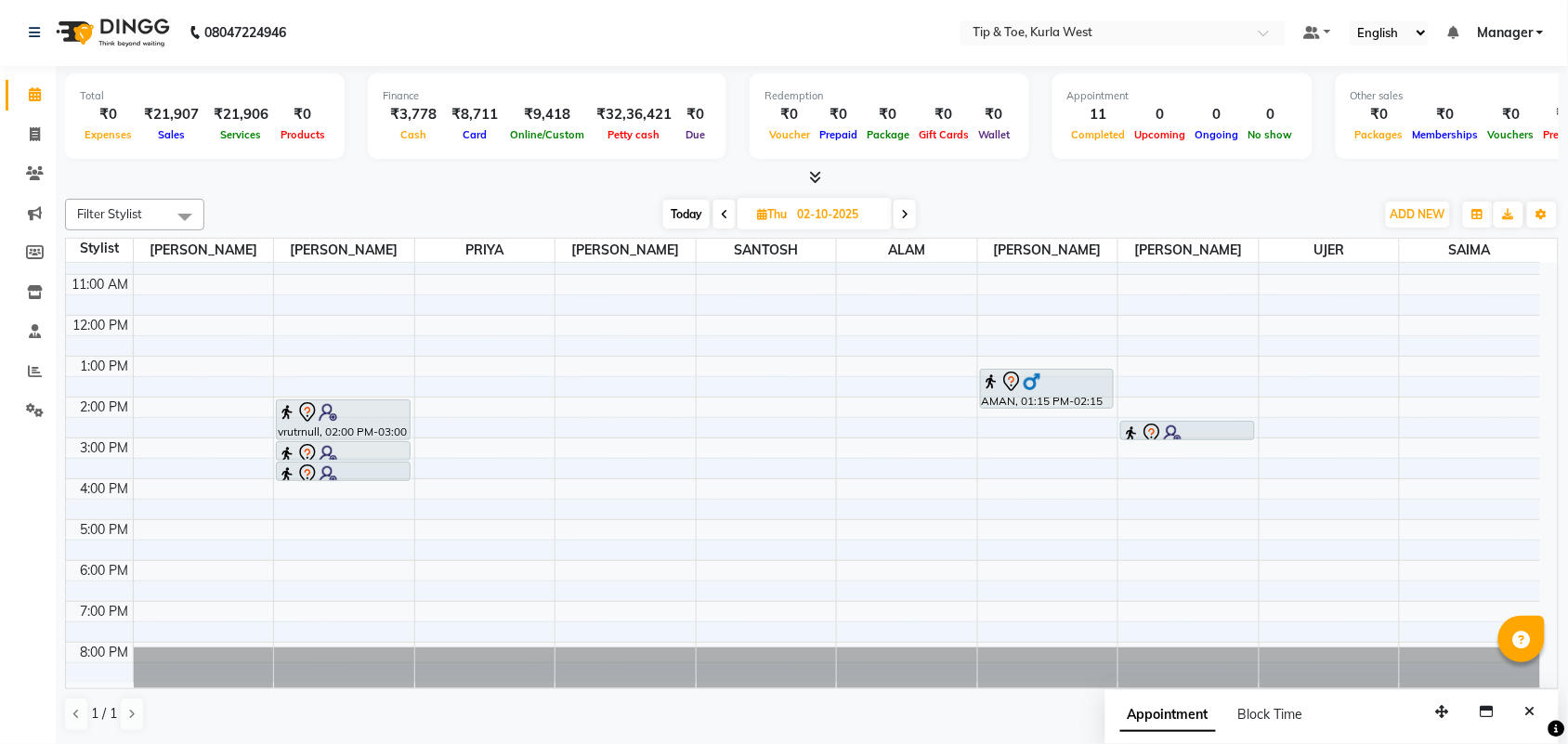
click at [521, 412] on div "8:00 AM 9:00 AM 10:00 AM 11:00 AM 12:00 PM 1:00 PM 2:00 PM 3:00 PM 4:00 PM 5:00…" at bounding box center [804, 417] width 1475 height 530
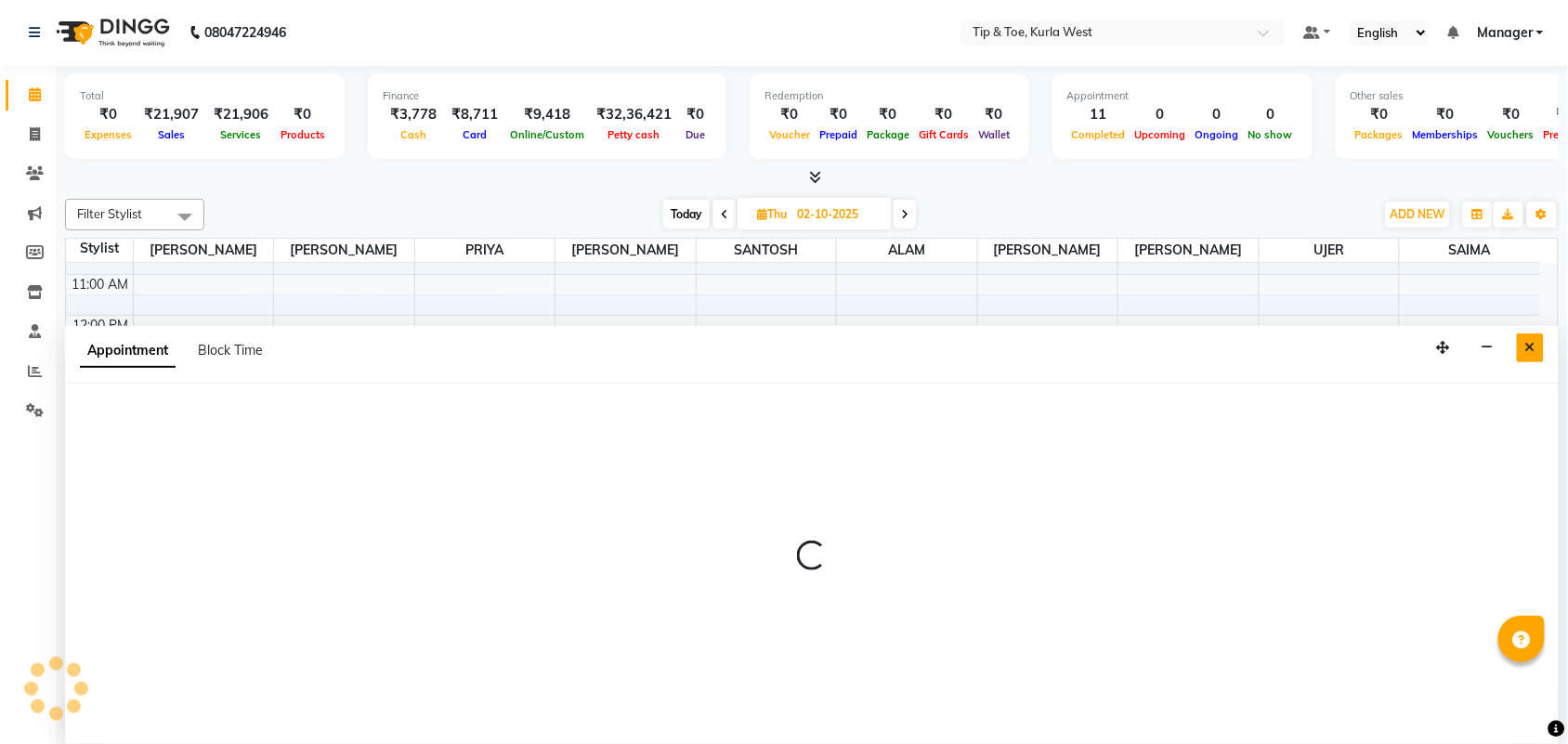
click at [1530, 351] on icon "Close" at bounding box center [1531, 348] width 10 height 13
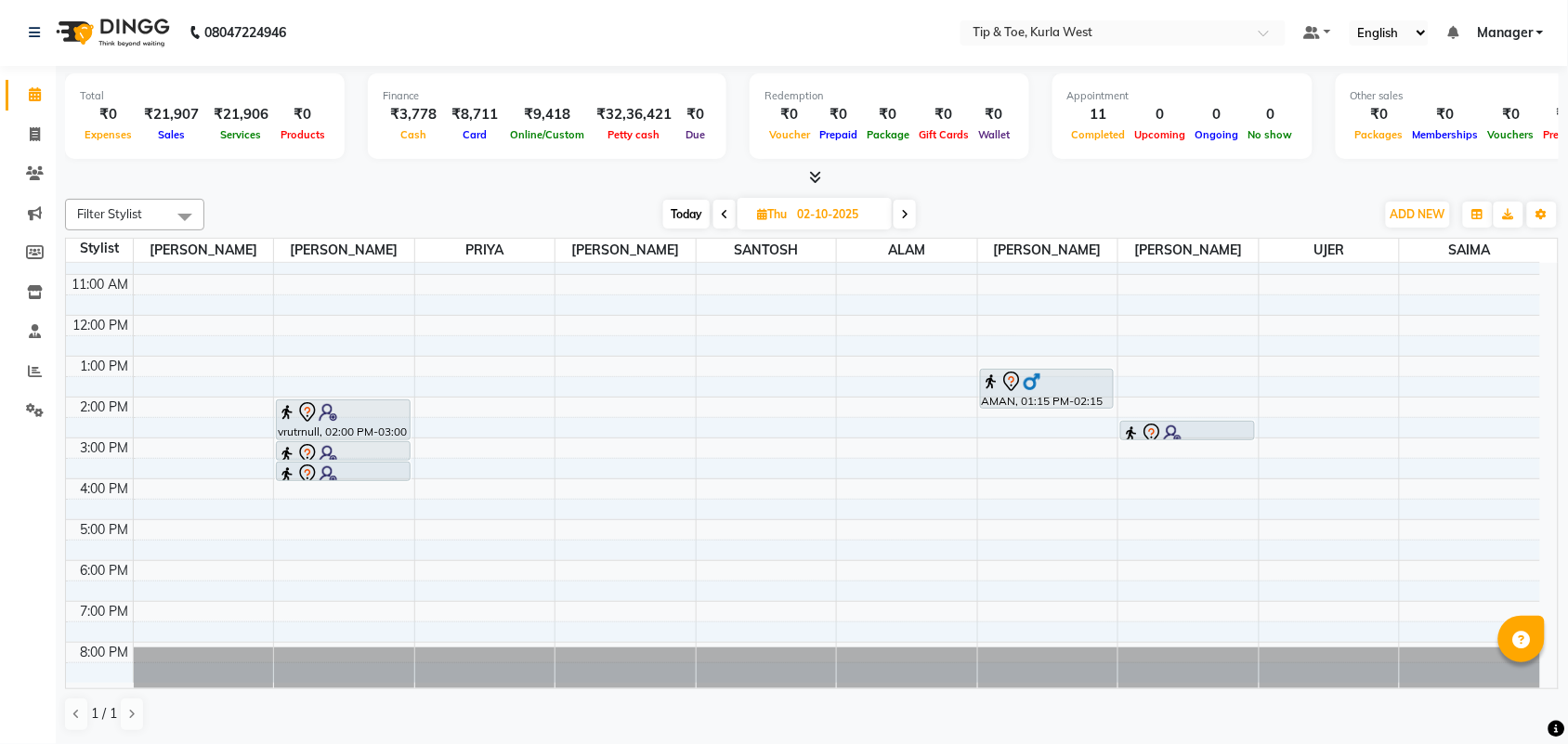
click at [638, 410] on div "8:00 AM 9:00 AM 10:00 AM 11:00 AM 12:00 PM 1:00 PM 2:00 PM 3:00 PM 4:00 PM 5:00…" at bounding box center [804, 417] width 1475 height 530
select select "90759"
select select "tentative"
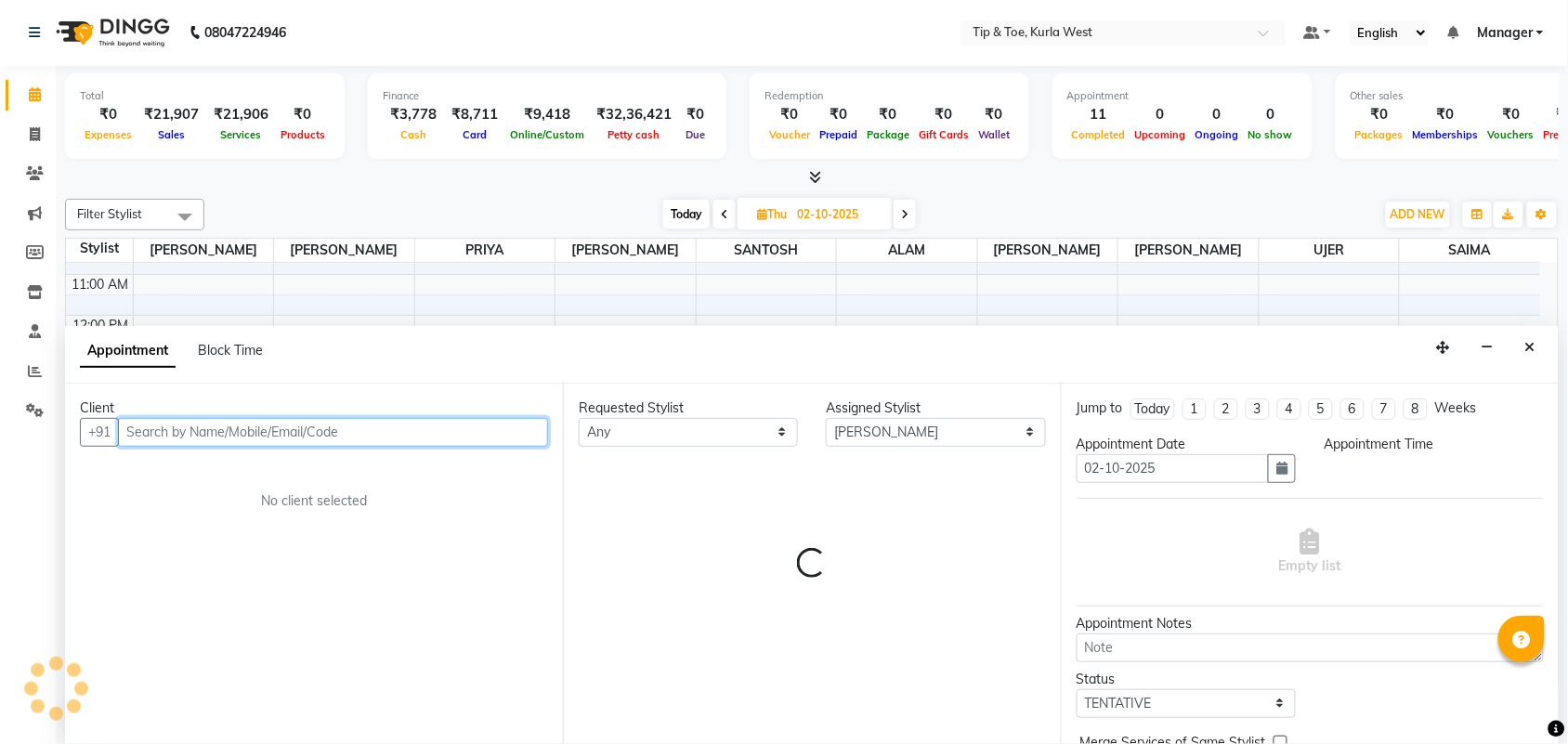
select select "840"
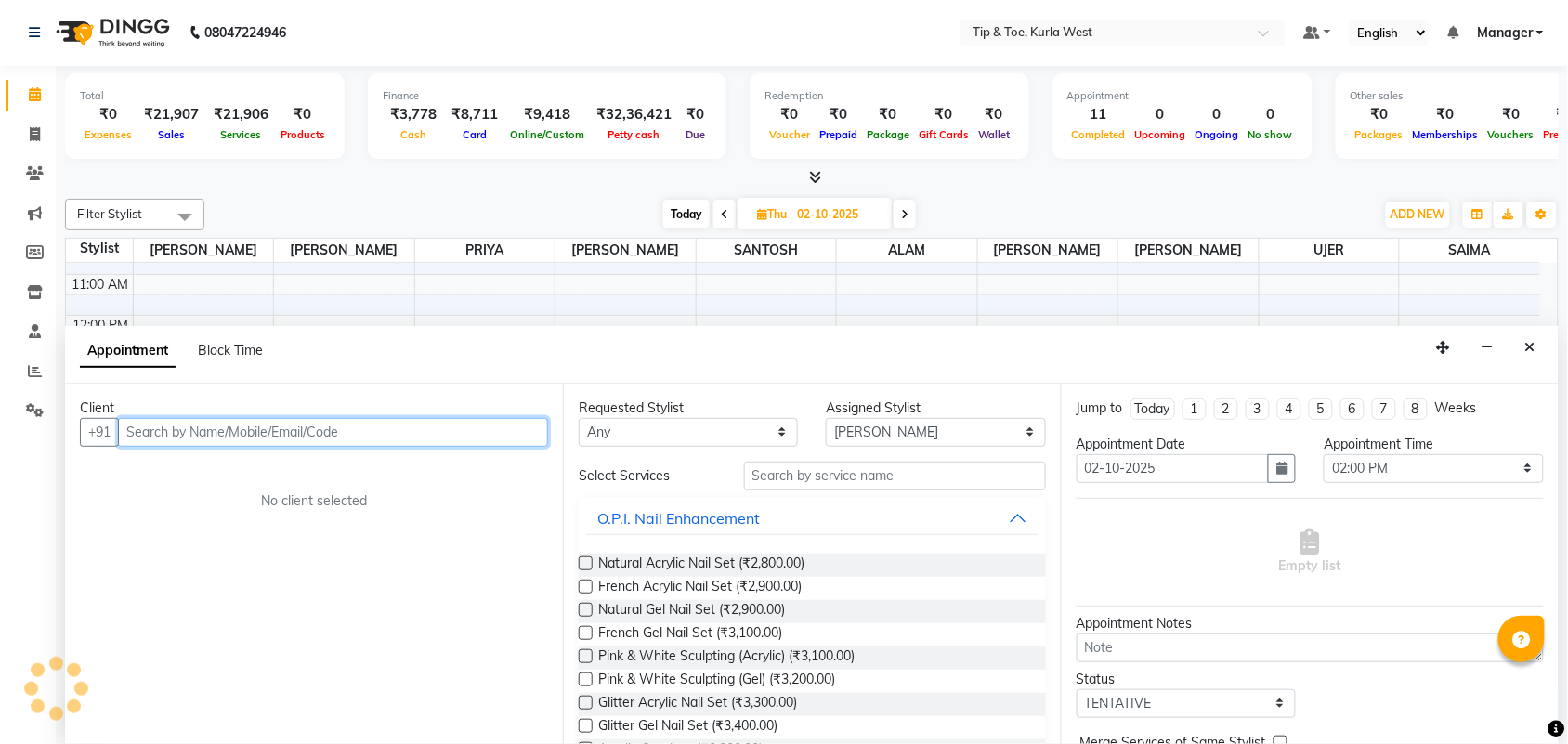
click at [378, 434] on input "text" at bounding box center [333, 433] width 430 height 29
type input "9"
type input "9769763568"
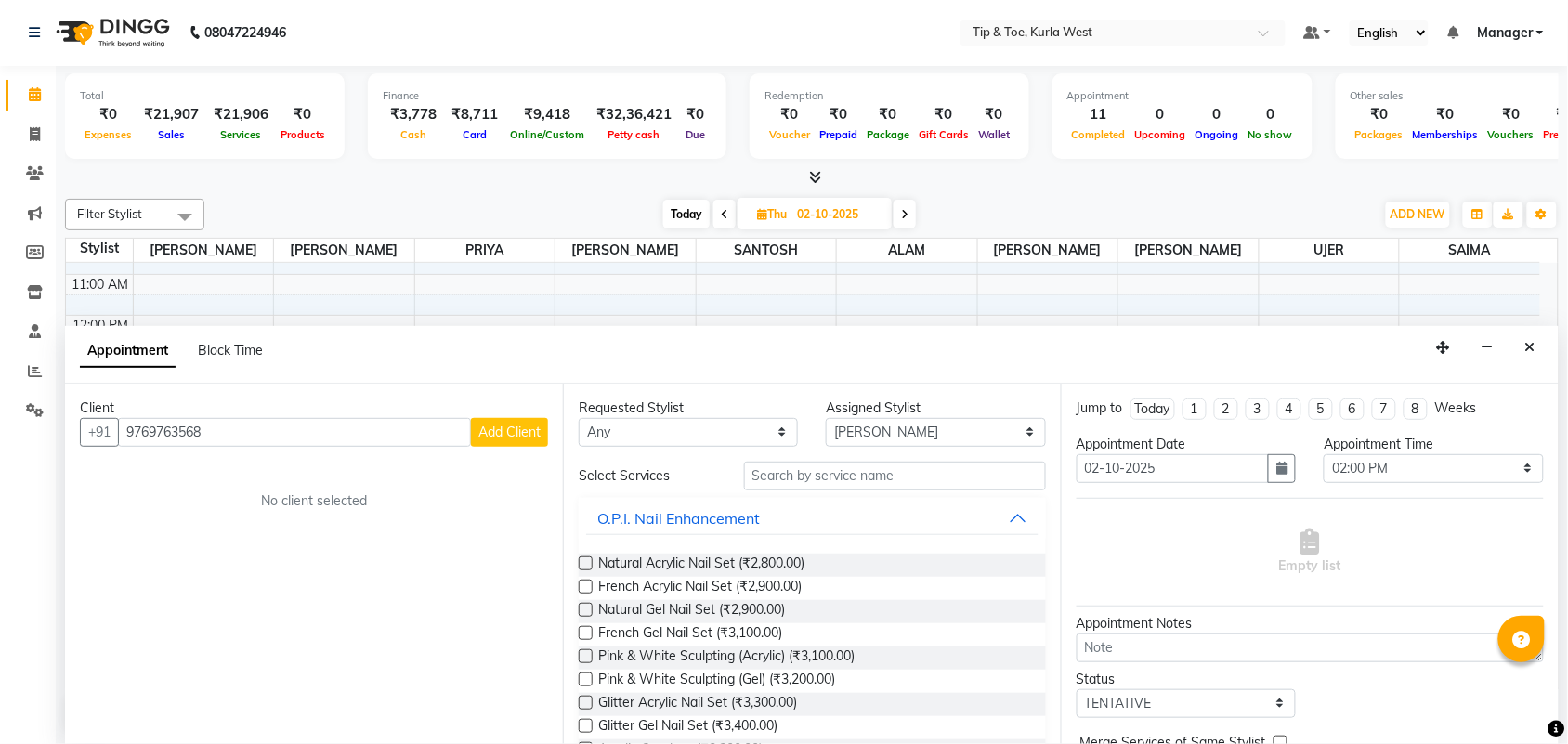
click at [545, 425] on button "Add Client" at bounding box center [509, 433] width 77 height 29
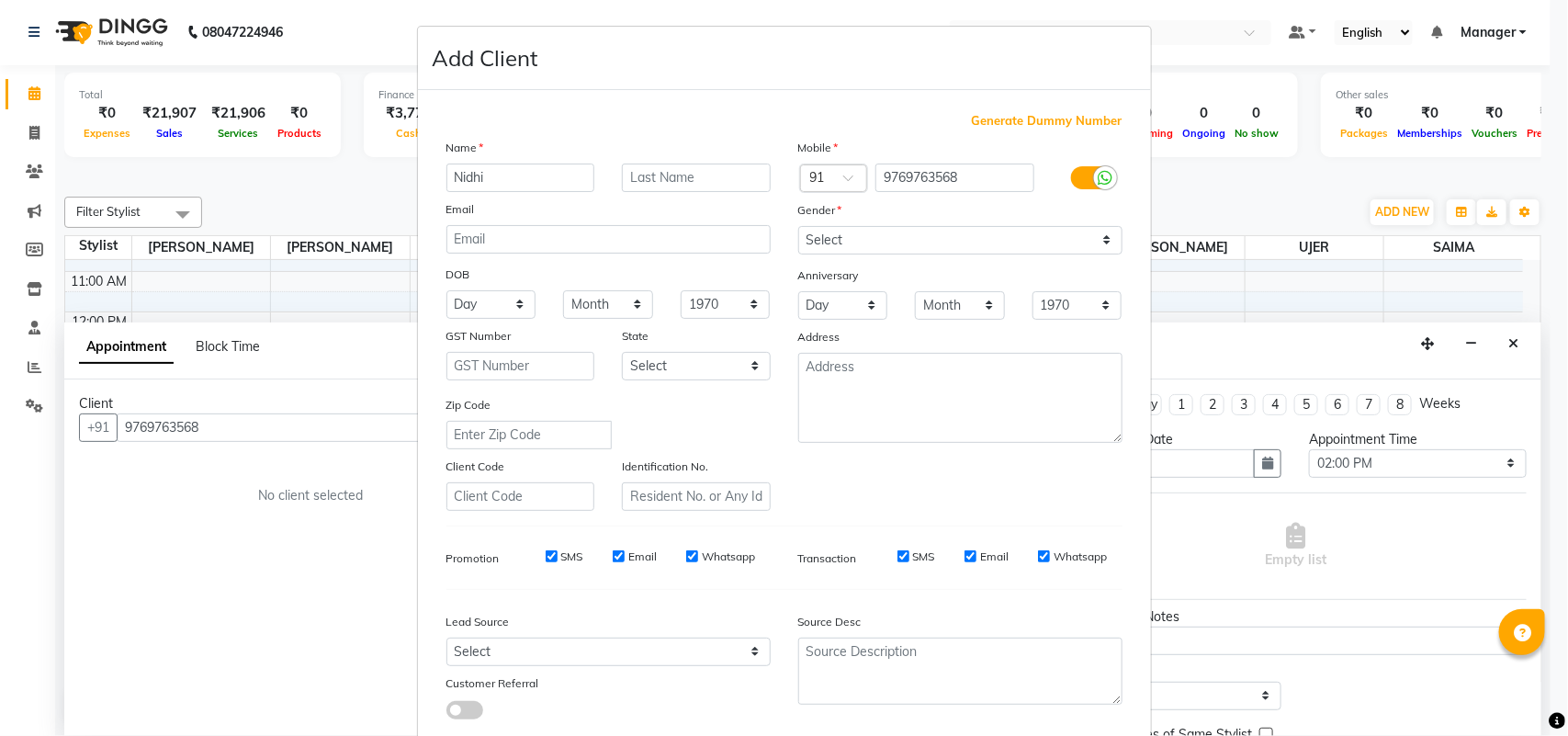
type input "Nidhi"
click at [887, 241] on select "Select [DEMOGRAPHIC_DATA] [DEMOGRAPHIC_DATA] Other Prefer Not To Say" at bounding box center [961, 240] width 324 height 29
select select "[DEMOGRAPHIC_DATA]"
click at [798, 226] on select "Select [DEMOGRAPHIC_DATA] [DEMOGRAPHIC_DATA] Other Prefer Not To Say" at bounding box center [961, 240] width 324 height 29
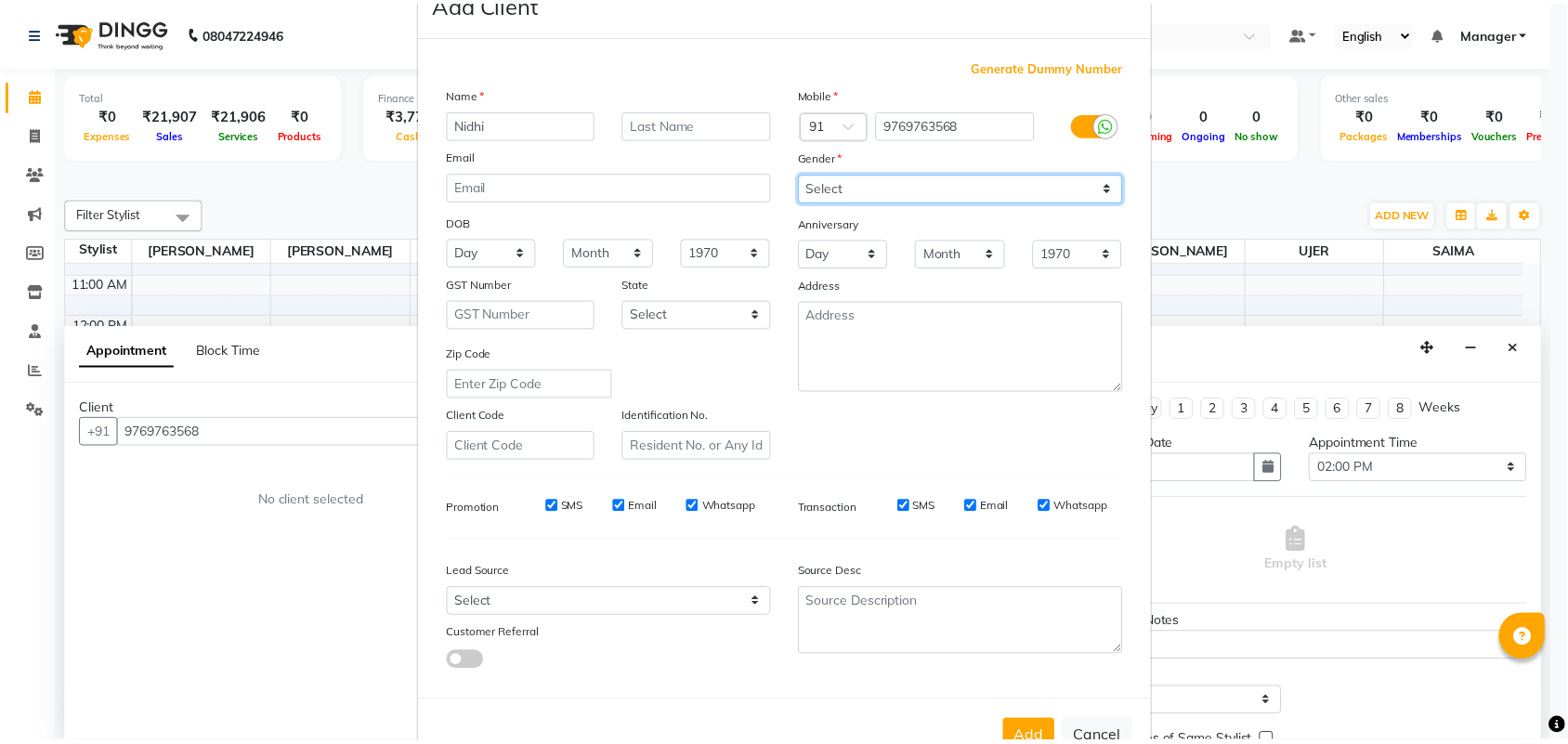
scroll to position [107, 0]
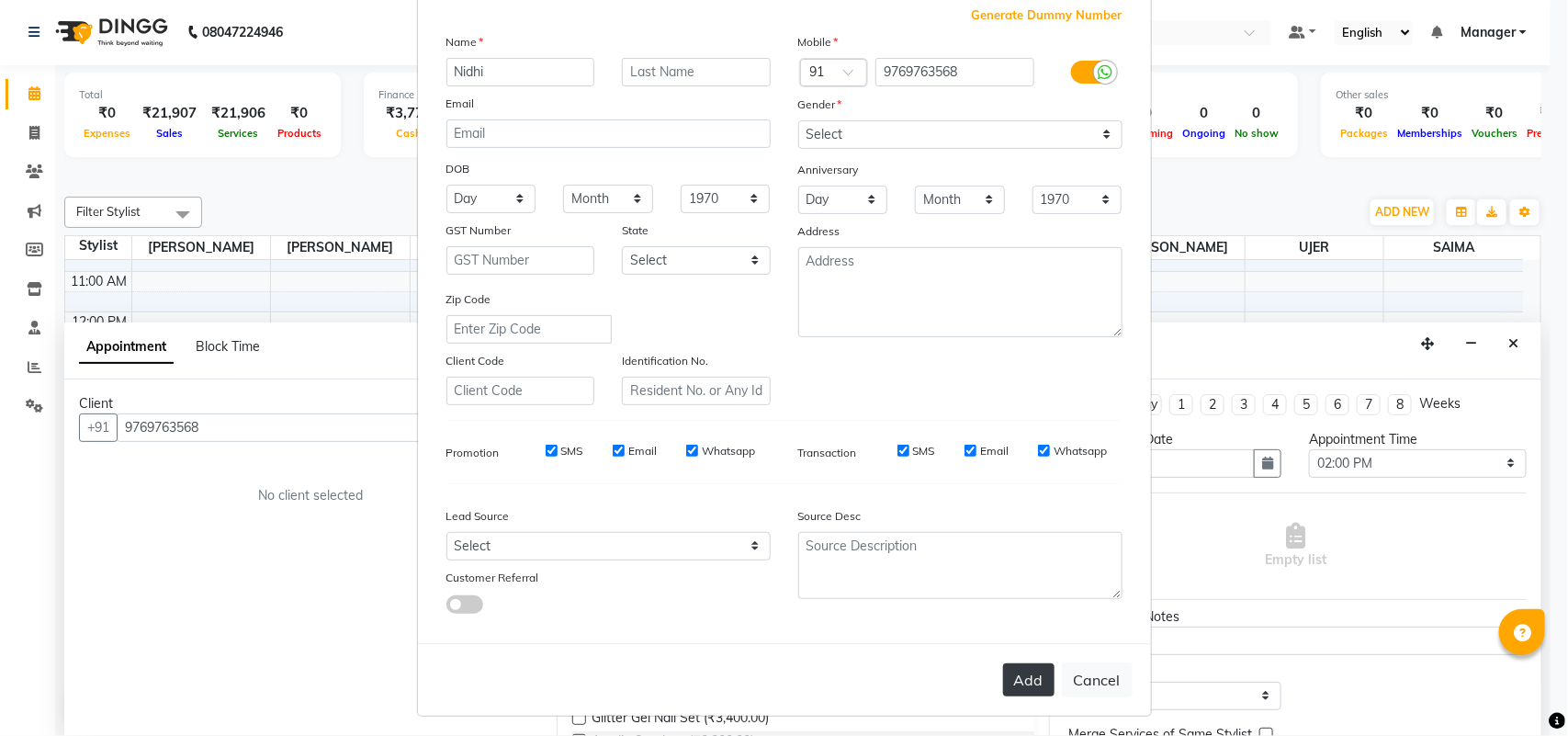
click at [1003, 667] on button "Add" at bounding box center [1029, 681] width 52 height 33
select select
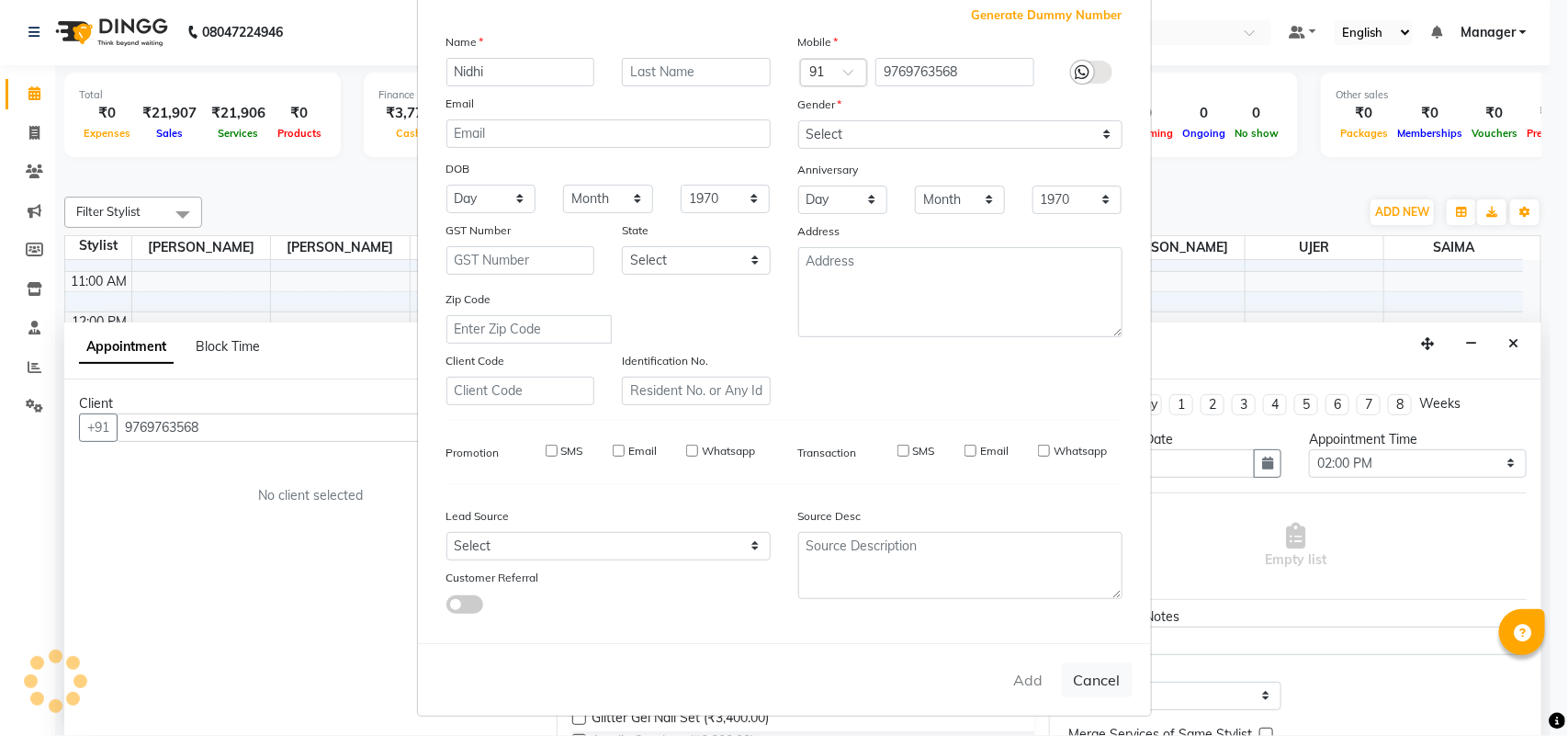
select select
checkbox input "false"
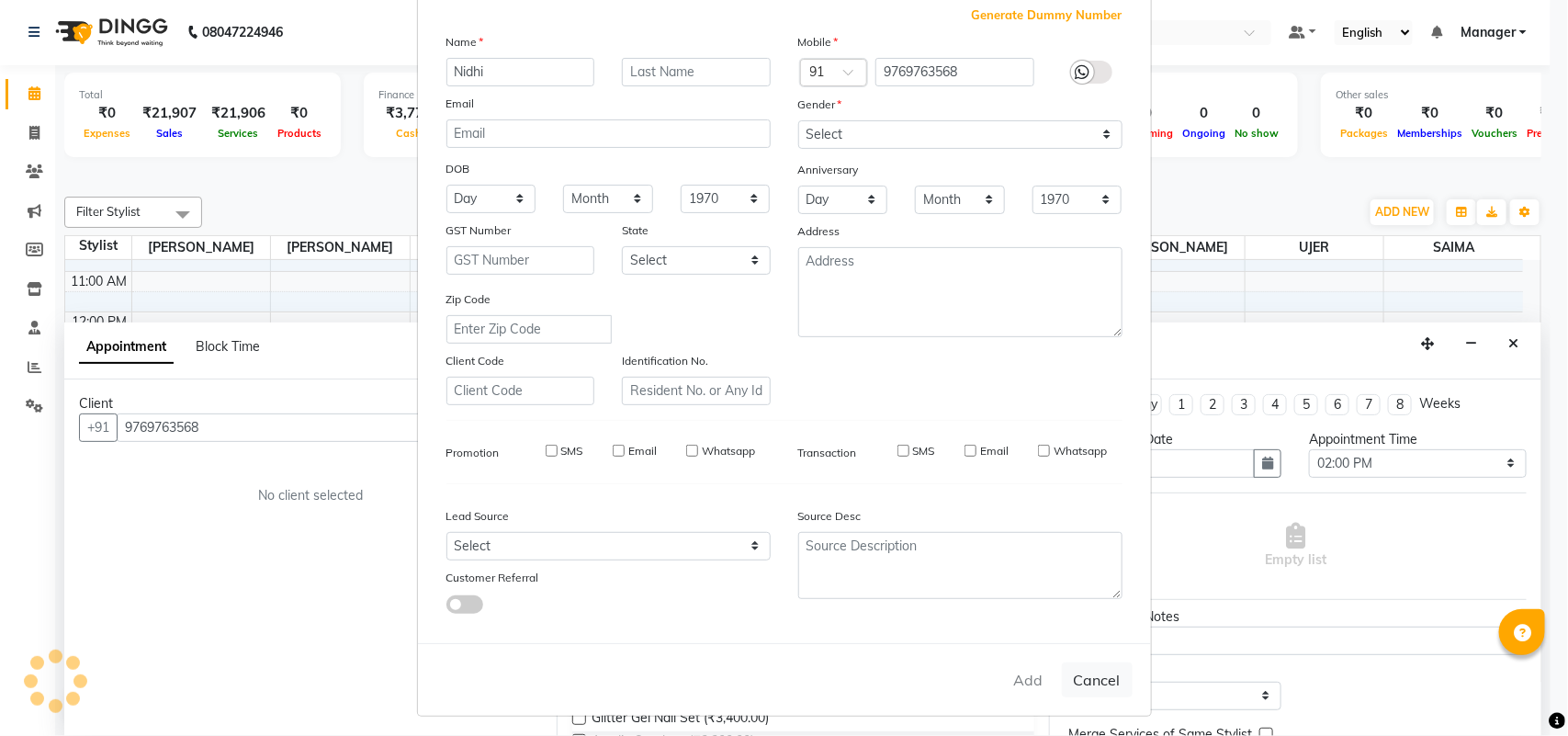
checkbox input "false"
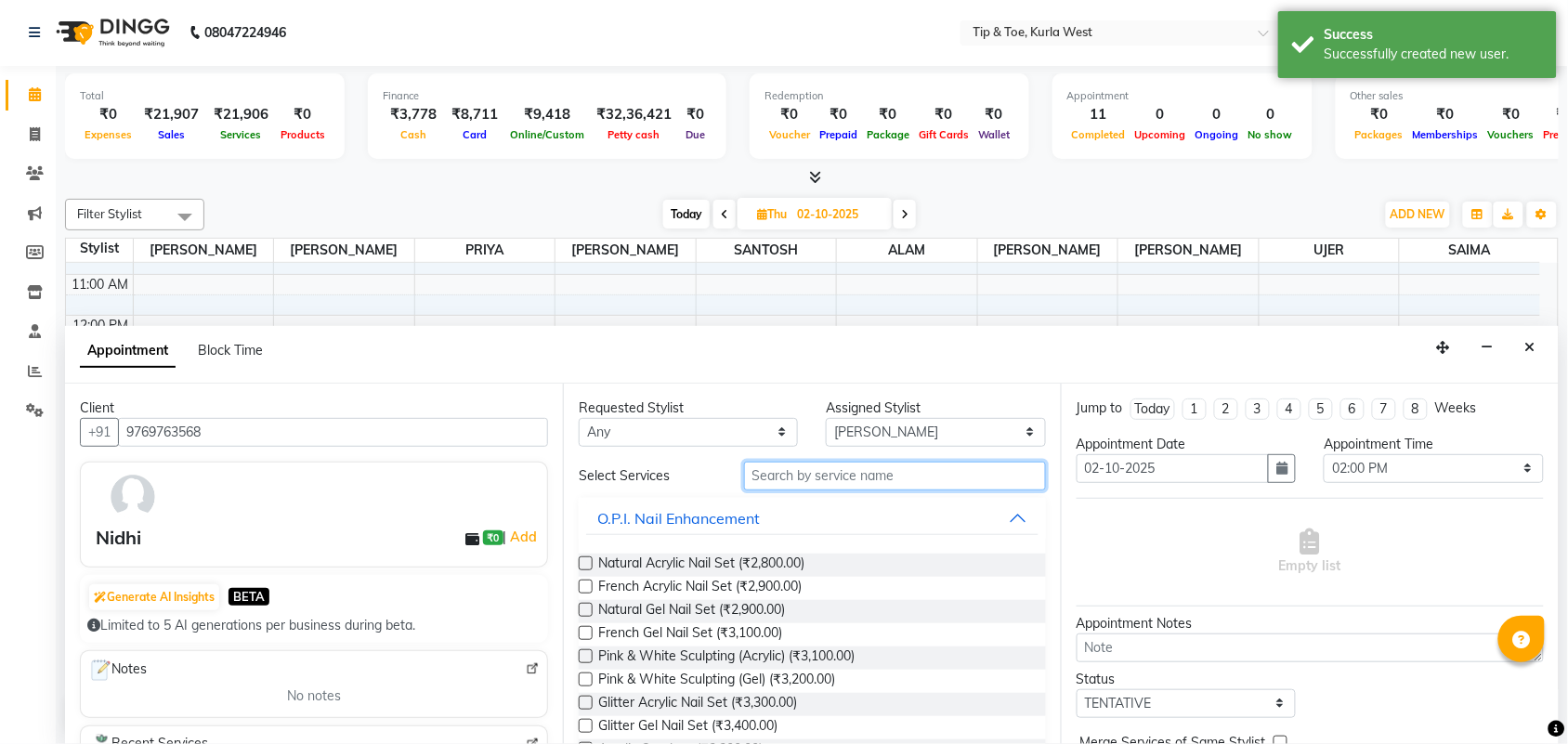
click at [861, 479] on input "text" at bounding box center [895, 475] width 302 height 29
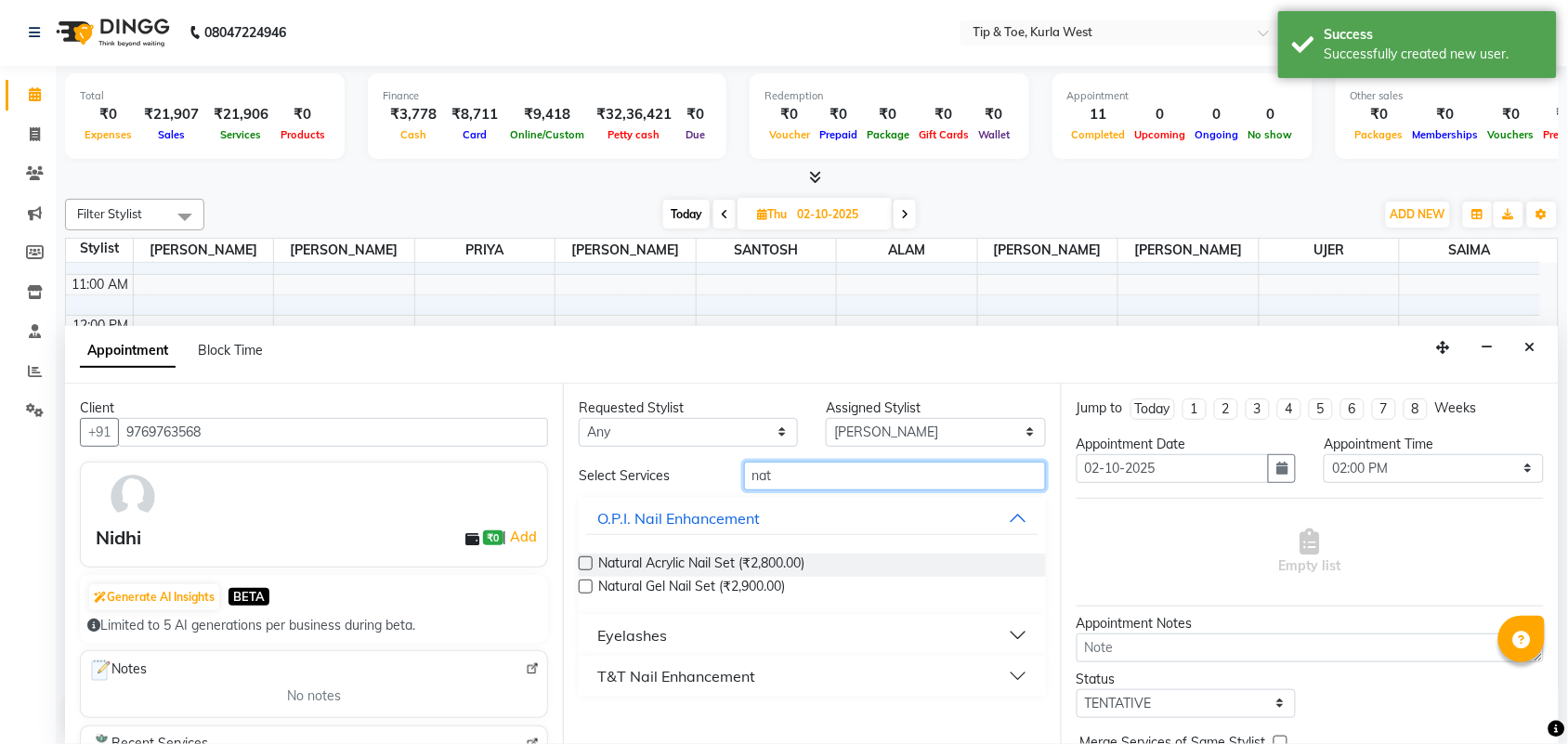
type input "nat"
drag, startPoint x: 772, startPoint y: 686, endPoint x: 791, endPoint y: 668, distance: 26.2
click at [771, 686] on button "T&T Nail Enhancement" at bounding box center [812, 677] width 452 height 34
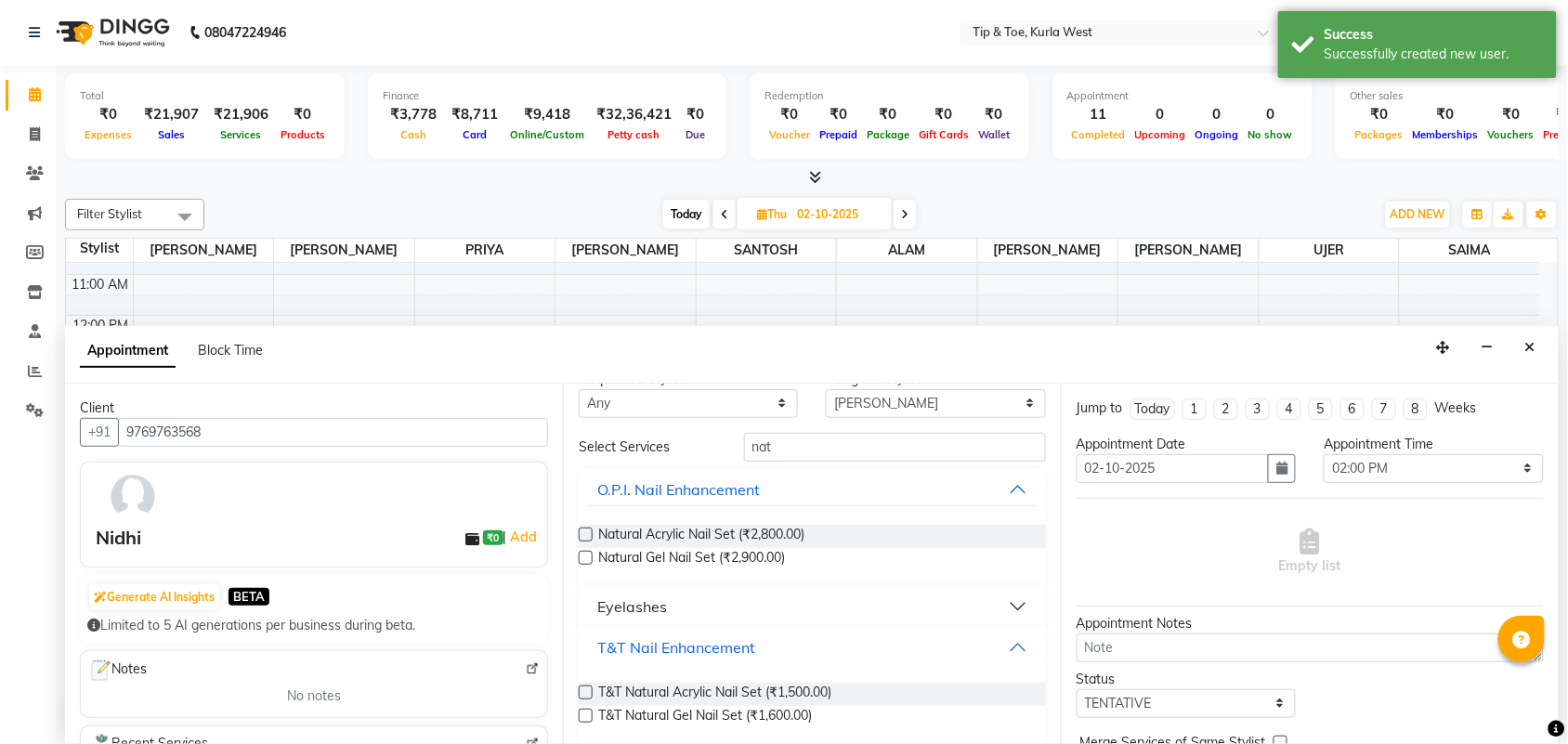
scroll to position [37, 0]
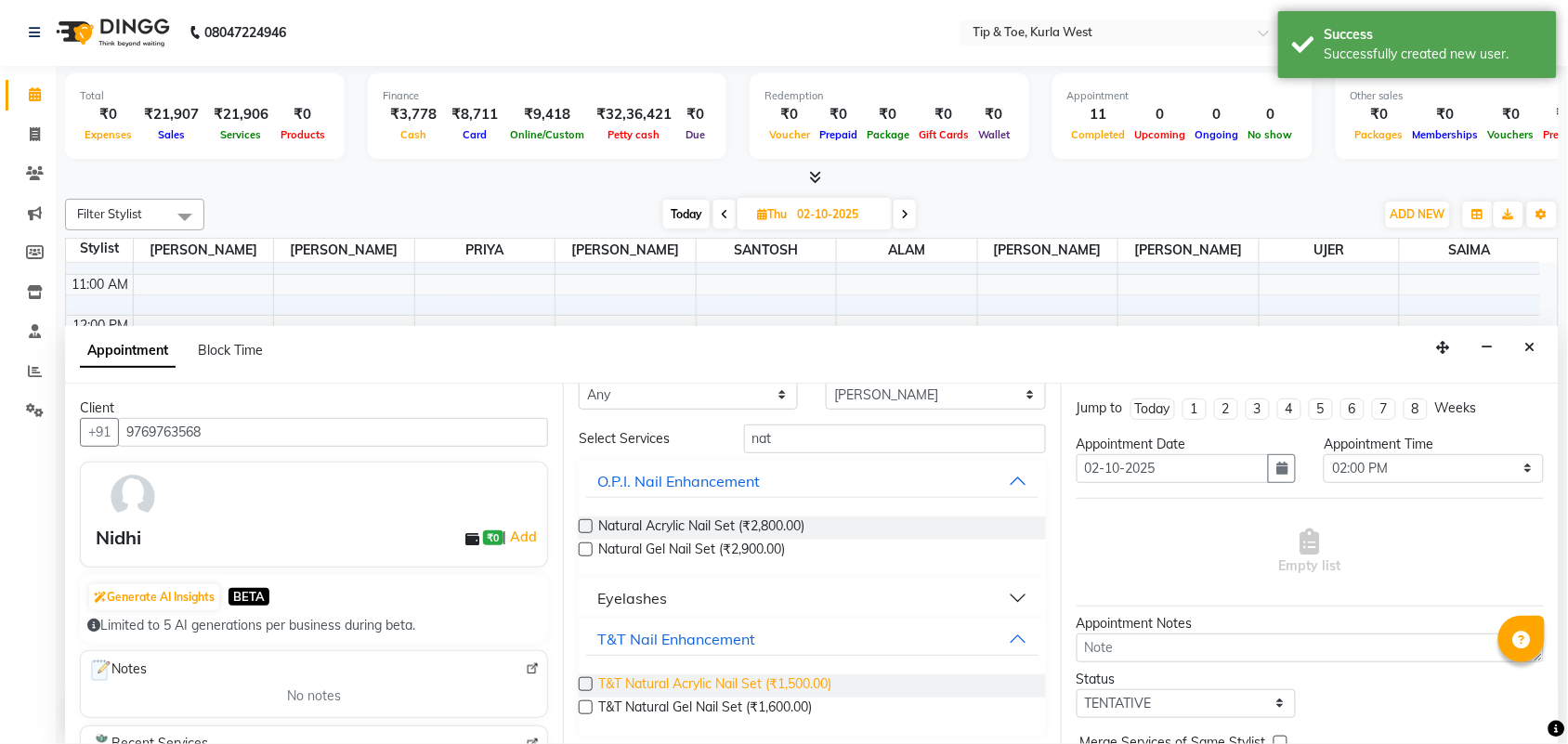
click at [802, 685] on span "T&T Natural Acrylic Nail Set (₹1,500.00)" at bounding box center [715, 686] width 233 height 23
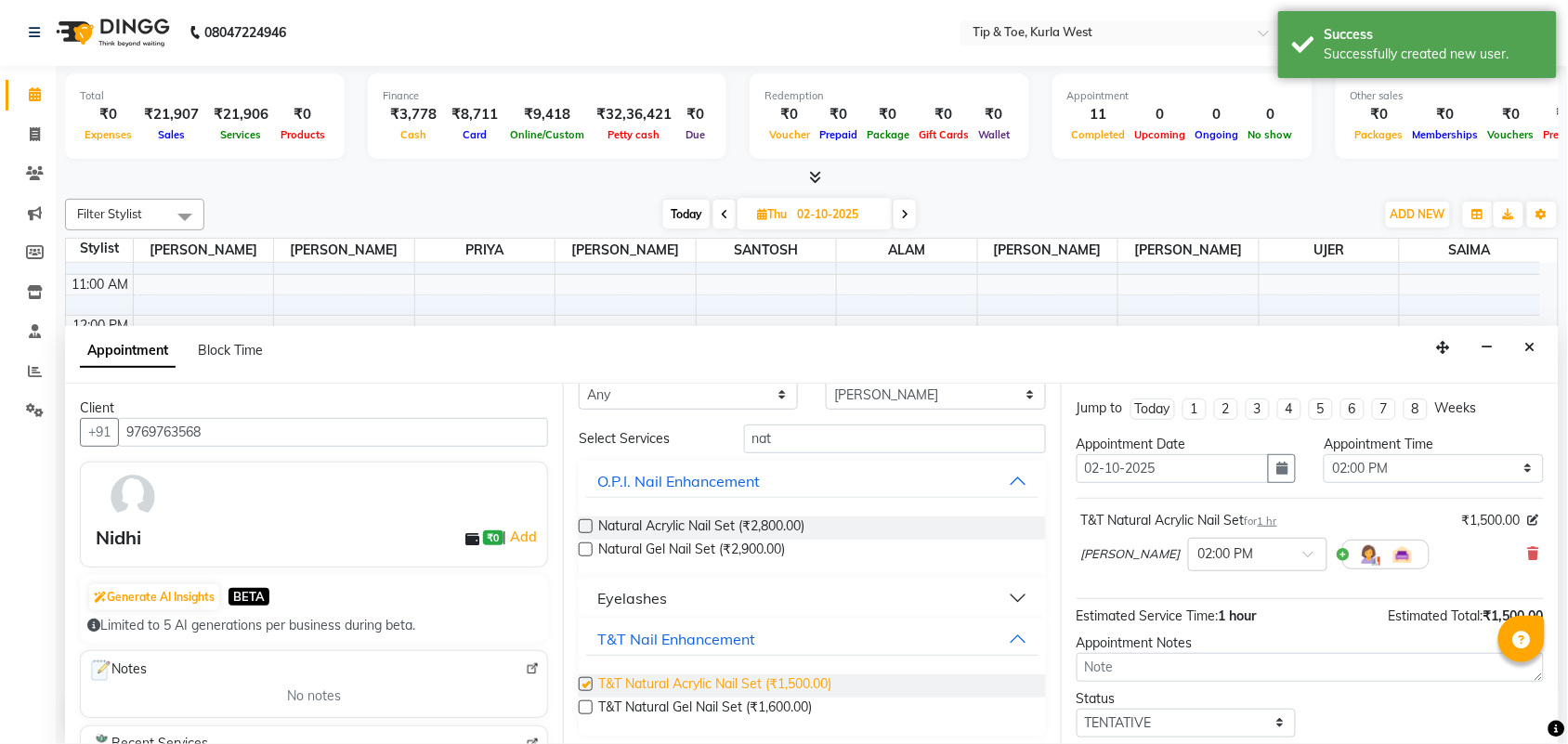
checkbox input "false"
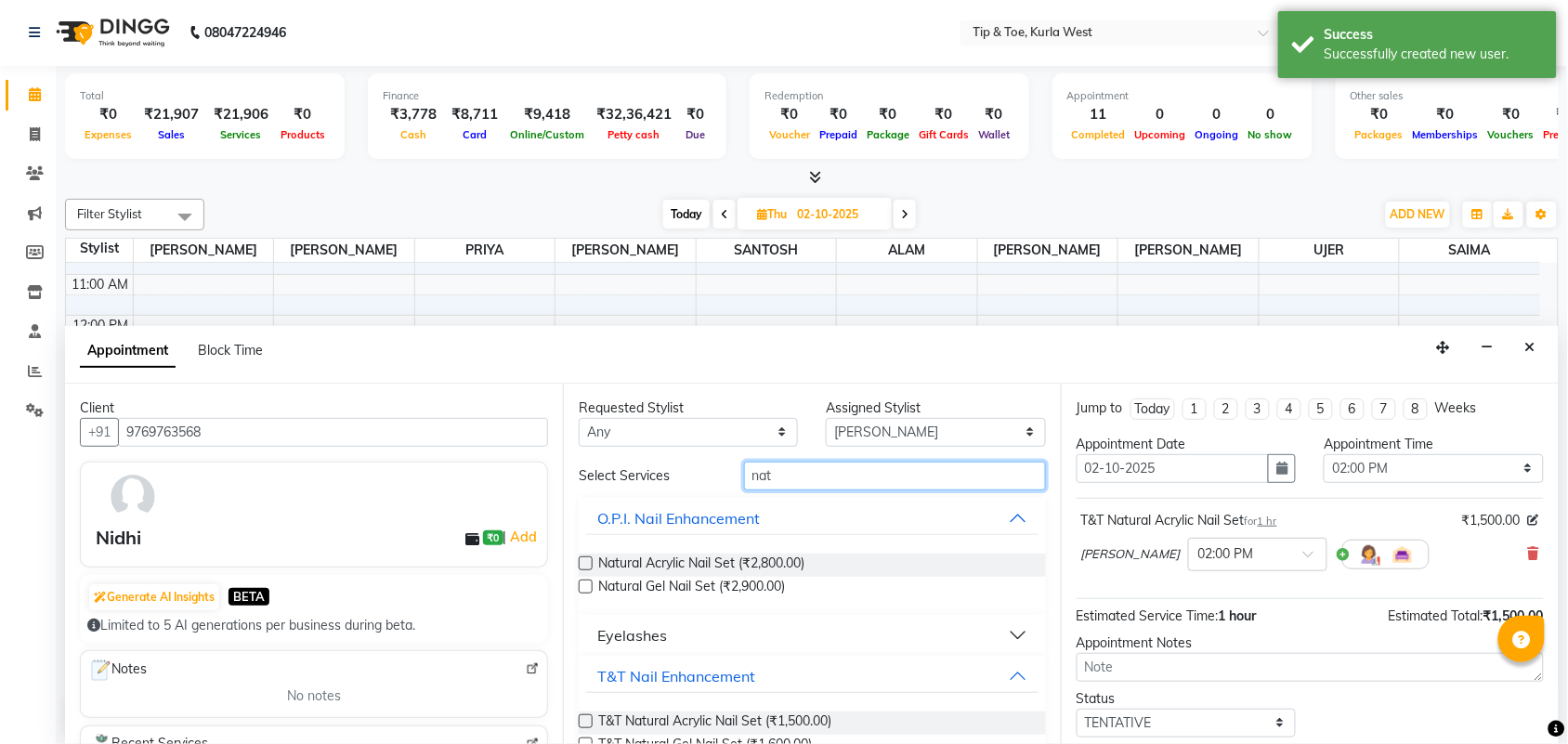
click at [690, 483] on div "Select Services nat" at bounding box center [812, 475] width 495 height 29
type input "t"
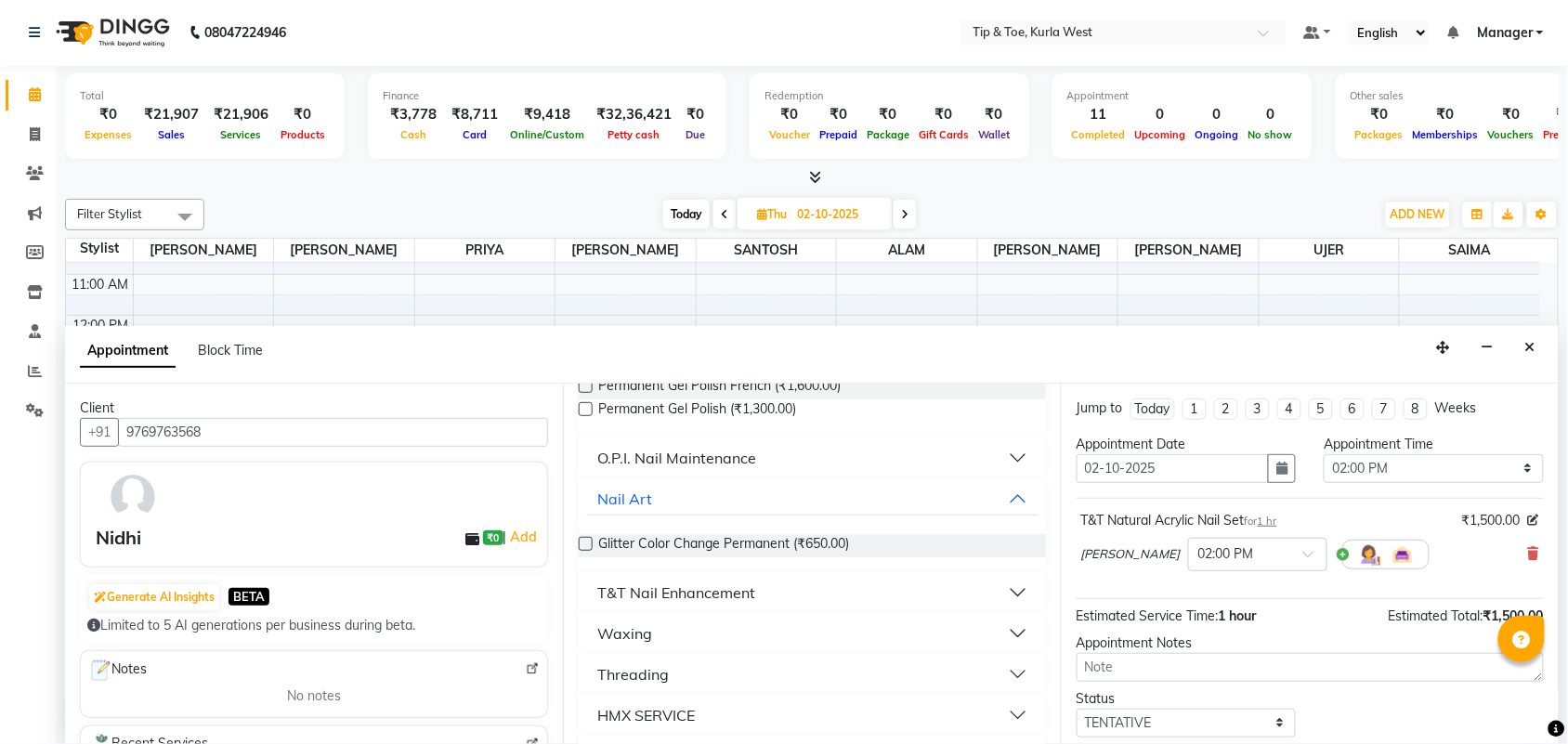
scroll to position [232, 0]
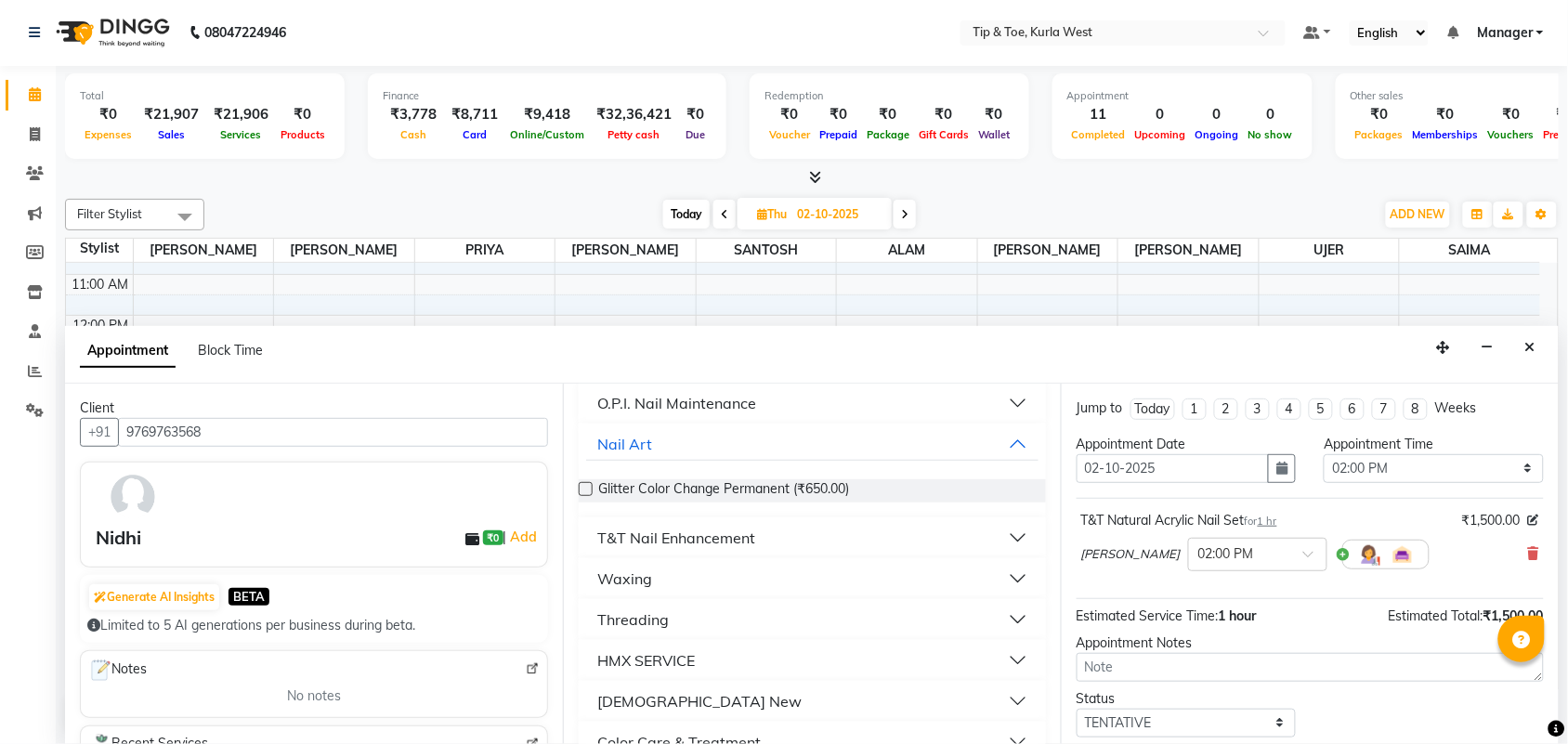
type input "per"
click at [804, 550] on button "T&T Nail Enhancement" at bounding box center [812, 538] width 452 height 34
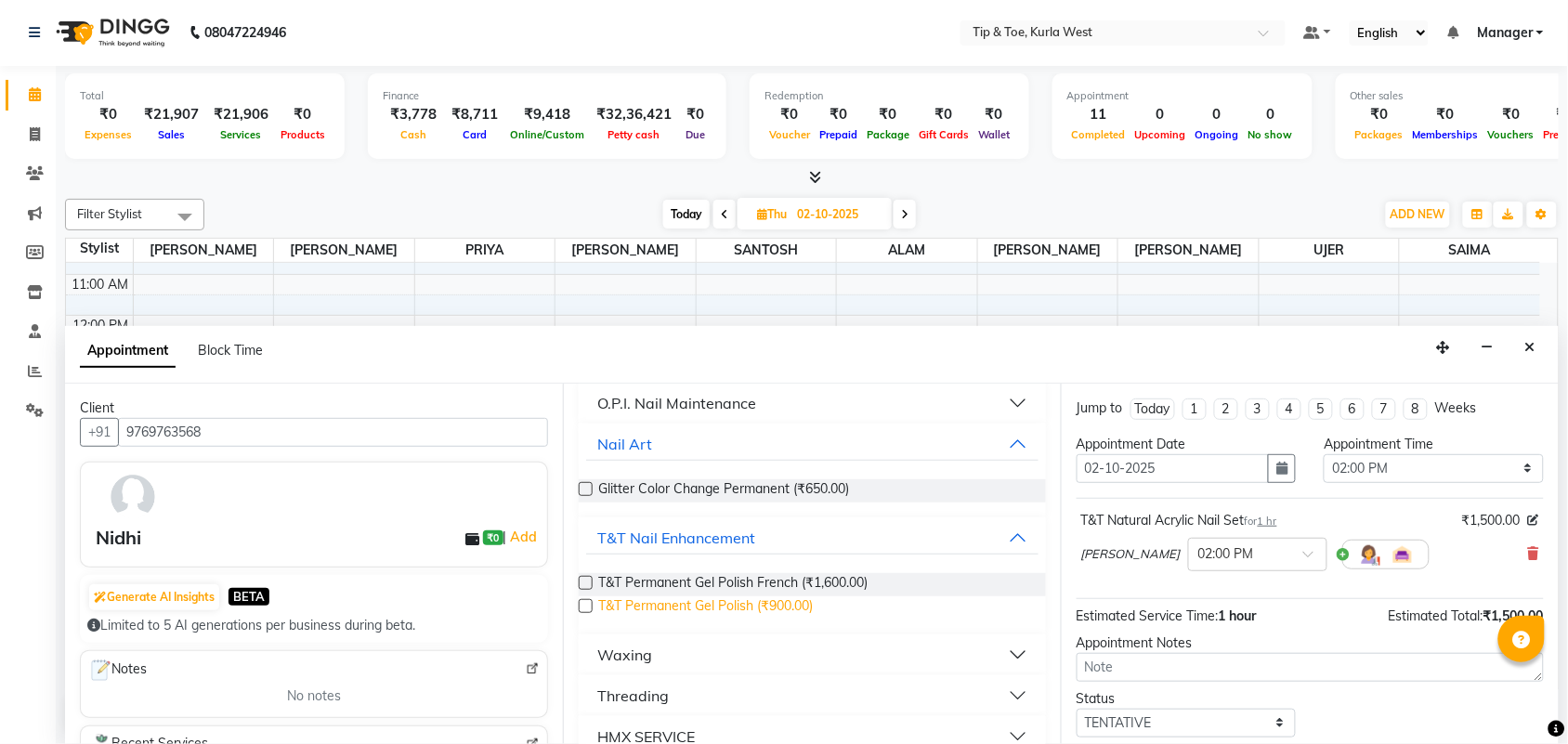
click at [783, 614] on span "T&T Permanent Gel Polish (₹900.00)" at bounding box center [706, 608] width 214 height 23
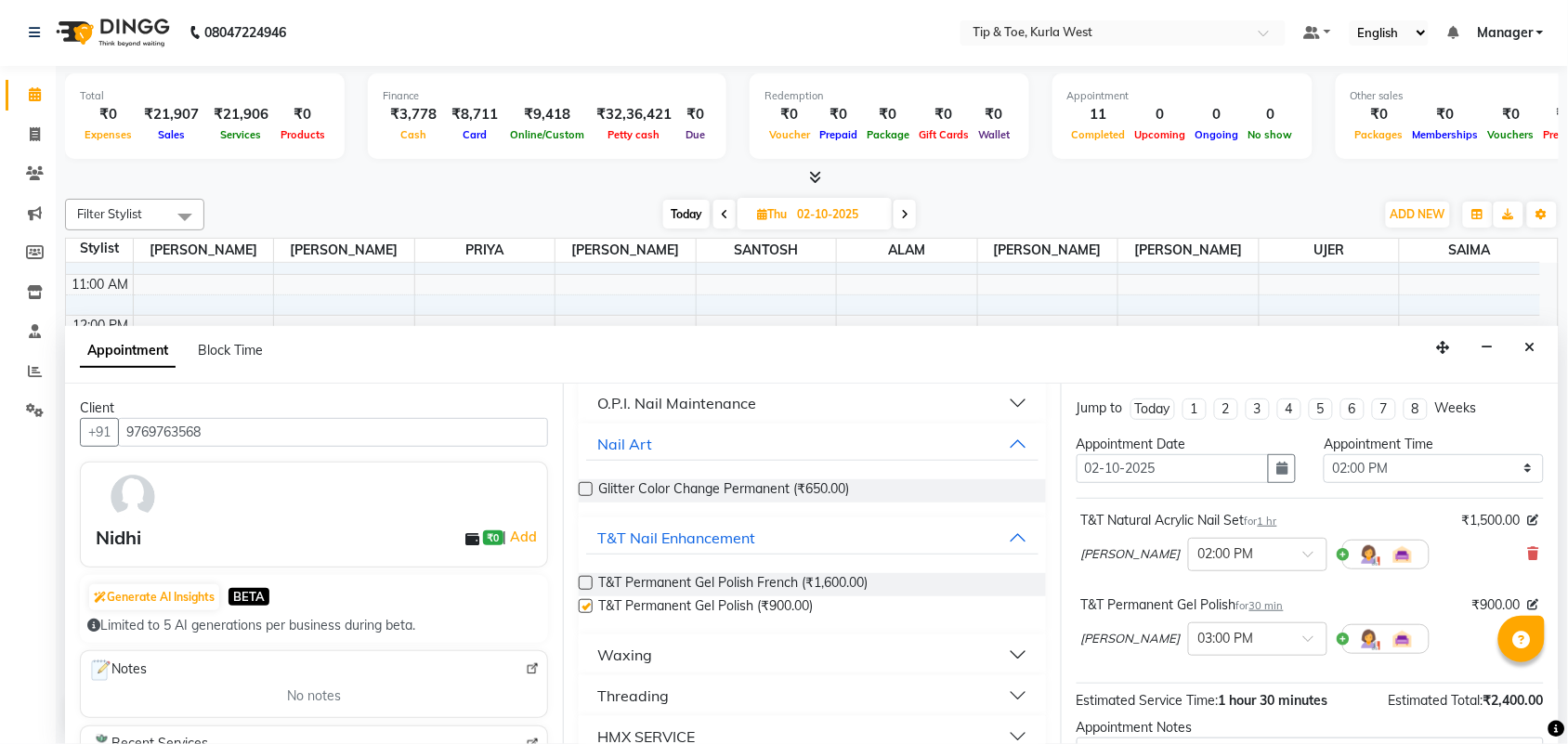
checkbox input "false"
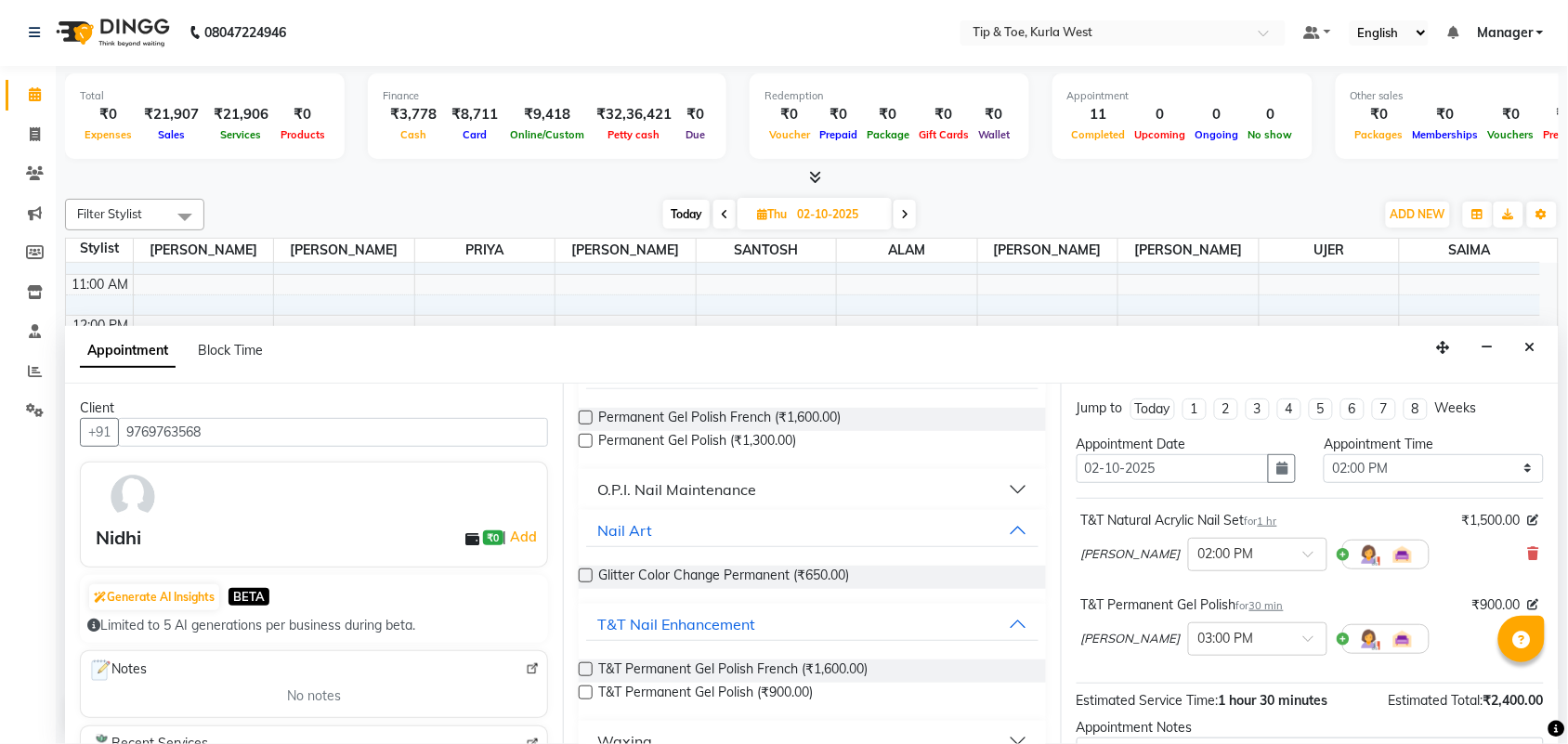
scroll to position [0, 0]
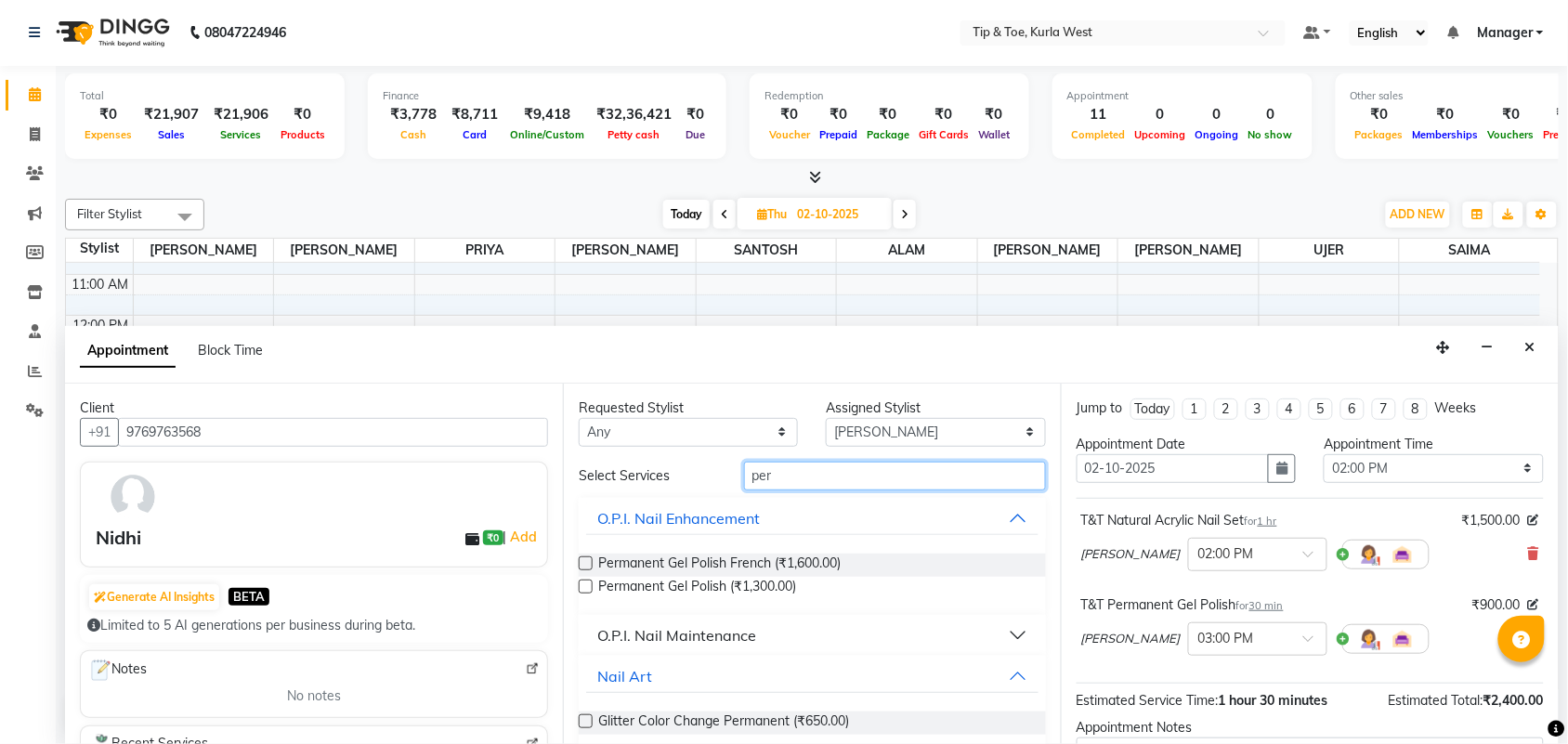
click at [707, 479] on div "Select Services per" at bounding box center [812, 475] width 495 height 29
type input "ess"
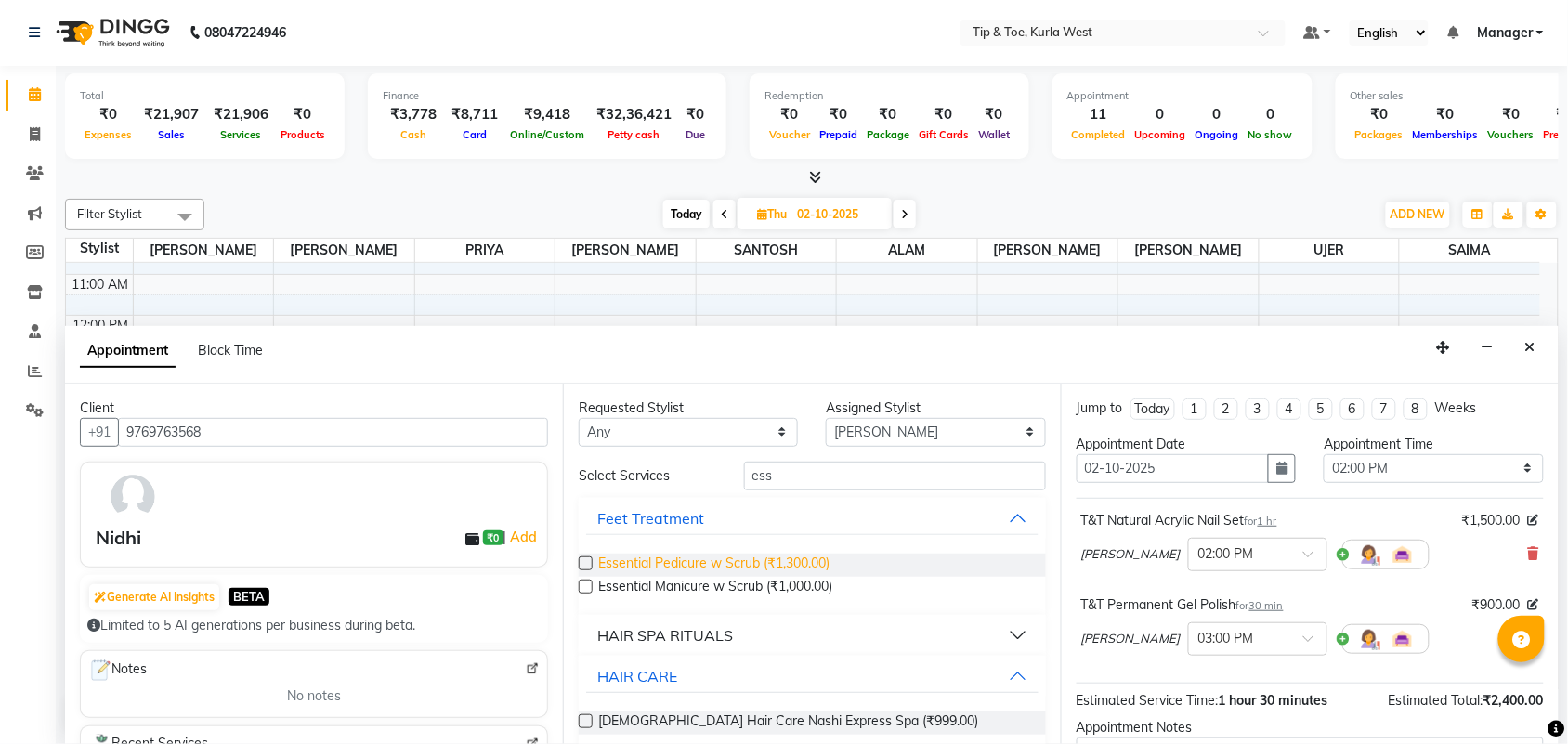
click at [791, 565] on span "Essential Pedicure w Scrub (₹1,300.00)" at bounding box center [714, 565] width 231 height 23
checkbox input "false"
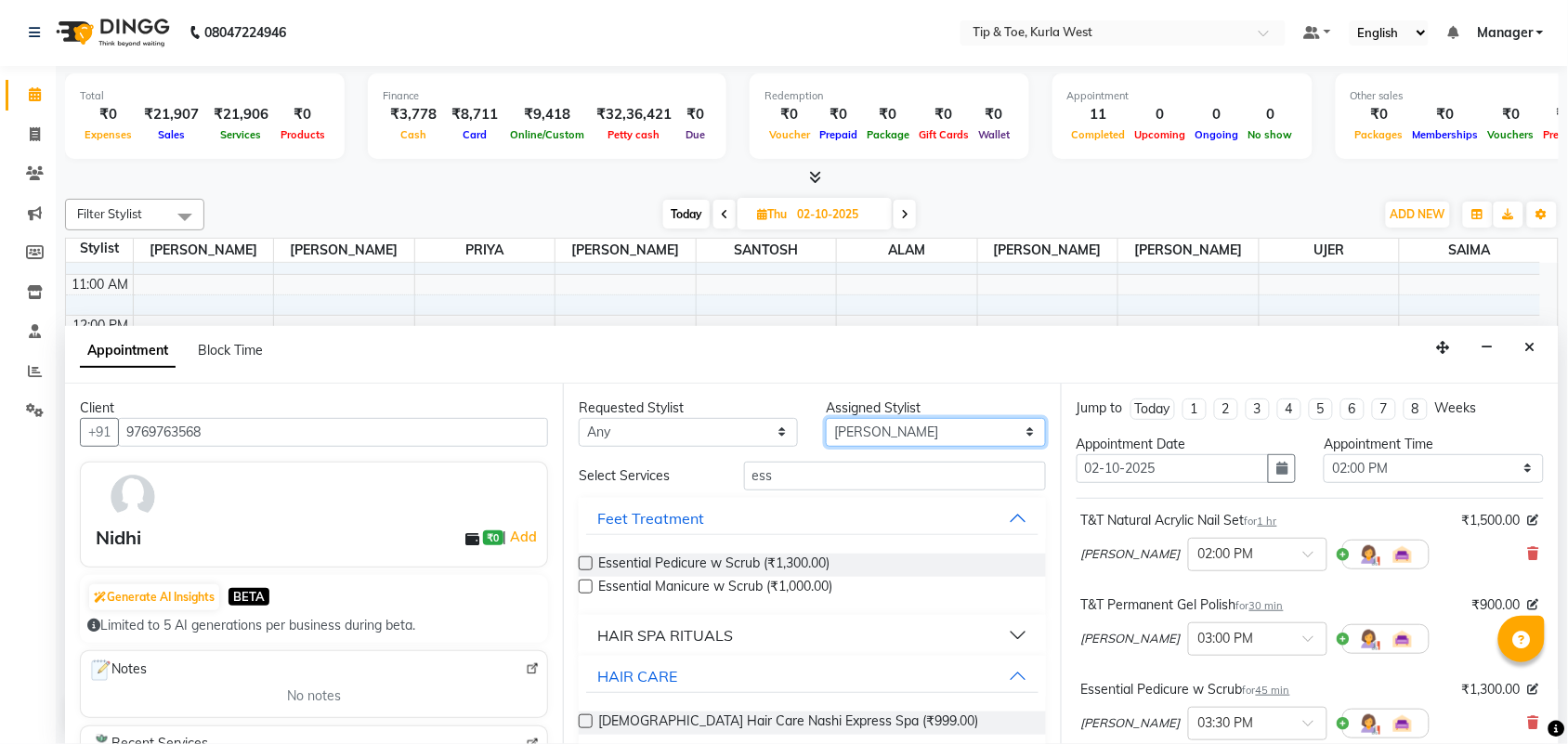
drag, startPoint x: 917, startPoint y: 434, endPoint x: 923, endPoint y: 462, distance: 28.6
click at [917, 434] on select "Select [PERSON_NAME] [PERSON_NAME] PRIYA [PERSON_NAME] [PERSON_NAME] [PERSON_NA…" at bounding box center [935, 433] width 219 height 29
select select "42770"
click at [827, 419] on select "Select [PERSON_NAME] [PERSON_NAME] PRIYA [PERSON_NAME] [PERSON_NAME] [PERSON_NA…" at bounding box center [935, 433] width 219 height 29
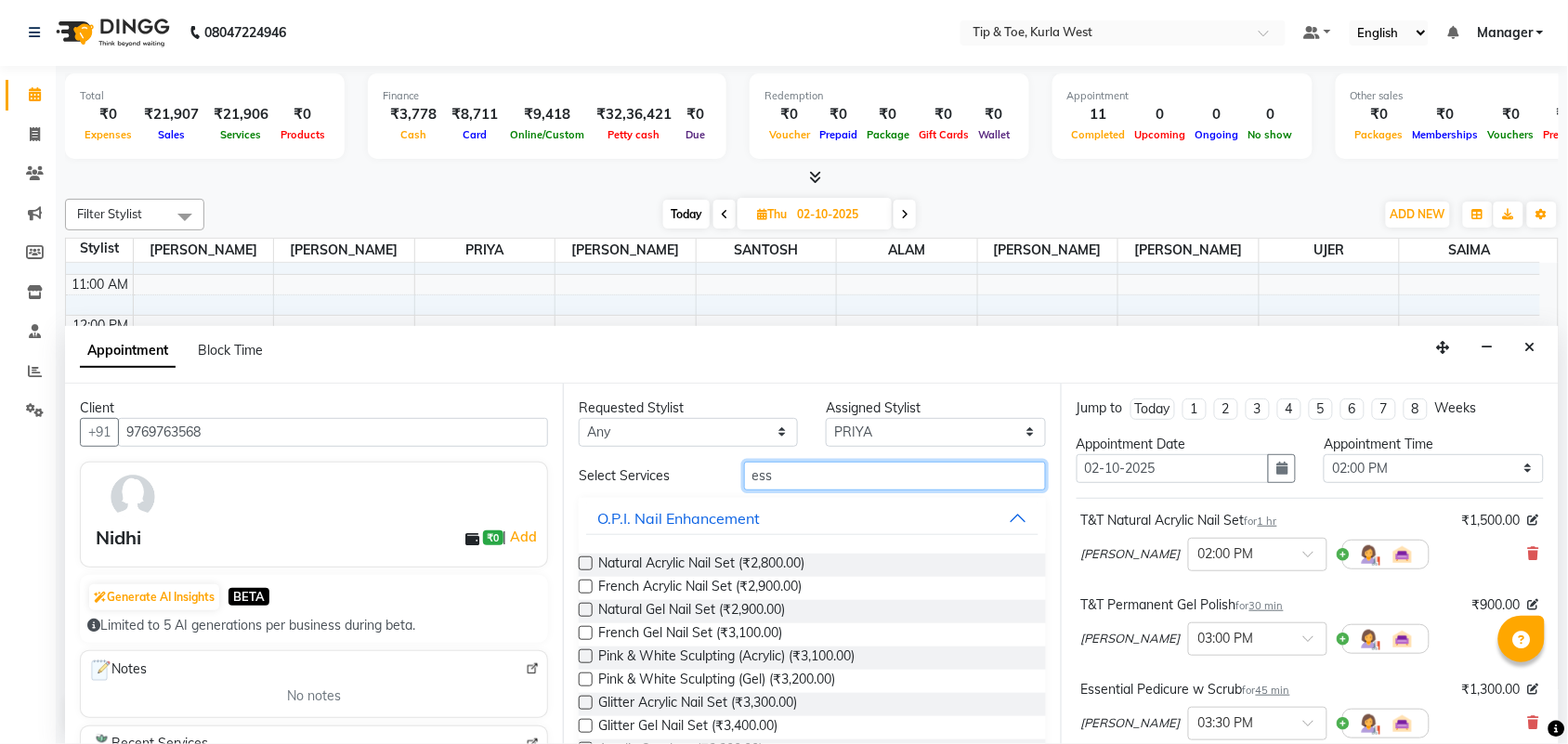
drag, startPoint x: 722, startPoint y: 481, endPoint x: 790, endPoint y: 479, distance: 68.0
click at [698, 481] on div "Select Services ess" at bounding box center [812, 475] width 495 height 29
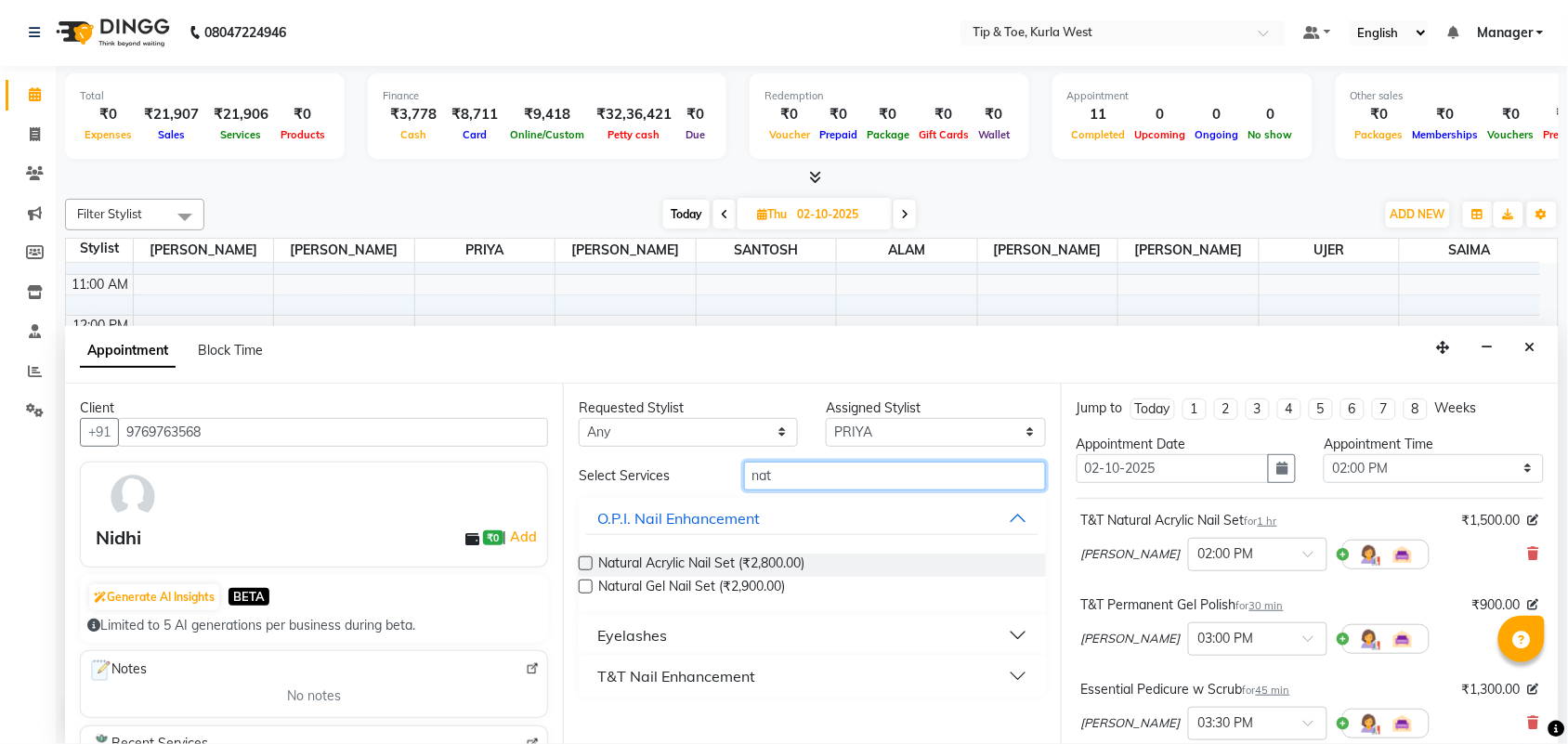
type input "nat"
click at [801, 676] on button "T&T Nail Enhancement" at bounding box center [812, 677] width 452 height 34
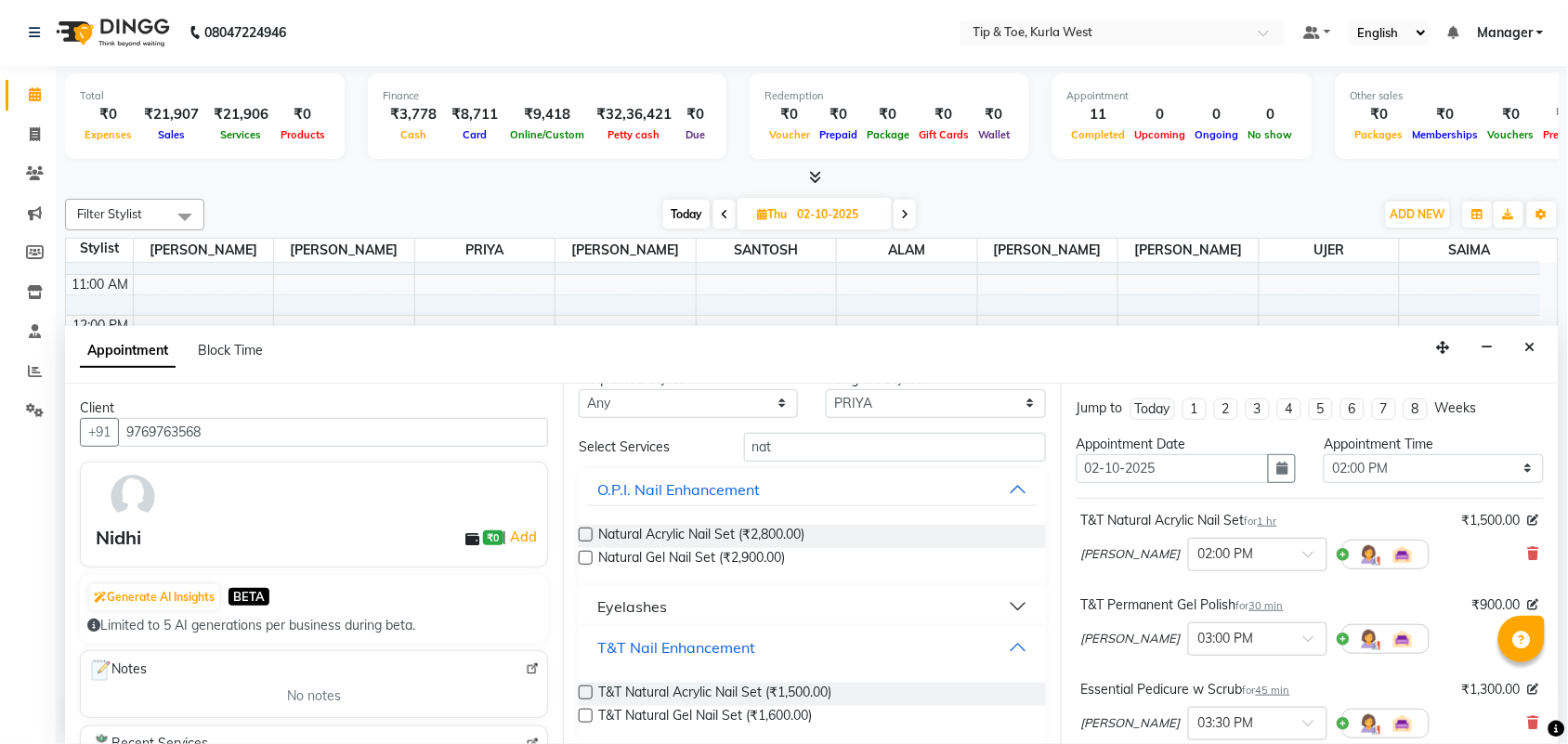
scroll to position [37, 0]
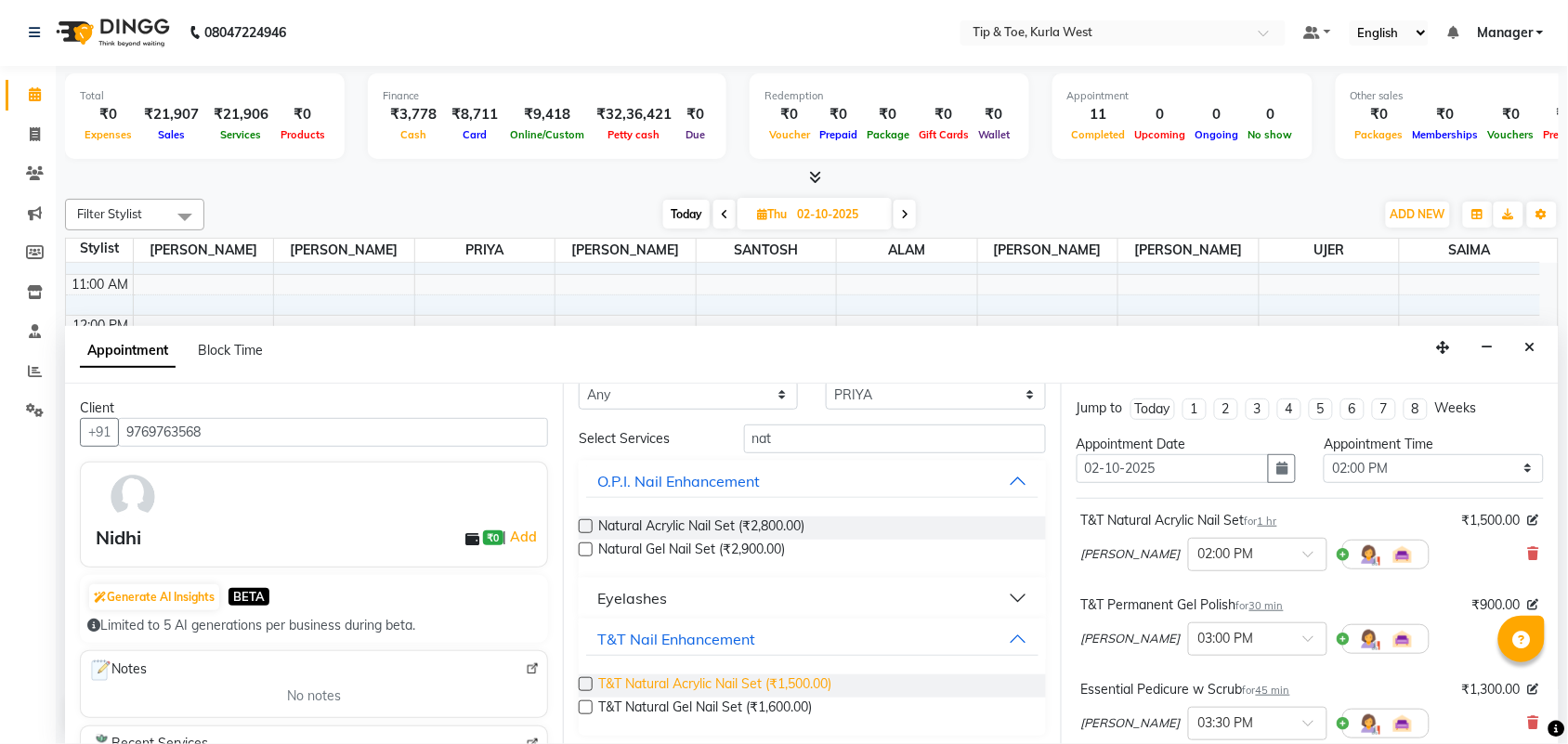
click at [791, 688] on span "T&T Natural Acrylic Nail Set (₹1,500.00)" at bounding box center [715, 686] width 233 height 23
checkbox input "false"
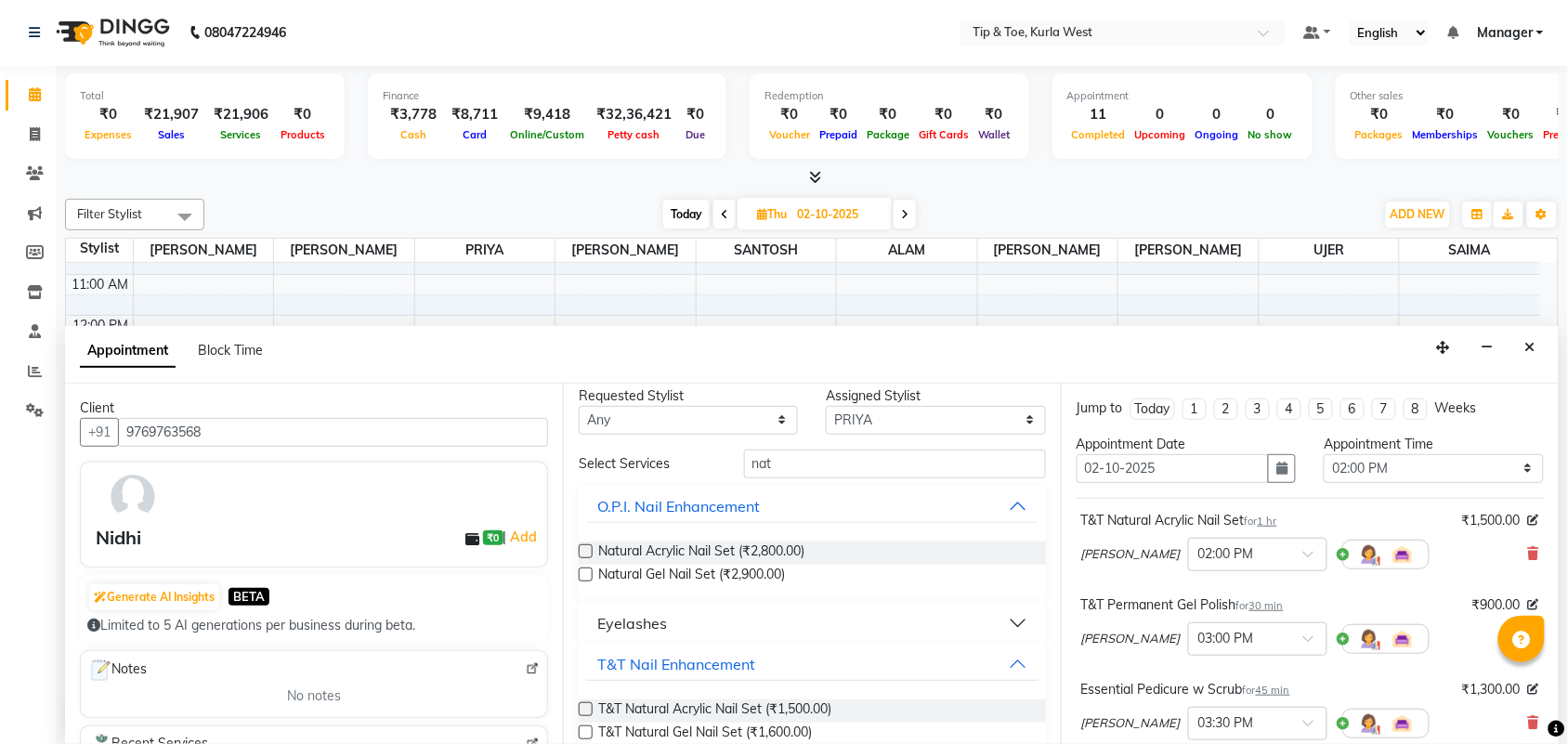
scroll to position [0, 0]
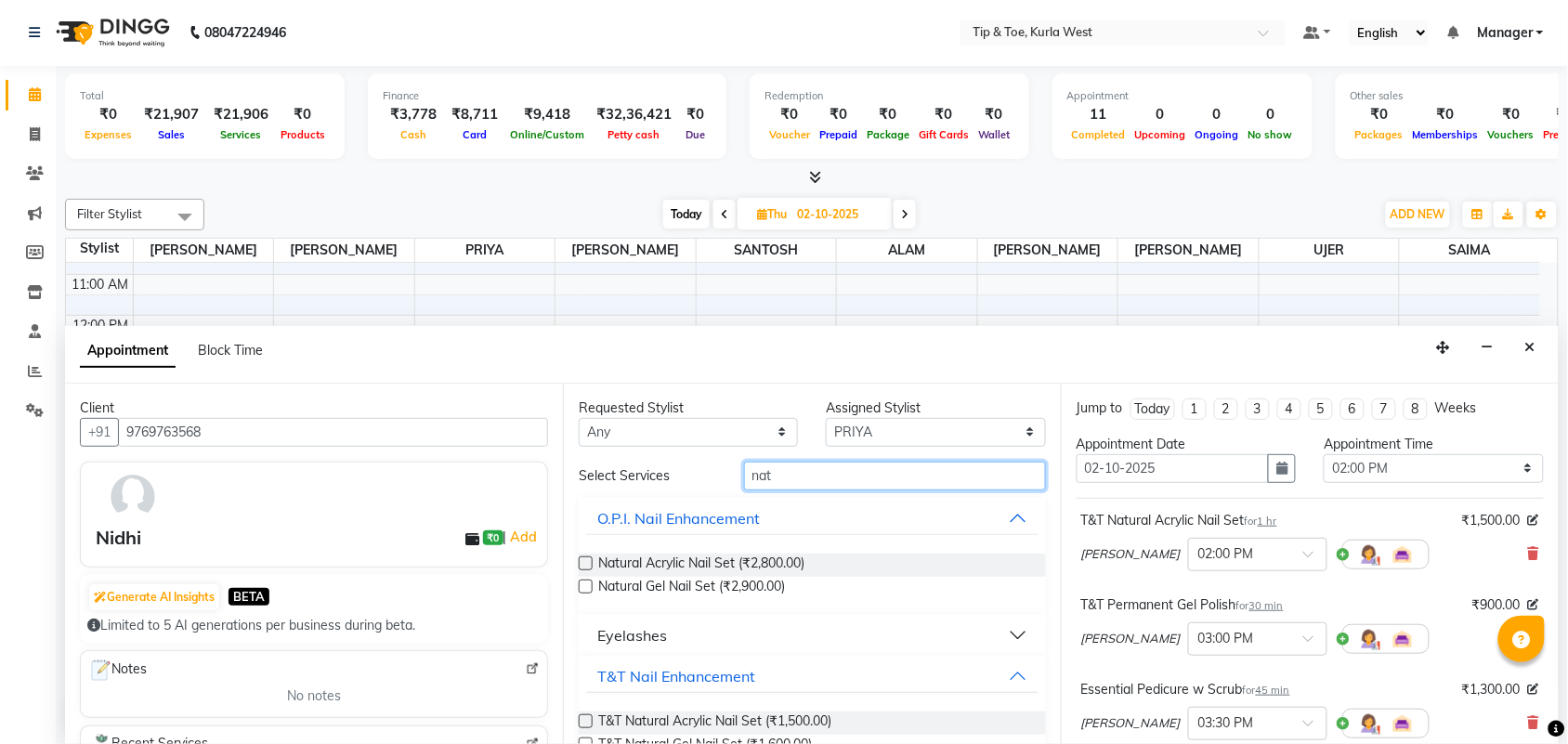
drag, startPoint x: 802, startPoint y: 481, endPoint x: 615, endPoint y: 480, distance: 187.0
click at [620, 480] on div "Select Services nat" at bounding box center [812, 475] width 495 height 29
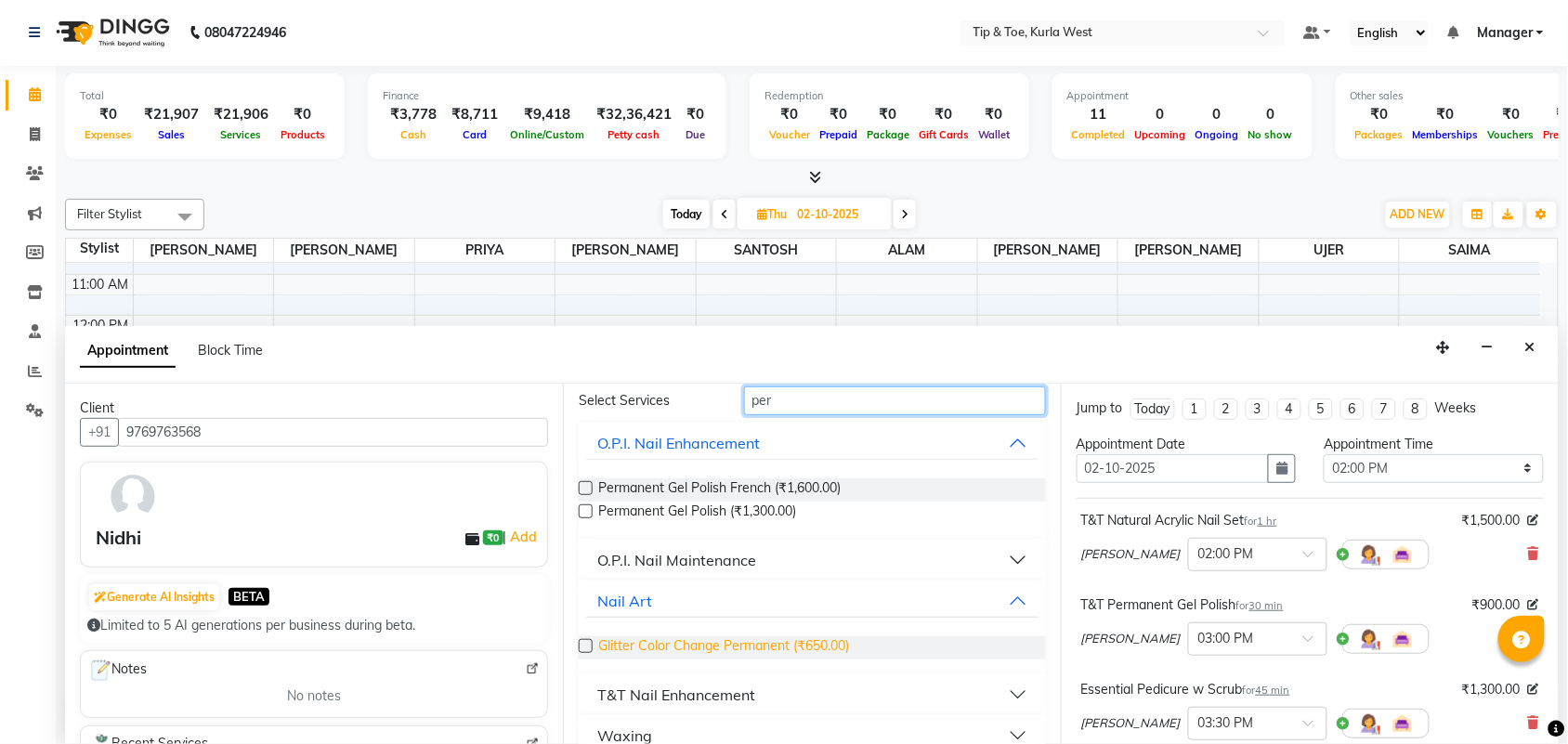
scroll to position [117, 0]
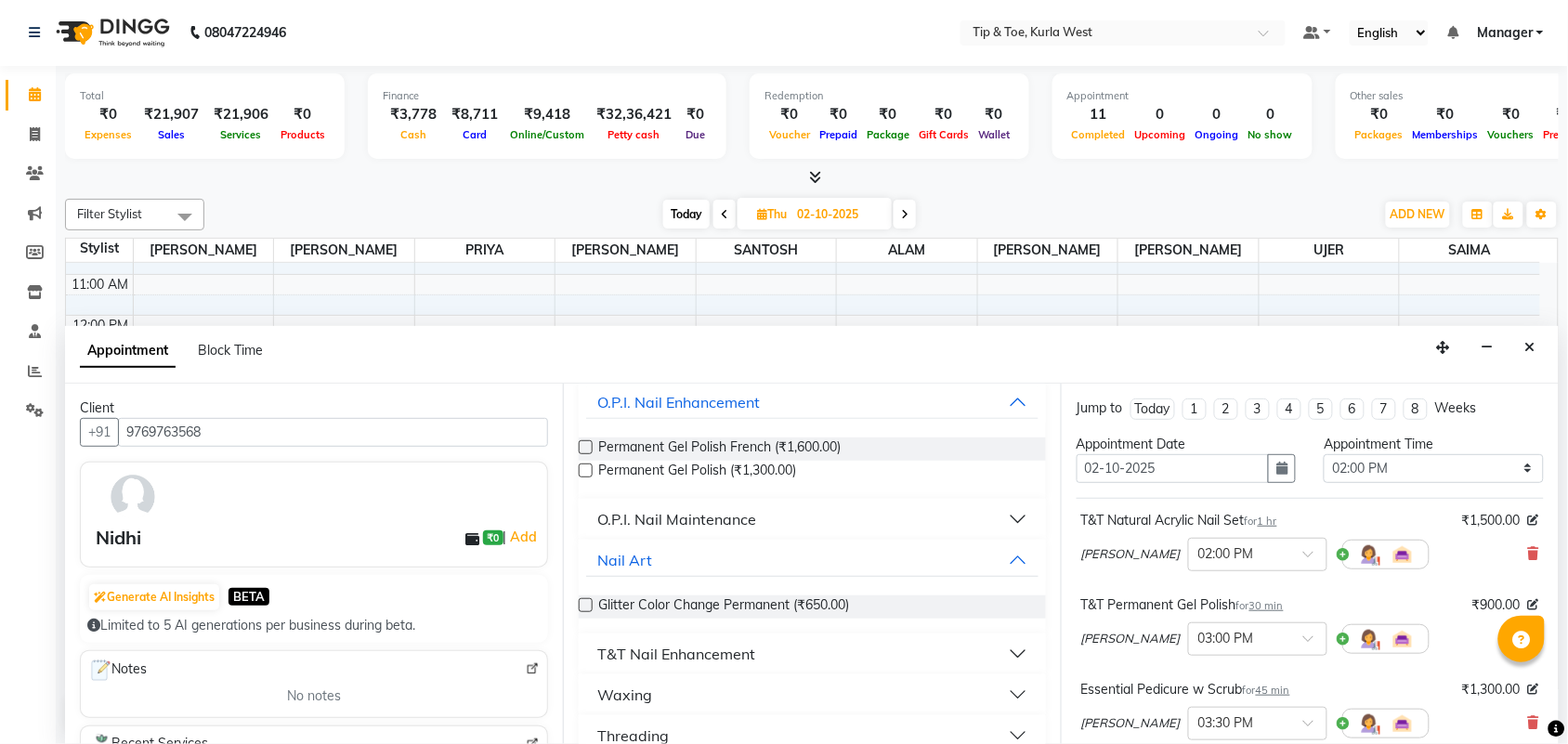
type input "per"
click at [717, 655] on div "T&T Nail Enhancement" at bounding box center [676, 654] width 158 height 22
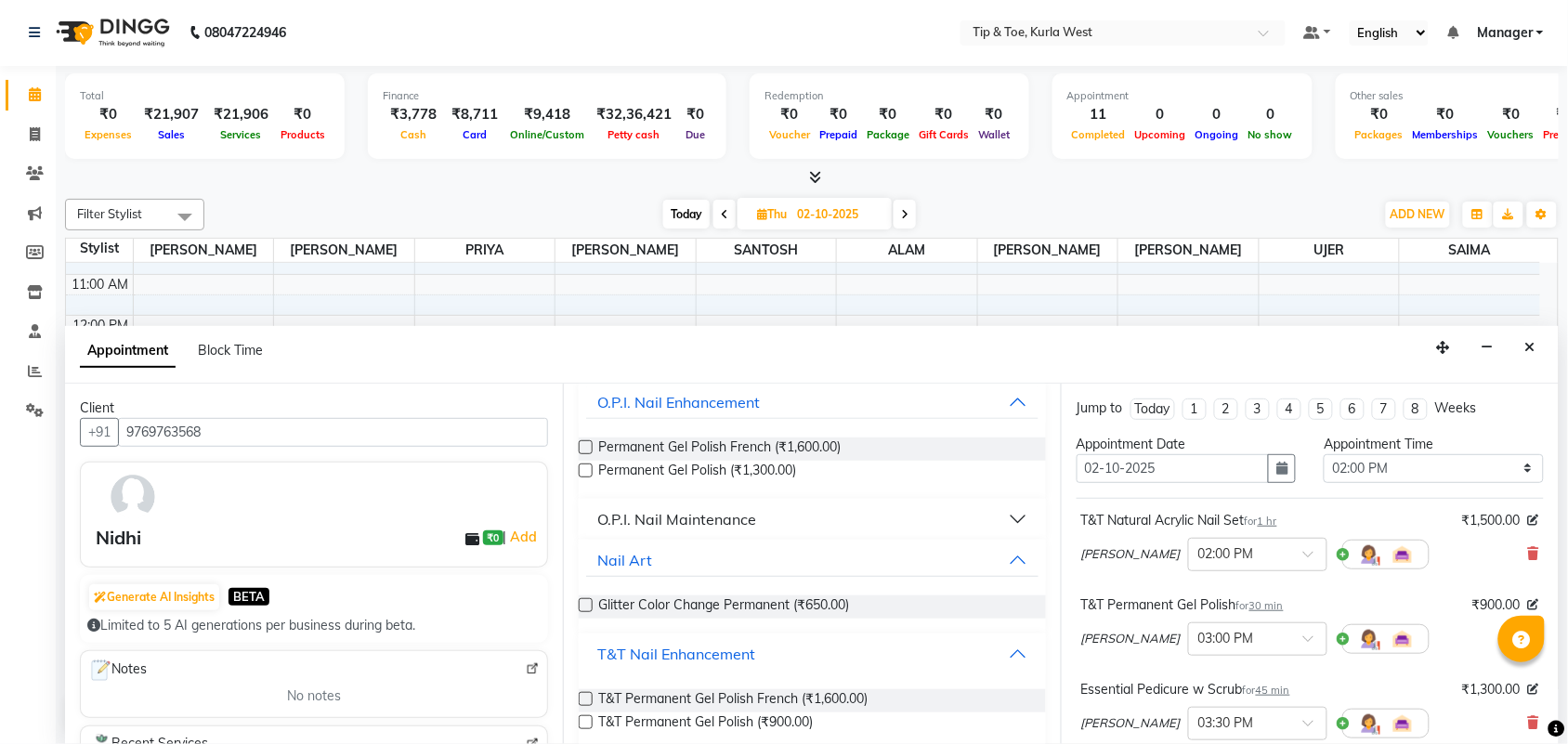
scroll to position [232, 0]
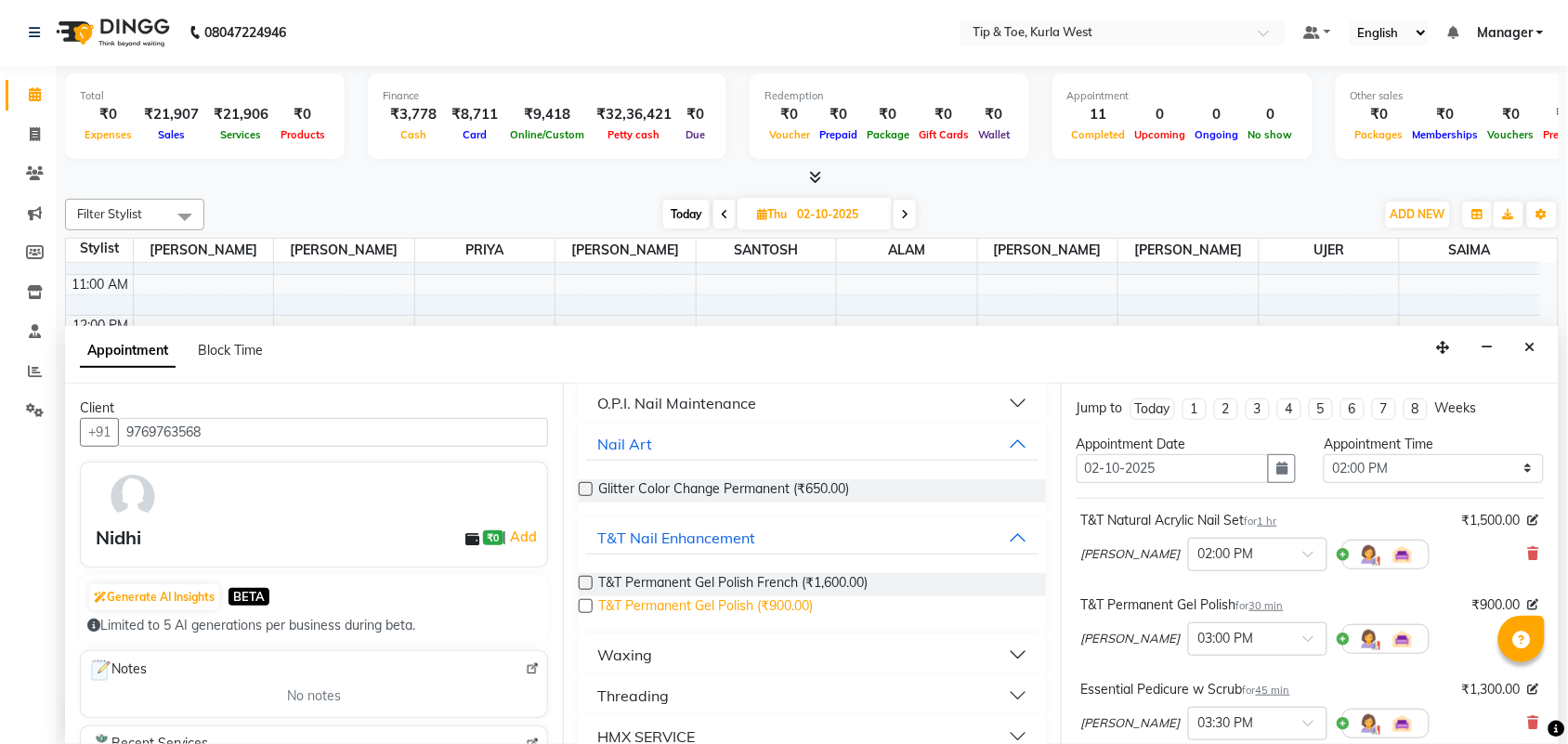
click at [772, 606] on span "T&T Permanent Gel Polish (₹900.00)" at bounding box center [706, 608] width 214 height 23
checkbox input "false"
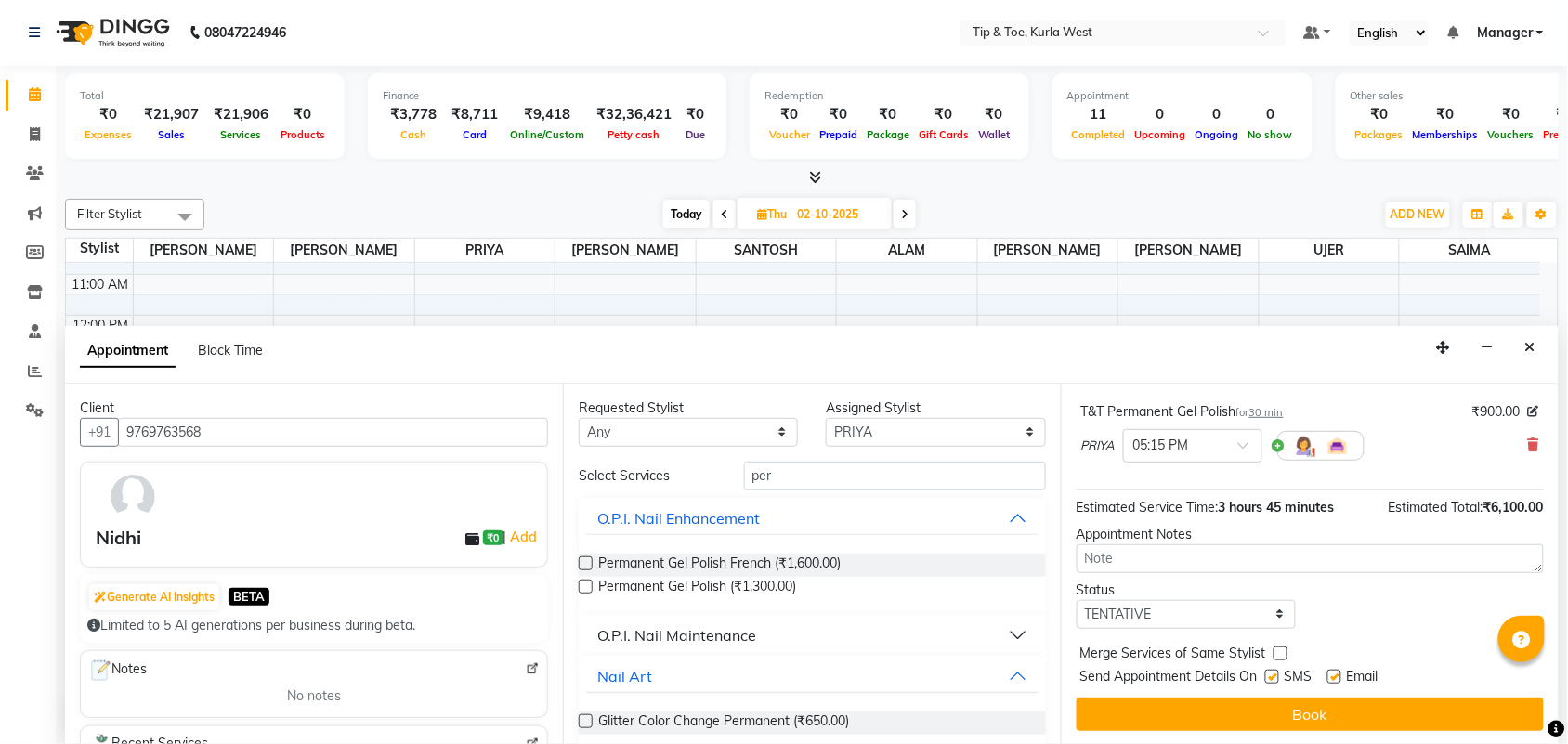
scroll to position [448, 0]
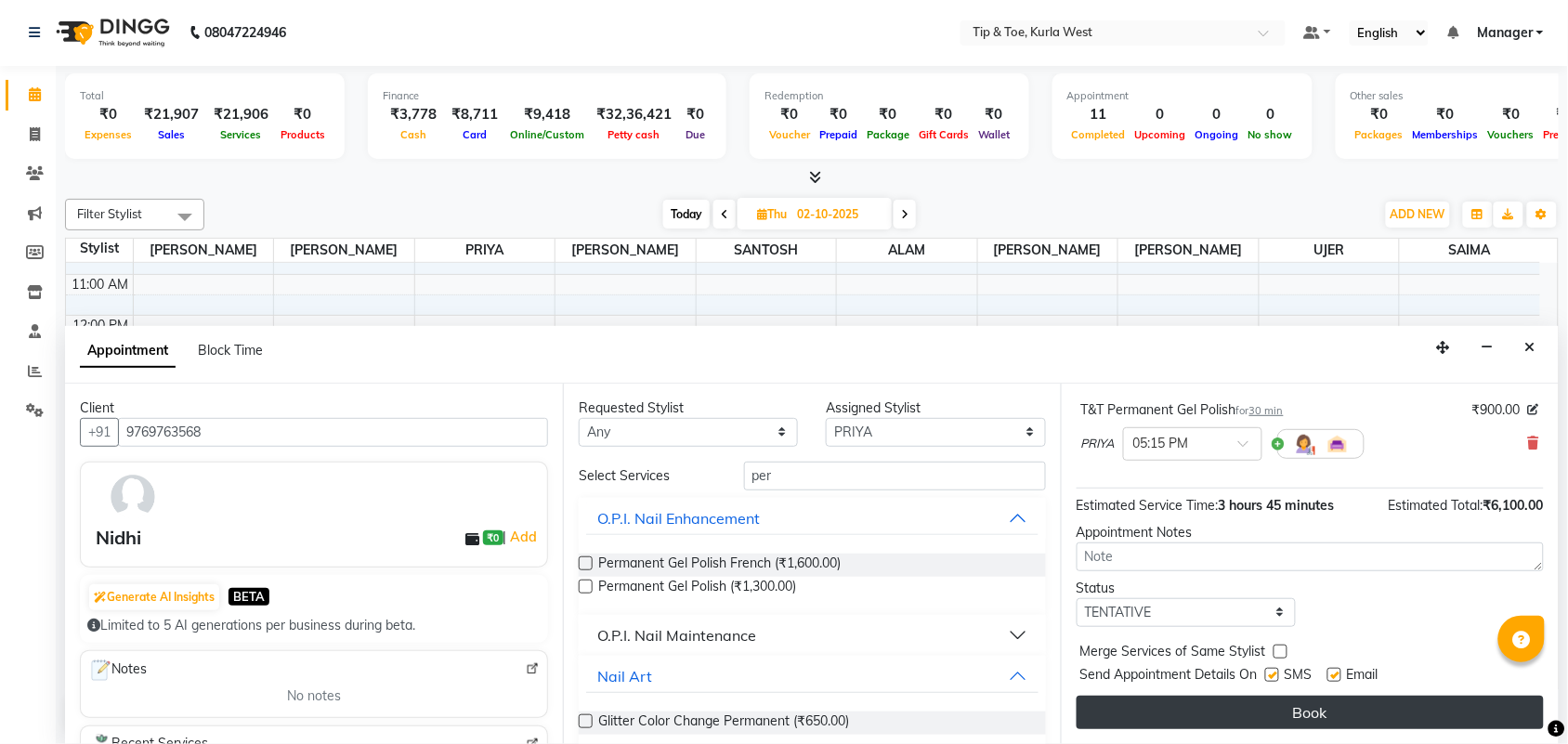
click at [1313, 702] on button "Book" at bounding box center [1310, 713] width 467 height 34
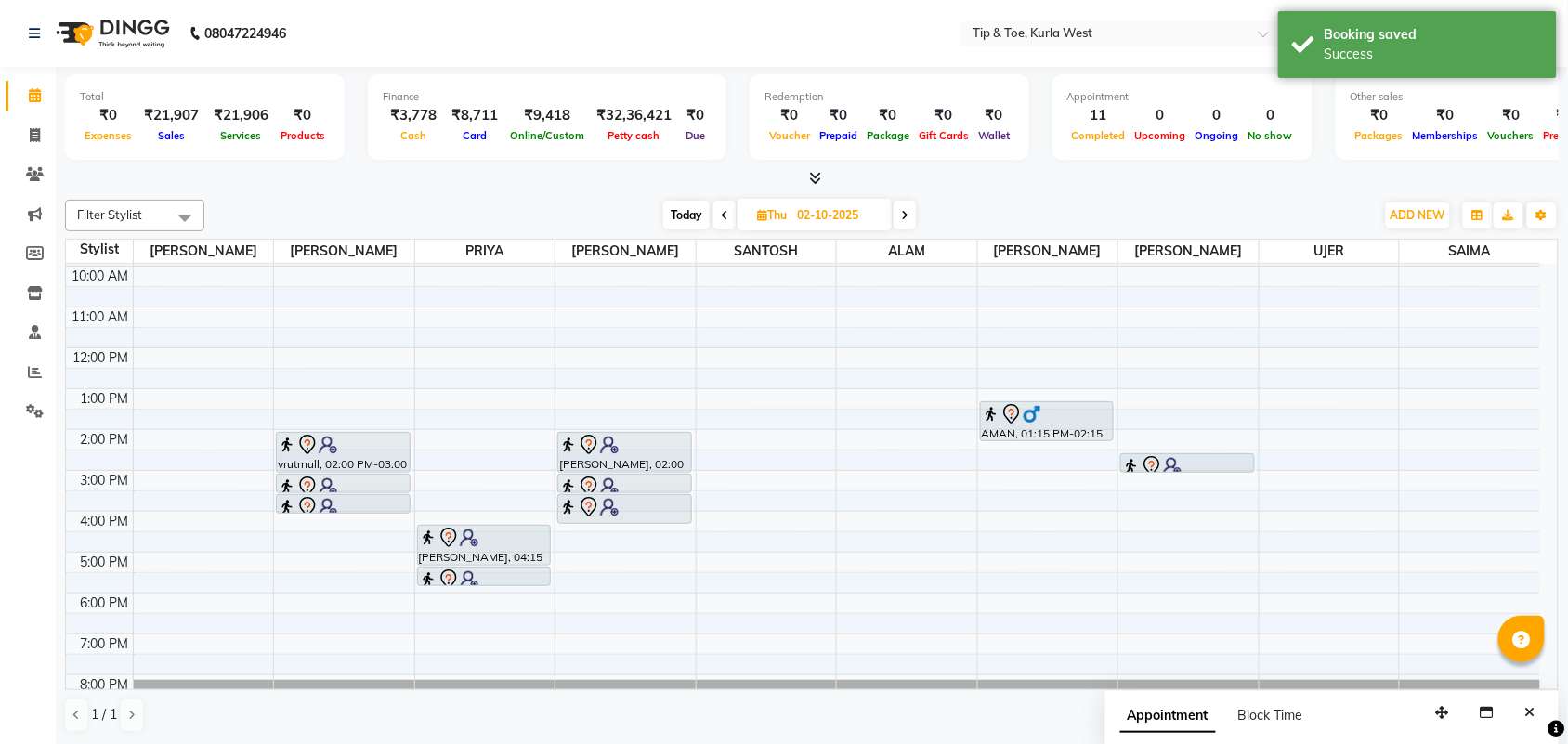
scroll to position [112, 0]
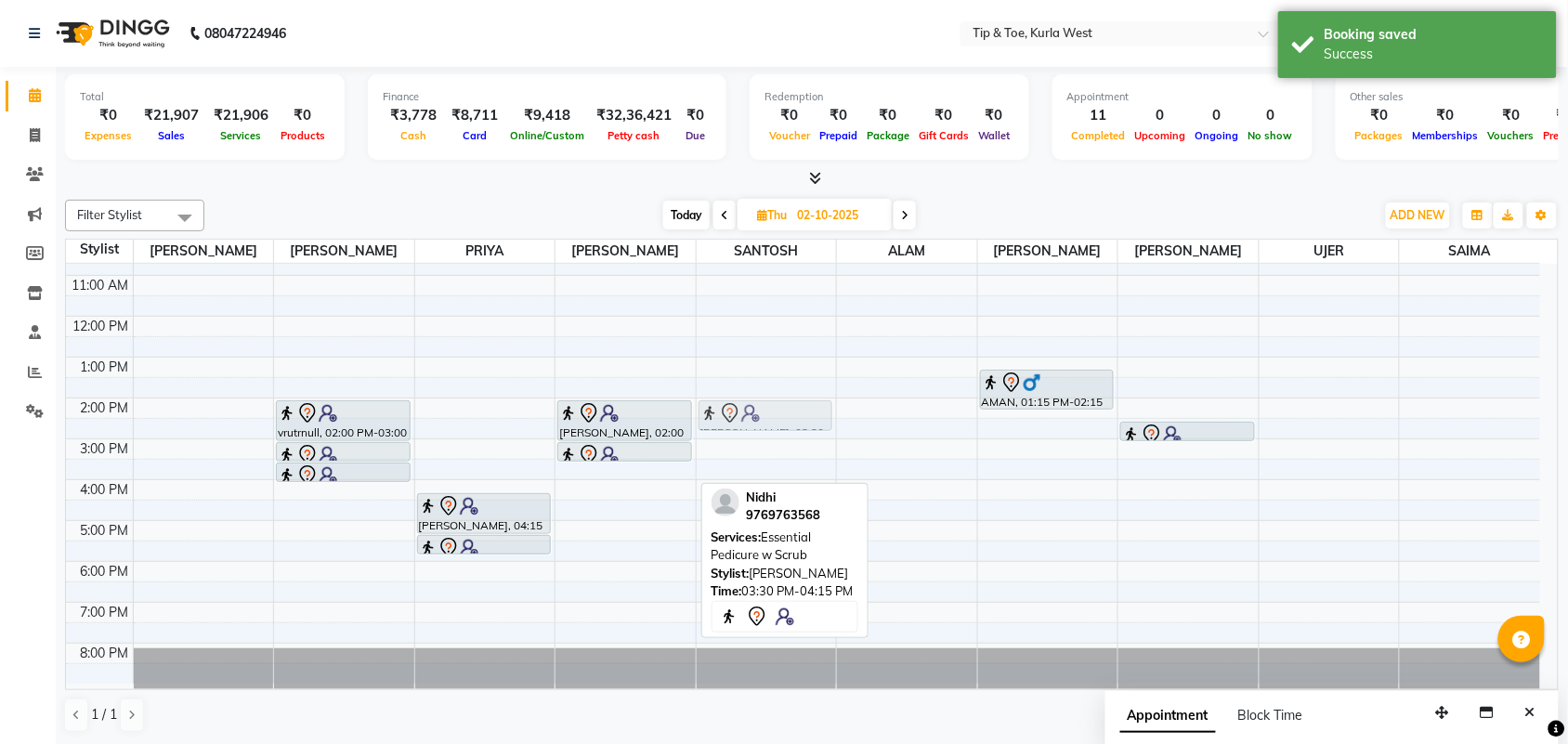
drag, startPoint x: 624, startPoint y: 481, endPoint x: 782, endPoint y: 420, distance: 169.4
click at [782, 420] on tr "vrutrnull, 02:00 PM-03:00 PM, Natural Gel Nail Set vrutrnull, 03:00 PM-03:30 PM…" at bounding box center [804, 418] width 1475 height 530
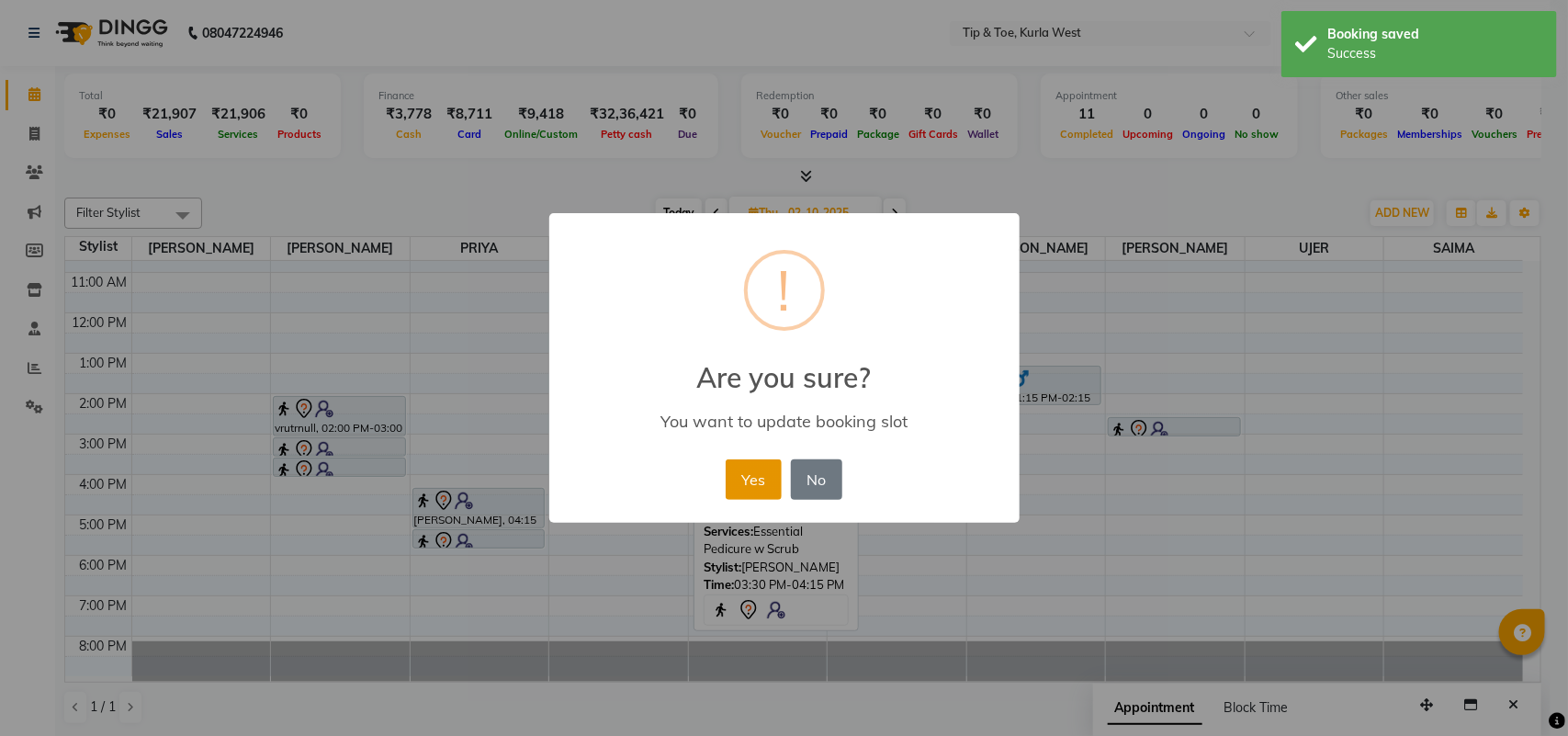
click at [754, 471] on button "Yes" at bounding box center [753, 480] width 56 height 41
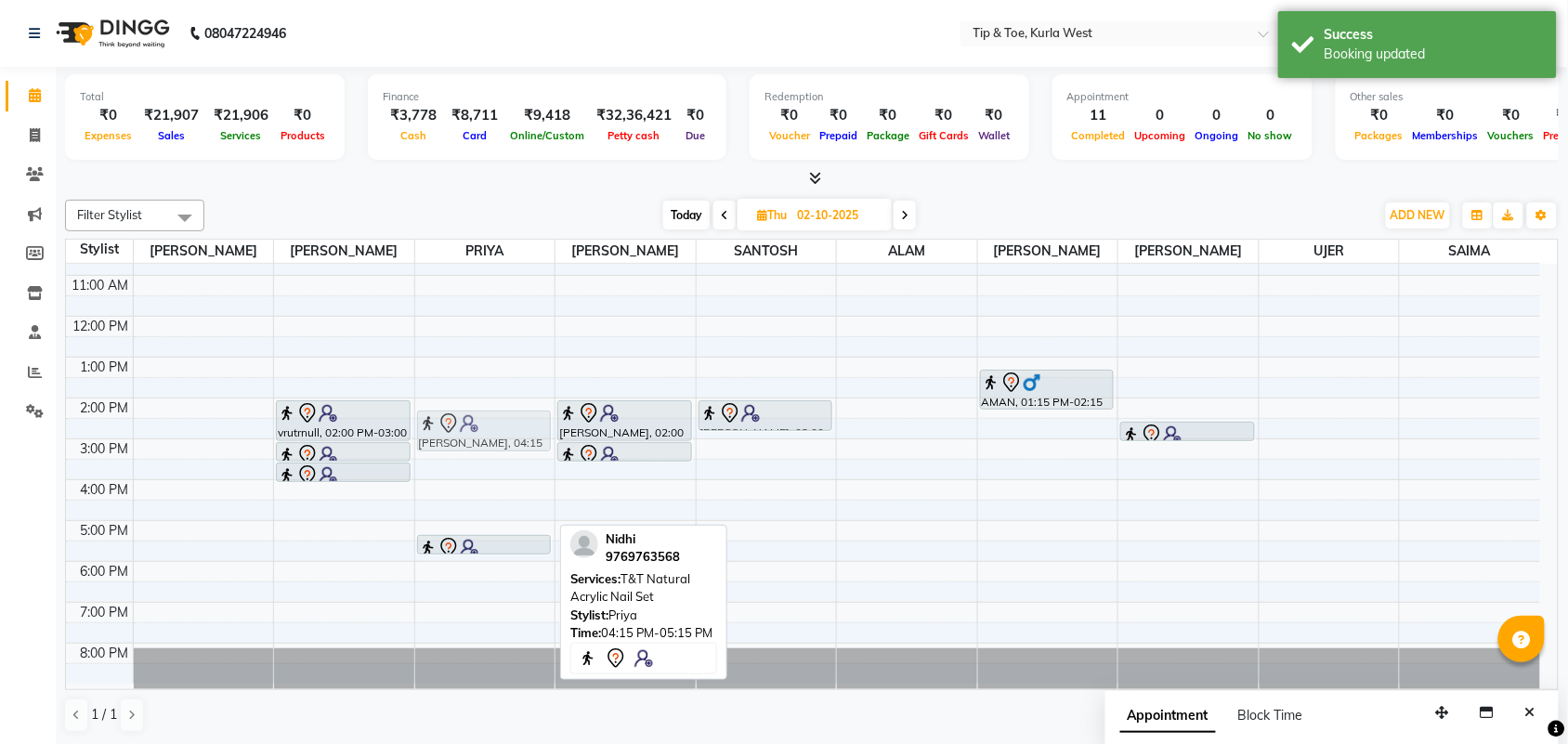
drag, startPoint x: 470, startPoint y: 507, endPoint x: 486, endPoint y: 419, distance: 89.4
click at [486, 419] on div "[PERSON_NAME], 04:15 PM-05:15 PM, T&T Natural Acrylic Nail Set Nidhinull, 05:15…" at bounding box center [486, 418] width 141 height 530
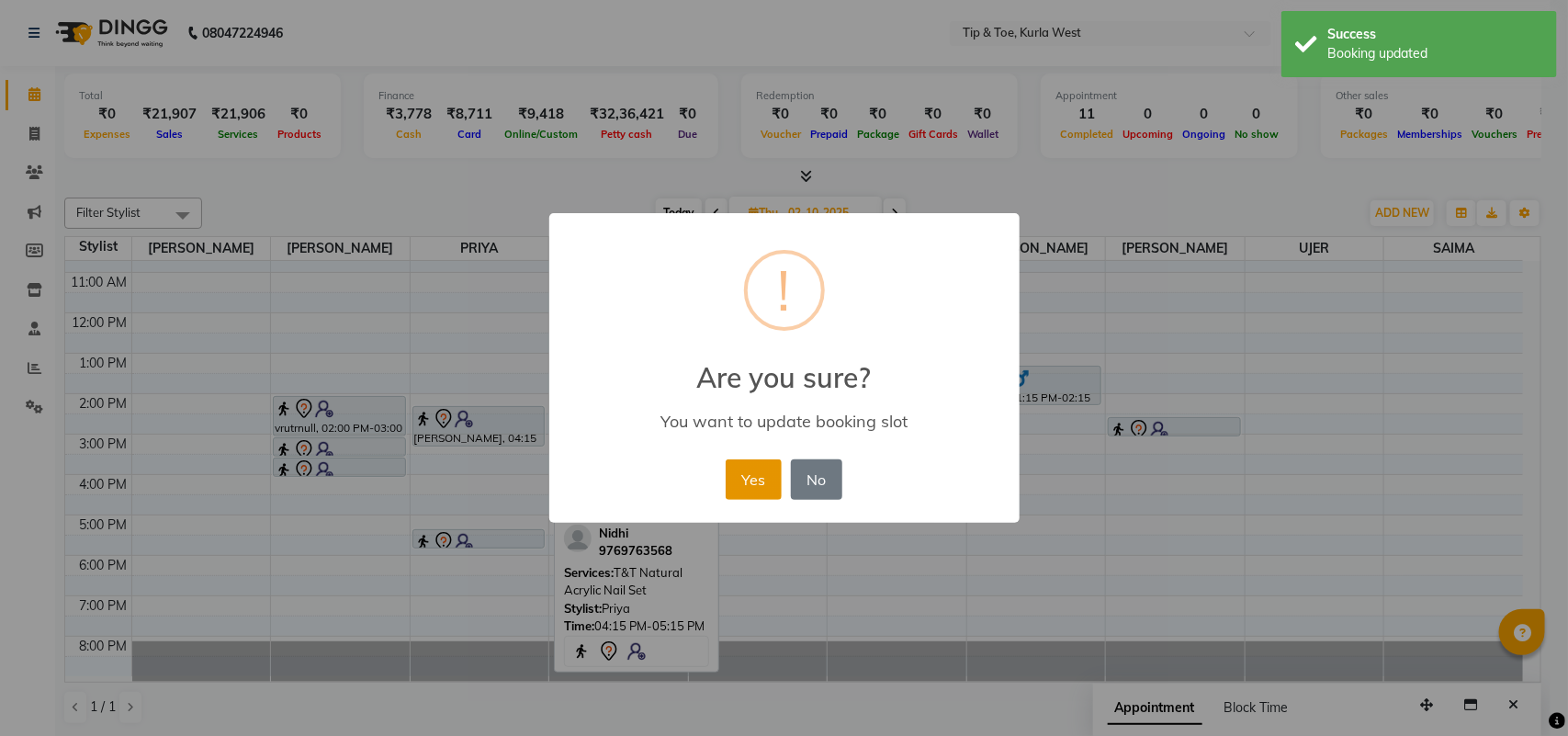
click at [754, 478] on button "Yes" at bounding box center [753, 480] width 56 height 41
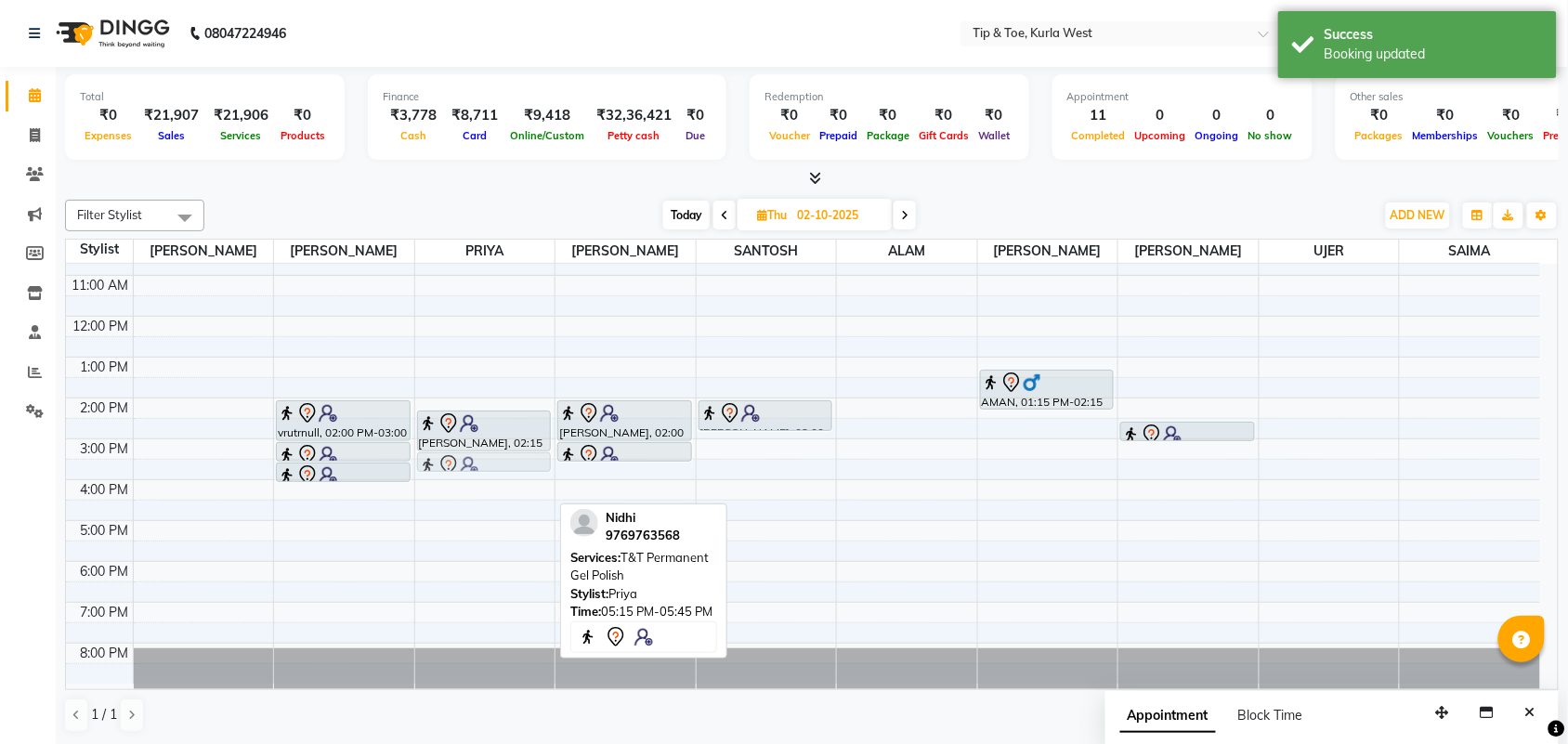
drag, startPoint x: 484, startPoint y: 546, endPoint x: 493, endPoint y: 475, distance: 71.6
click at [493, 475] on div "8:00 AM 9:00 AM 10:00 AM 11:00 AM 12:00 PM 1:00 PM 2:00 PM 3:00 PM 4:00 PM 5:00…" at bounding box center [804, 418] width 1475 height 530
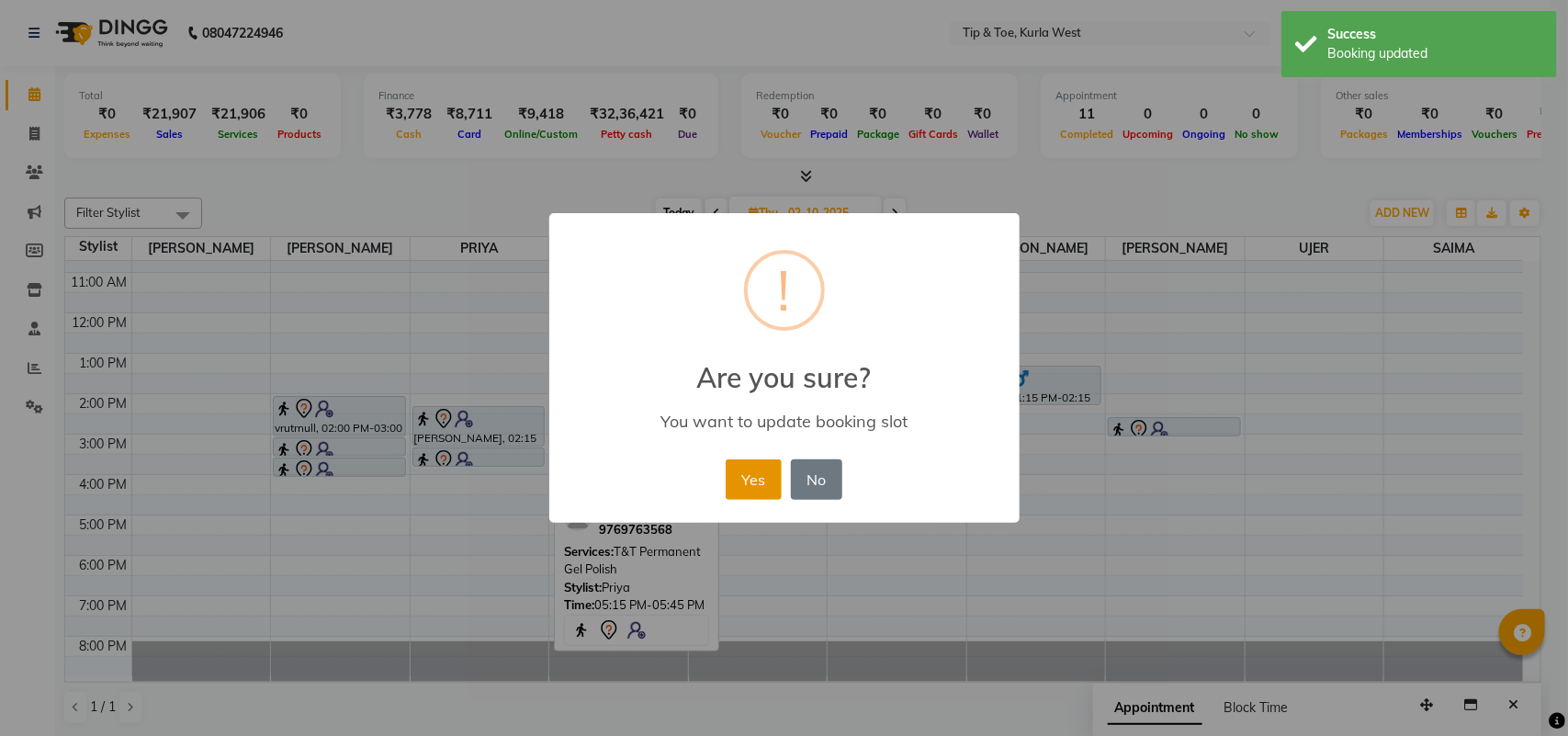
click at [754, 481] on button "Yes" at bounding box center [753, 480] width 56 height 41
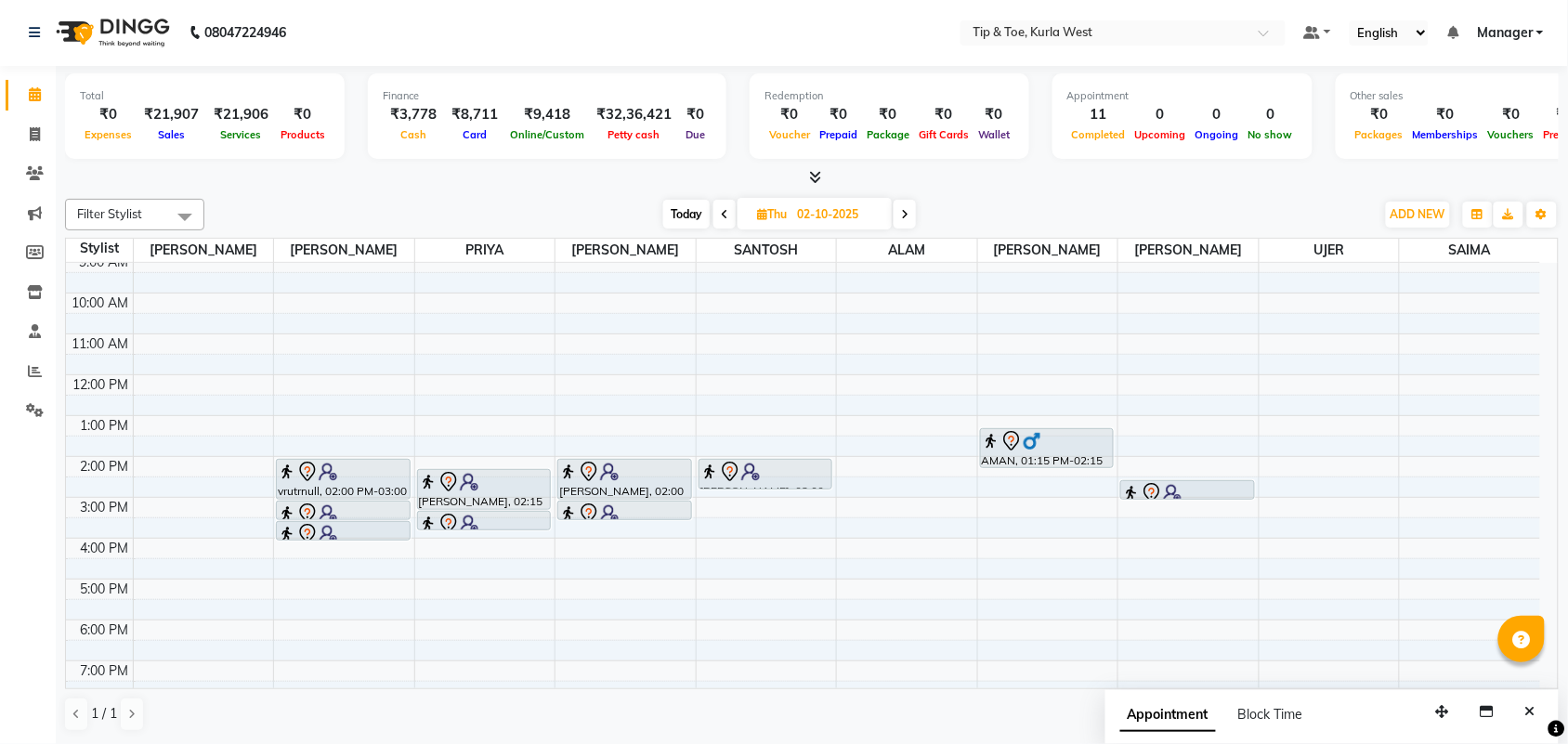
scroll to position [0, 0]
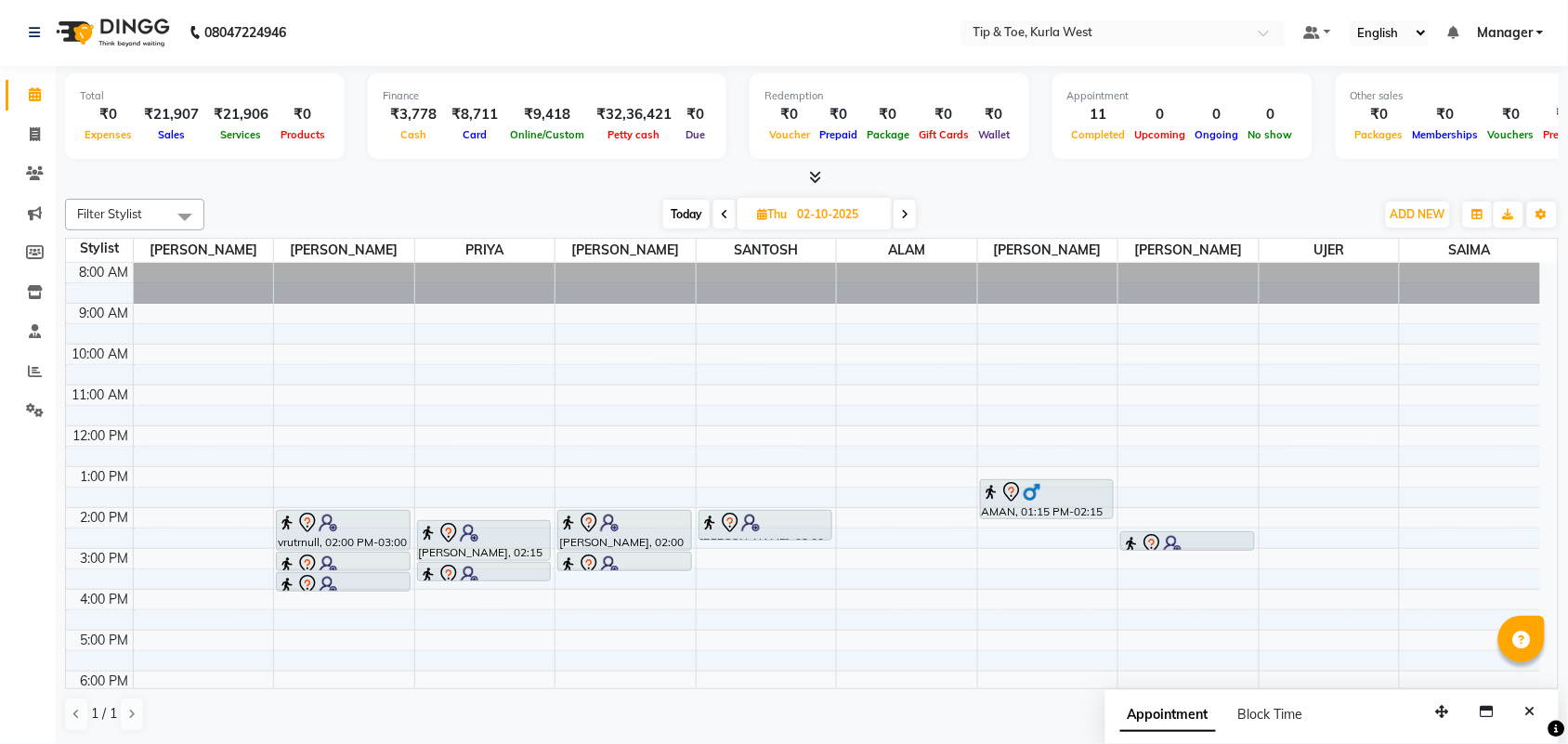
click at [1038, 395] on div "8:00 AM 9:00 AM 10:00 AM 11:00 AM 12:00 PM 1:00 PM 2:00 PM 3:00 PM 4:00 PM 5:00…" at bounding box center [804, 528] width 1475 height 530
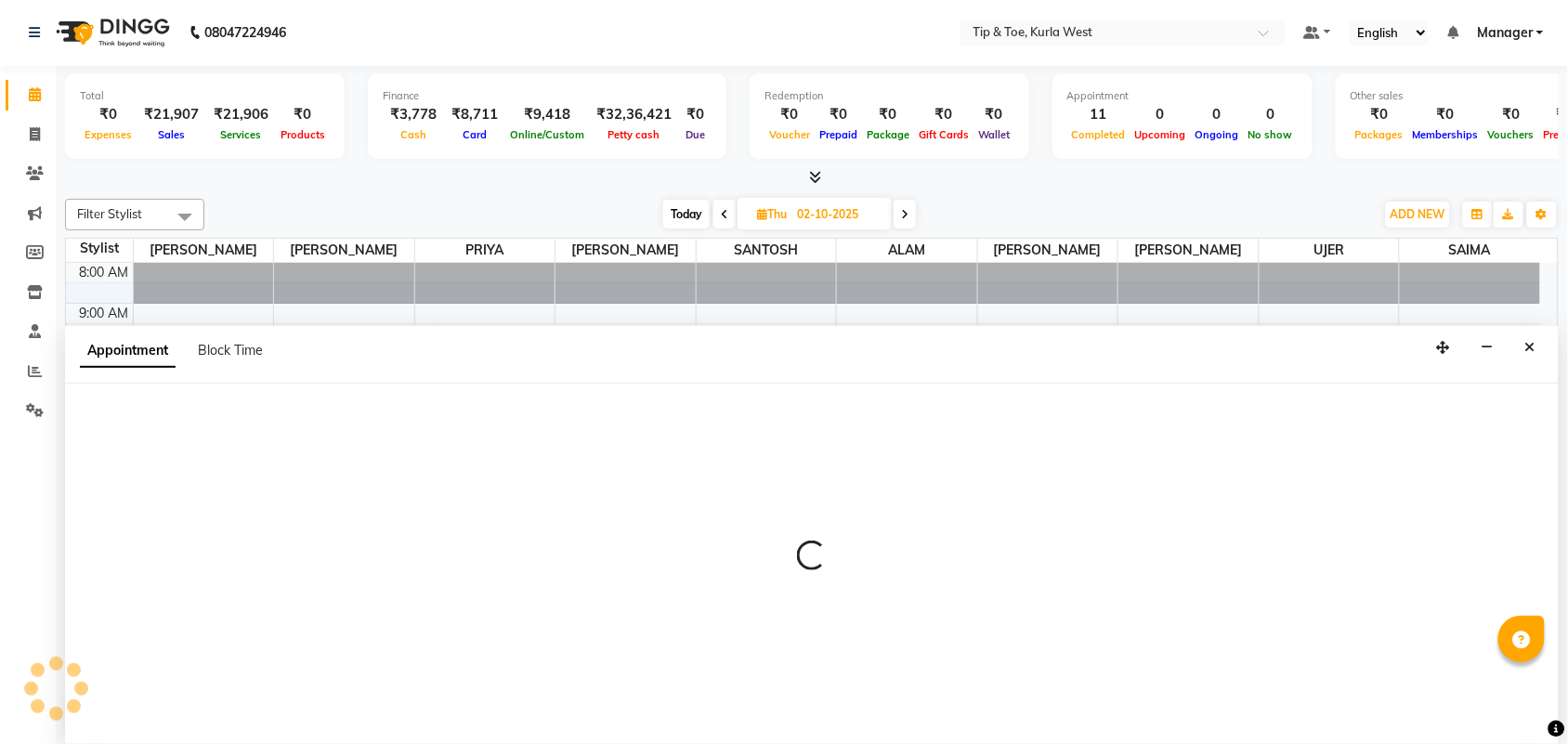
select select "42737"
select select "660"
select select "tentative"
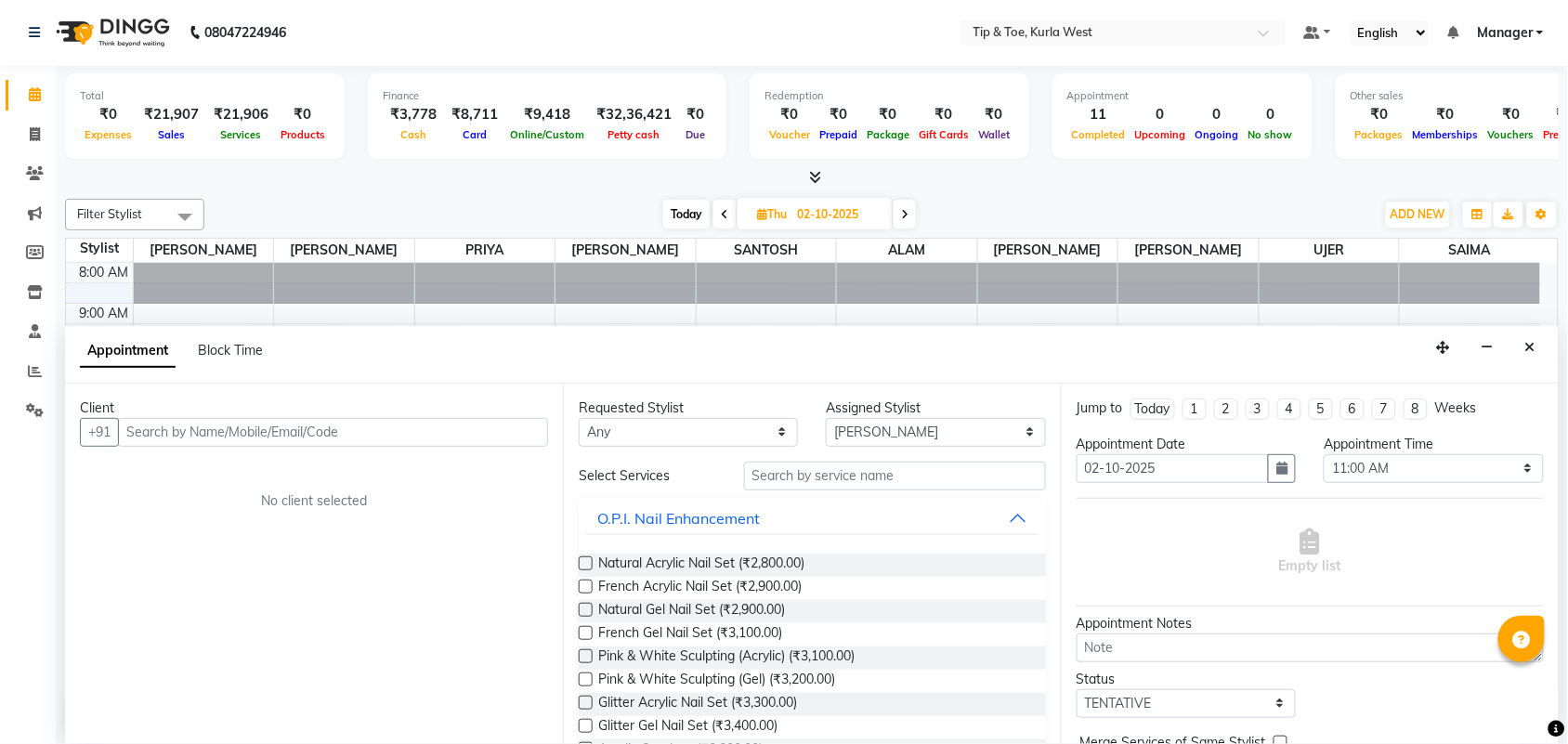
click at [327, 428] on input "text" at bounding box center [333, 433] width 430 height 29
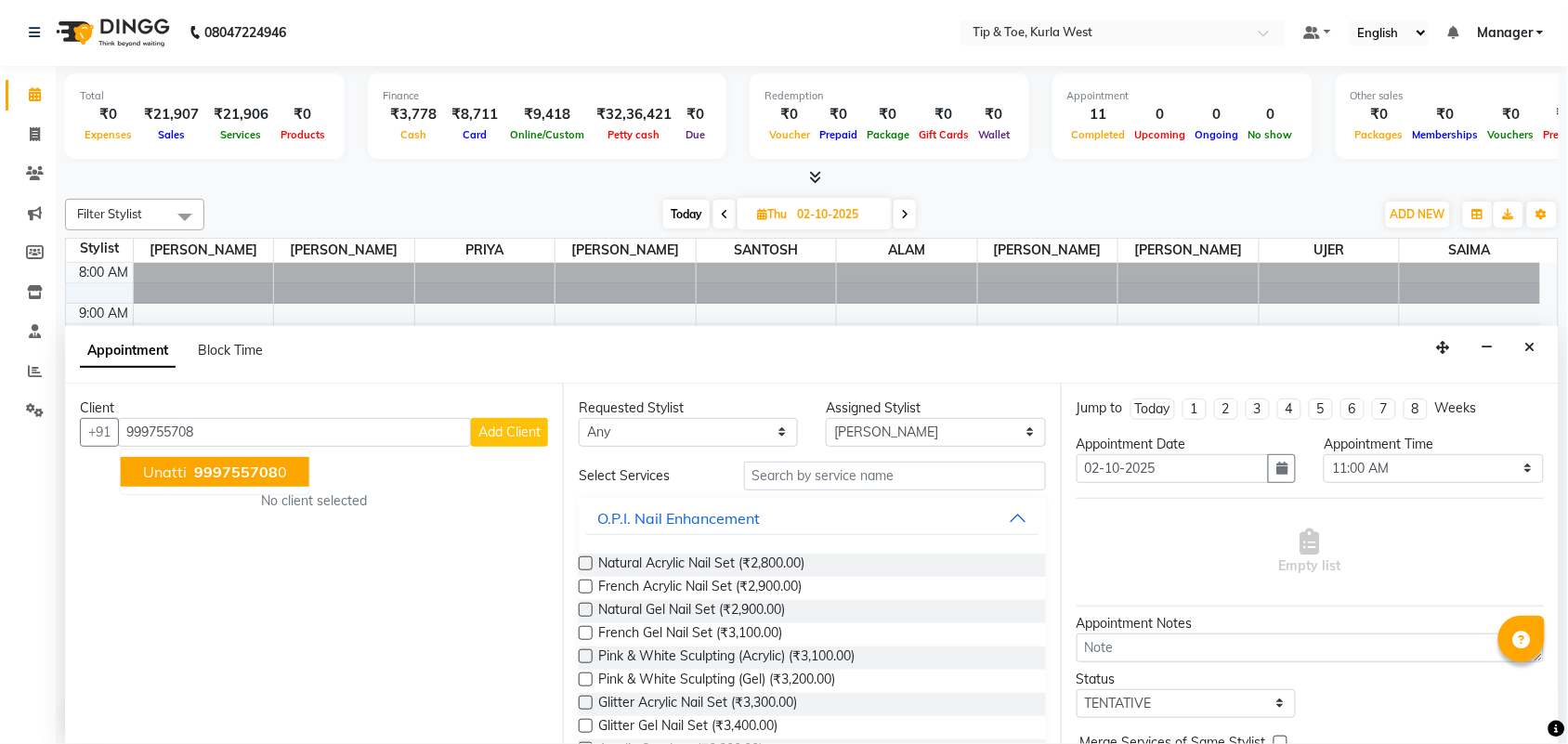
click at [256, 474] on span "999755708" at bounding box center [236, 472] width 84 height 19
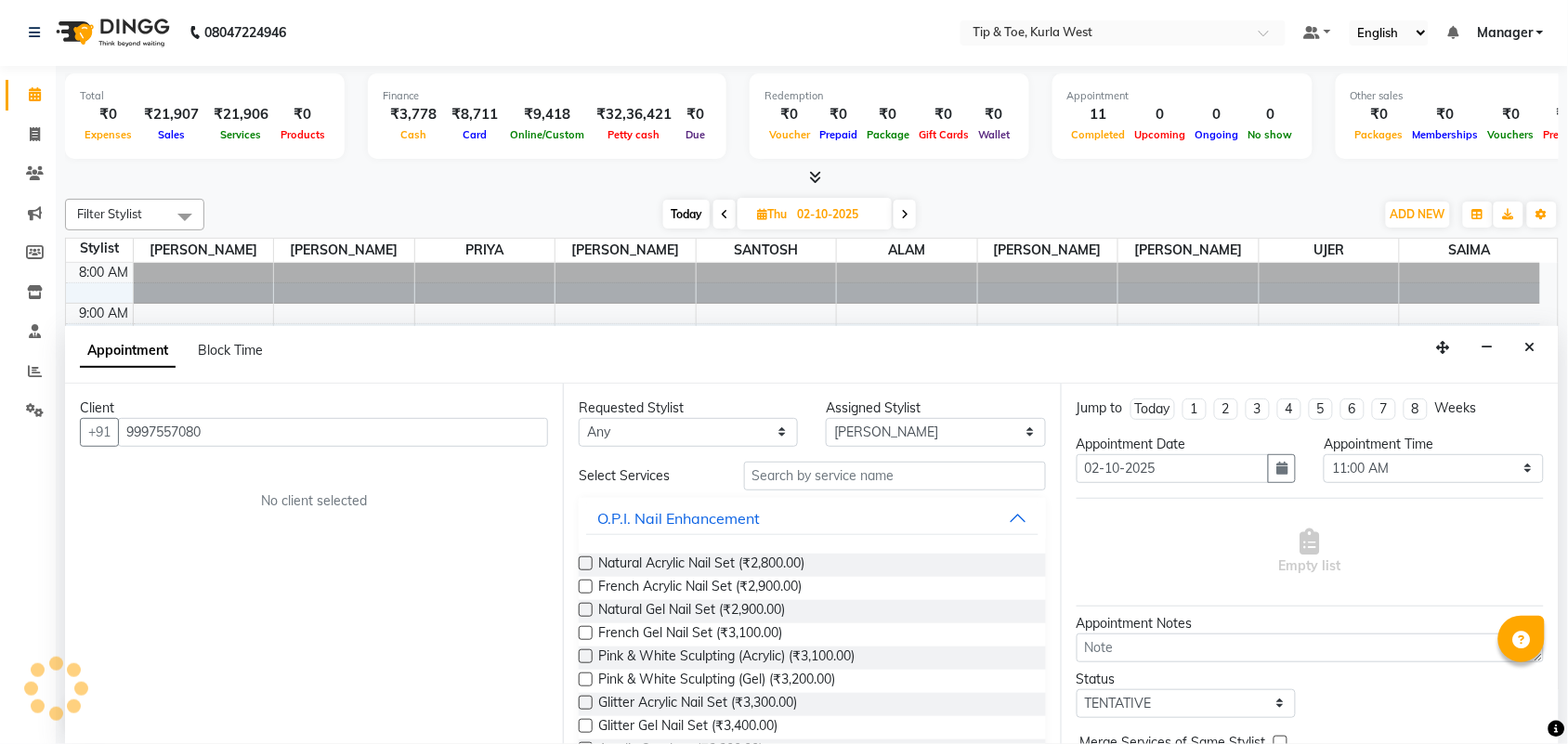
type input "9997557080"
click at [856, 479] on input "text" at bounding box center [895, 475] width 302 height 29
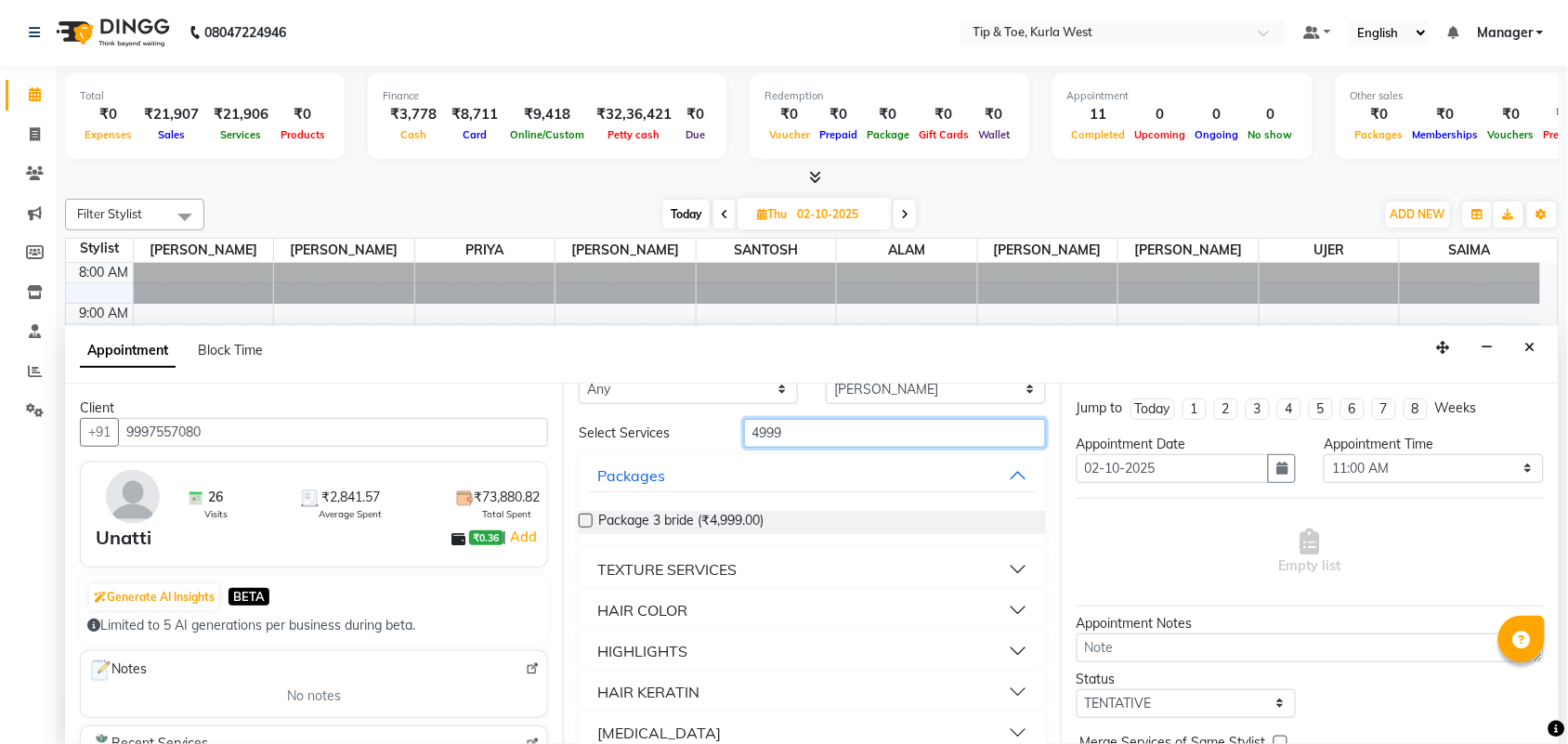
scroll to position [66, 0]
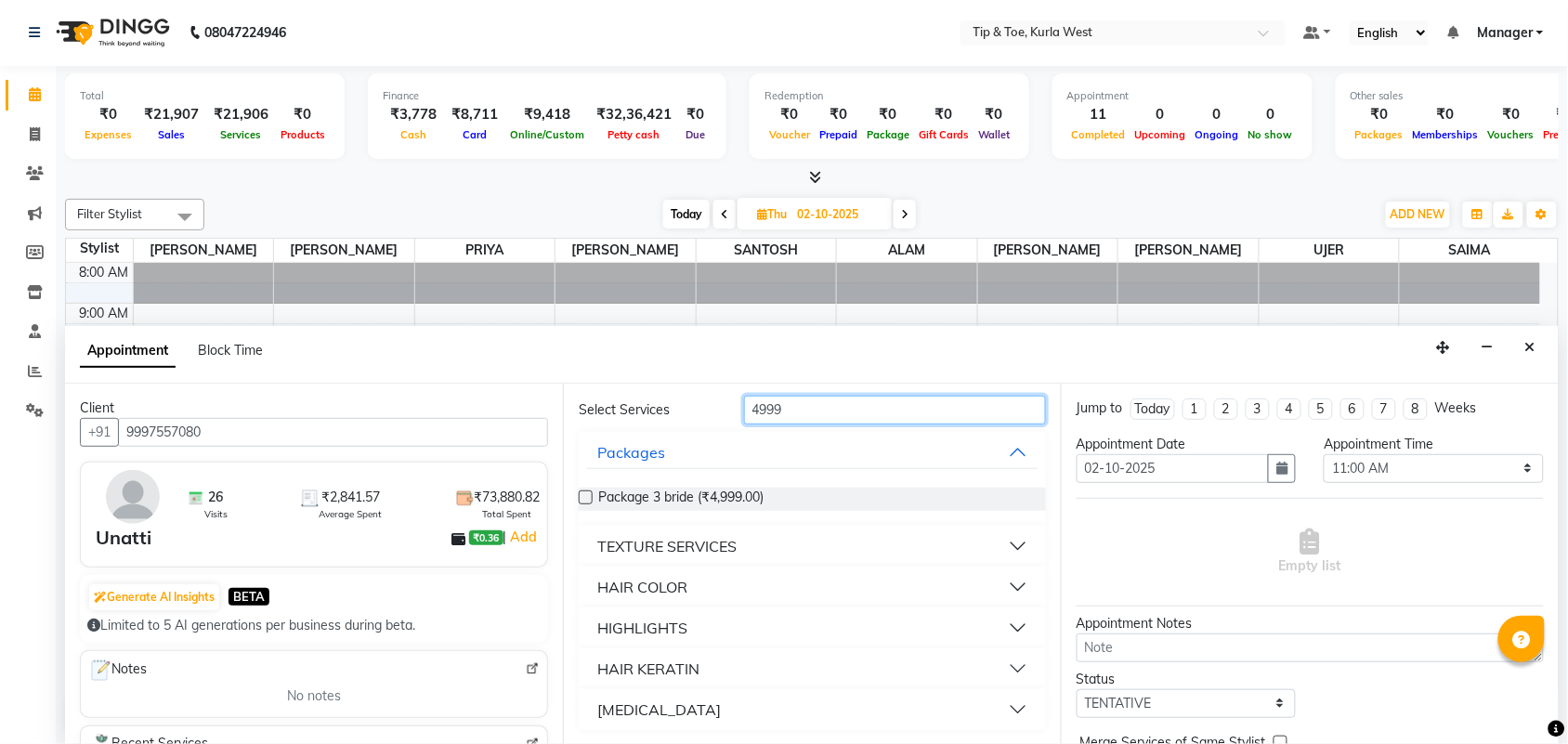
type input "4999"
click at [811, 574] on button "HAIR COLOR" at bounding box center [812, 587] width 452 height 34
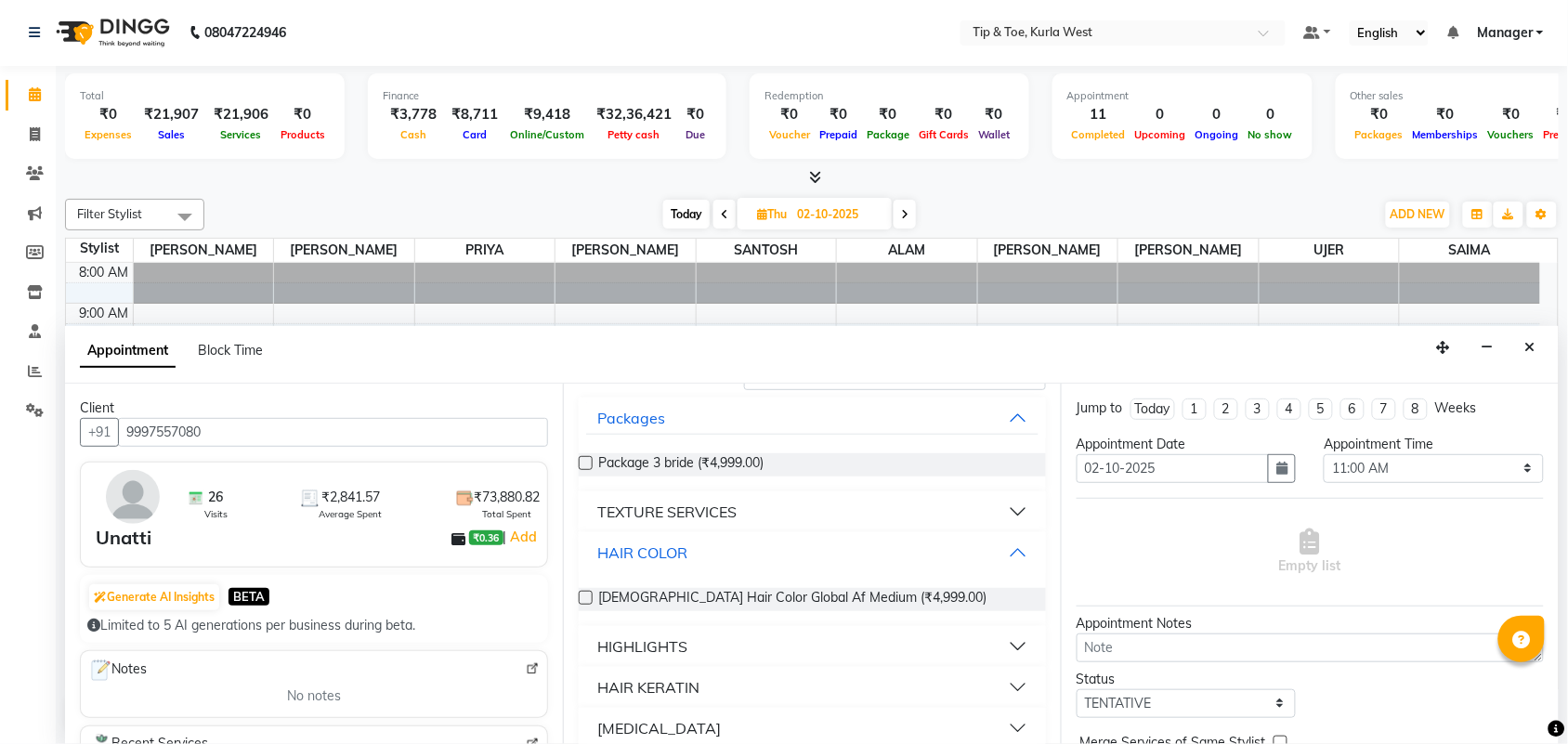
scroll to position [119, 0]
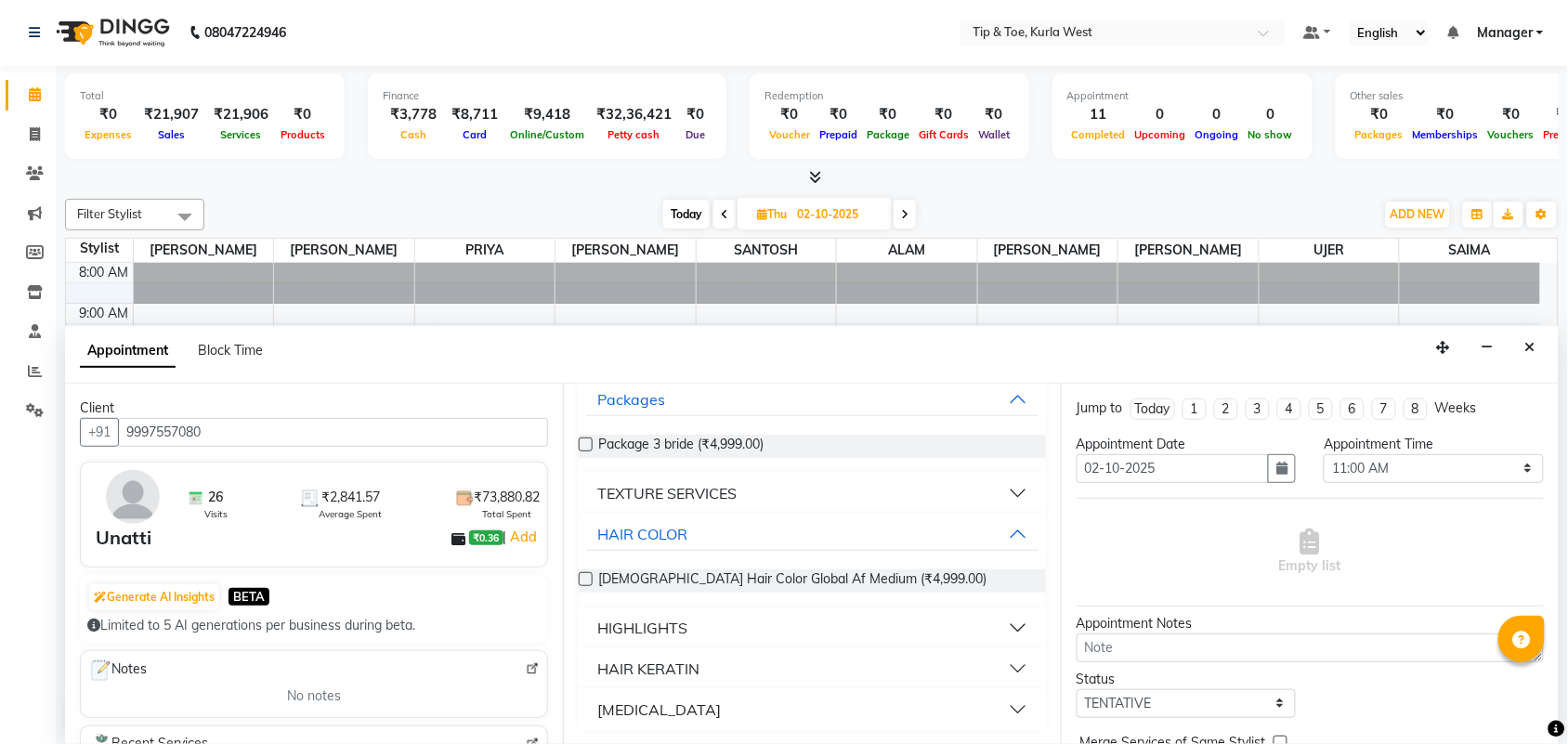
click at [796, 666] on button "HAIR KERATIN" at bounding box center [812, 669] width 452 height 34
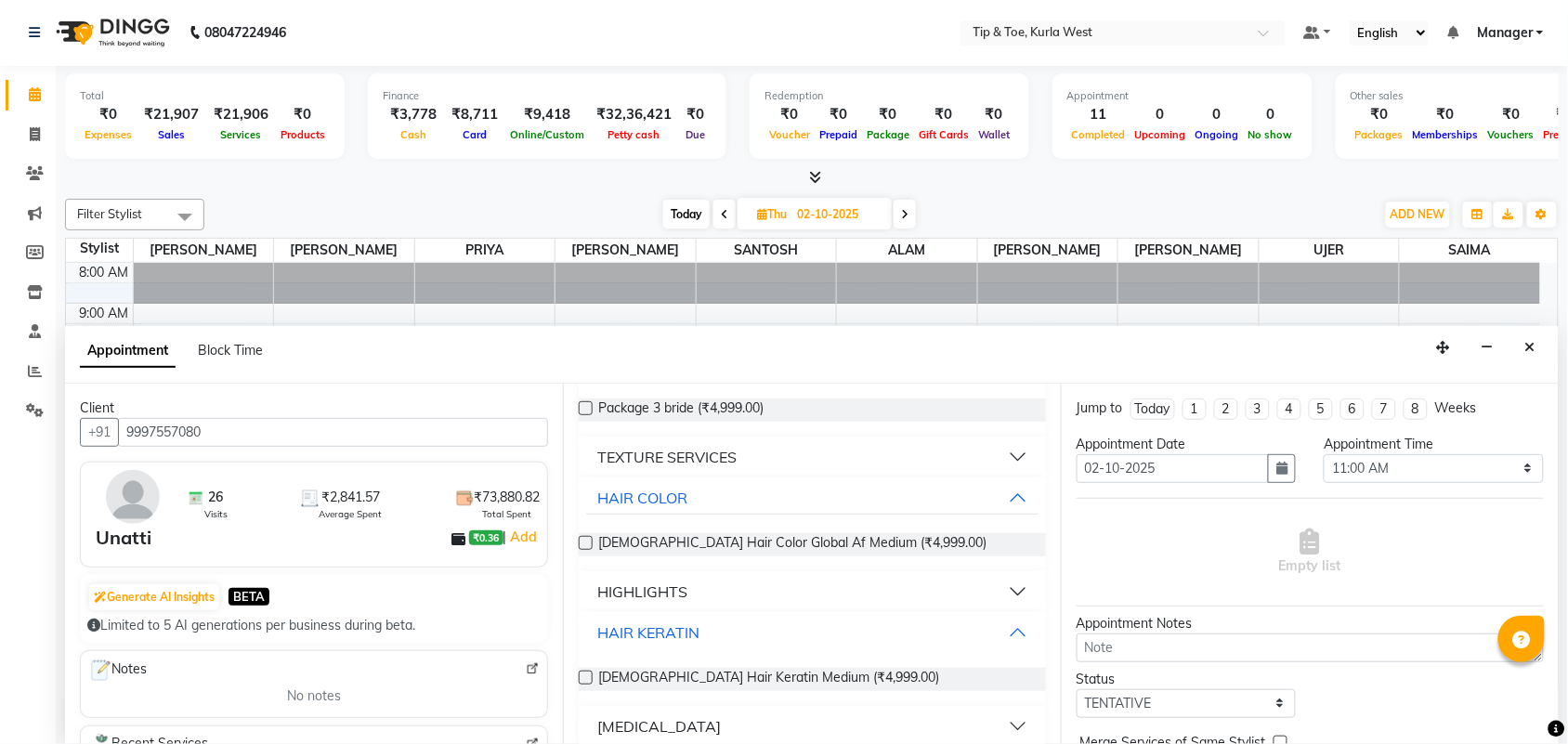
scroll to position [172, 0]
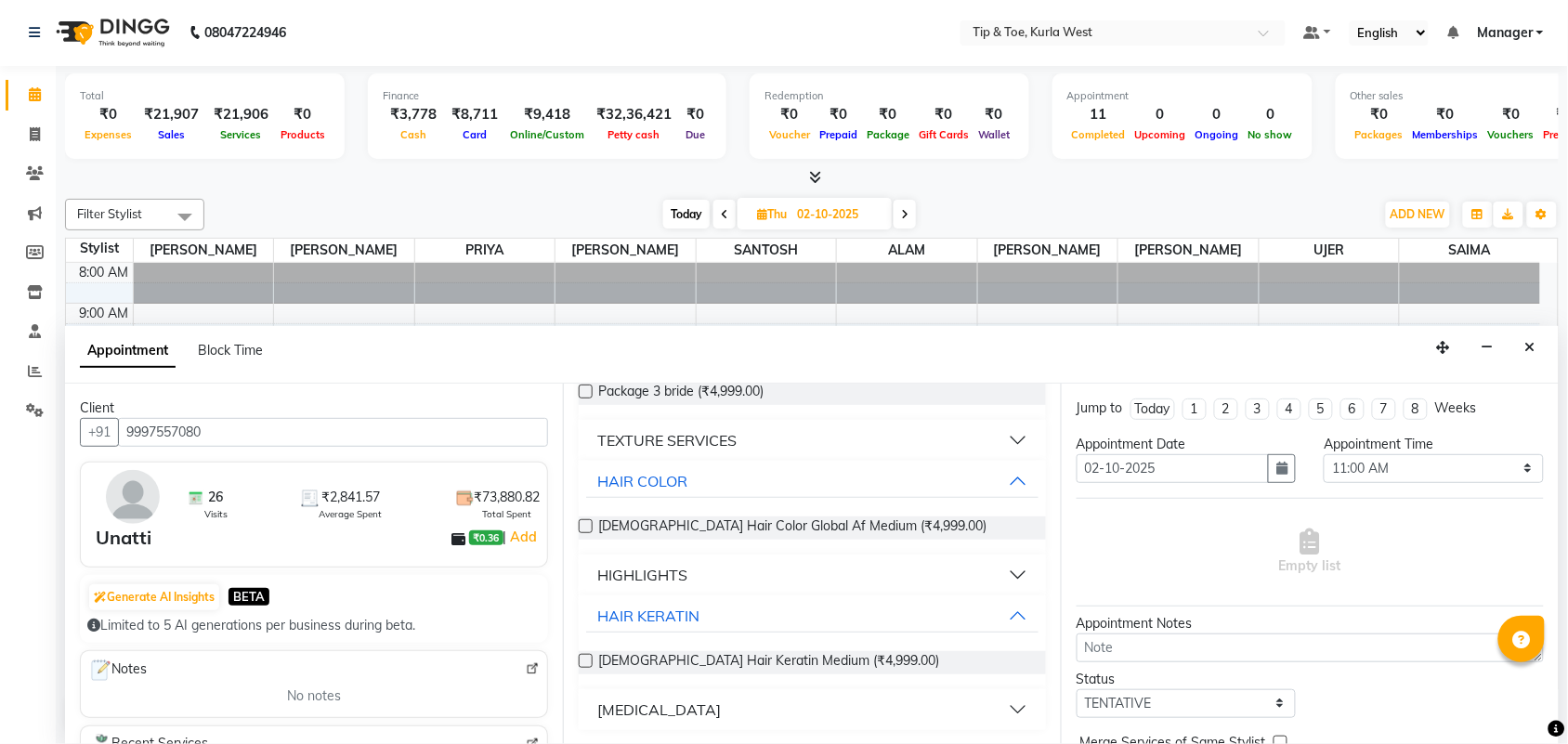
click at [739, 717] on button "[MEDICAL_DATA]" at bounding box center [812, 710] width 452 height 34
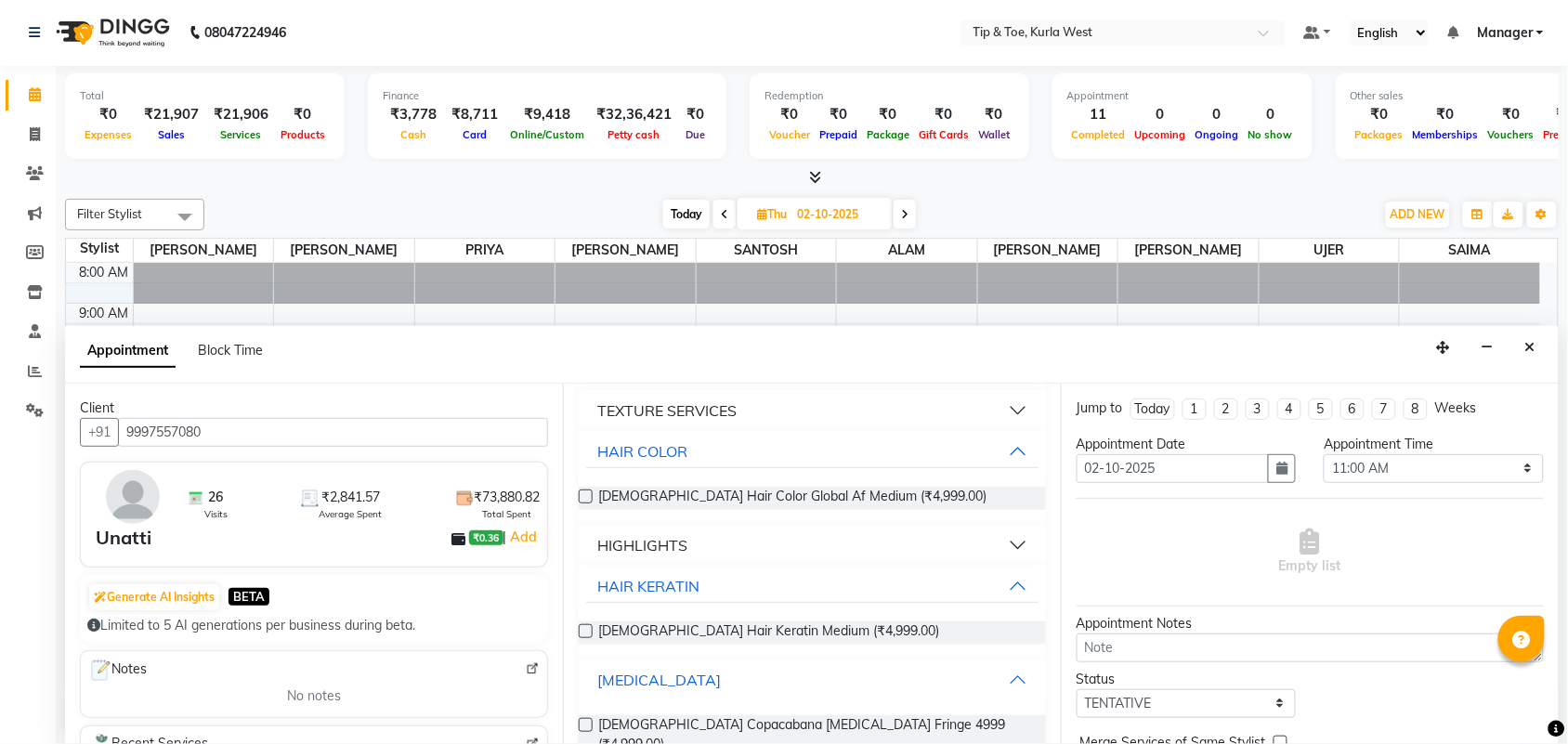
scroll to position [225, 0]
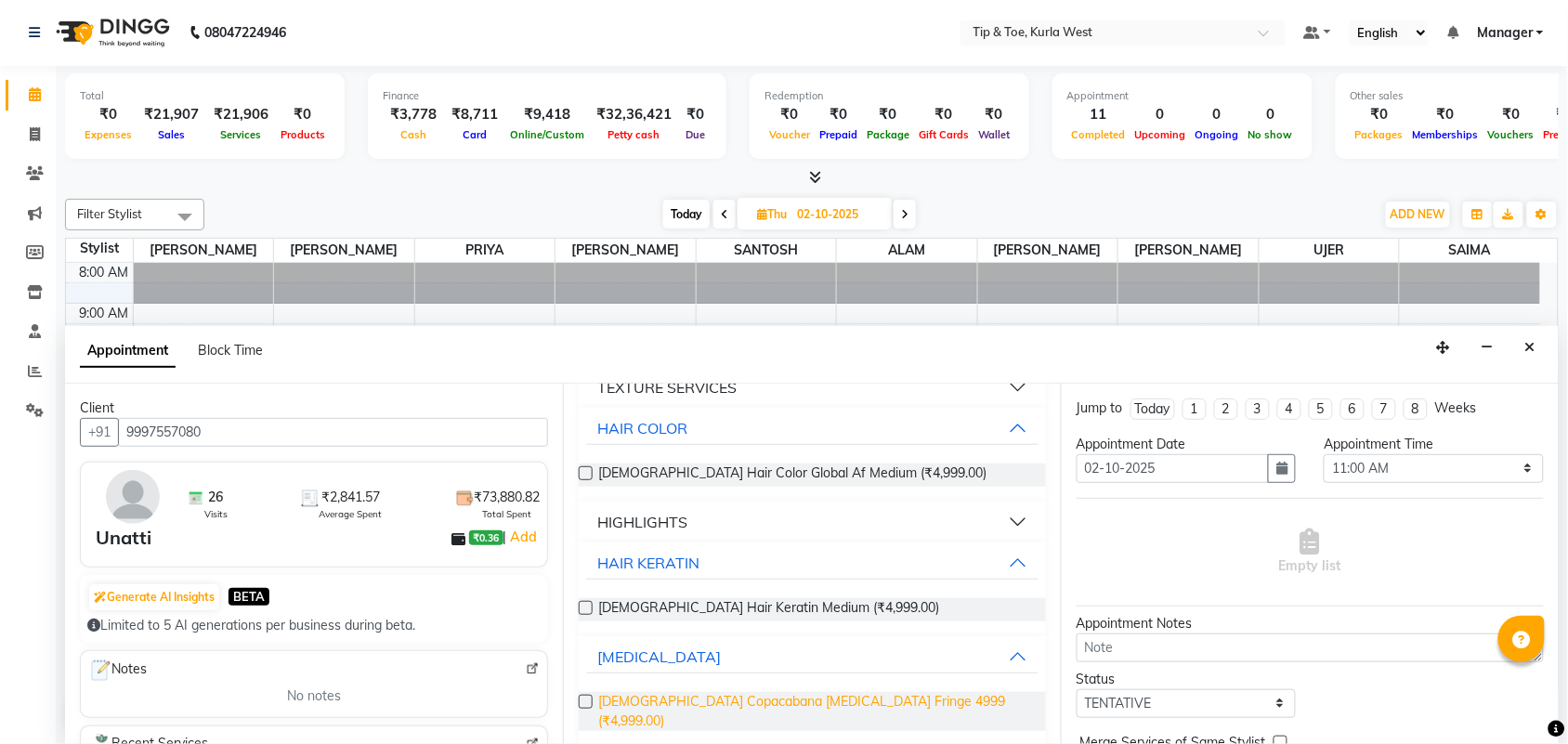
click at [825, 704] on span "[DEMOGRAPHIC_DATA] Copacabana [MEDICAL_DATA] Fringe 4999 (₹4,999.00)" at bounding box center [815, 712] width 433 height 39
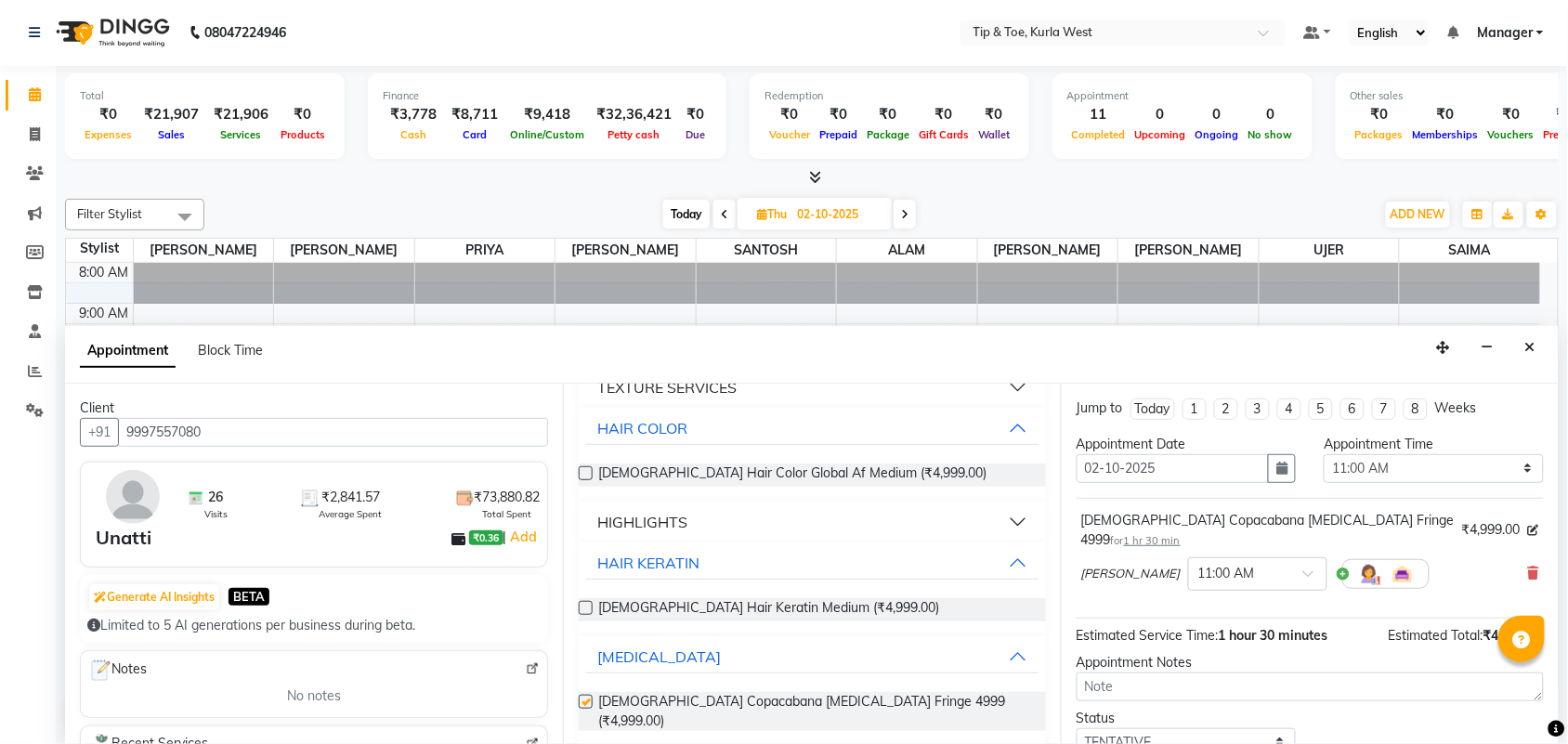
checkbox input "false"
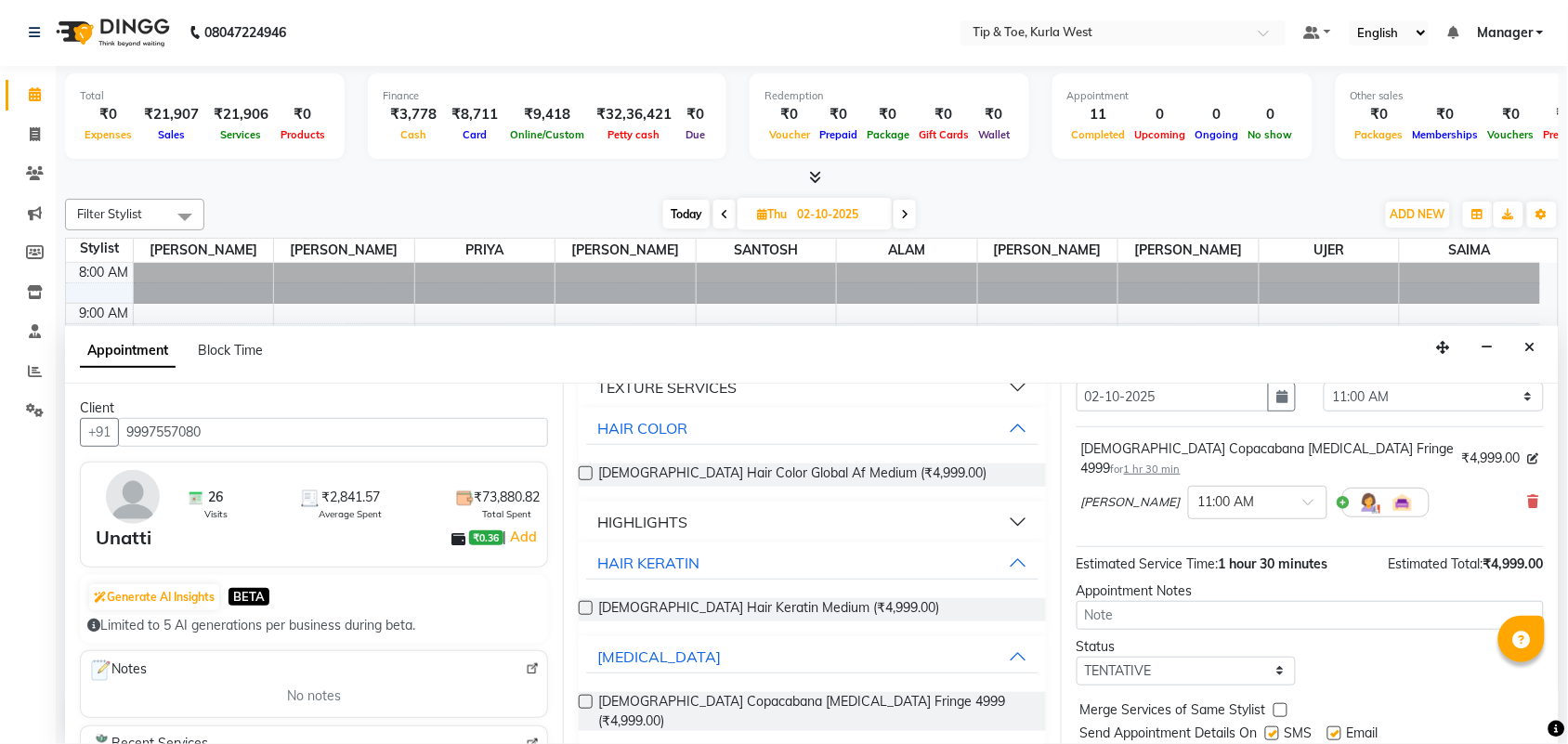
scroll to position [112, 0]
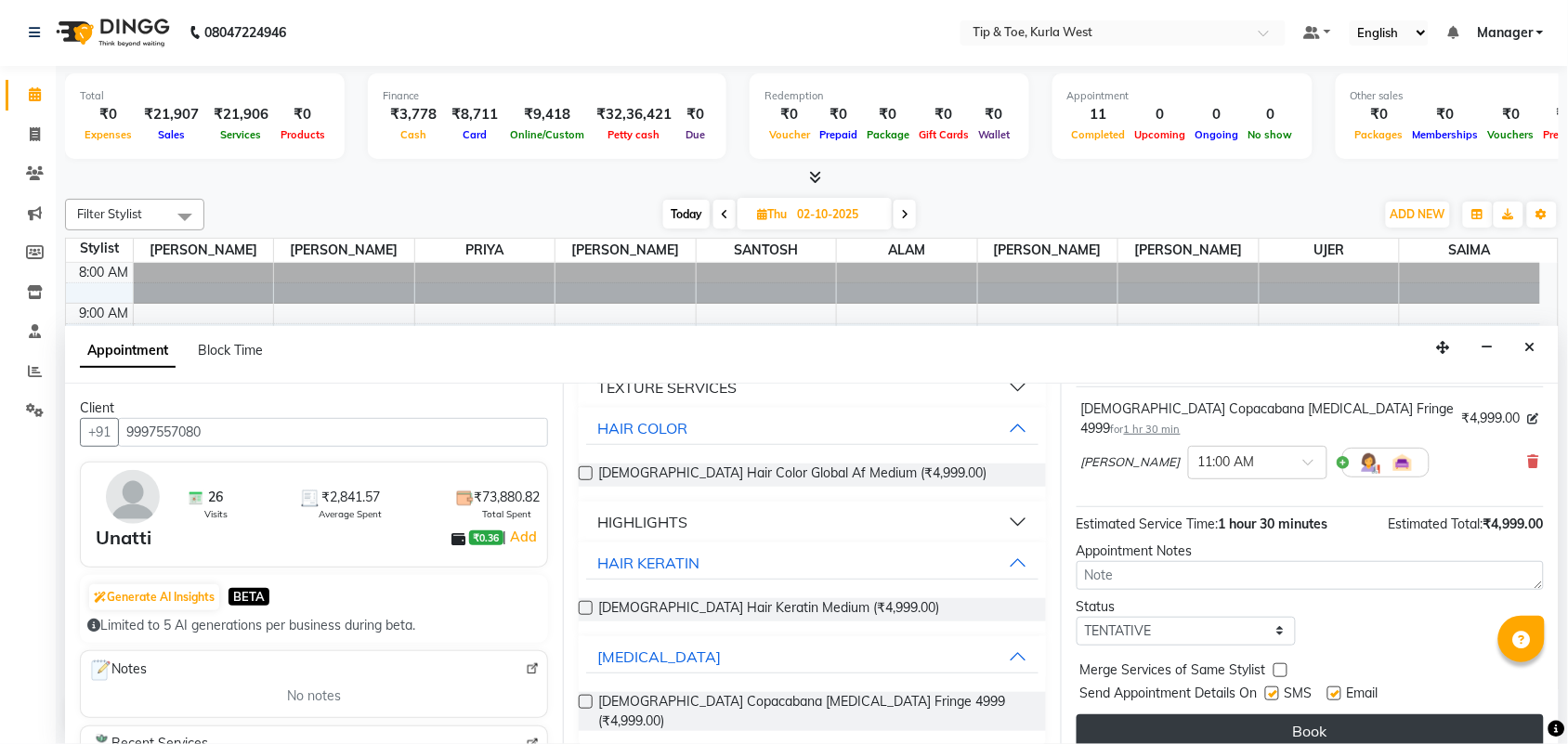
click at [1315, 714] on button "Book" at bounding box center [1310, 731] width 467 height 34
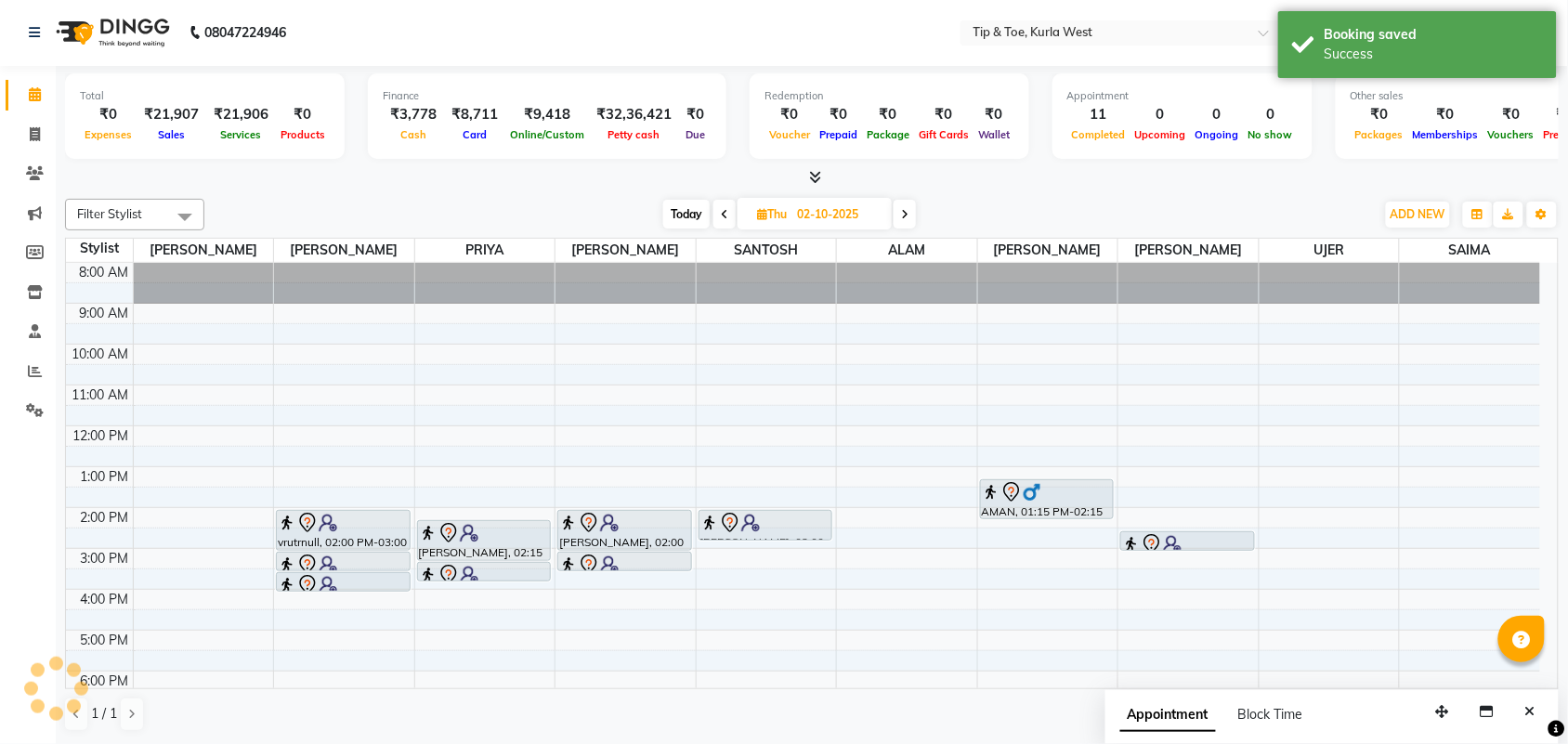
scroll to position [0, 0]
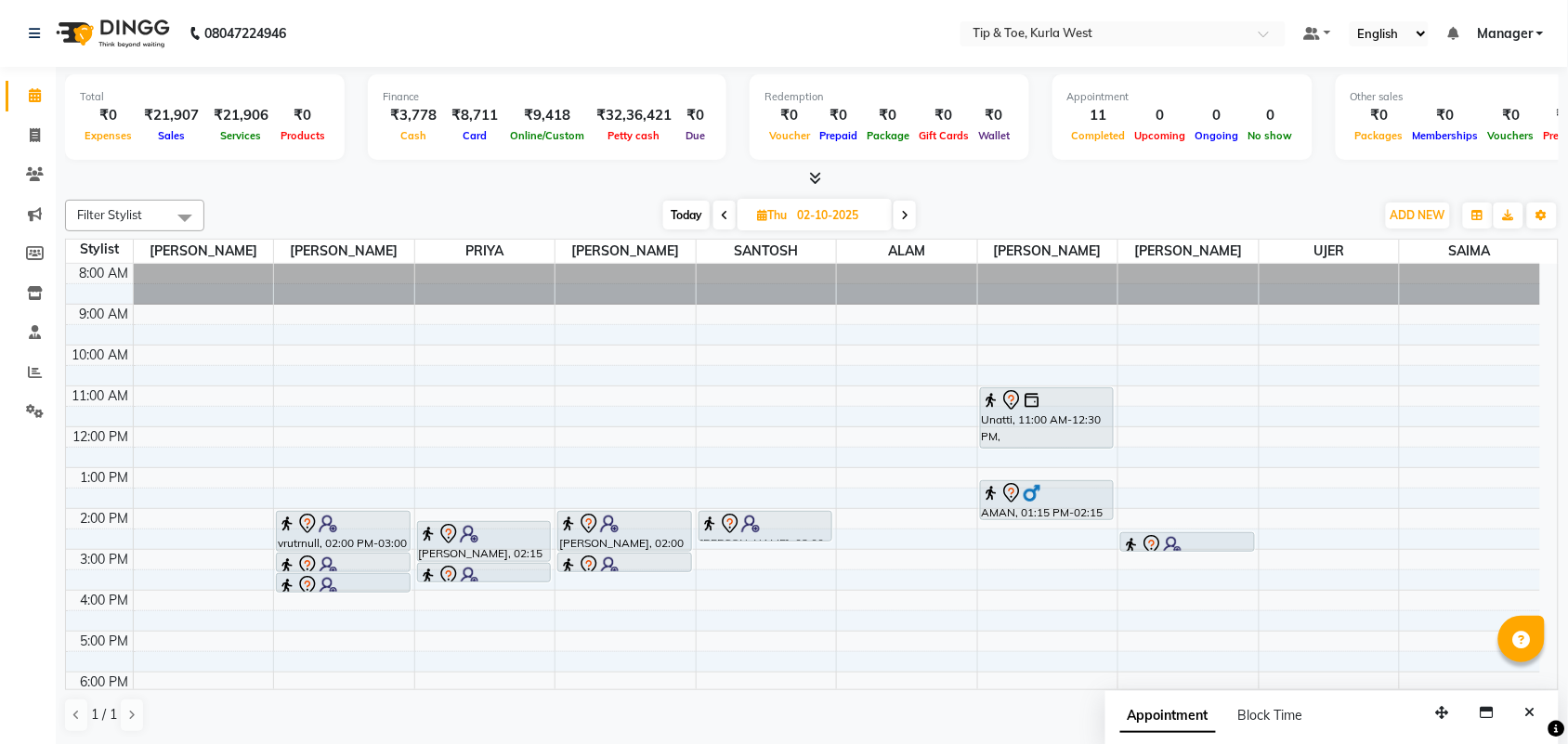
click at [690, 214] on span "Today" at bounding box center [687, 214] width 47 height 29
type input "01-10-2025"
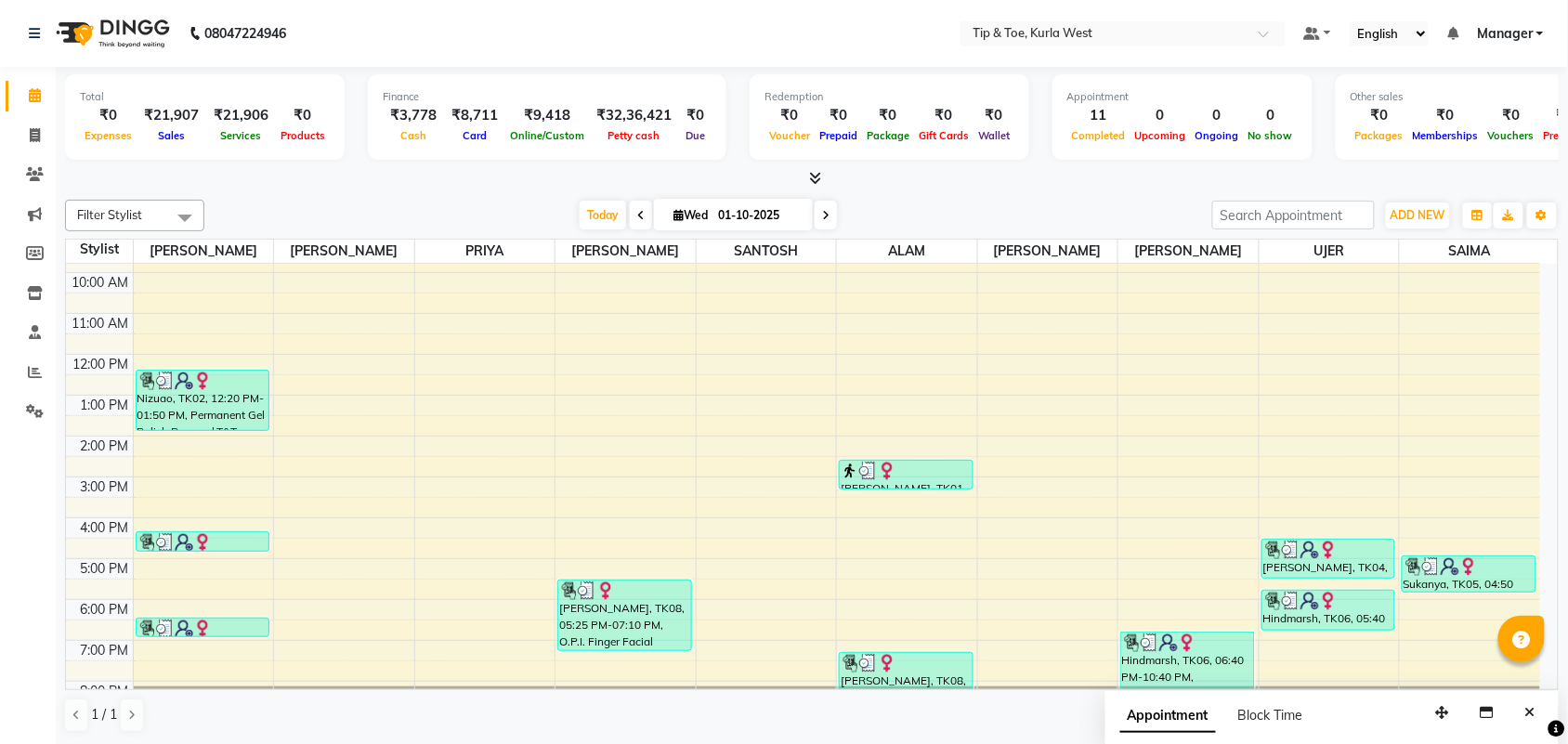
scroll to position [112, 0]
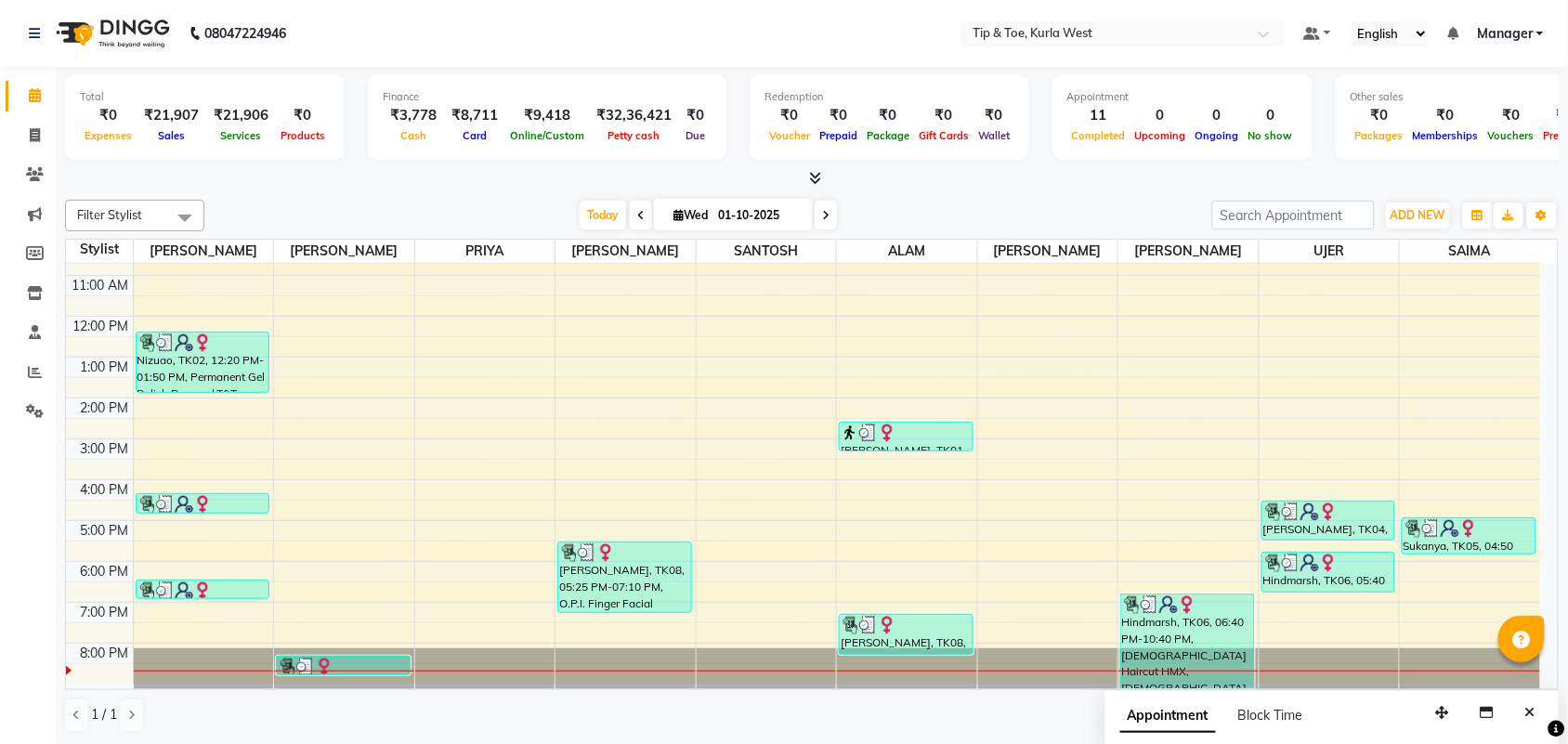
click at [897, 382] on div "8:00 AM 9:00 AM 10:00 AM 11:00 AM 12:00 PM 1:00 PM 2:00 PM 3:00 PM 4:00 PM 5:00…" at bounding box center [804, 418] width 1475 height 530
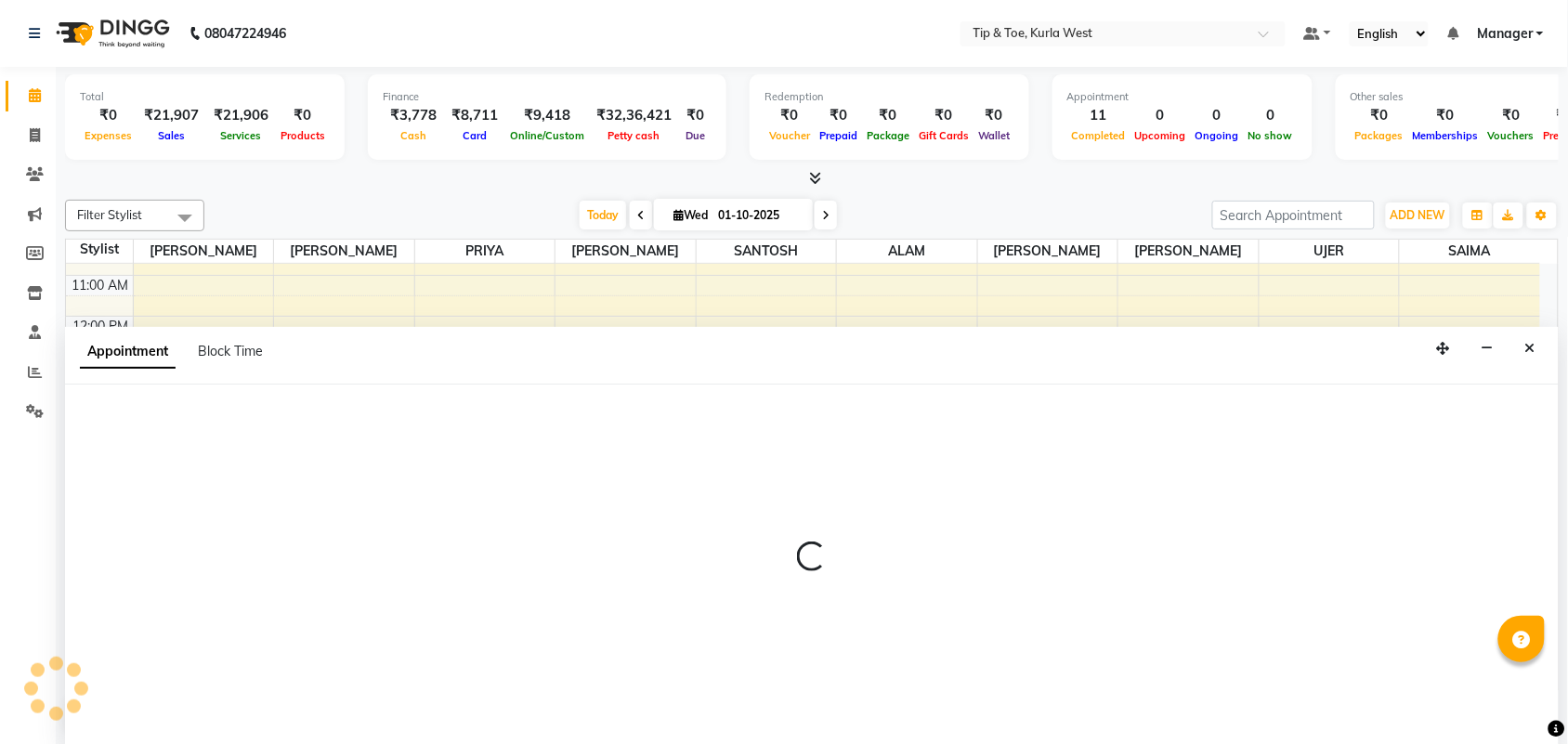
scroll to position [1, 0]
select select "91739"
select select "tentative"
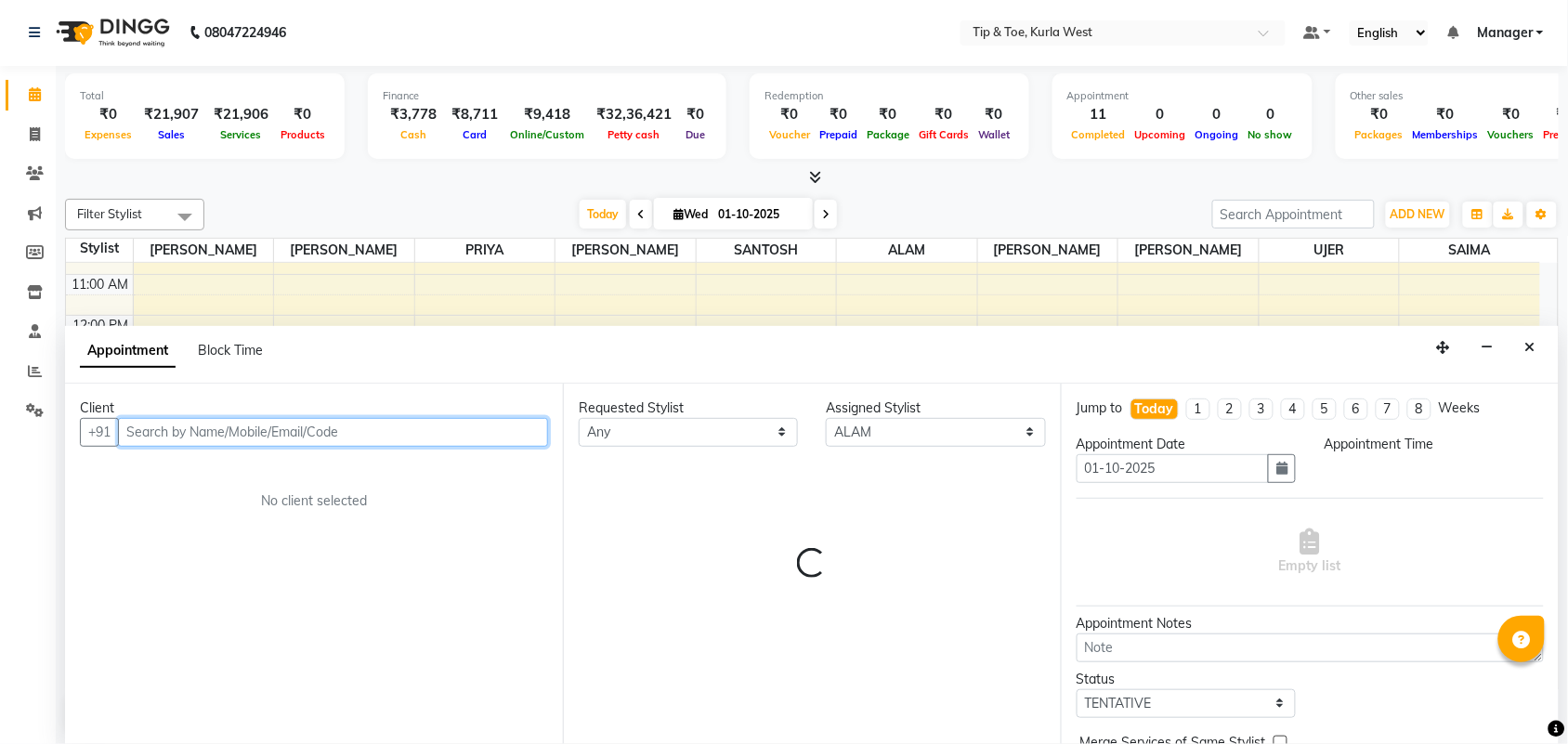
select select "810"
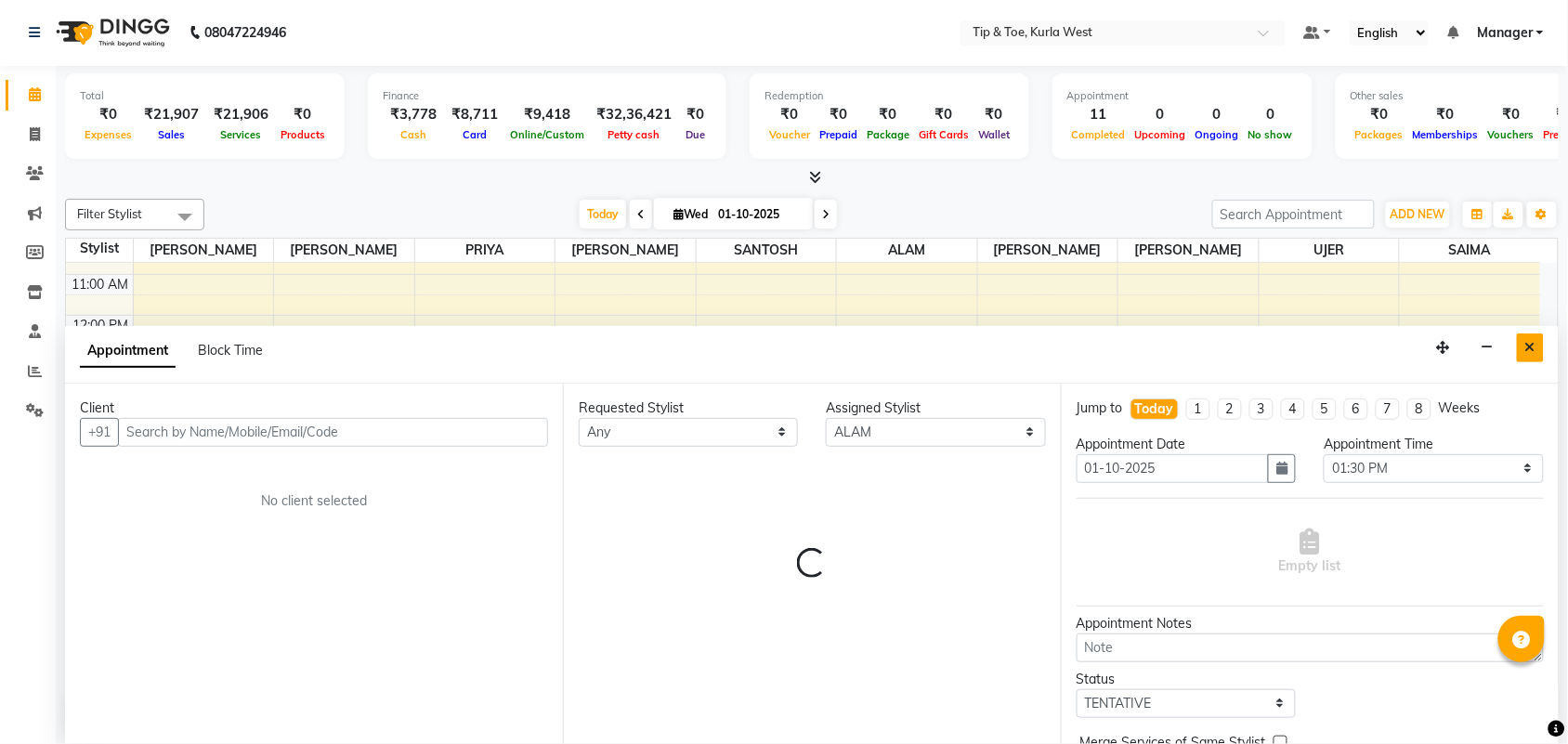
click at [1531, 356] on button "Close" at bounding box center [1531, 348] width 27 height 29
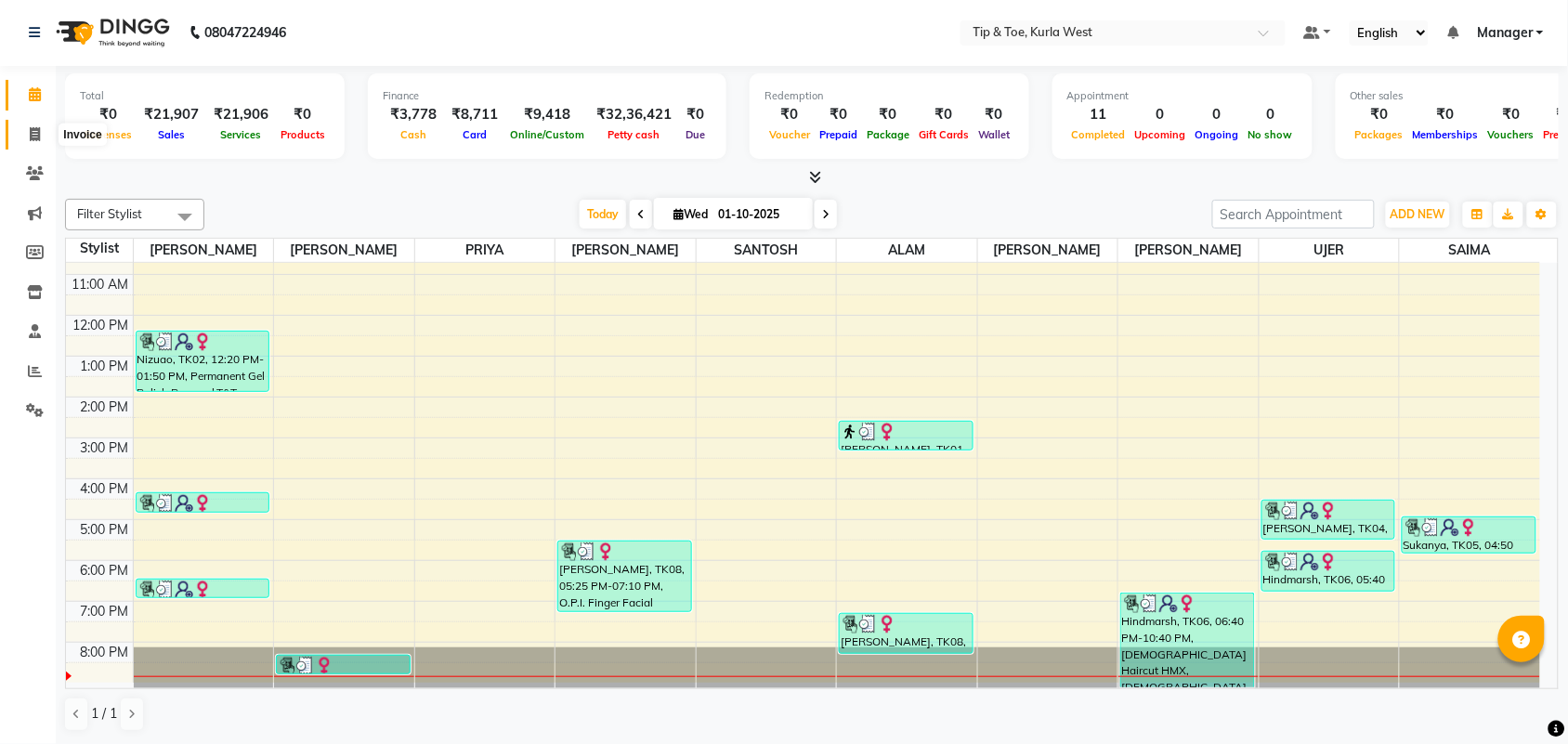
click at [28, 135] on span at bounding box center [34, 135] width 33 height 21
select select "service"
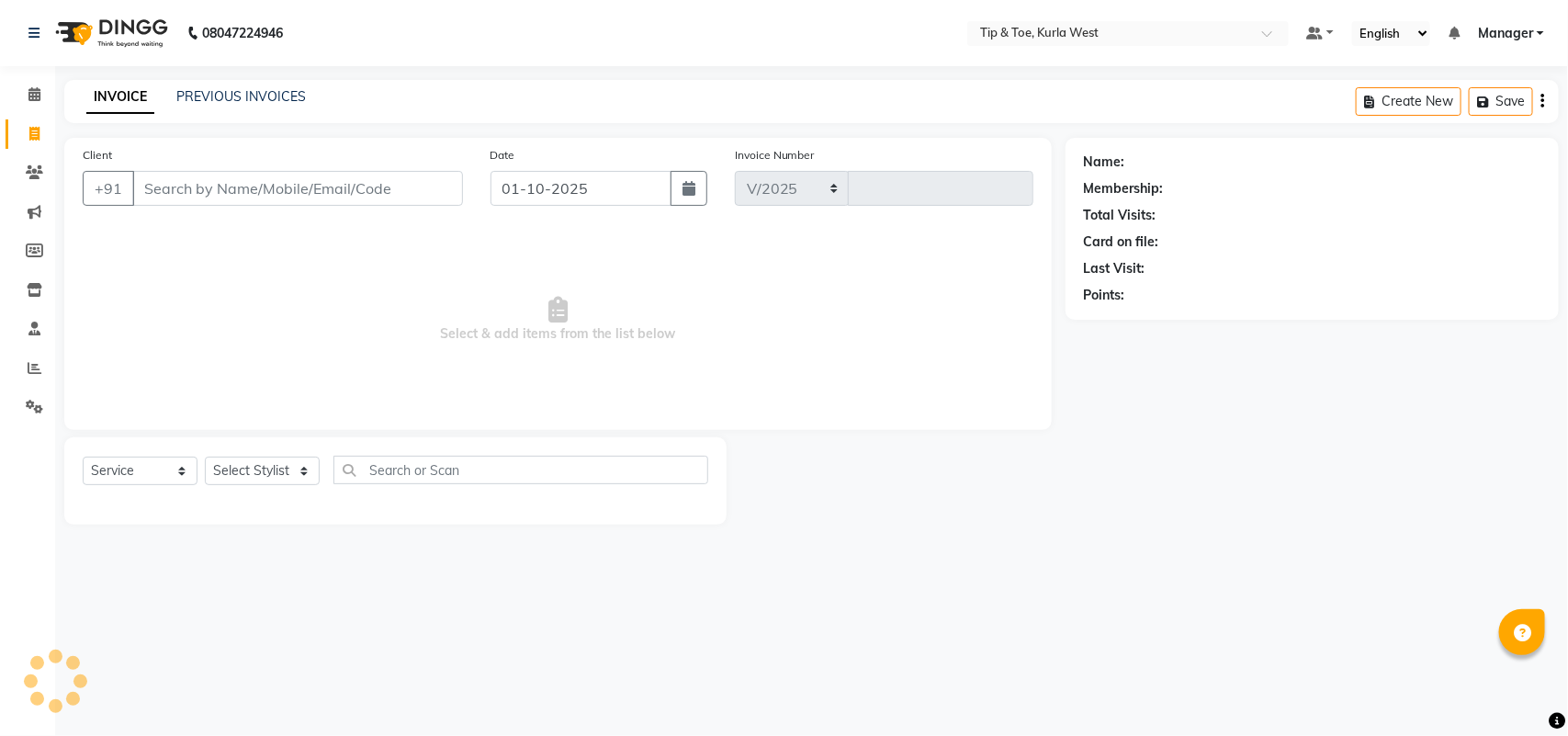
select select "5986"
type input "2107"
click at [273, 466] on select "Select Stylist" at bounding box center [262, 470] width 115 height 29
click at [272, 469] on select "Select Stylist" at bounding box center [262, 470] width 115 height 29
click at [272, 471] on select "Select Stylist" at bounding box center [262, 470] width 115 height 29
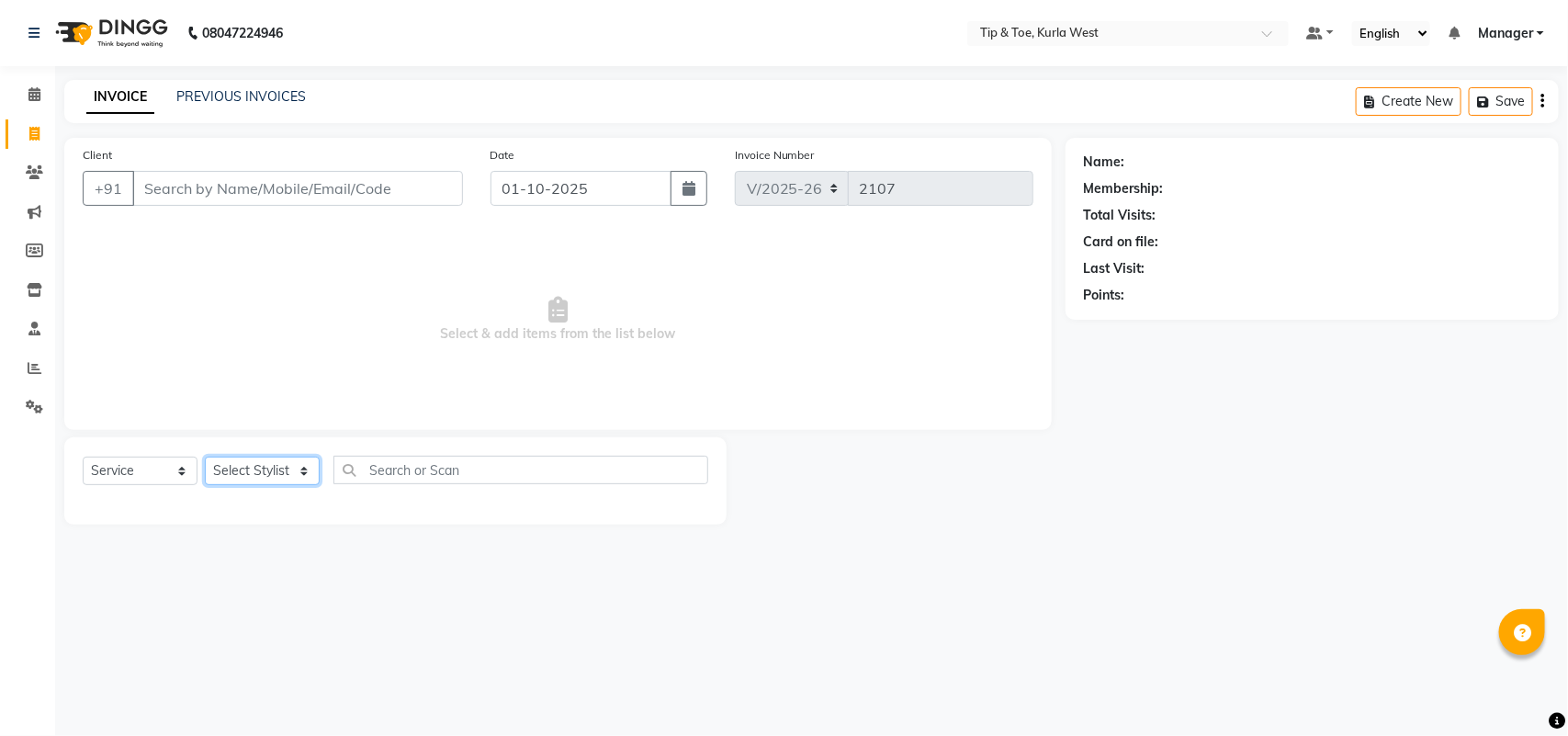
select select "42757"
click at [205, 457] on select "Select Stylist [PERSON_NAME] KAVERI [PERSON_NAME] Kurla login access Manager [P…" at bounding box center [262, 470] width 115 height 29
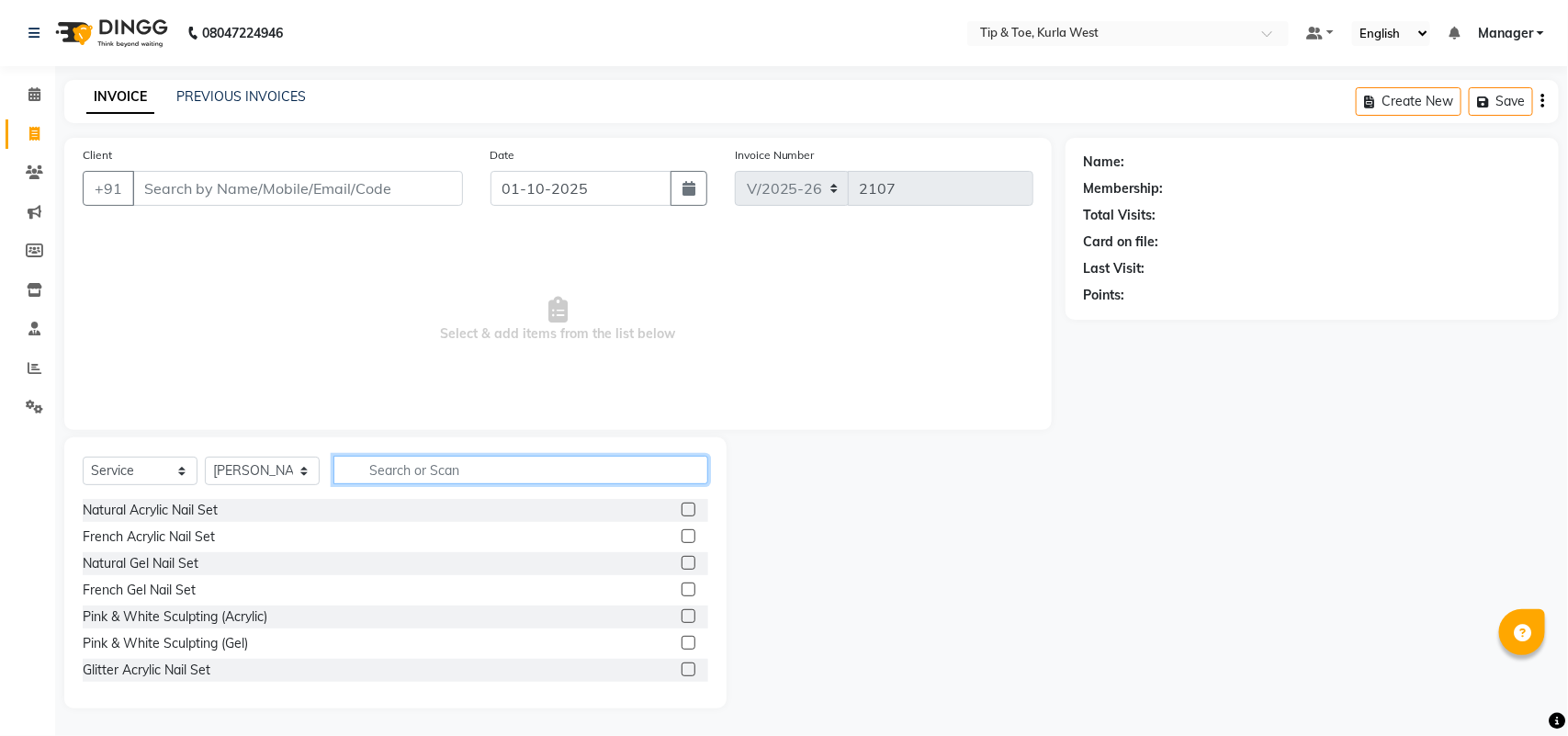
click at [407, 464] on input "text" at bounding box center [521, 469] width 375 height 29
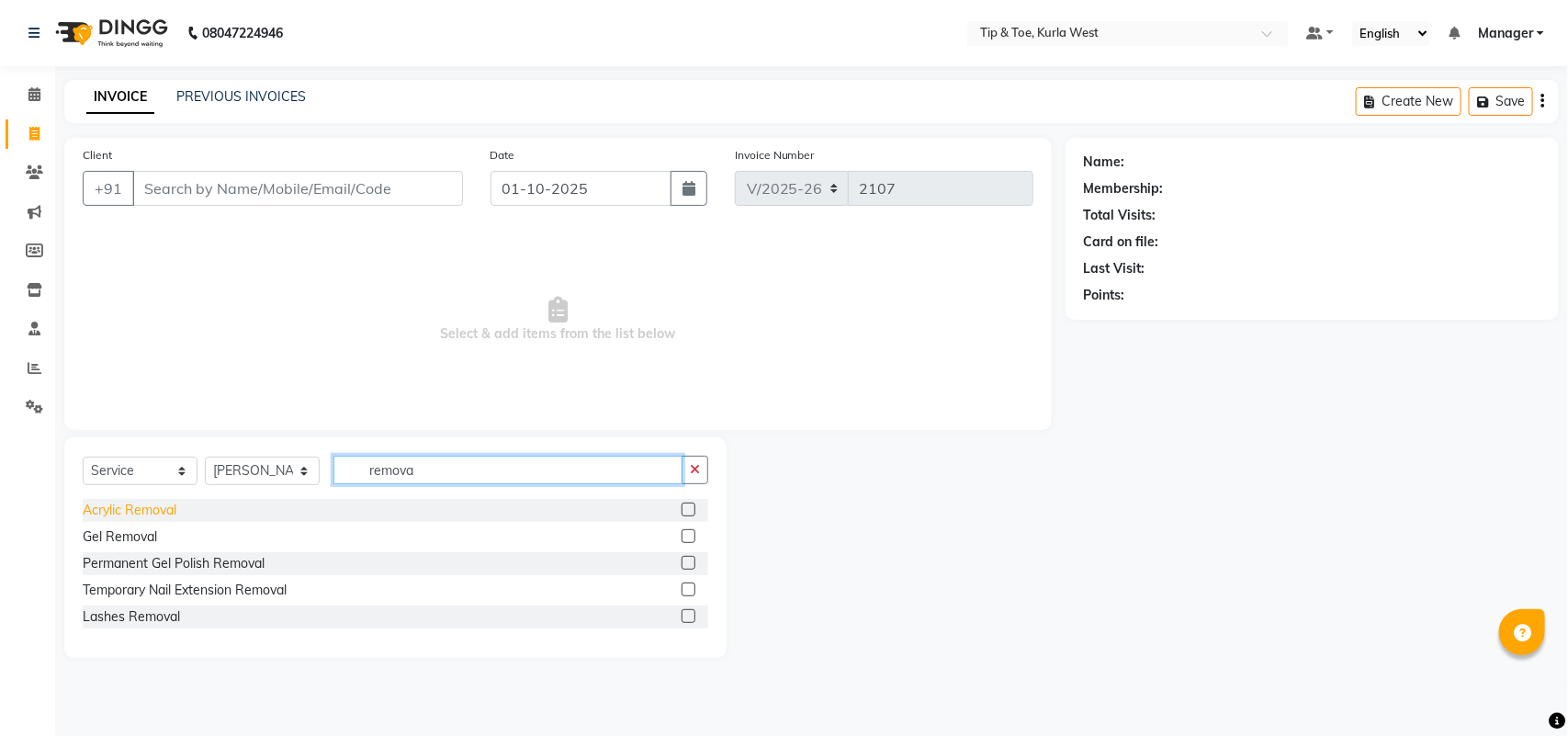
type input "remova"
click at [122, 503] on div "Acrylic Removal" at bounding box center [130, 510] width 94 height 19
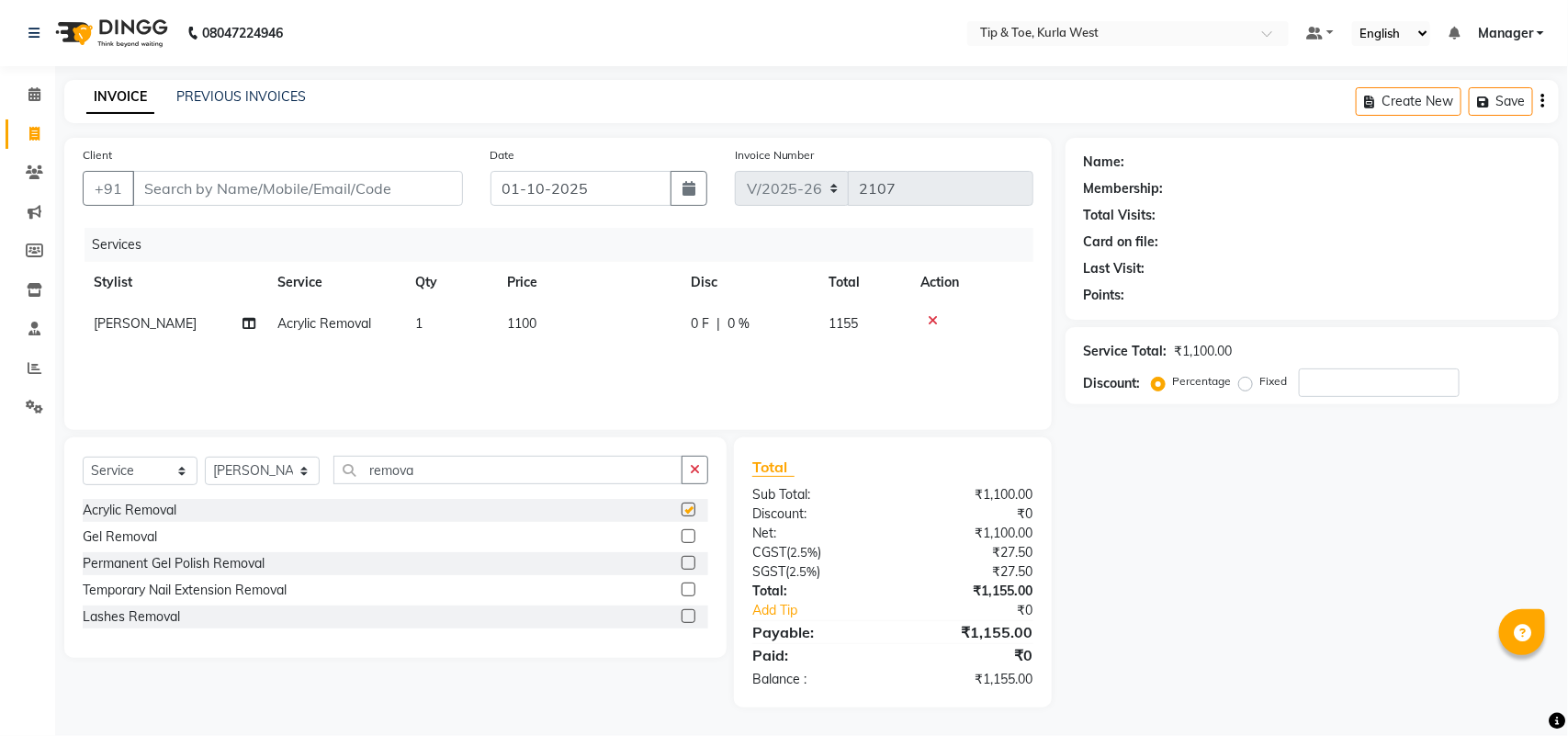
checkbox input "false"
drag, startPoint x: 271, startPoint y: 476, endPoint x: 276, endPoint y: 484, distance: 9.4
click at [271, 476] on select "Select Stylist [PERSON_NAME] KAVERI [PERSON_NAME] Kurla login access Manager [P…" at bounding box center [262, 470] width 115 height 29
select select "90759"
click at [205, 457] on select "Select Stylist [PERSON_NAME] KAVERI [PERSON_NAME] Kurla login access Manager [P…" at bounding box center [262, 470] width 115 height 29
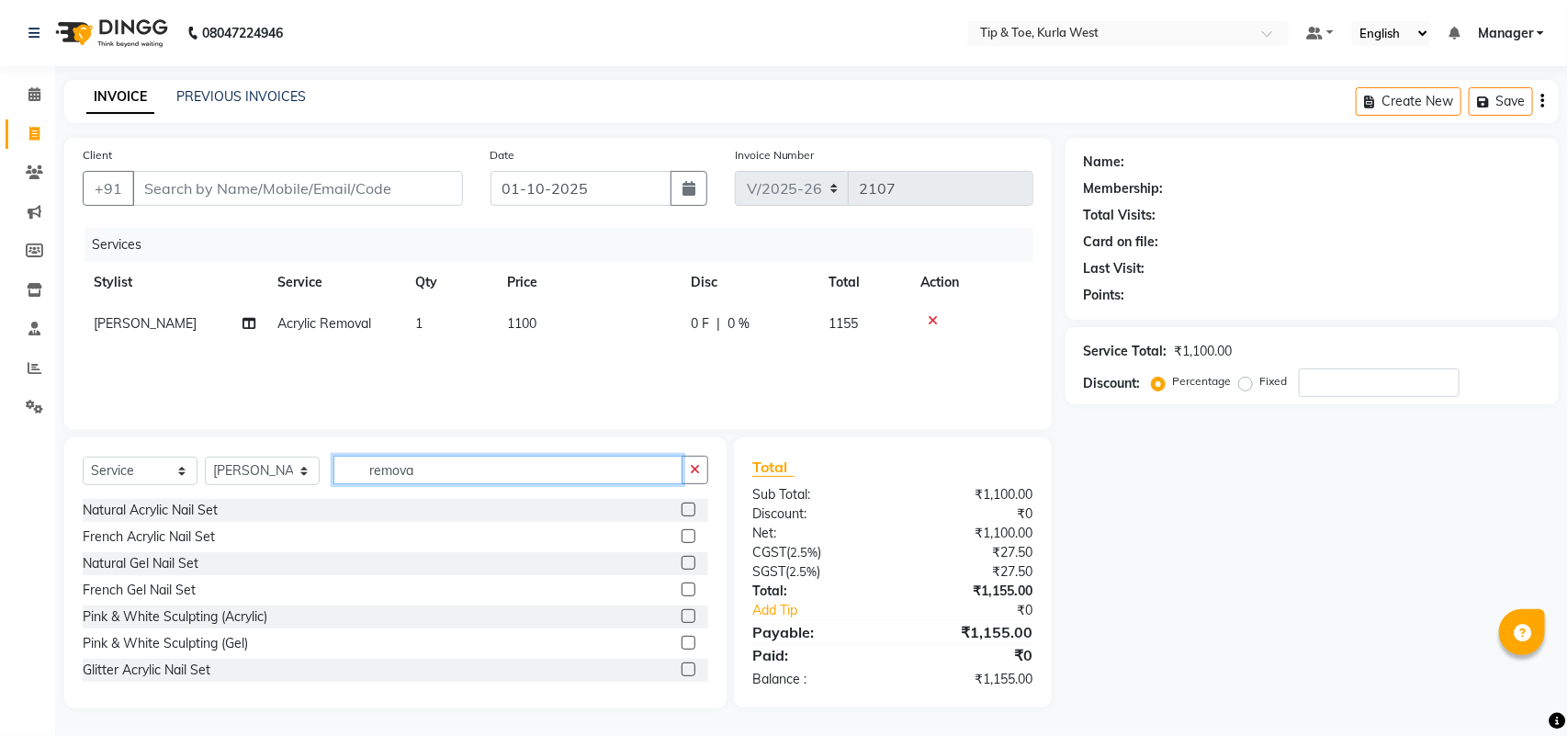
drag, startPoint x: 442, startPoint y: 482, endPoint x: 324, endPoint y: 474, distance: 118.3
click at [342, 475] on input "remova" at bounding box center [508, 469] width 349 height 29
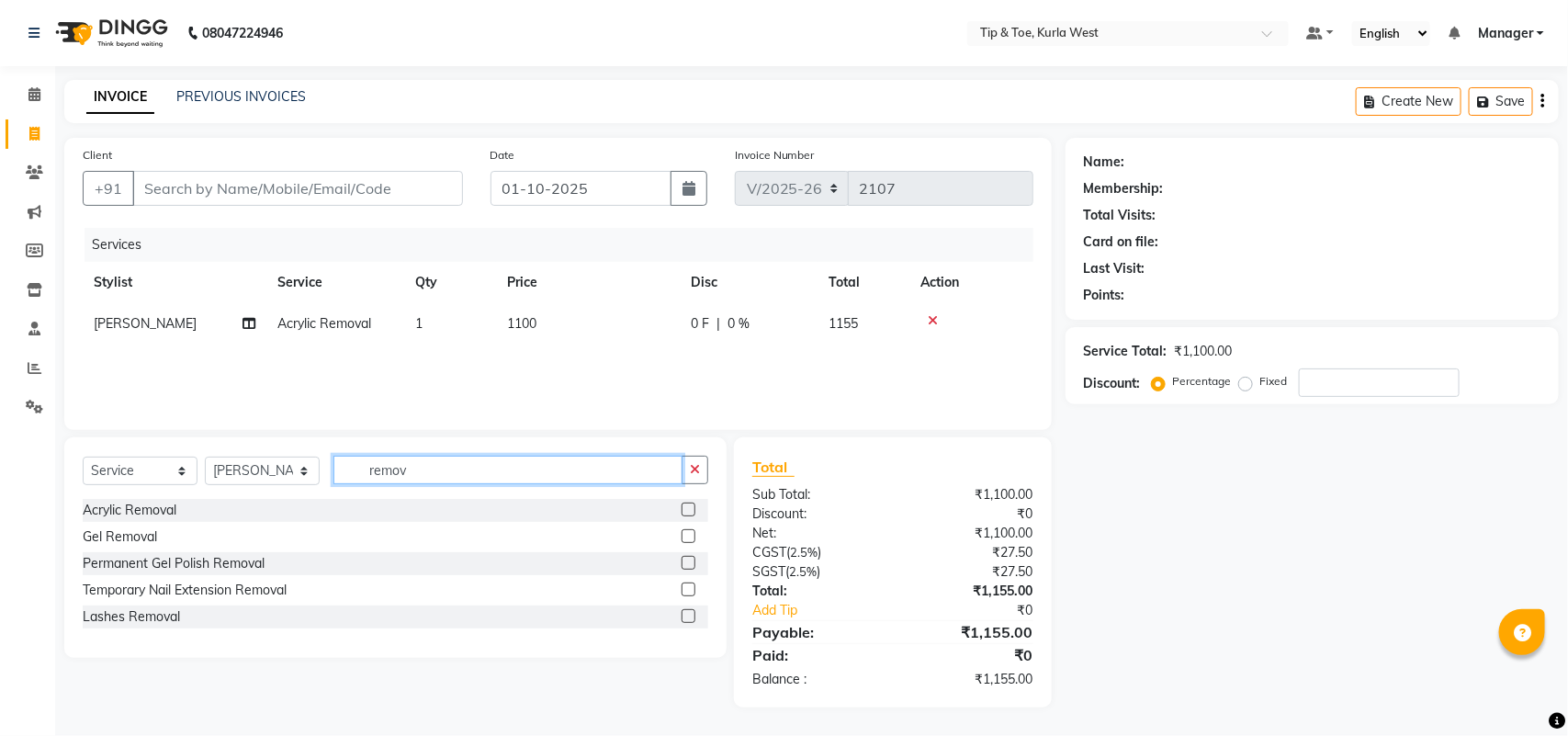
type input "remova"
click at [132, 504] on div "Acrylic Removal" at bounding box center [130, 510] width 94 height 19
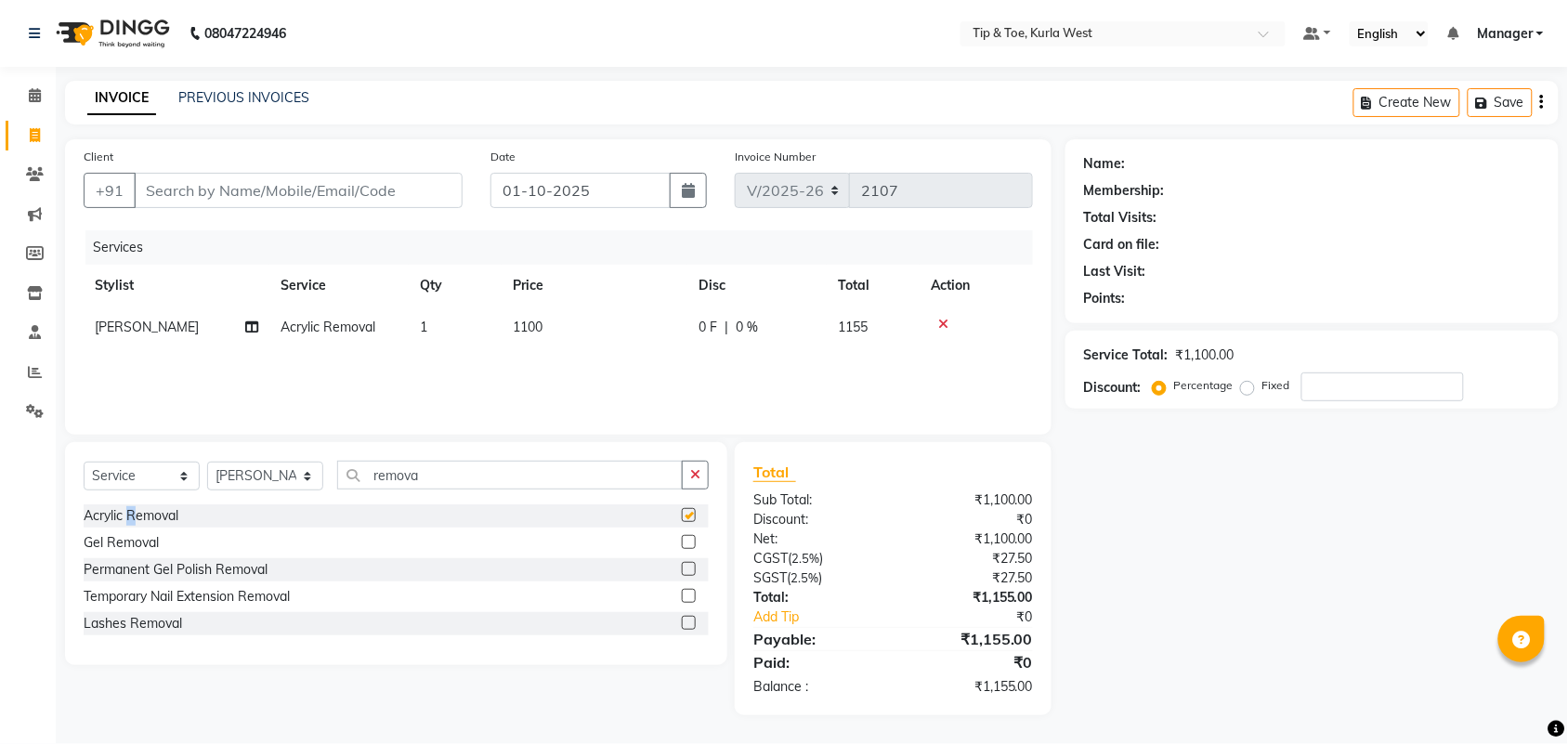
checkbox input "false"
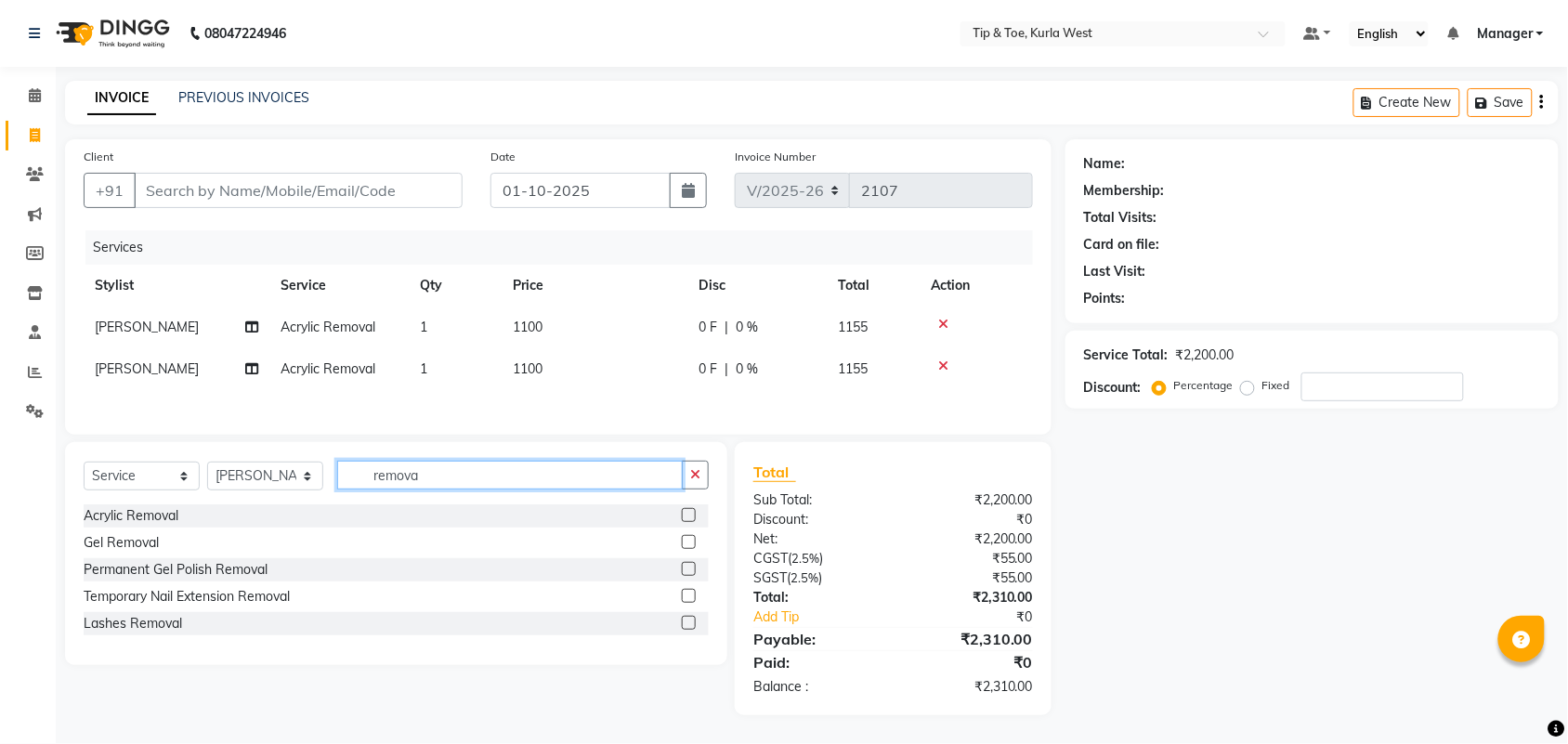
drag, startPoint x: 441, startPoint y: 467, endPoint x: 331, endPoint y: 466, distance: 110.0
click at [331, 466] on div "Select Service Product Membership Package Voucher Prepaid Gift Card Select Styl…" at bounding box center [396, 482] width 626 height 44
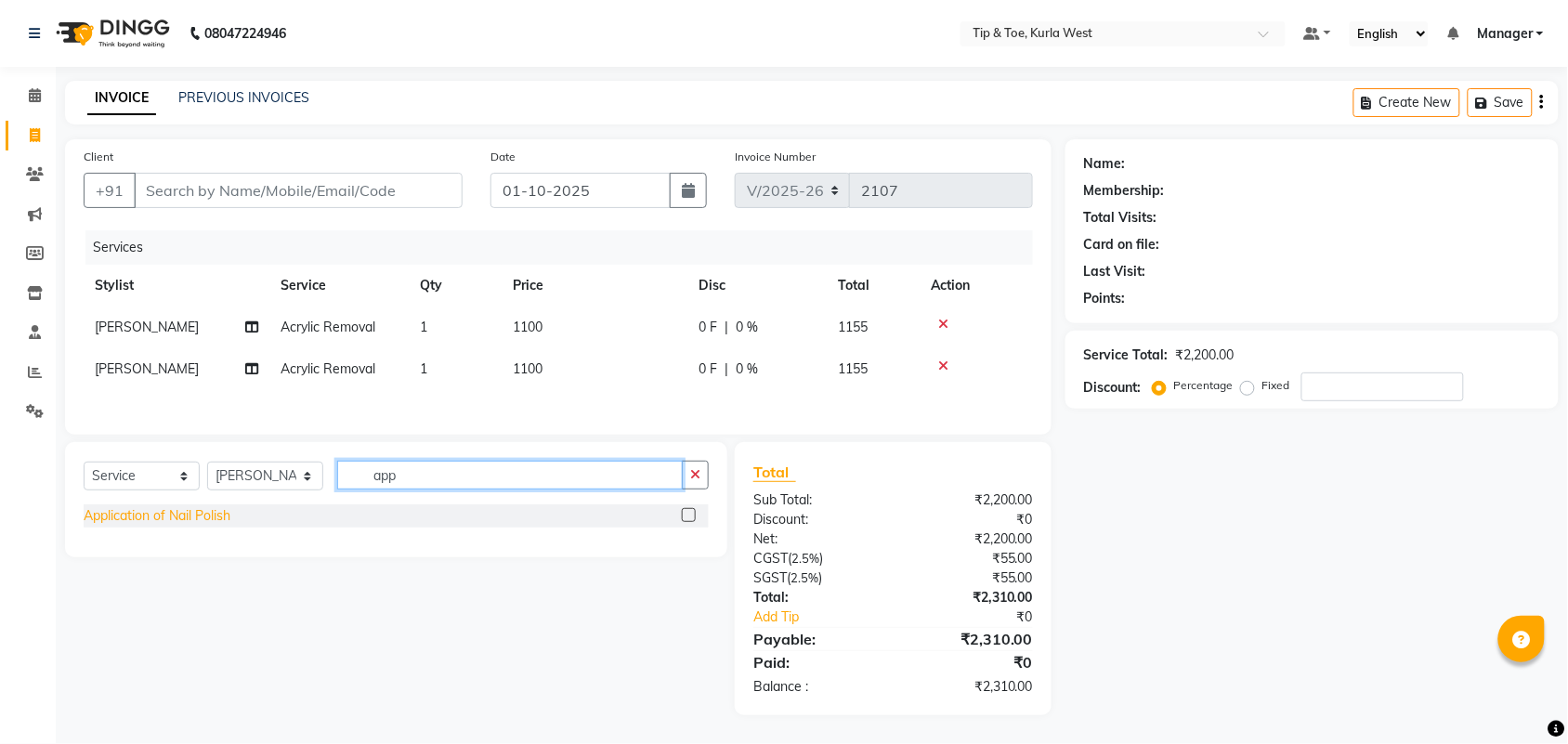
type input "app"
drag, startPoint x: 188, startPoint y: 522, endPoint x: 211, endPoint y: 527, distance: 23.5
click at [190, 522] on div "Application of Nail Polish" at bounding box center [157, 516] width 146 height 20
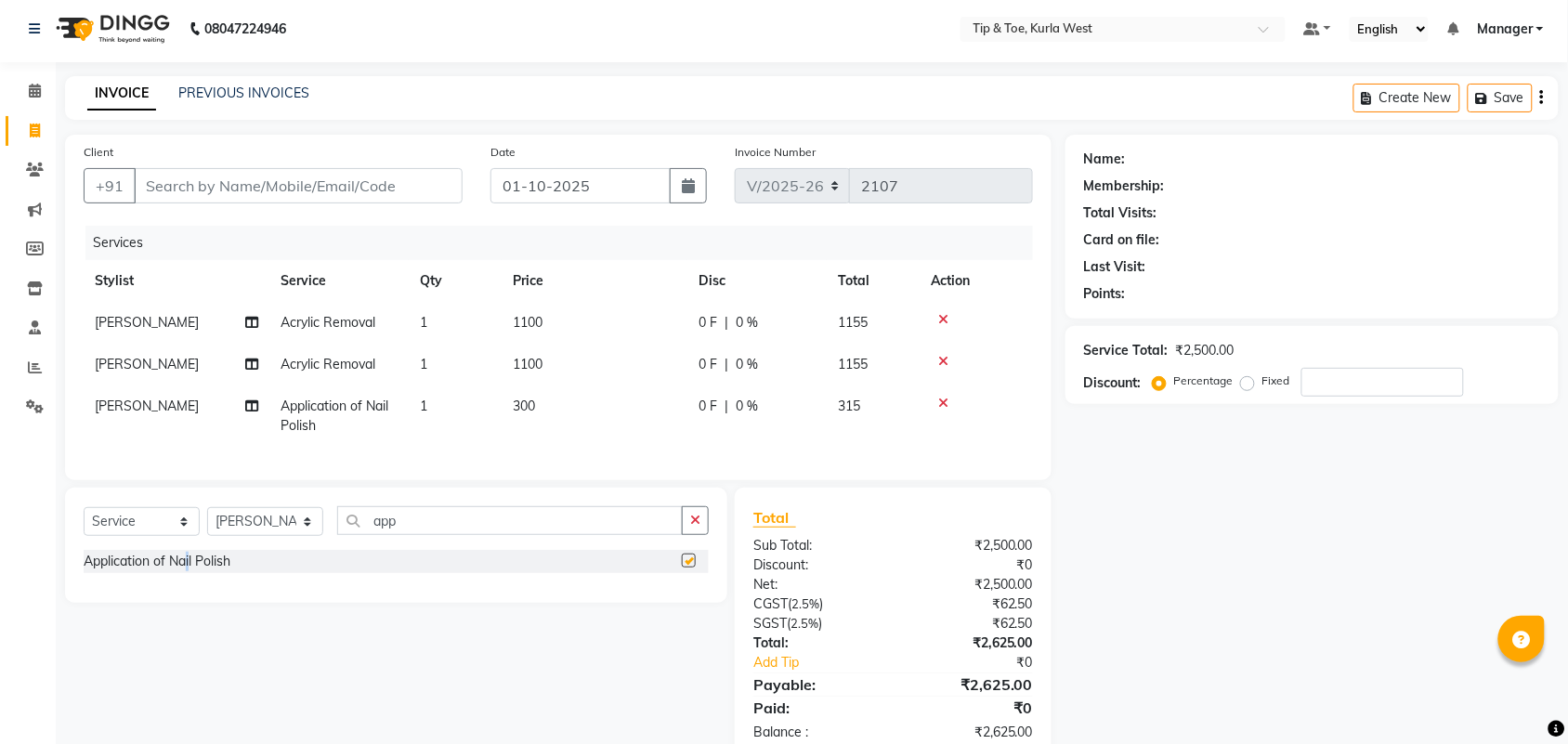
checkbox input "false"
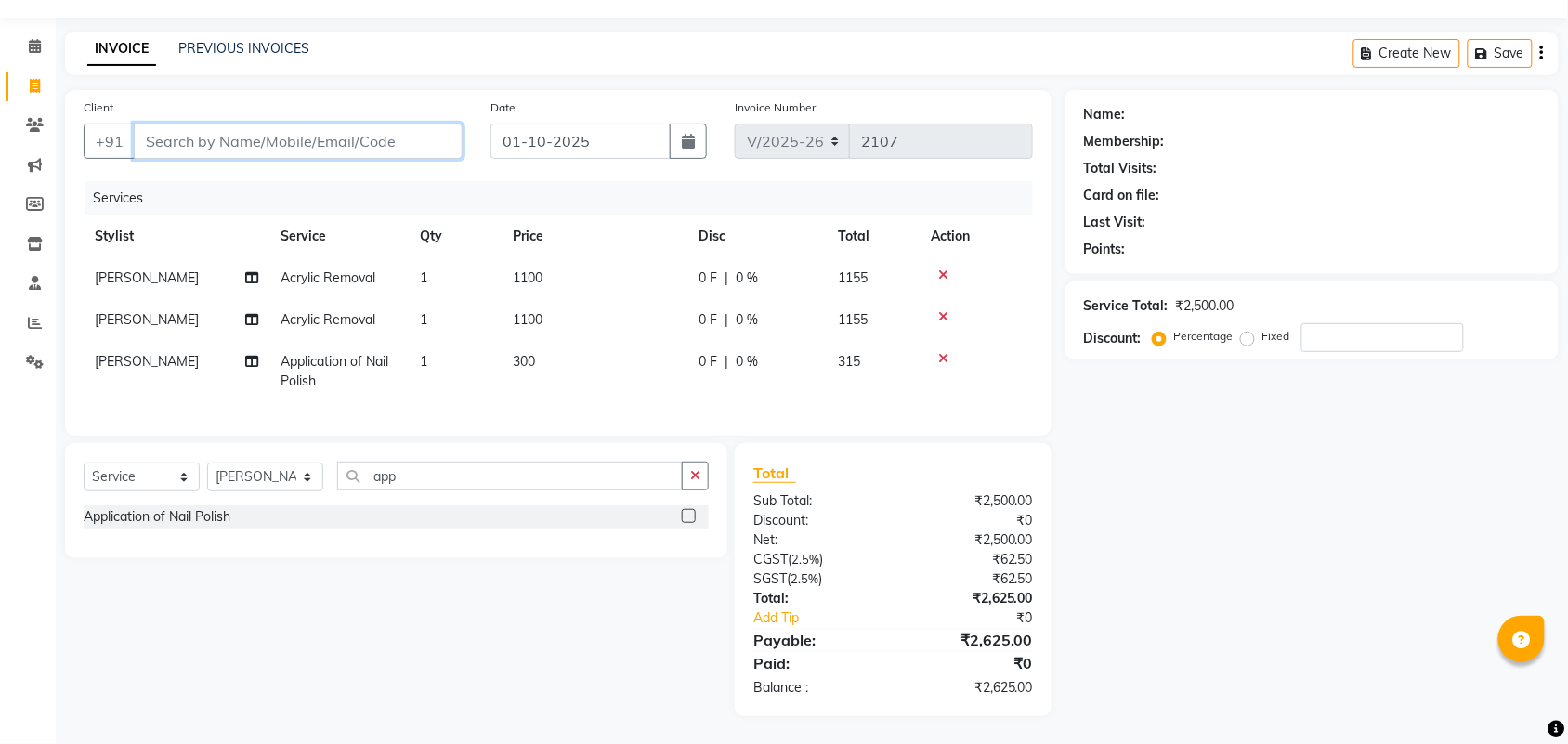
drag, startPoint x: 285, startPoint y: 117, endPoint x: 591, endPoint y: 150, distance: 307.8
click at [286, 124] on input "Client" at bounding box center [298, 142] width 329 height 35
type input "8"
type input "0"
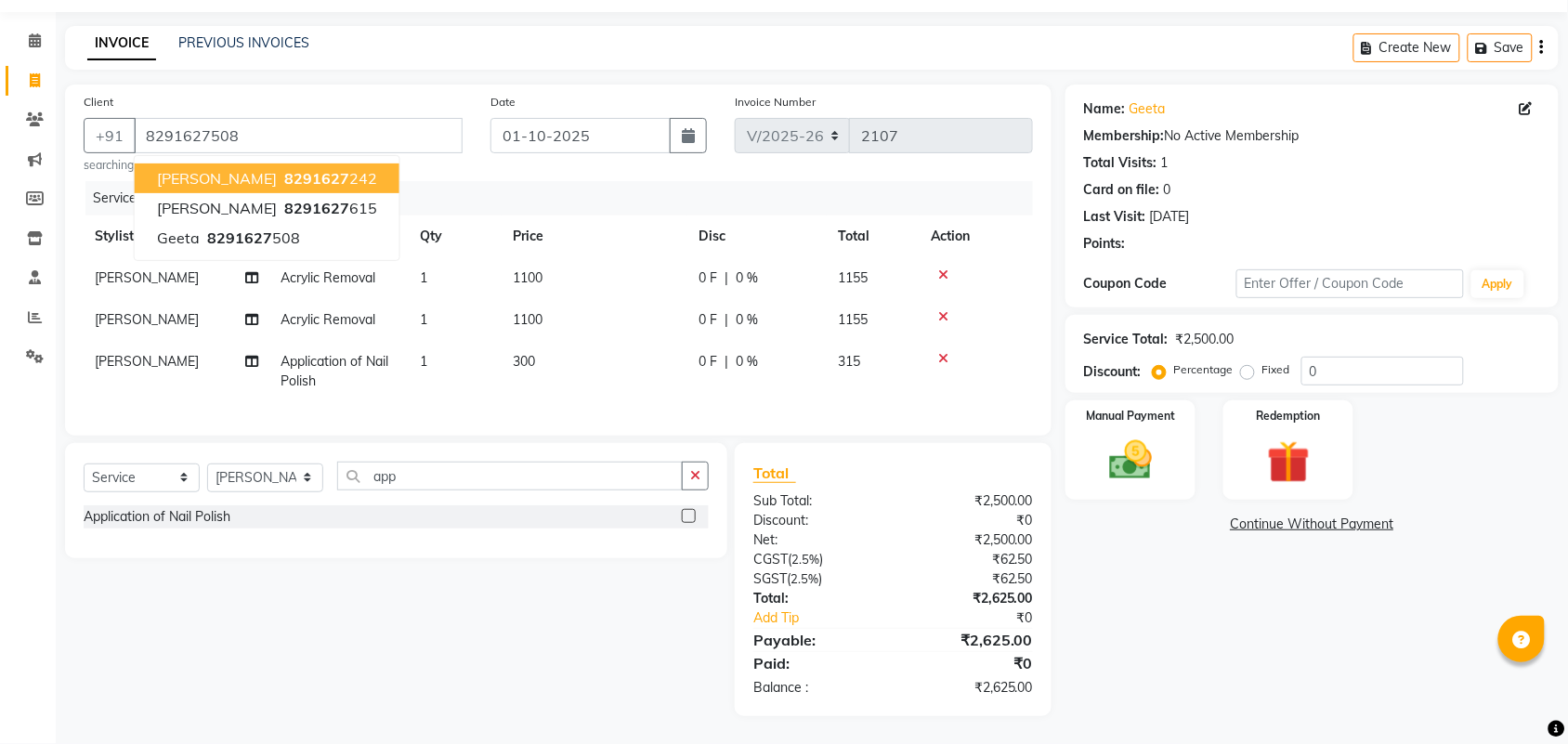
click at [309, 174] on span "8291627" at bounding box center [317, 178] width 65 height 19
type input "8291627242"
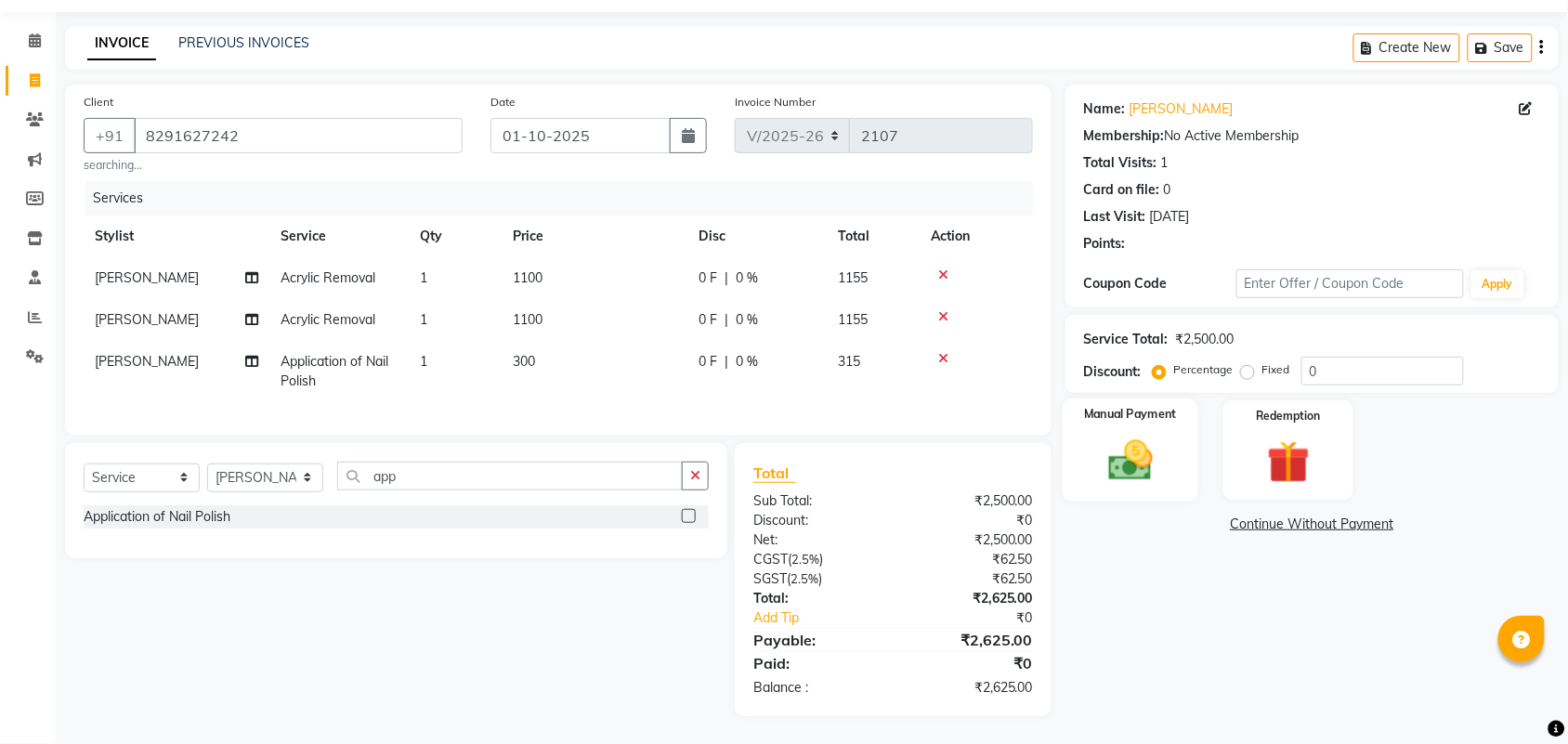
scroll to position [73, 0]
click at [1148, 446] on img at bounding box center [1131, 460] width 73 height 51
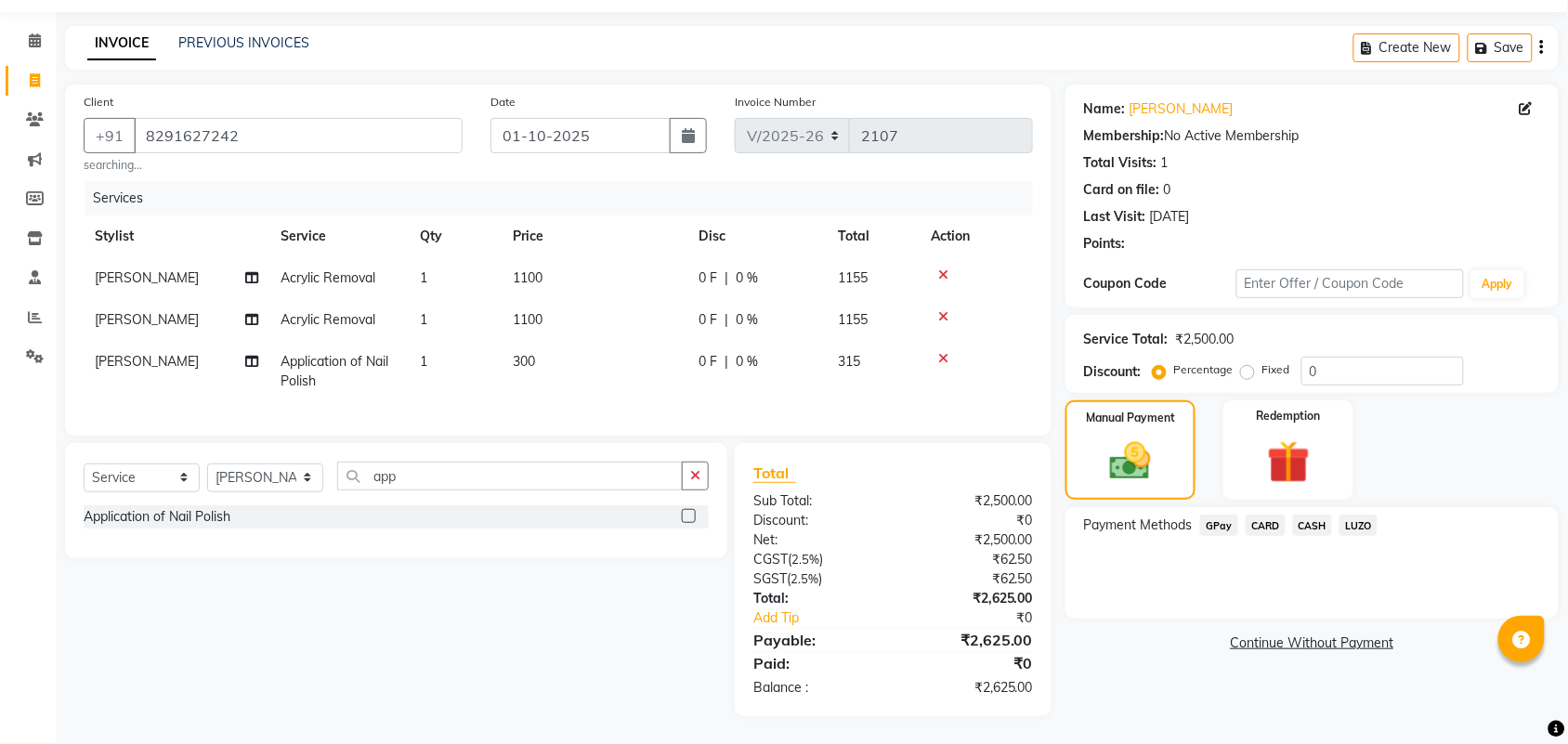
click at [1271, 515] on span "CARD" at bounding box center [1266, 525] width 40 height 21
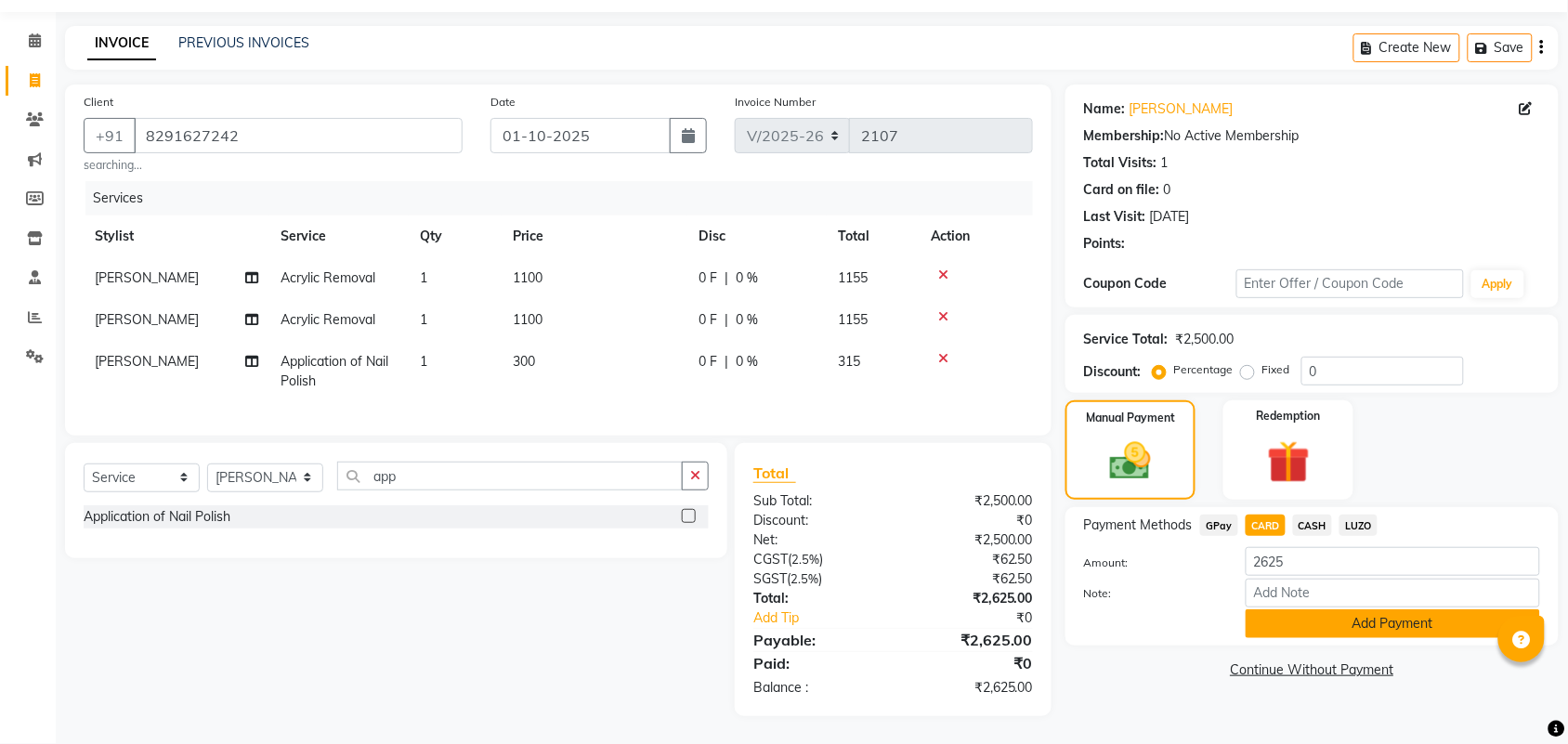
click at [1336, 610] on button "Add Payment" at bounding box center [1394, 624] width 295 height 29
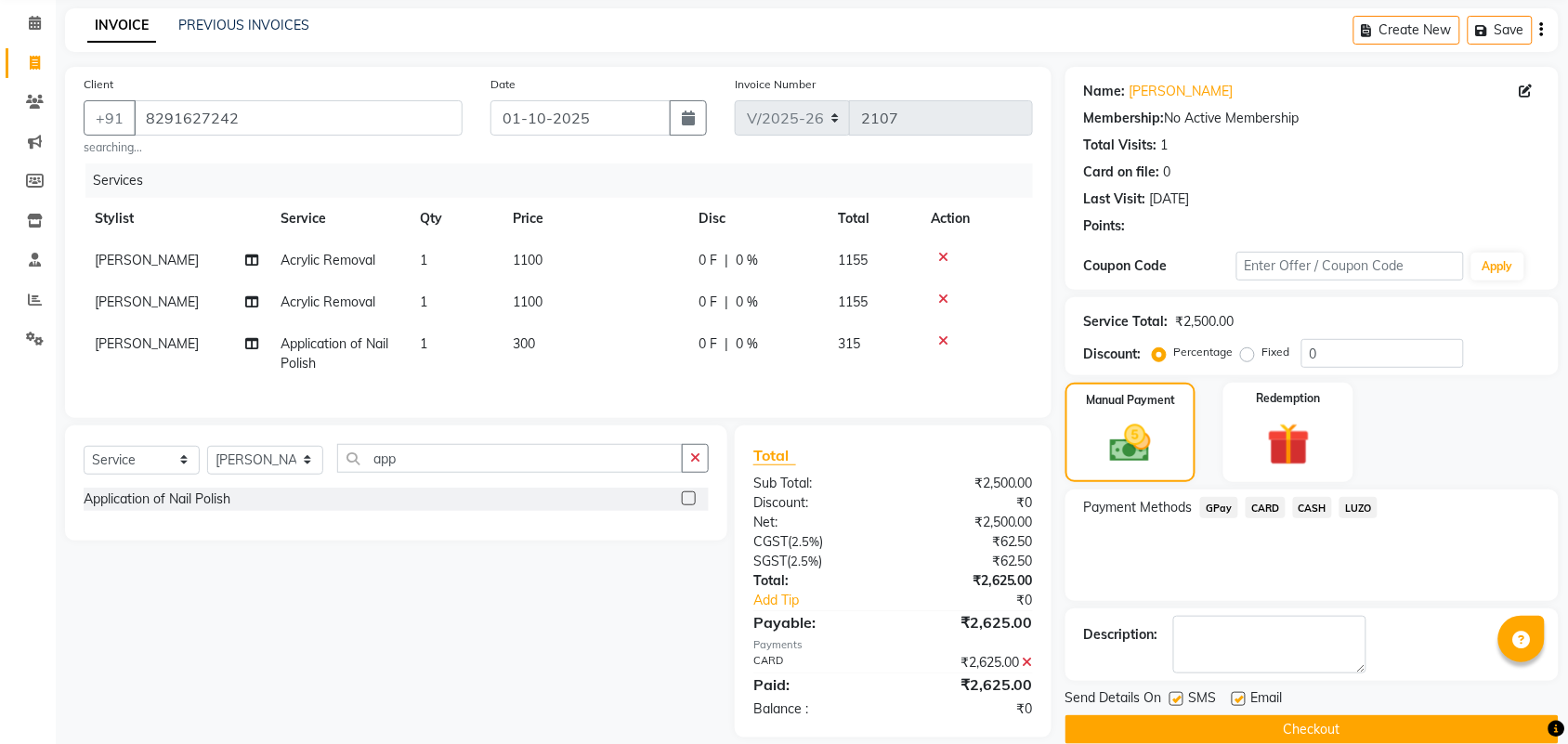
scroll to position [112, 0]
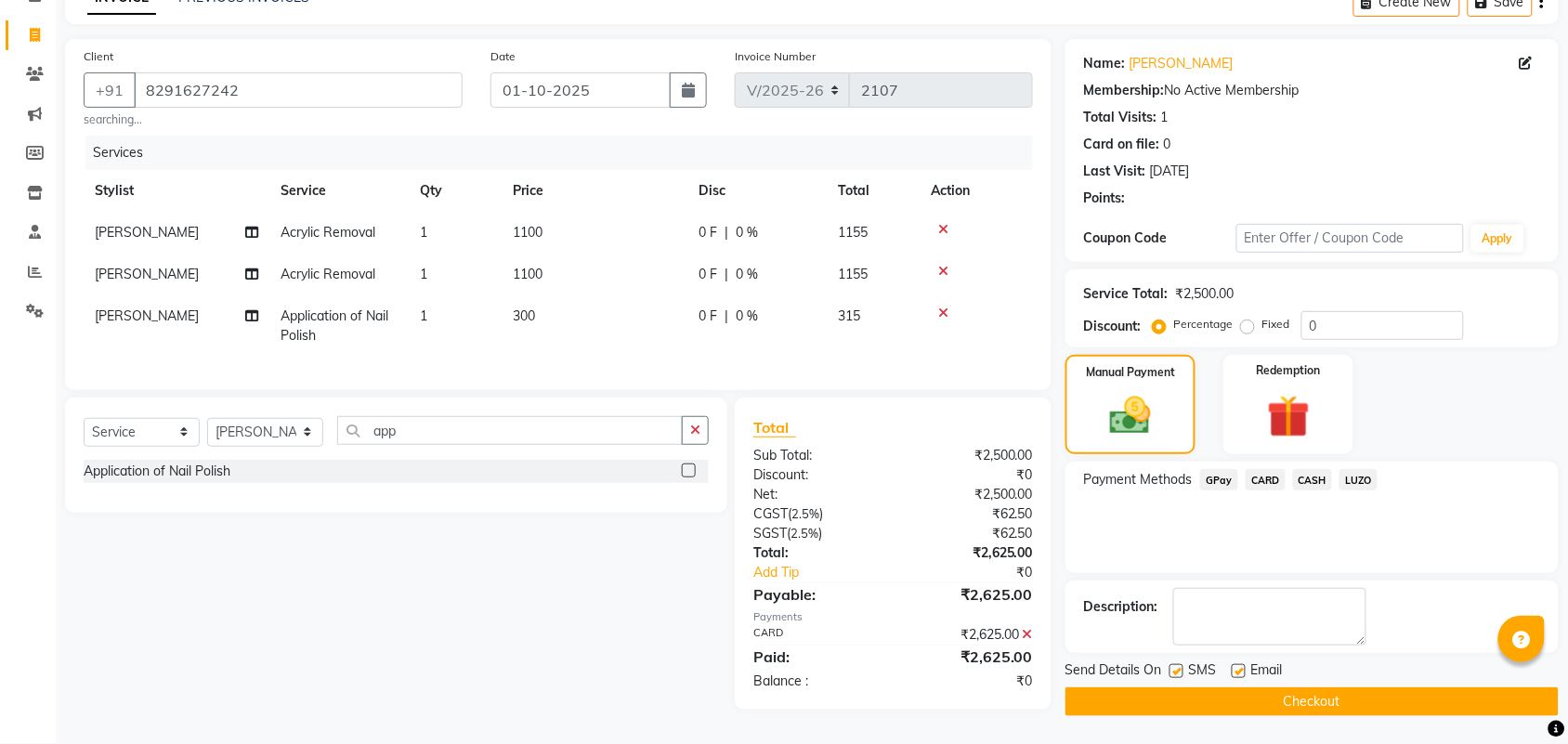
click at [1176, 665] on label at bounding box center [1176, 671] width 14 height 14
click at [1176, 667] on input "checkbox" at bounding box center [1176, 672] width 12 height 12
checkbox input "false"
click at [1239, 665] on label at bounding box center [1239, 671] width 14 height 14
click at [1239, 667] on input "checkbox" at bounding box center [1238, 672] width 12 height 12
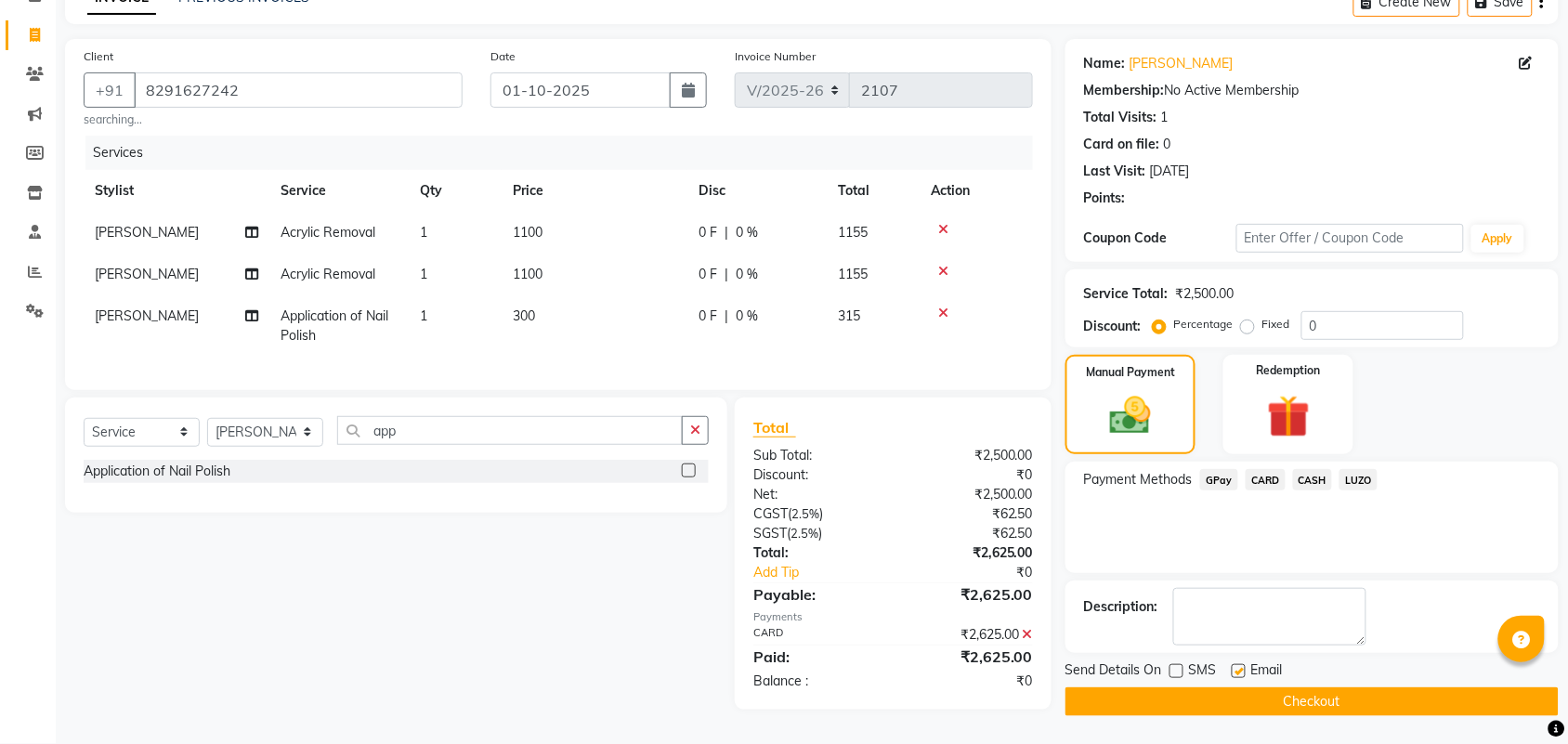
checkbox input "false"
click at [1180, 665] on label at bounding box center [1176, 671] width 14 height 14
click at [1180, 667] on input "checkbox" at bounding box center [1176, 672] width 12 height 12
checkbox input "true"
click at [1243, 665] on label at bounding box center [1239, 671] width 14 height 14
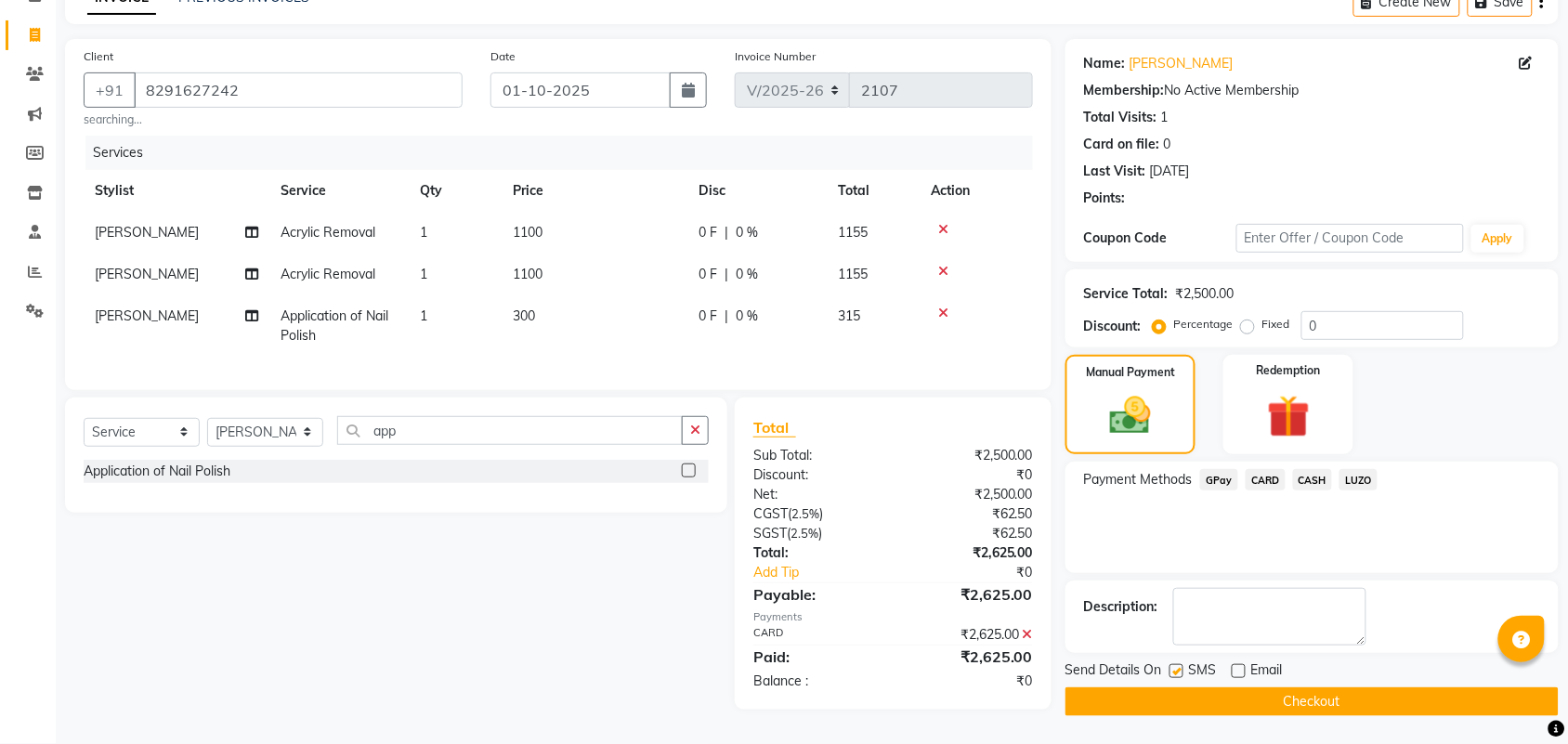
click at [1243, 667] on input "checkbox" at bounding box center [1238, 672] width 12 height 12
checkbox input "true"
click at [1259, 688] on button "Checkout" at bounding box center [1312, 702] width 493 height 29
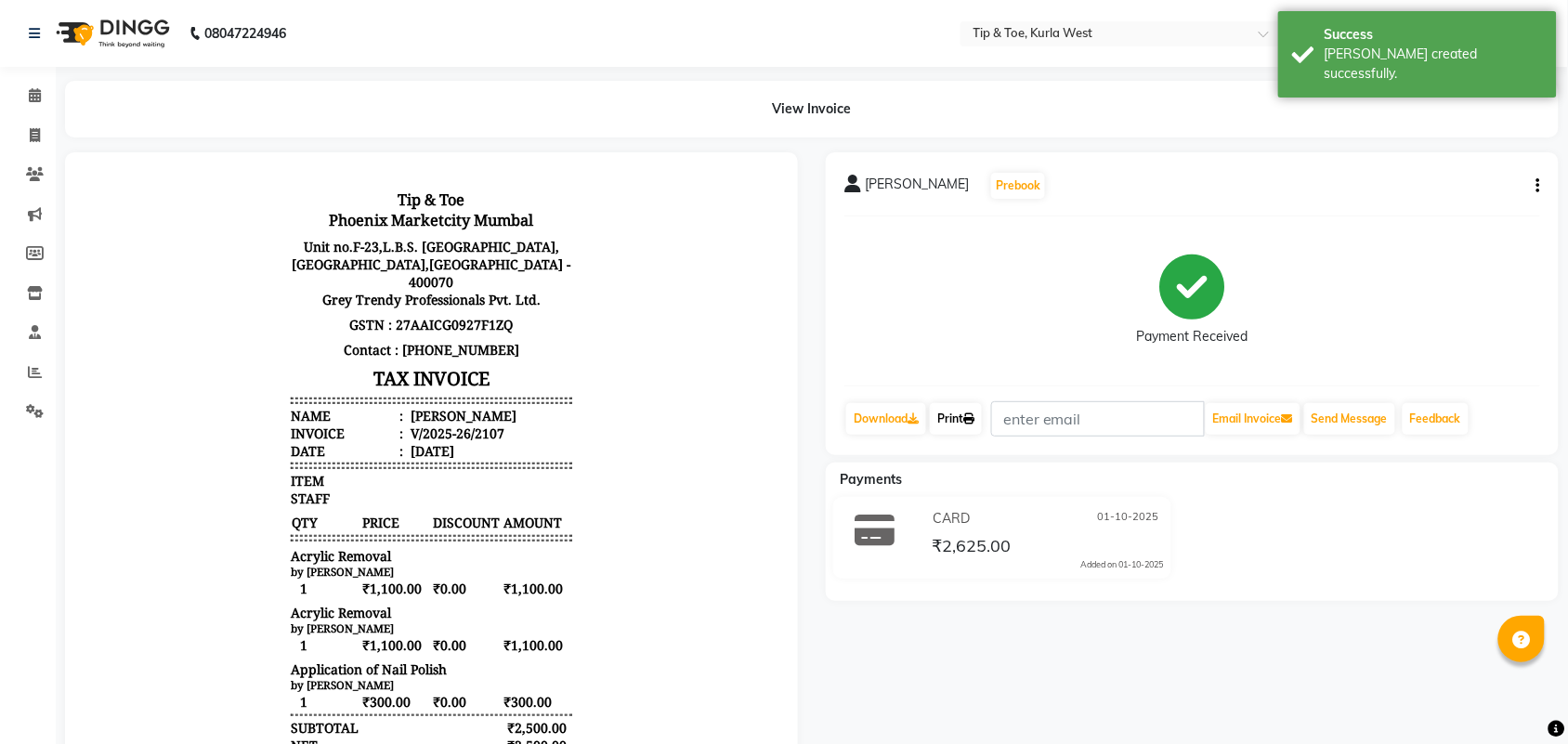
click at [969, 424] on link "Print" at bounding box center [956, 420] width 52 height 32
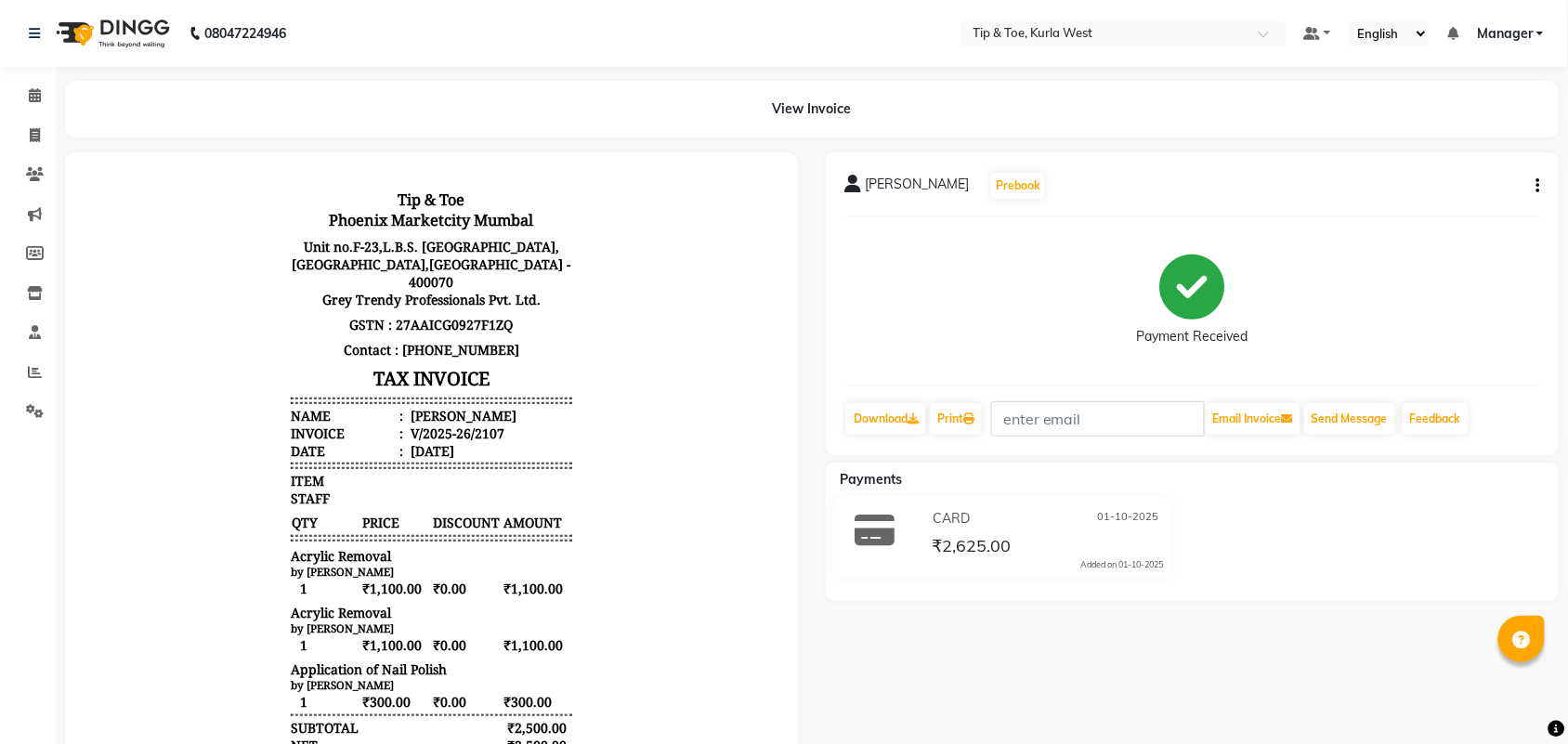
click at [951, 434] on div "Print" at bounding box center [956, 420] width 56 height 35
click at [958, 425] on link "Print" at bounding box center [956, 420] width 52 height 32
click at [34, 99] on icon at bounding box center [34, 95] width 12 height 14
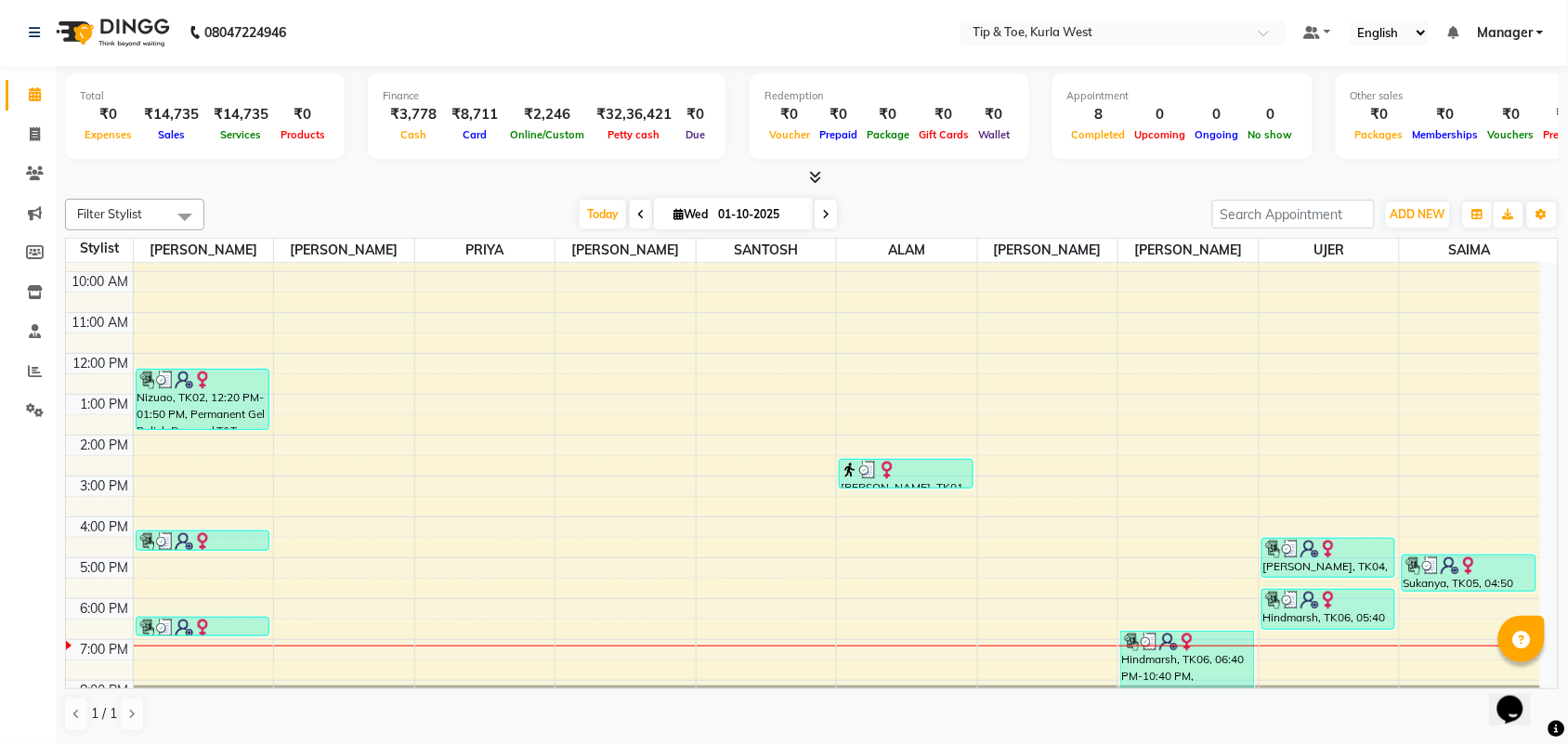
scroll to position [112, 0]
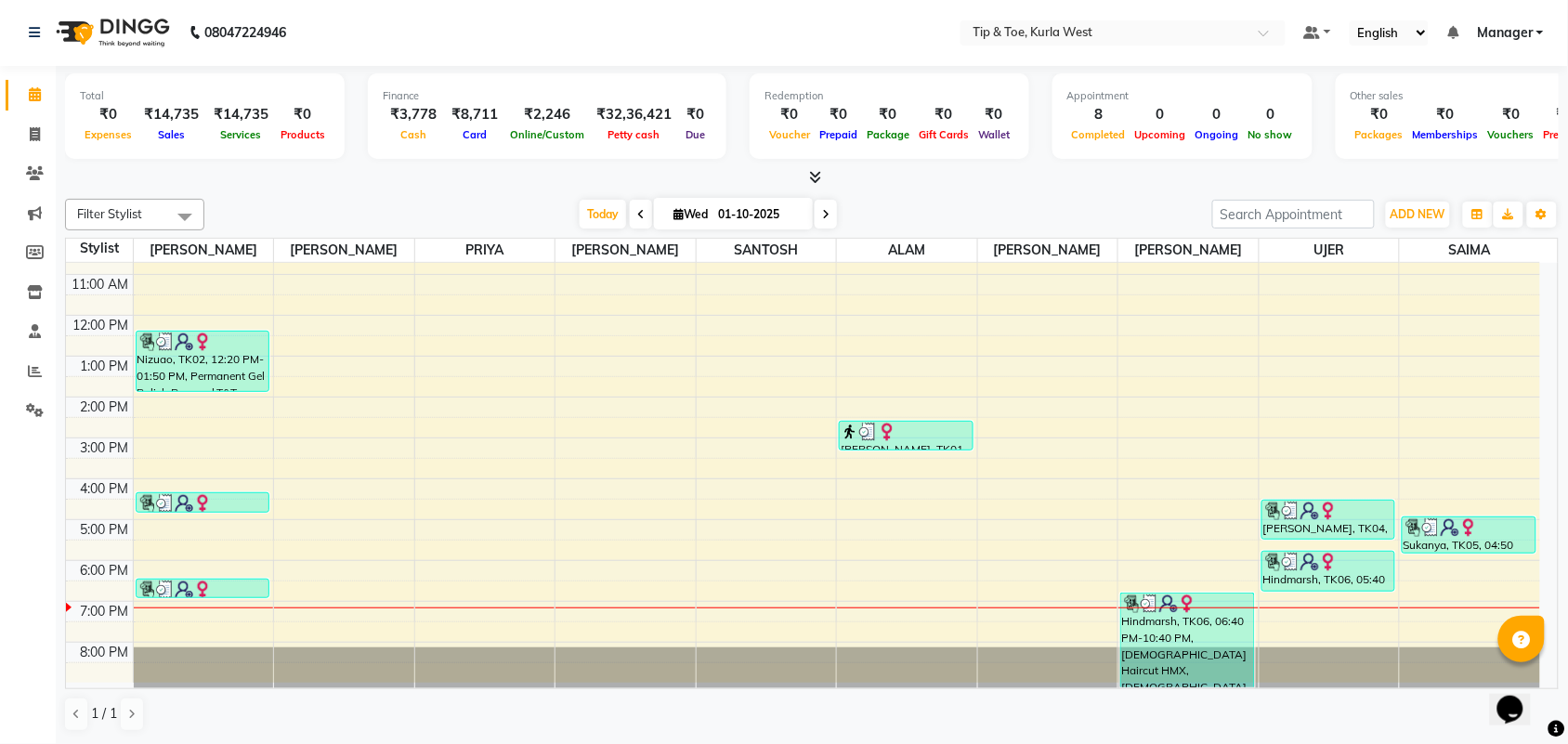
click at [760, 214] on input "01-10-2025" at bounding box center [759, 214] width 93 height 28
select select "10"
select select "2025"
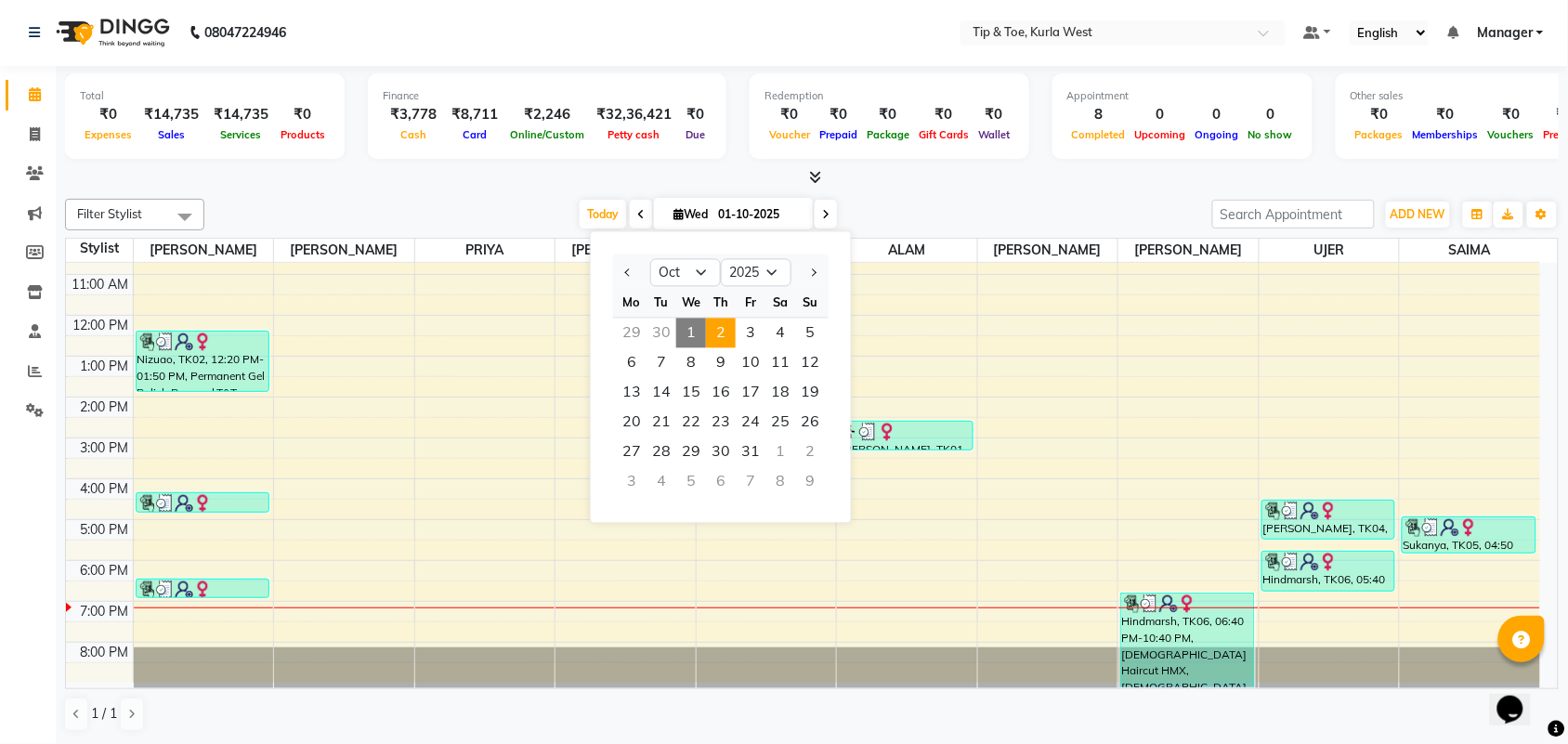
click at [718, 340] on span "2" at bounding box center [721, 334] width 30 height 30
type input "02-10-2025"
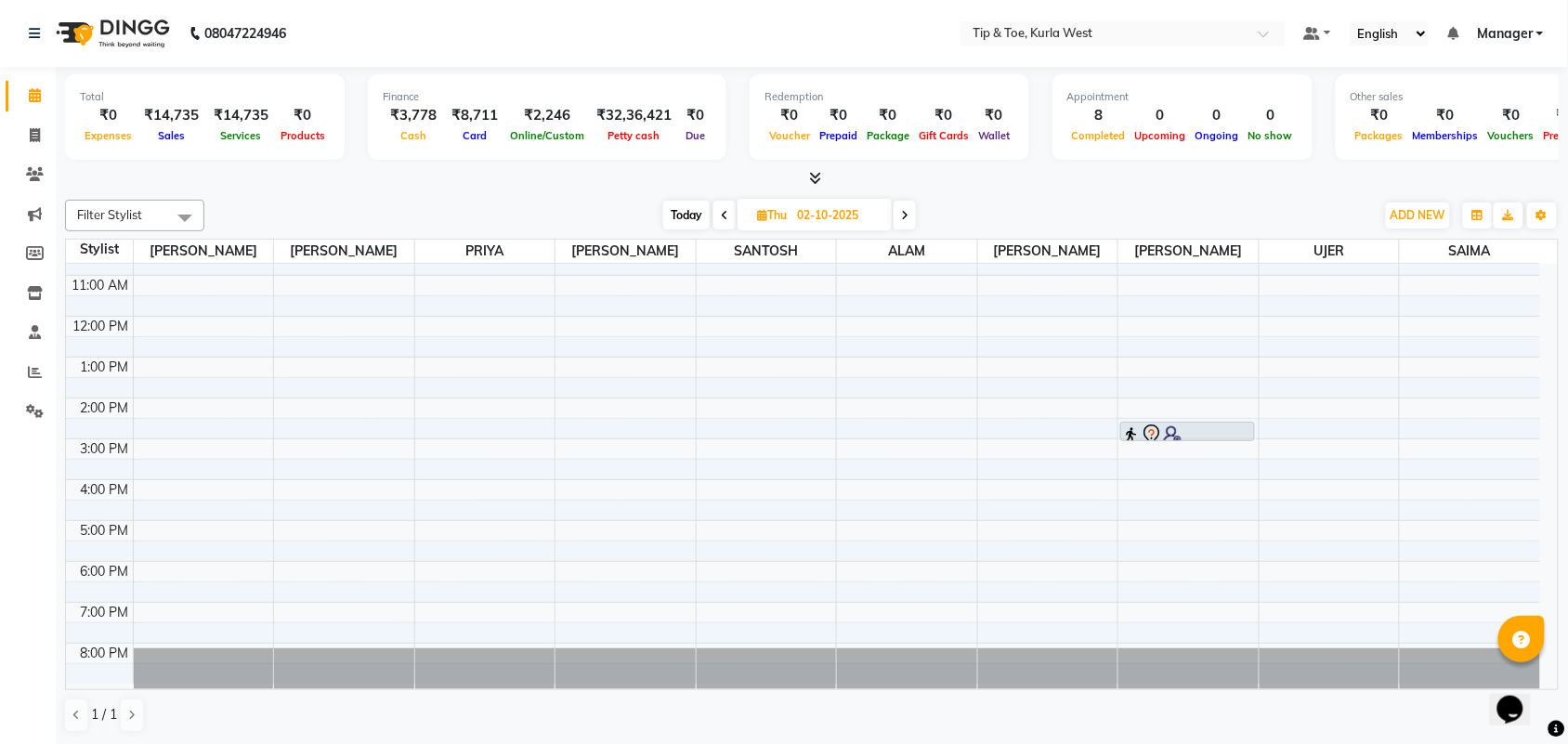
click at [1045, 372] on div "8:00 AM 9:00 AM 10:00 AM 11:00 AM 12:00 PM 1:00 PM 2:00 PM 3:00 PM 4:00 PM 5:00…" at bounding box center [804, 418] width 1475 height 530
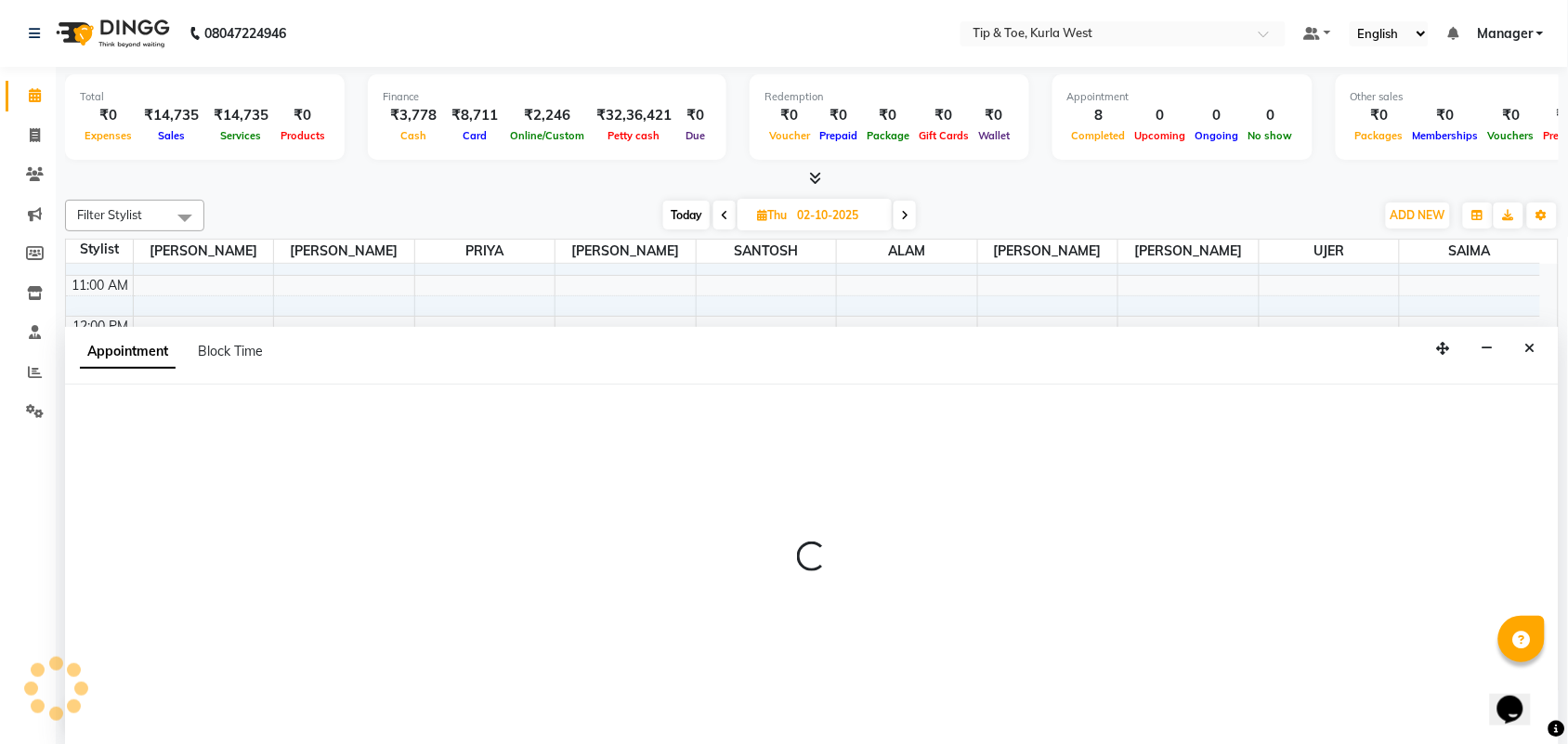
scroll to position [1, 0]
select select "42737"
select select "tentative"
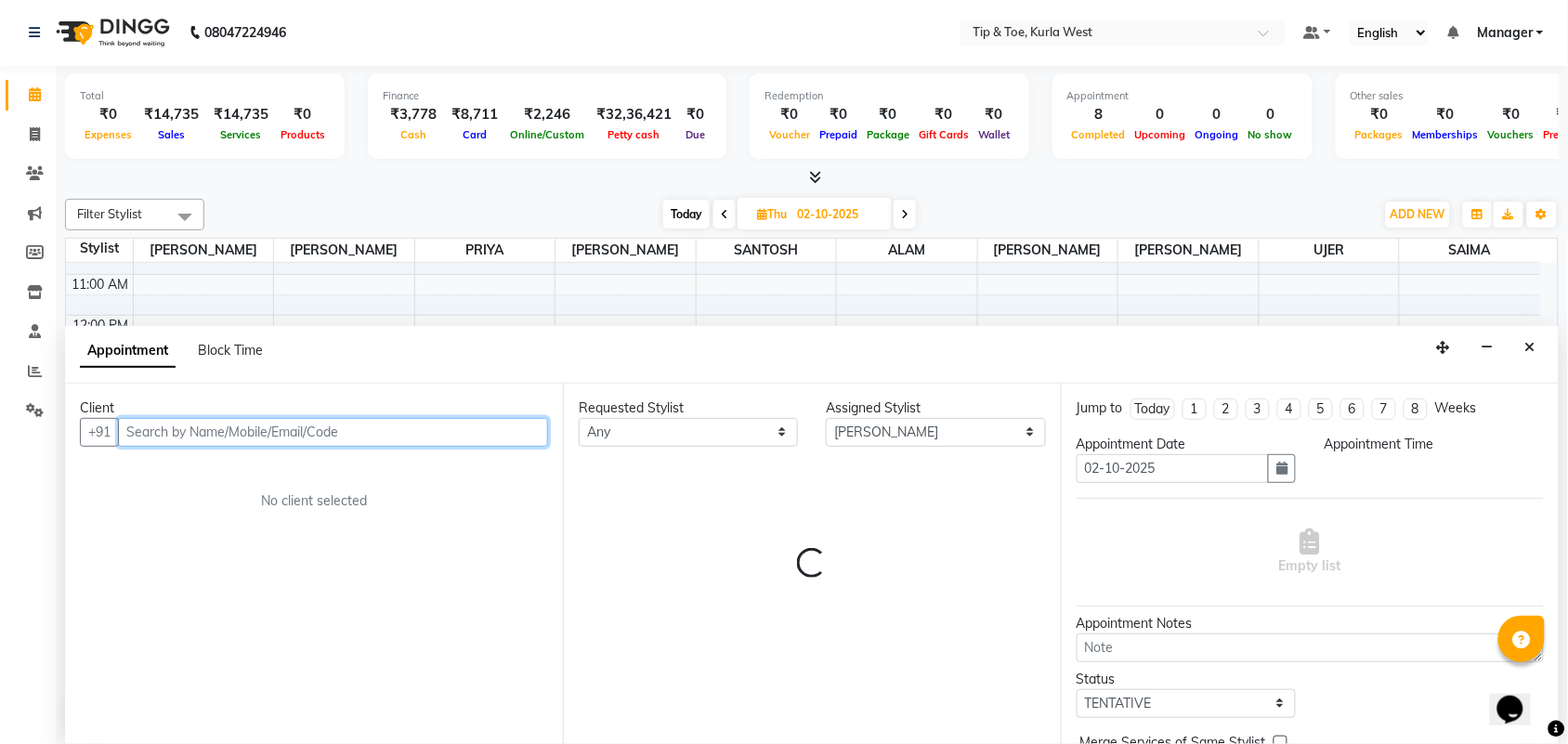
select select "780"
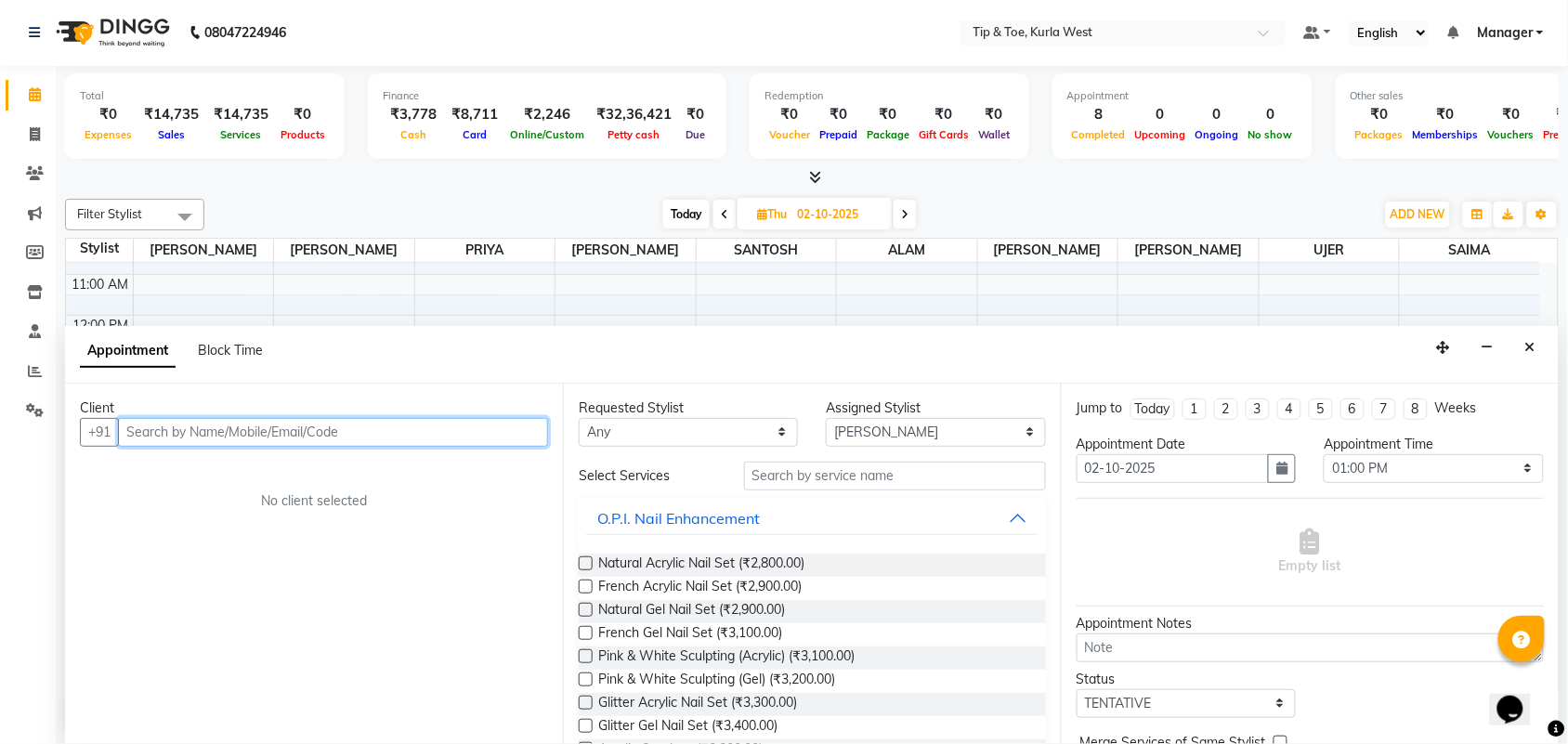
drag, startPoint x: 402, startPoint y: 434, endPoint x: 480, endPoint y: 441, distance: 78.3
click at [403, 434] on input "text" at bounding box center [333, 433] width 430 height 29
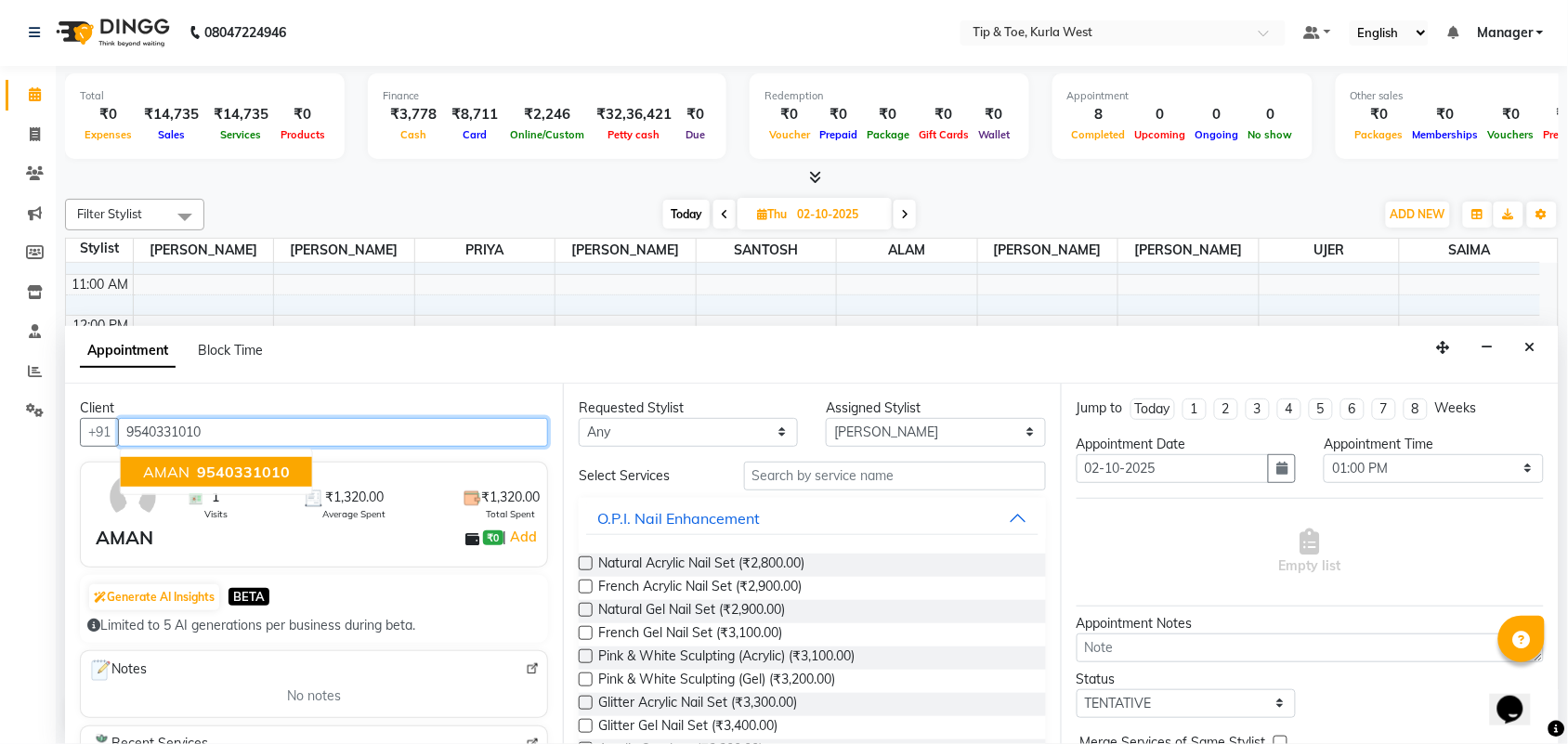
click at [265, 464] on span "9540331010" at bounding box center [243, 472] width 93 height 19
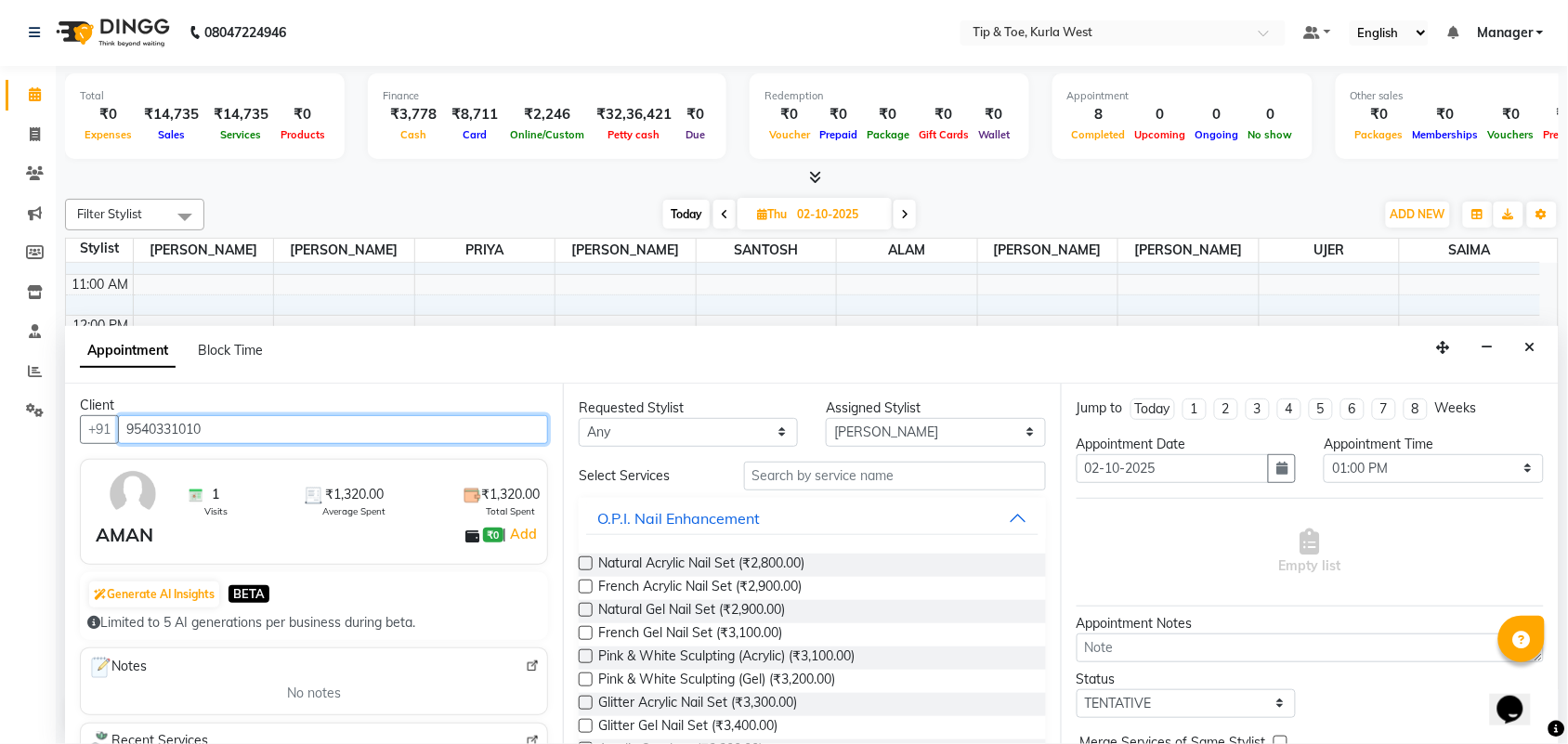
scroll to position [0, 0]
type input "9540331010"
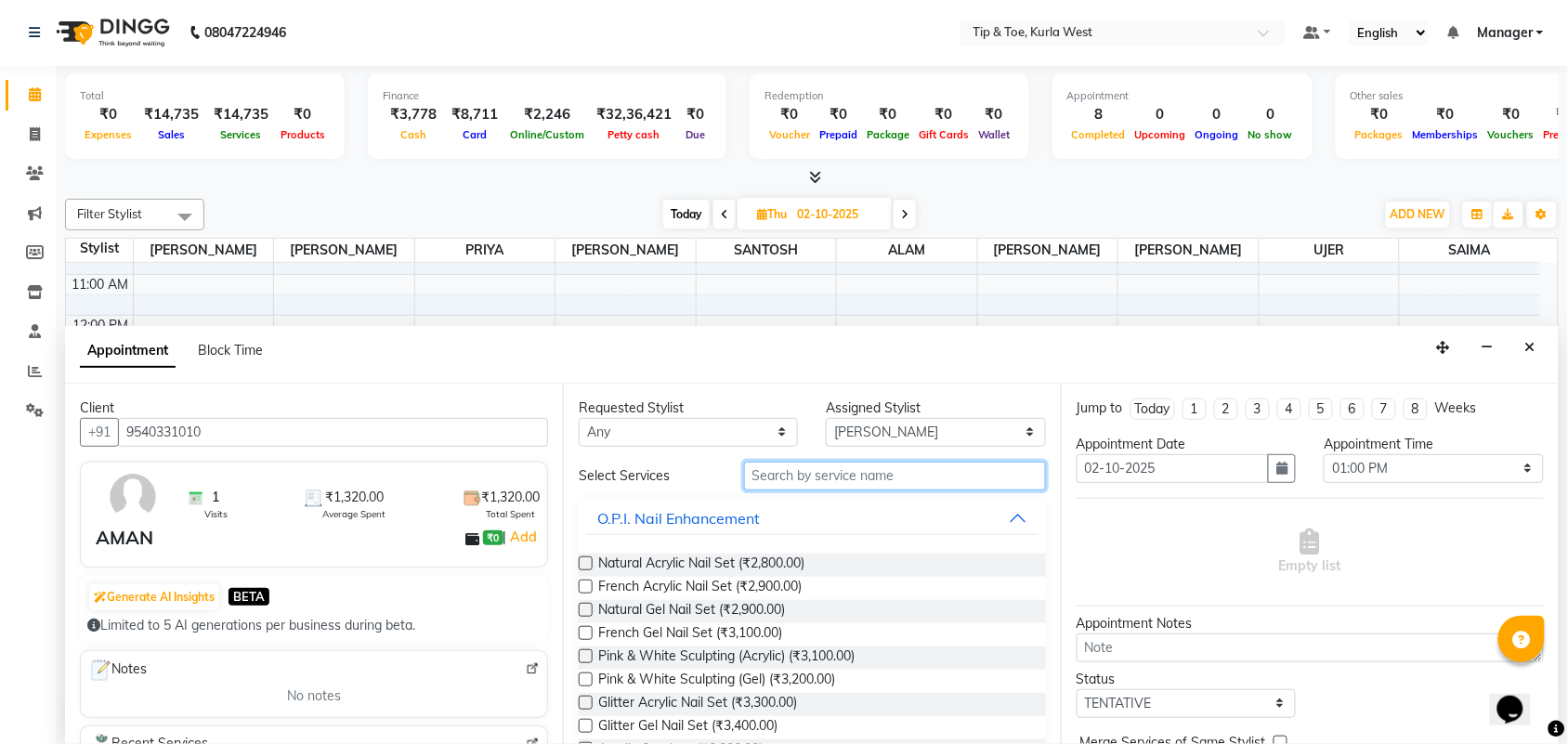
click at [799, 467] on input "text" at bounding box center [895, 475] width 302 height 29
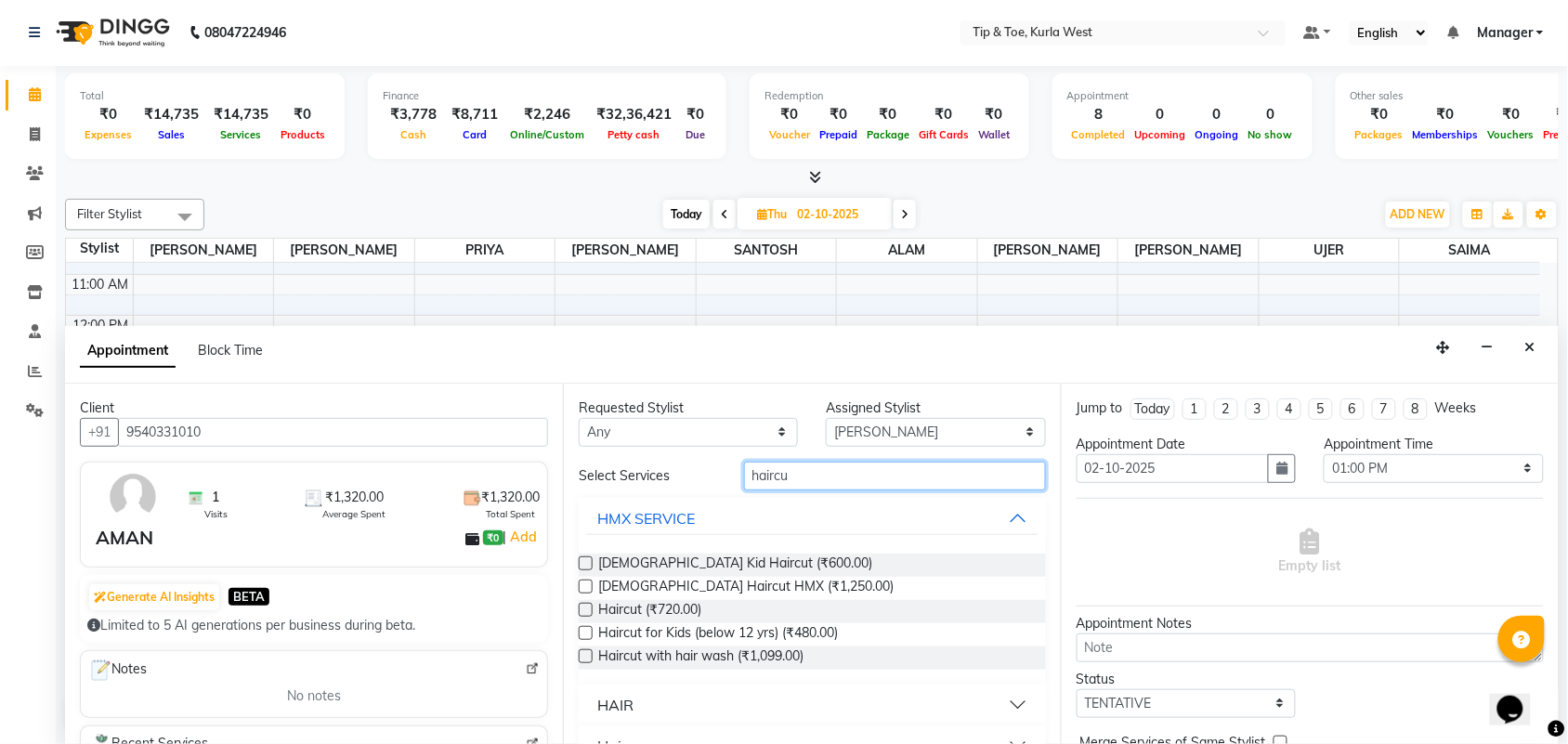
scroll to position [35, 0]
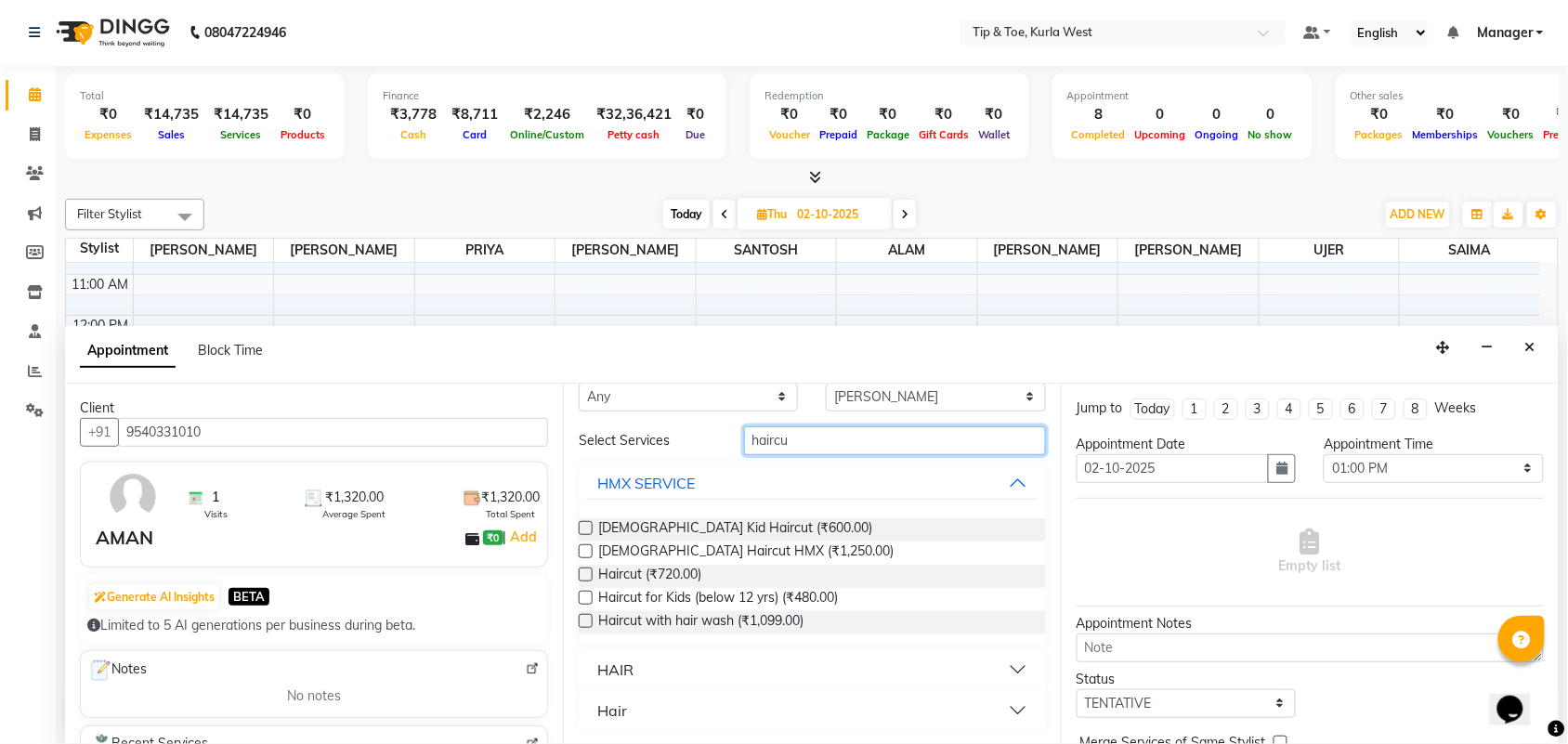
type input "haircu"
click at [758, 662] on button "HAIR" at bounding box center [812, 670] width 452 height 34
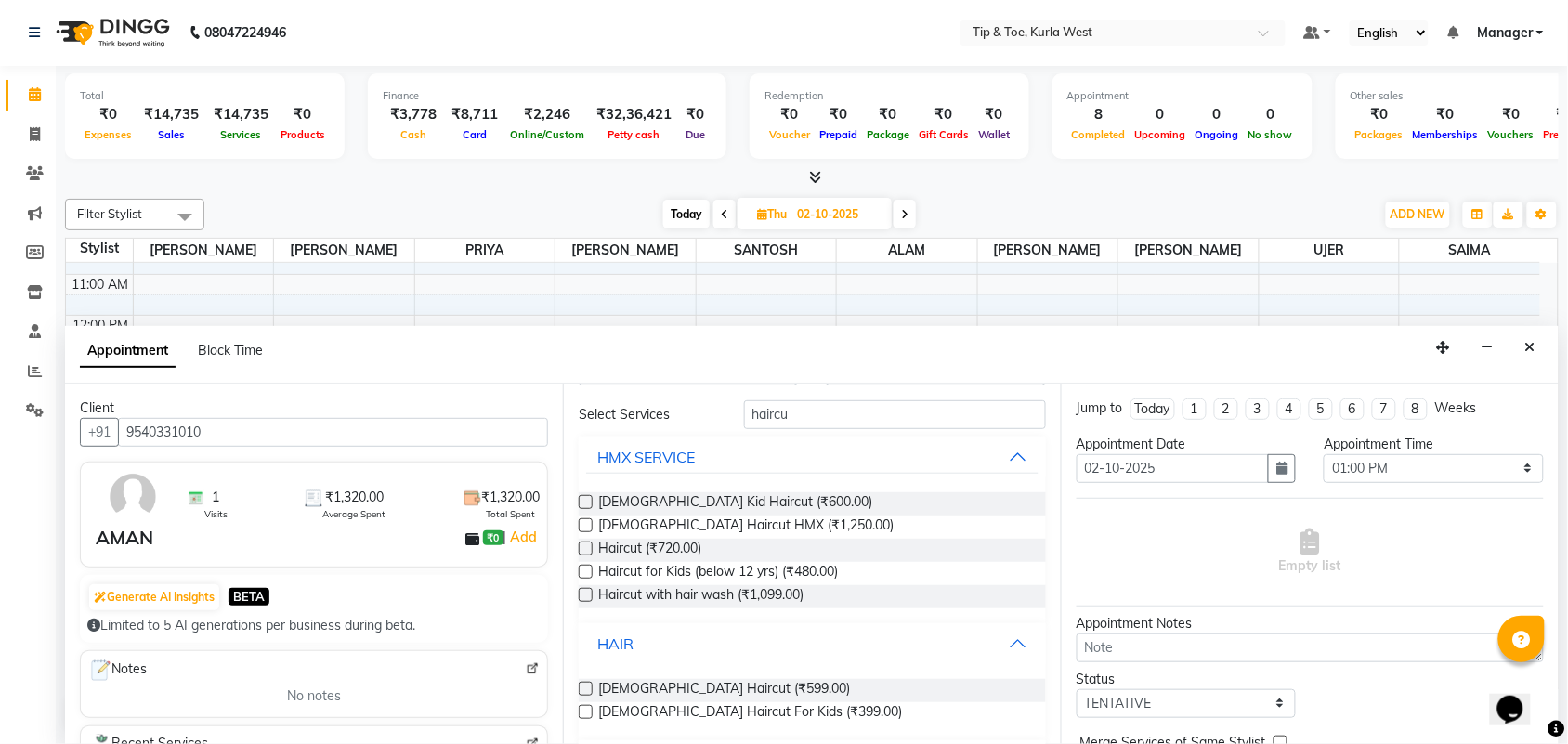
scroll to position [100, 0]
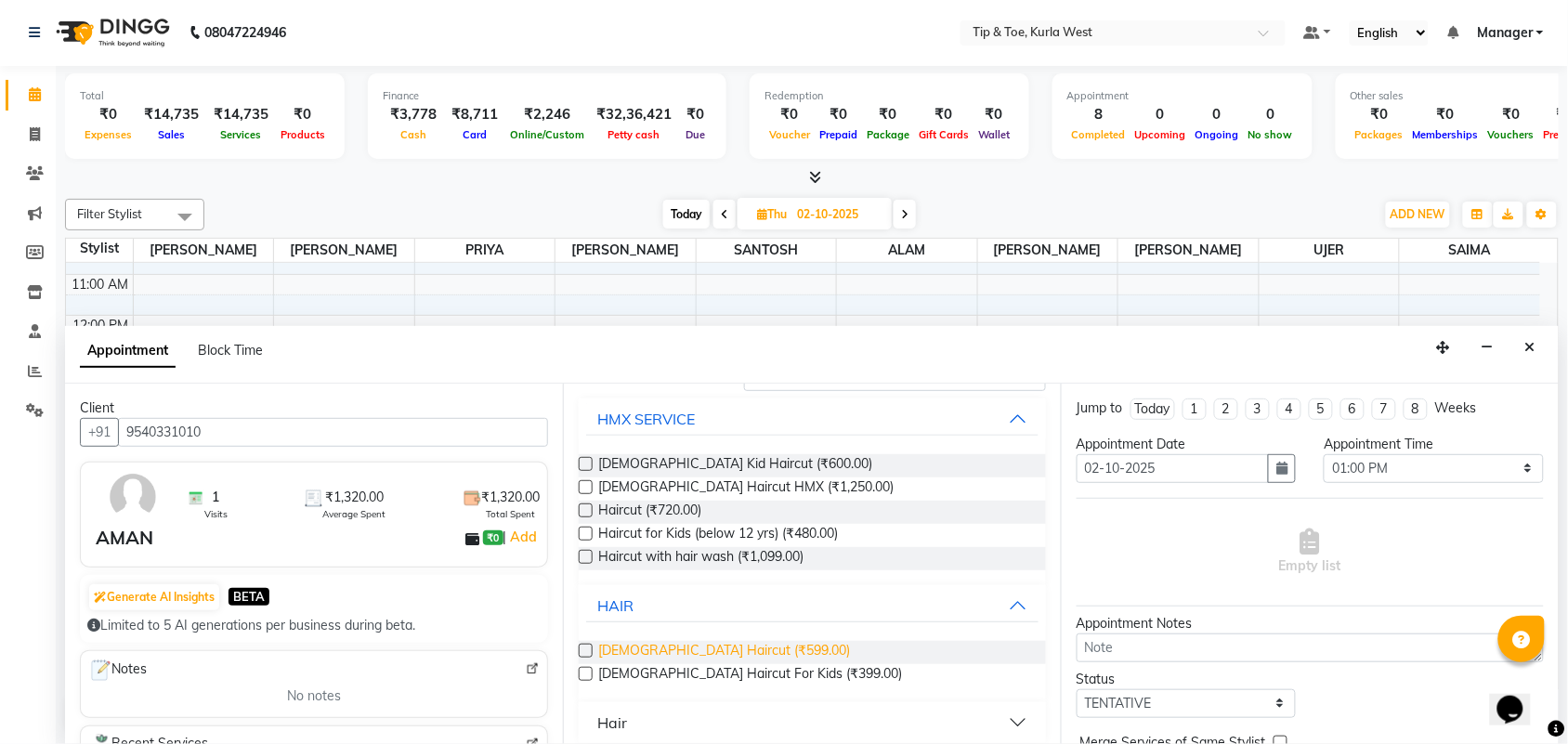
click at [710, 648] on span "Male Haircut (₹599.00)" at bounding box center [724, 653] width 252 height 23
checkbox input "false"
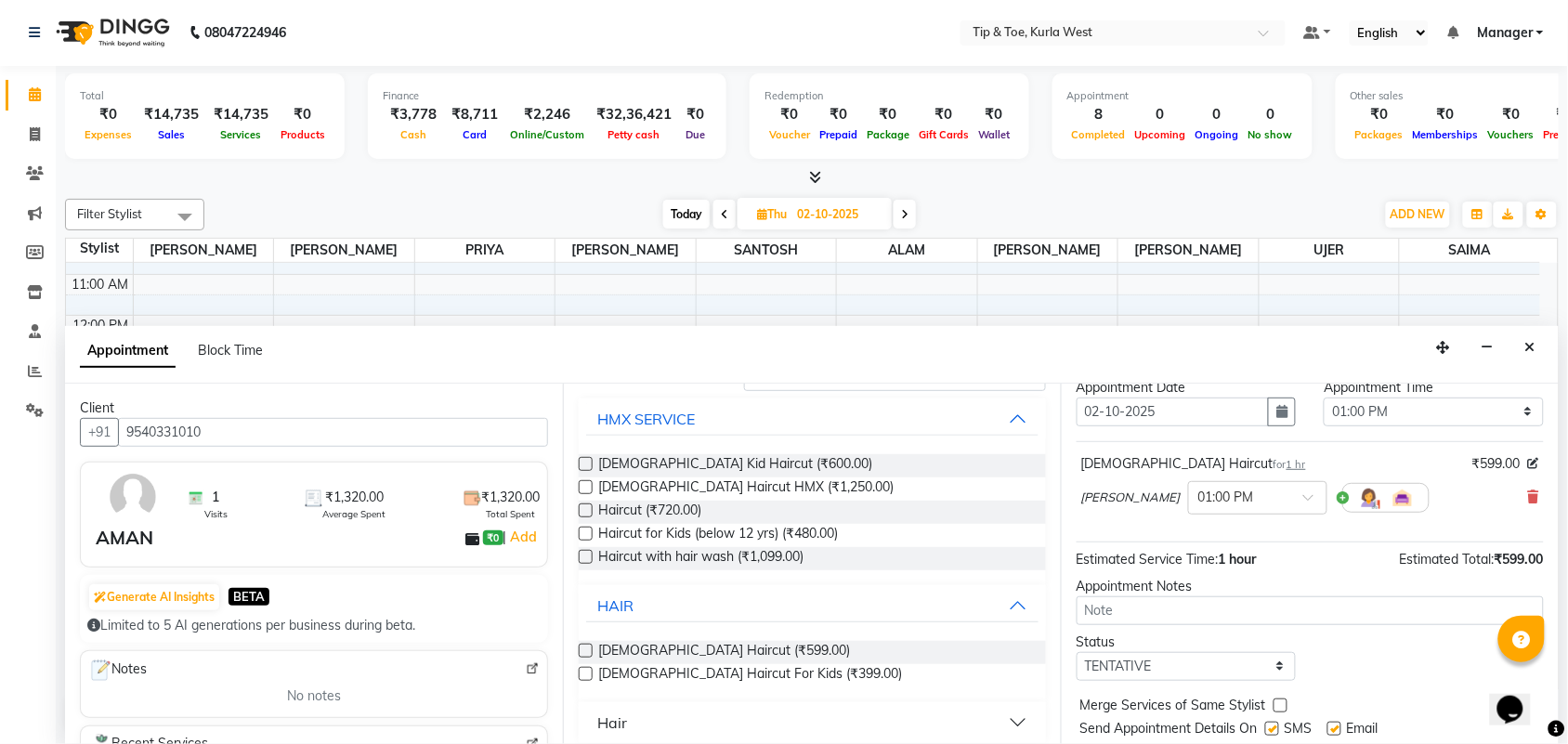
scroll to position [112, 0]
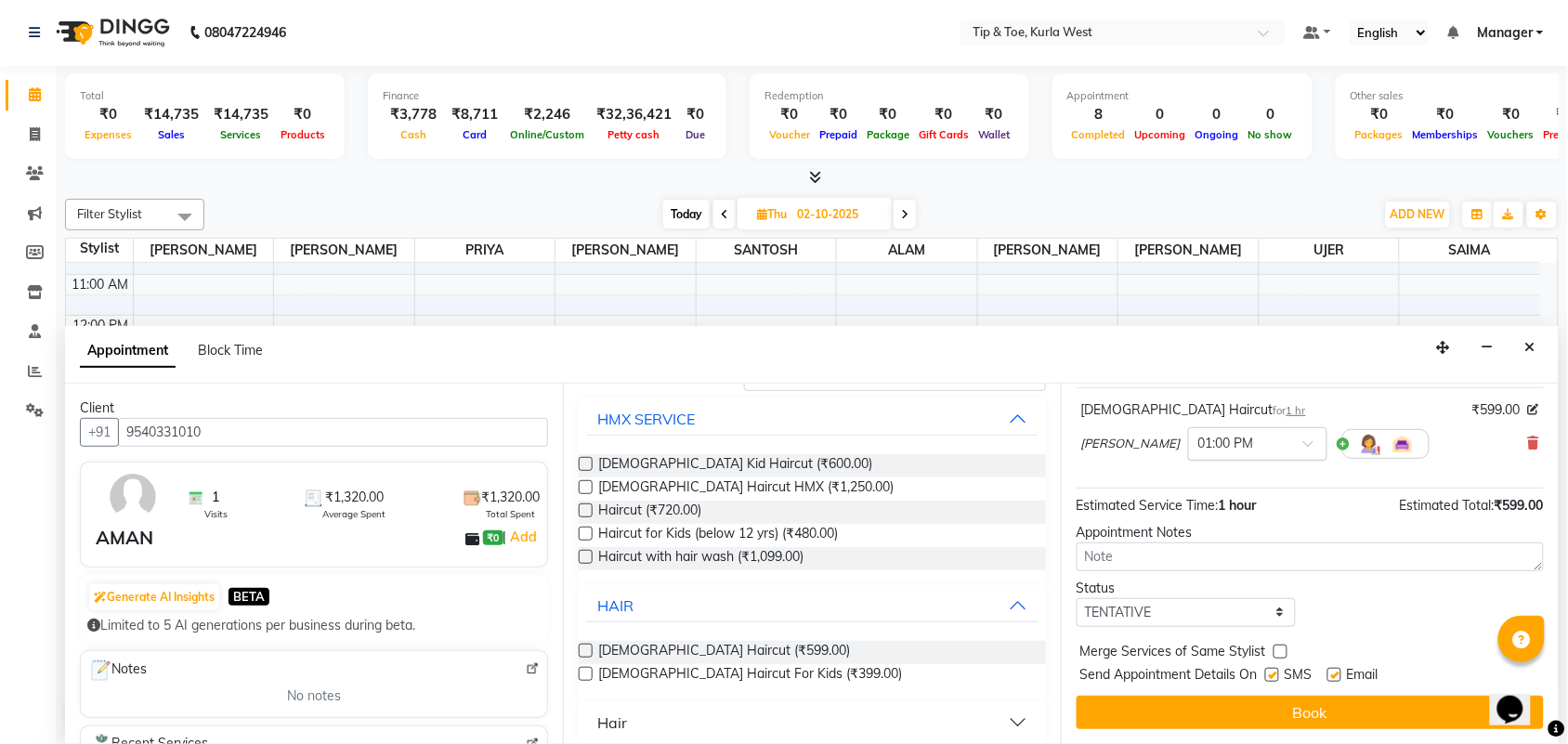
click at [1303, 442] on span at bounding box center [1314, 448] width 23 height 20
click at [1209, 509] on div "01:15 PM" at bounding box center [1259, 512] width 138 height 34
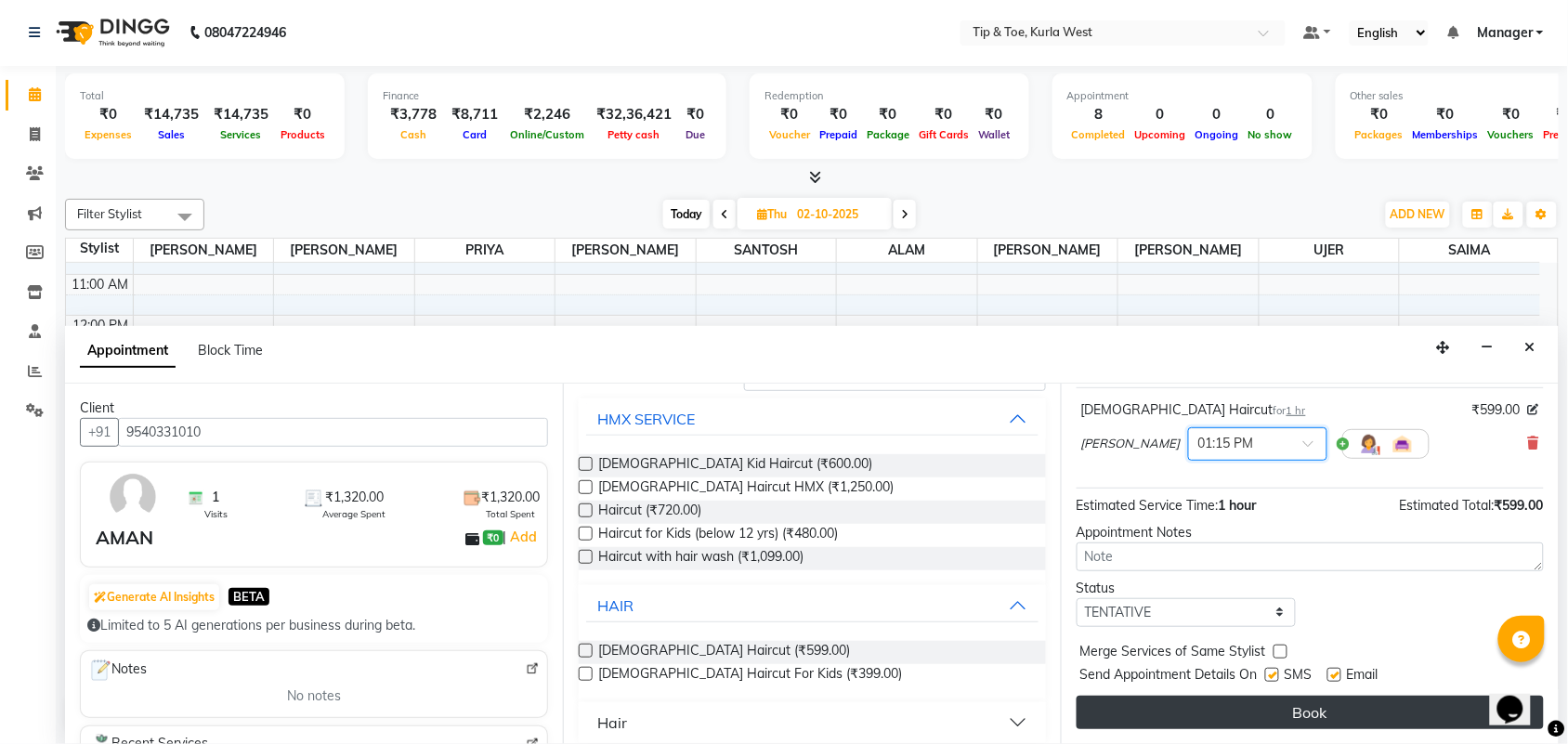
click at [1339, 703] on button "Book" at bounding box center [1310, 713] width 467 height 34
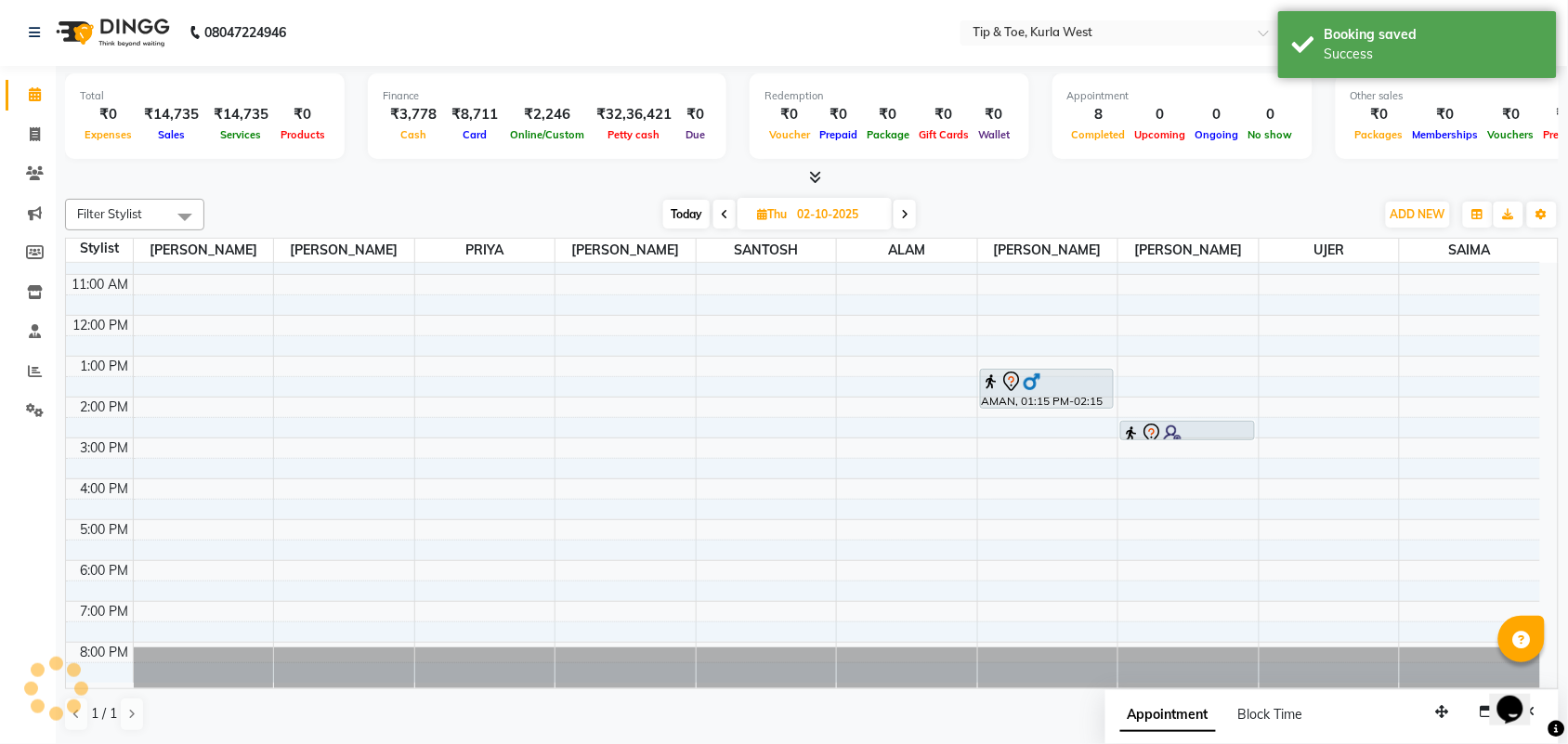
scroll to position [0, 0]
click at [689, 215] on span "Today" at bounding box center [687, 214] width 47 height 29
type input "01-10-2025"
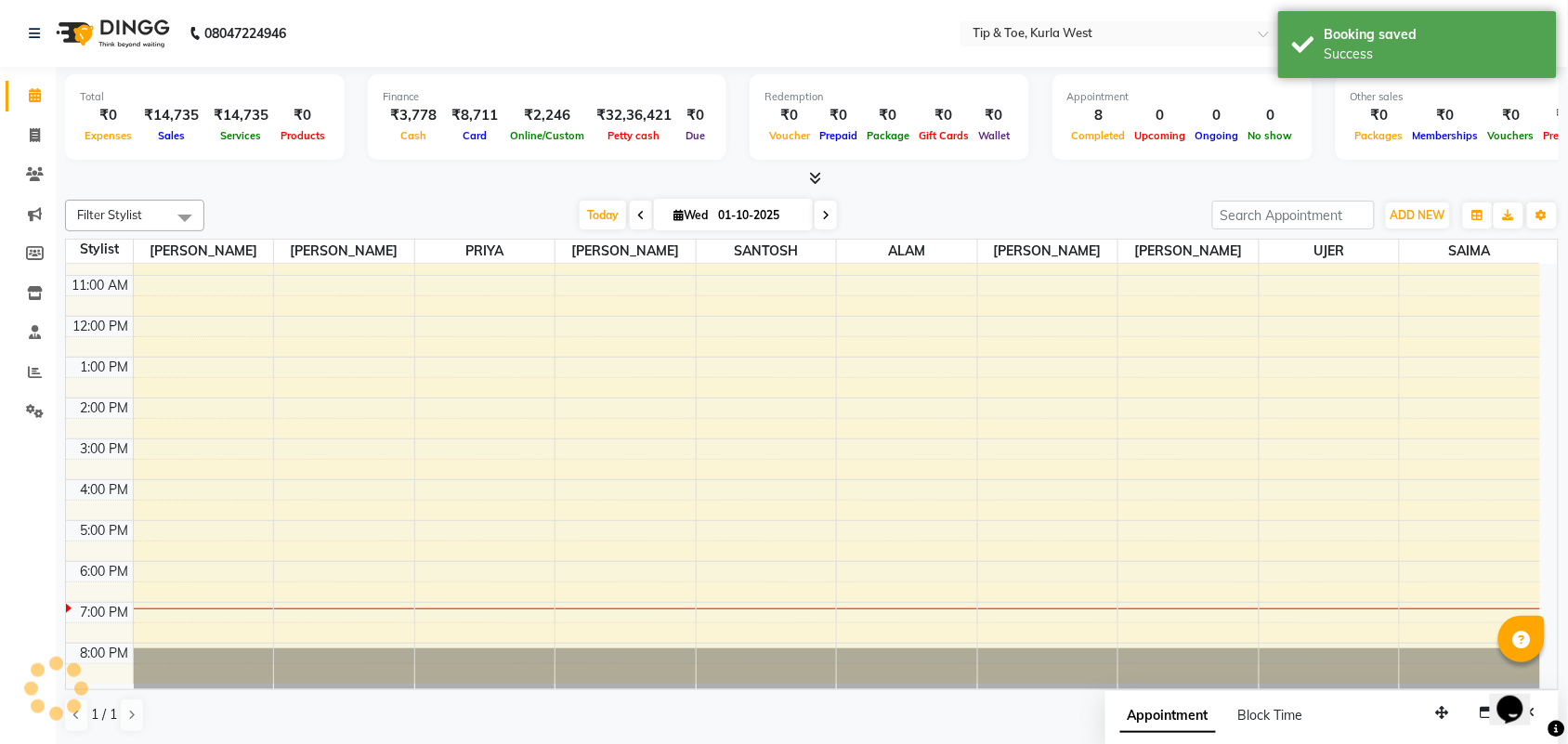
scroll to position [112, 0]
